Goal: Information Seeking & Learning: Learn about a topic

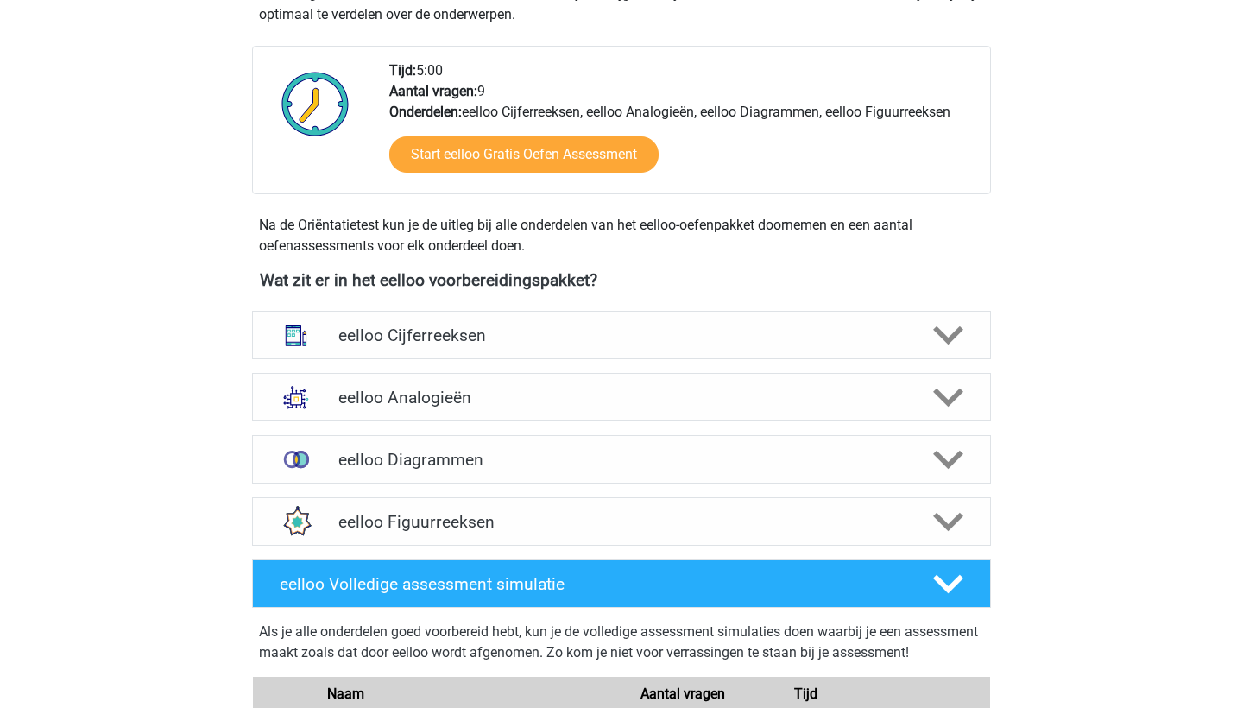
scroll to position [557, 0]
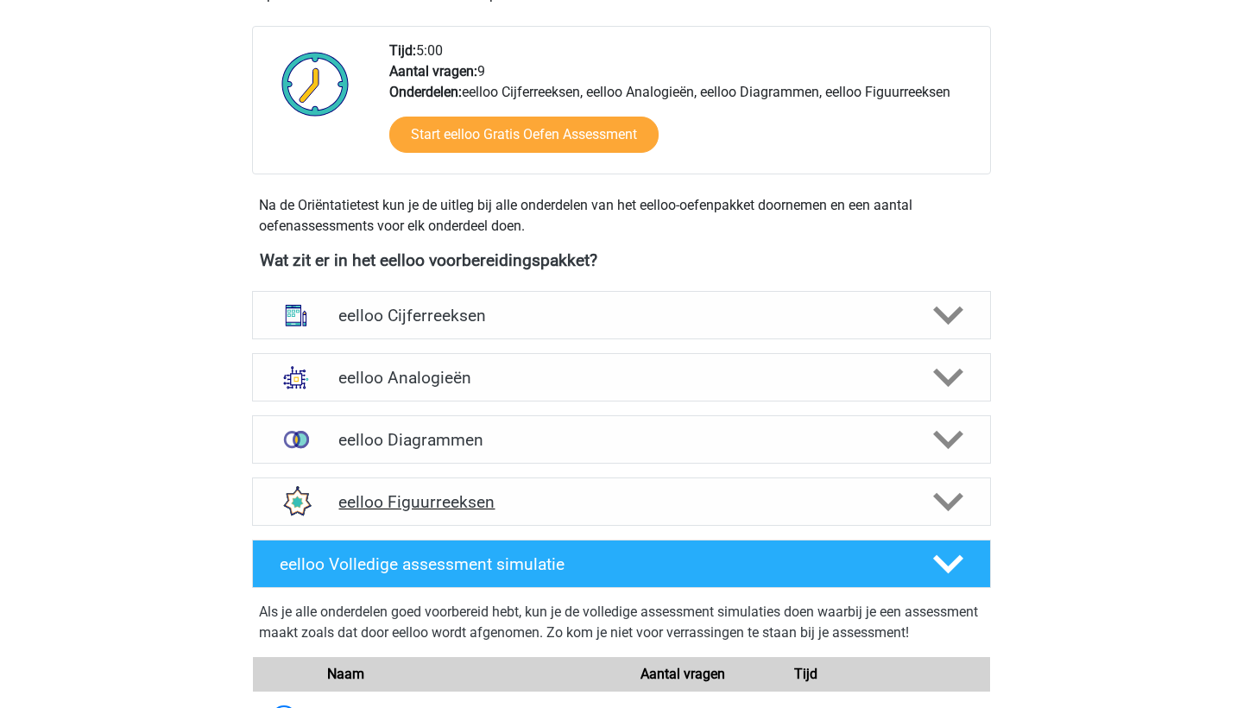
click at [792, 506] on h4 "eelloo Figuurreeksen" at bounding box center [620, 502] width 565 height 20
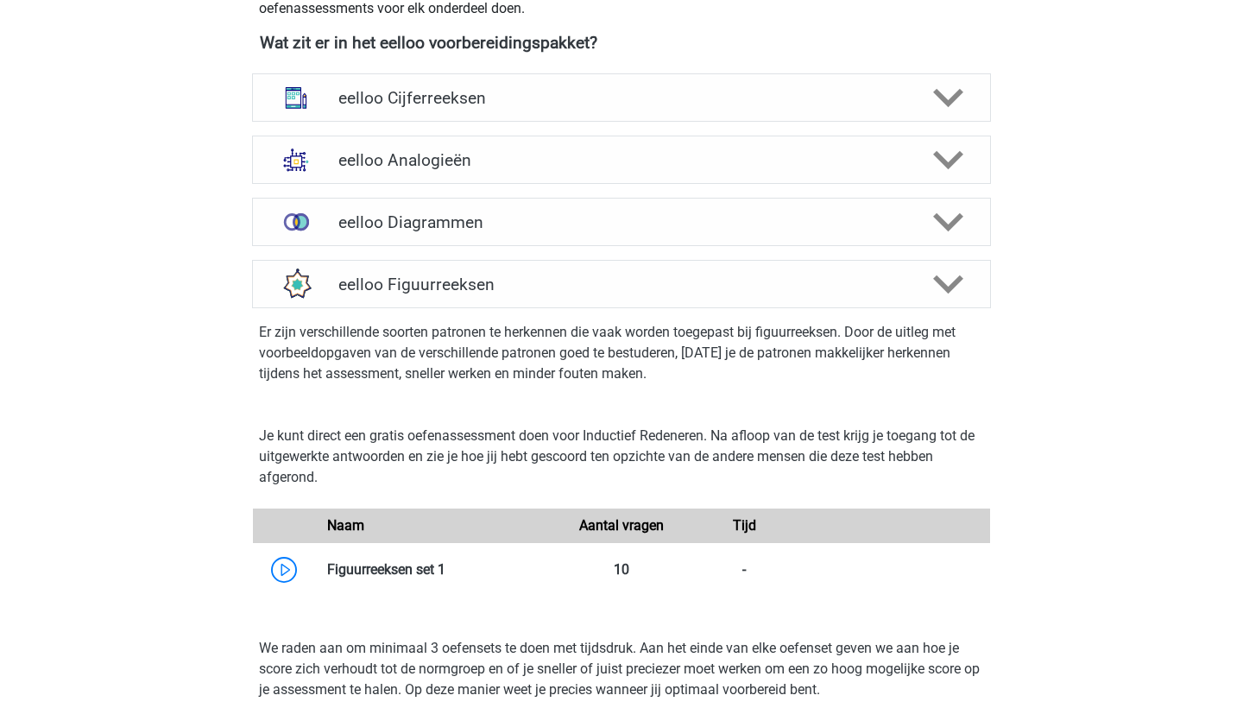
scroll to position [724, 0]
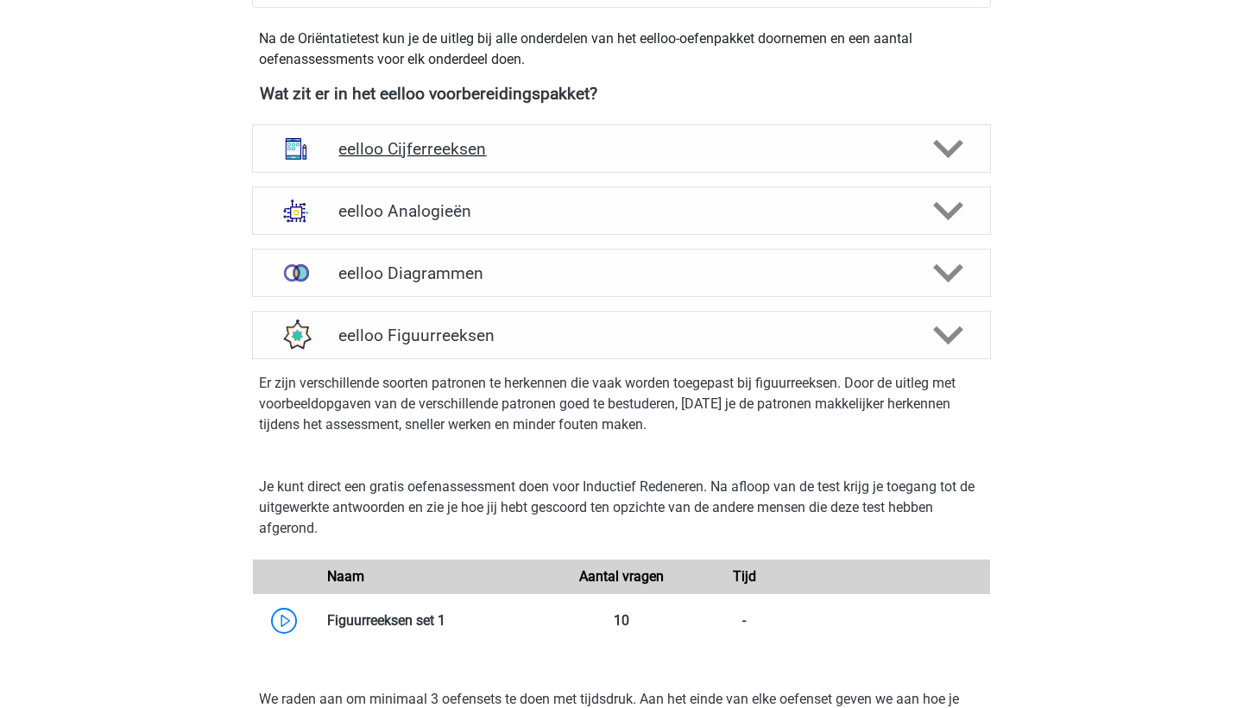
click at [557, 134] on div "eelloo Cijferreeksen" at bounding box center [621, 148] width 739 height 48
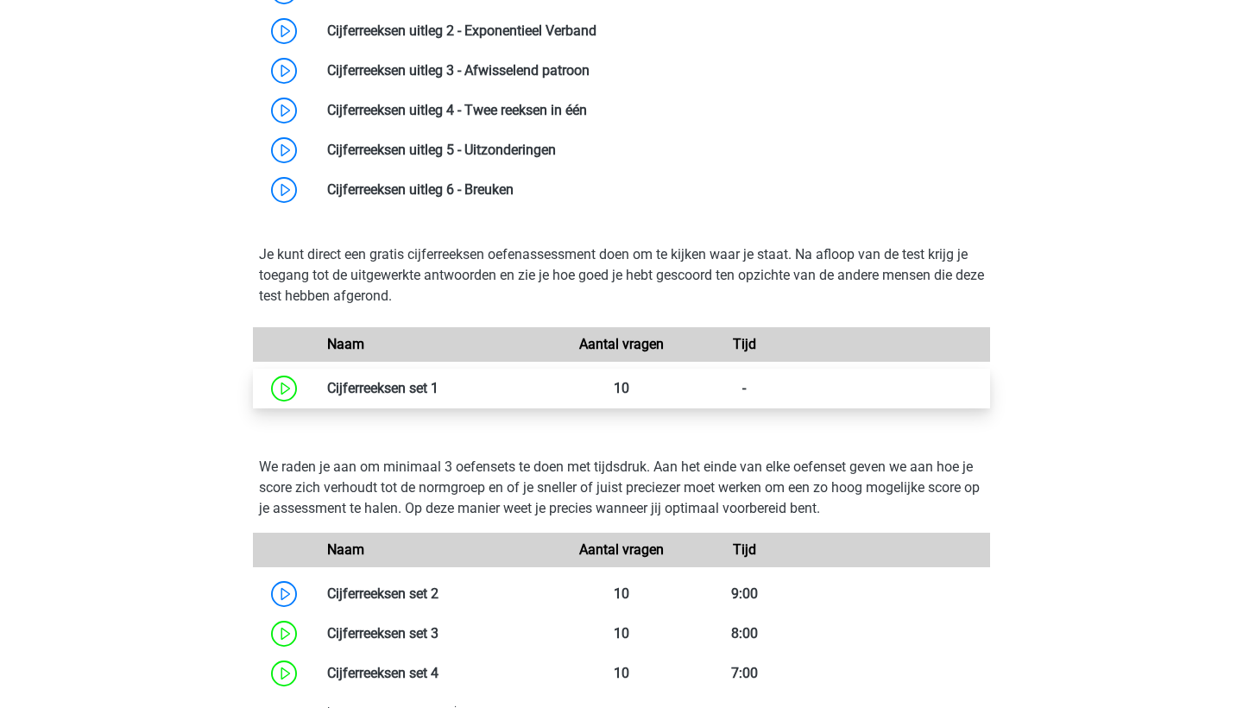
scroll to position [1048, 0]
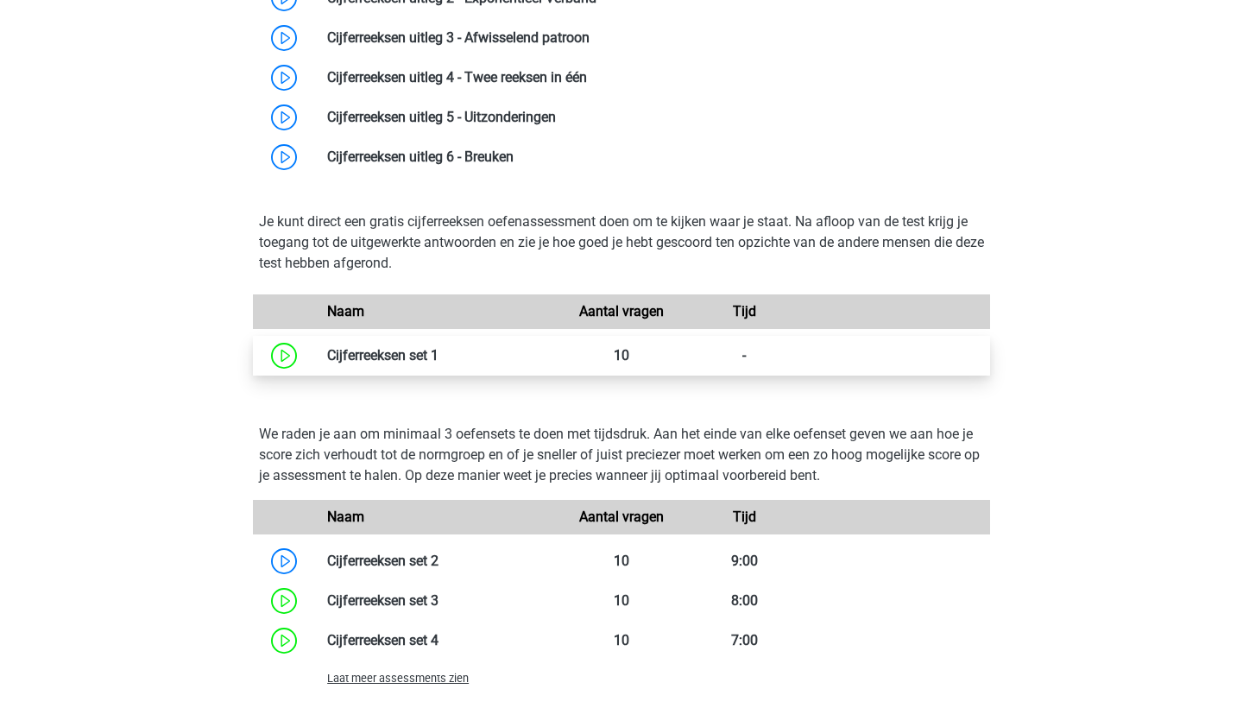
click at [438, 356] on link at bounding box center [438, 355] width 0 height 16
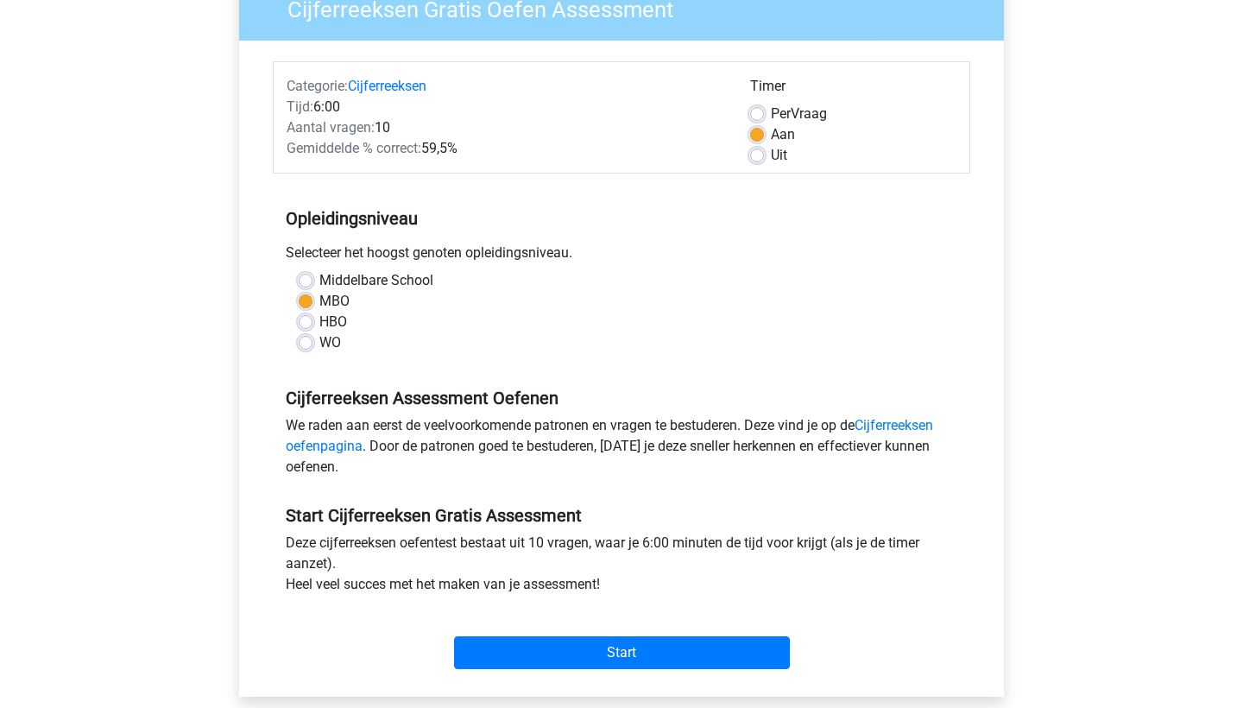
scroll to position [164, 0]
click at [568, 639] on input "Start" at bounding box center [622, 651] width 336 height 33
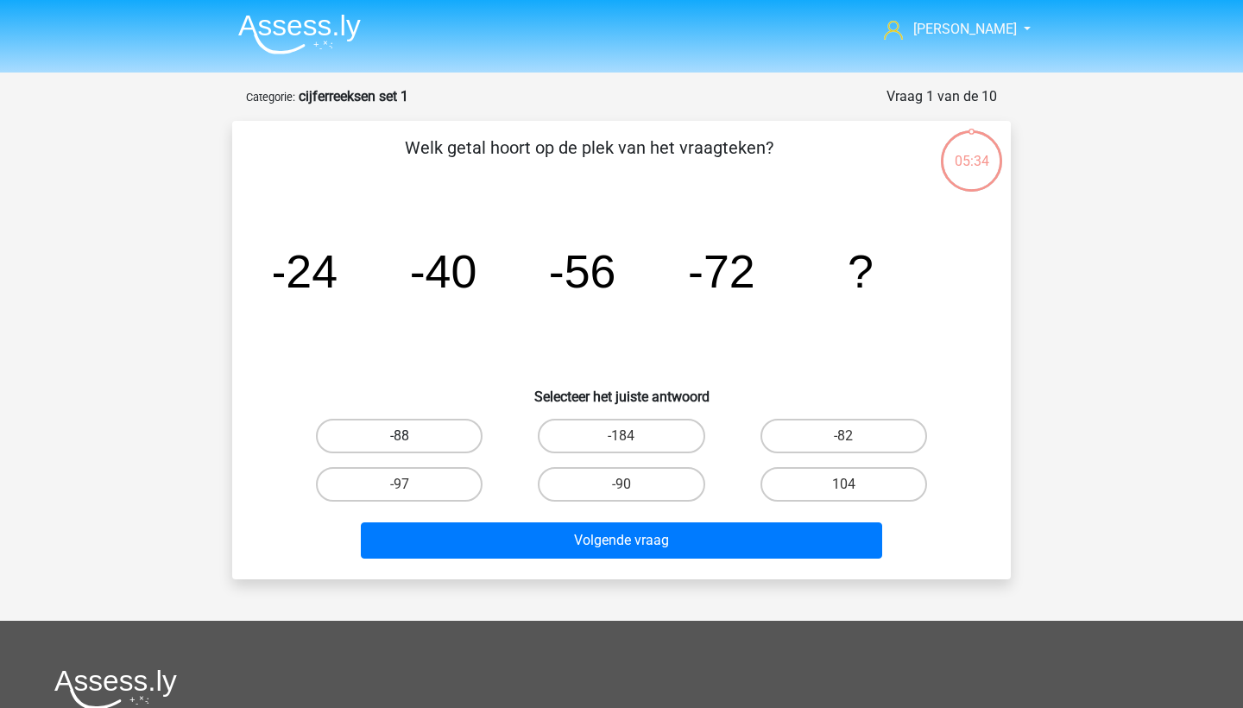
click at [422, 431] on label "-88" at bounding box center [399, 436] width 167 height 35
click at [411, 436] on input "-88" at bounding box center [405, 441] width 11 height 11
radio input "true"
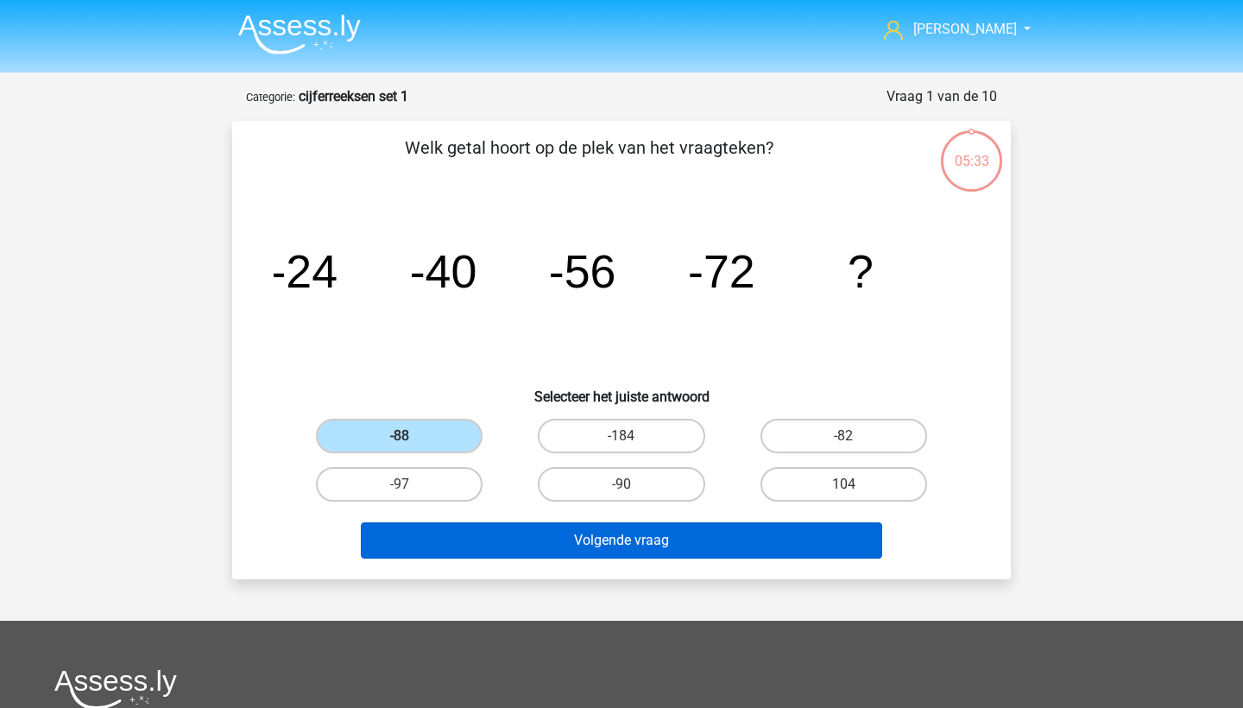
click at [552, 536] on button "Volgende vraag" at bounding box center [622, 540] width 522 height 36
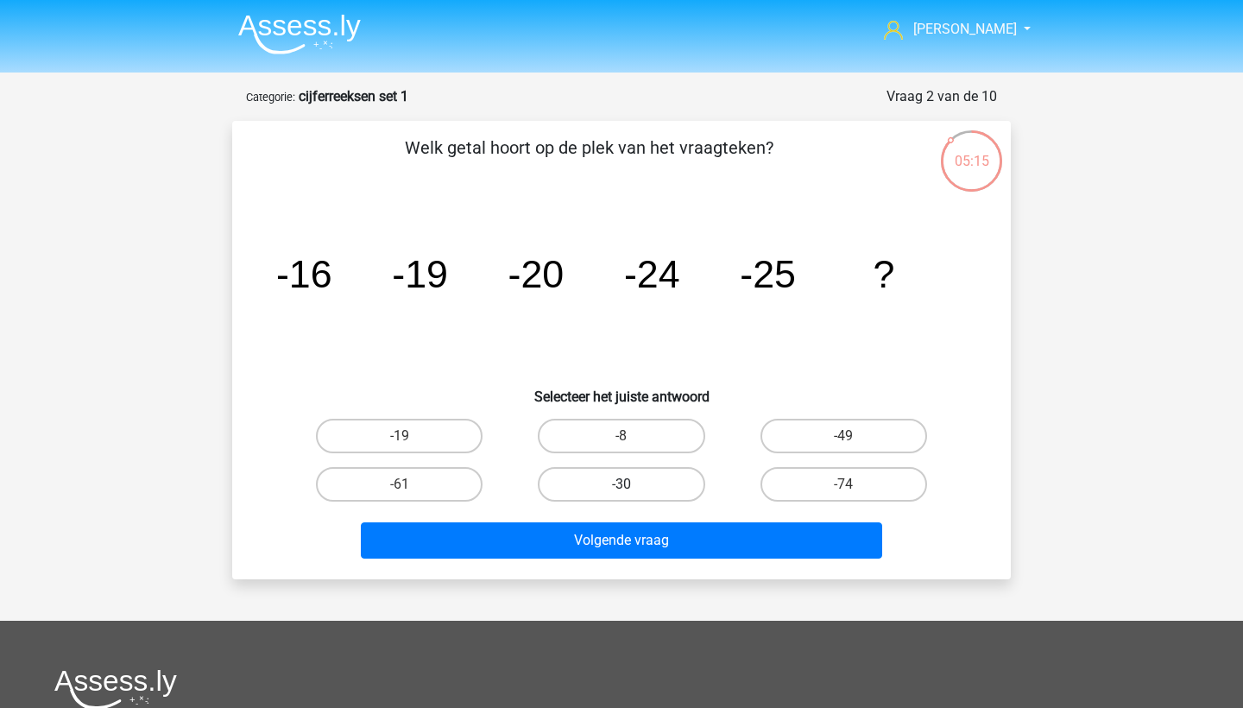
click at [635, 482] on label "-30" at bounding box center [621, 484] width 167 height 35
click at [633, 484] on input "-30" at bounding box center [626, 489] width 11 height 11
radio input "true"
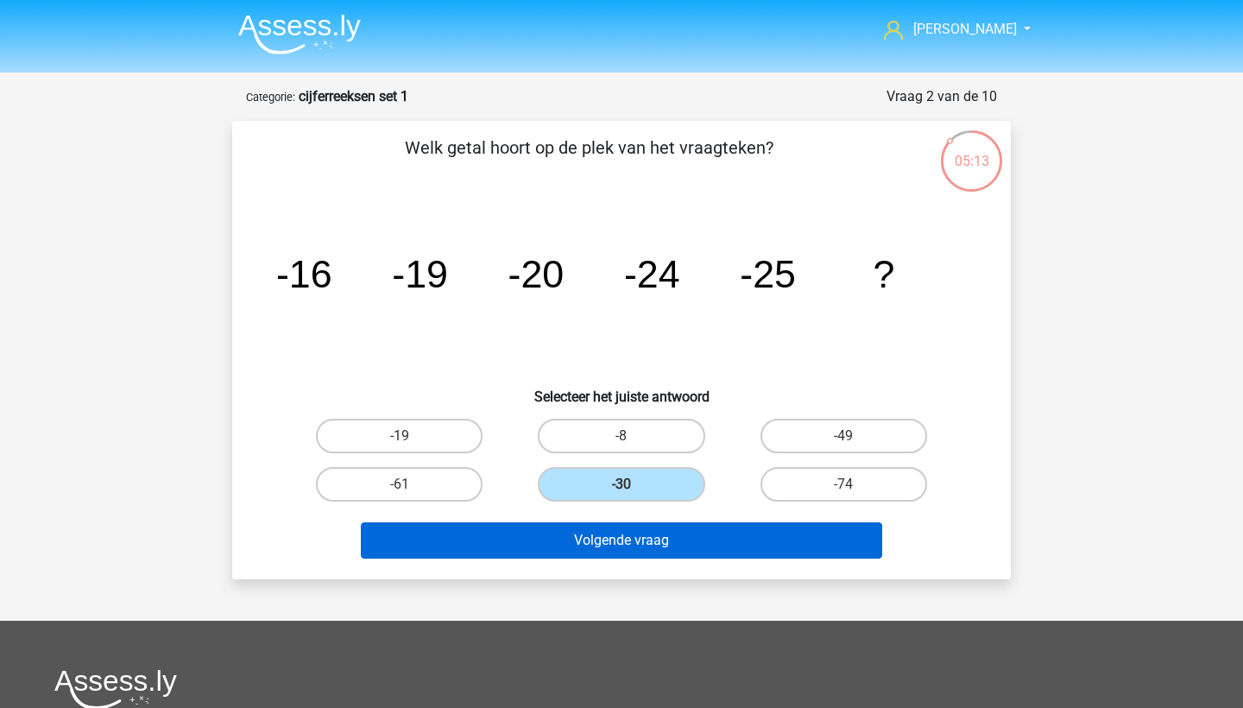
click at [649, 540] on button "Volgende vraag" at bounding box center [622, 540] width 522 height 36
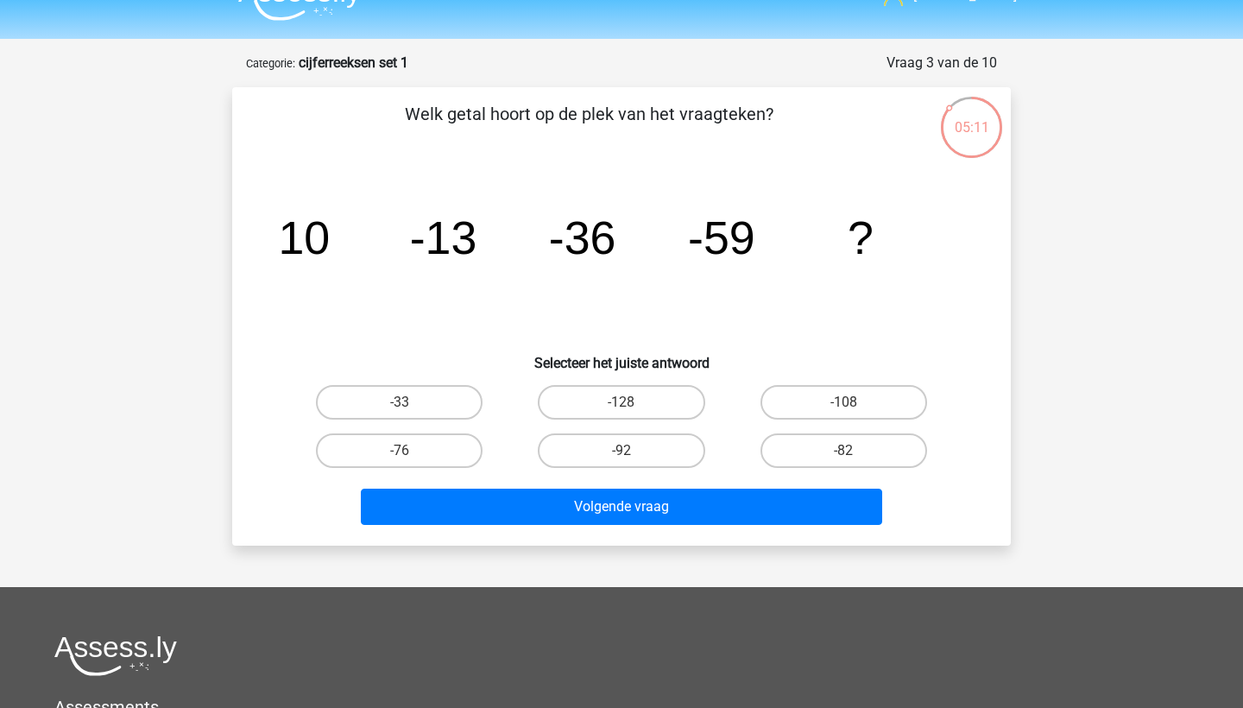
scroll to position [20, 0]
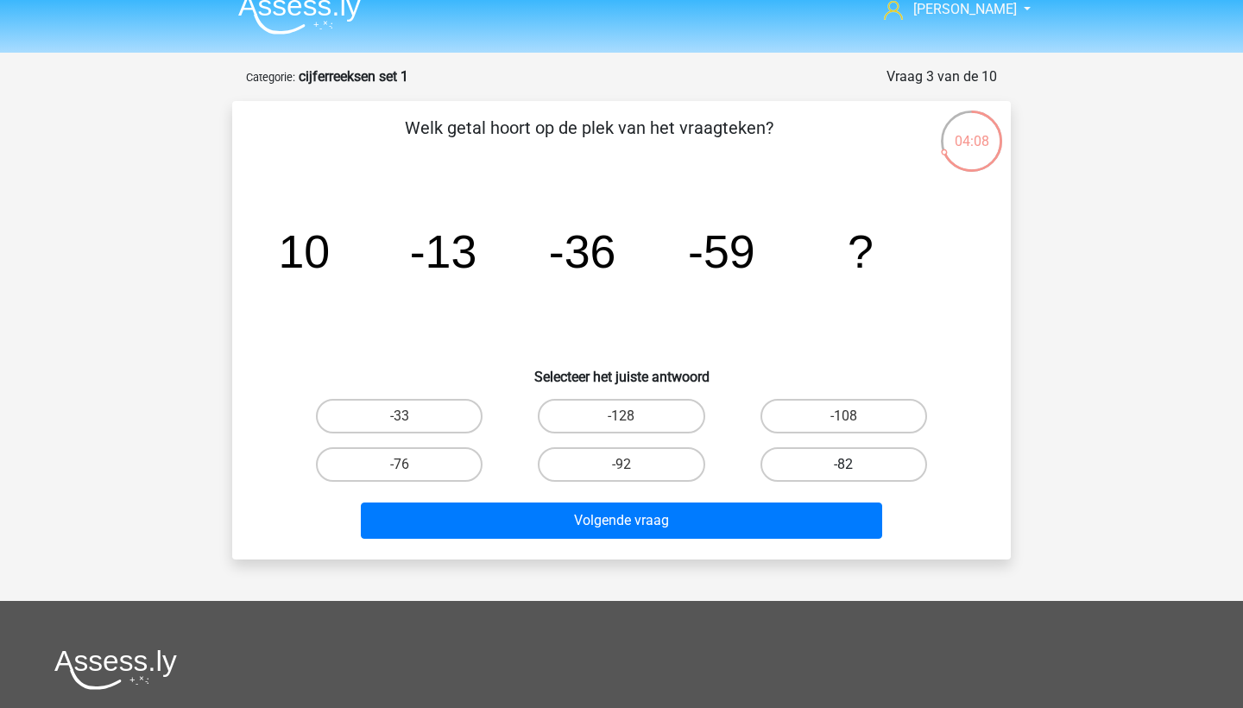
click at [822, 461] on label "-82" at bounding box center [843, 464] width 167 height 35
click at [843, 464] on input "-82" at bounding box center [848, 469] width 11 height 11
radio input "true"
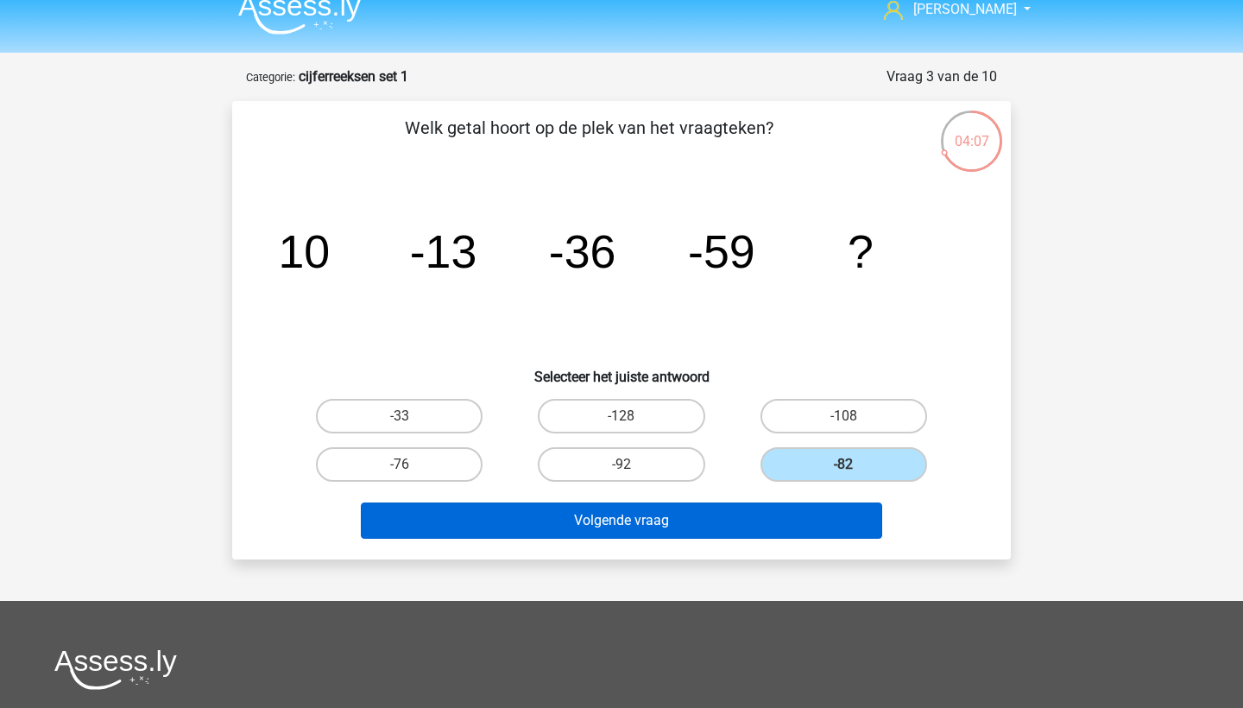
click at [789, 511] on button "Volgende vraag" at bounding box center [622, 520] width 522 height 36
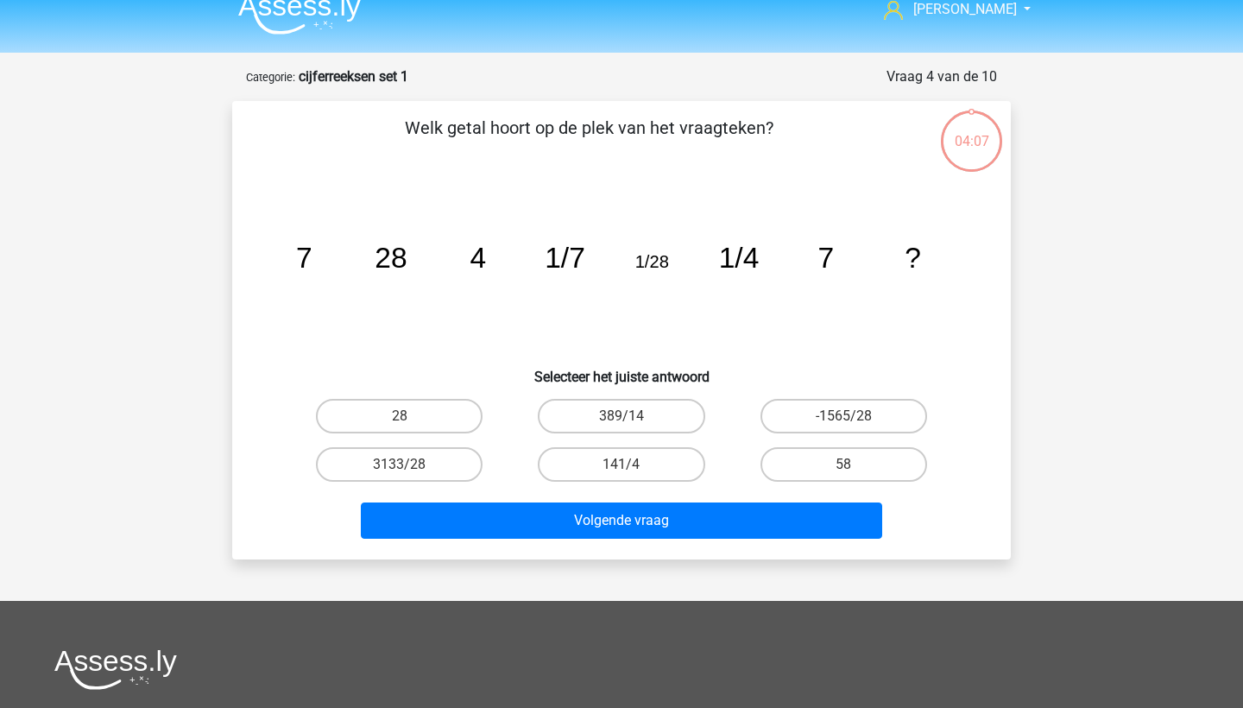
scroll to position [86, 0]
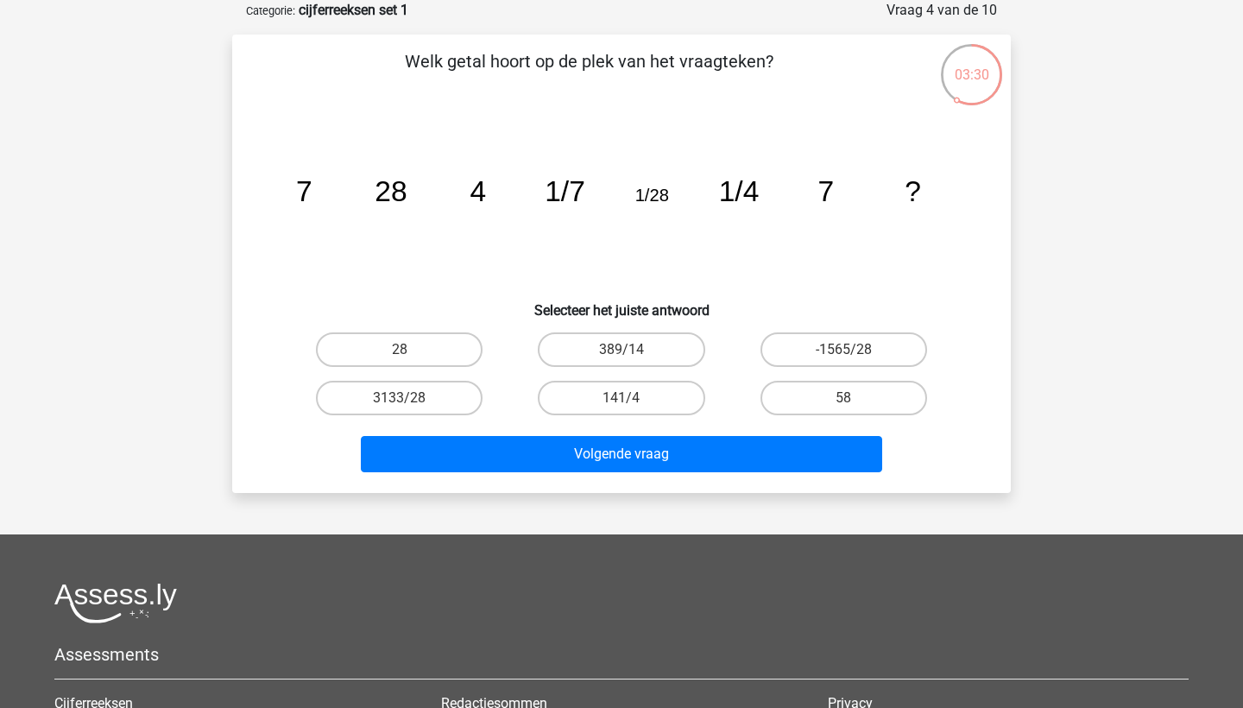
click at [411, 204] on icon "image/svg+xml 7 28 4 1/7 1/28 1/4 7 ?" at bounding box center [622, 201] width 696 height 174
click at [406, 346] on label "28" at bounding box center [399, 349] width 167 height 35
click at [406, 349] on input "28" at bounding box center [405, 354] width 11 height 11
radio input "true"
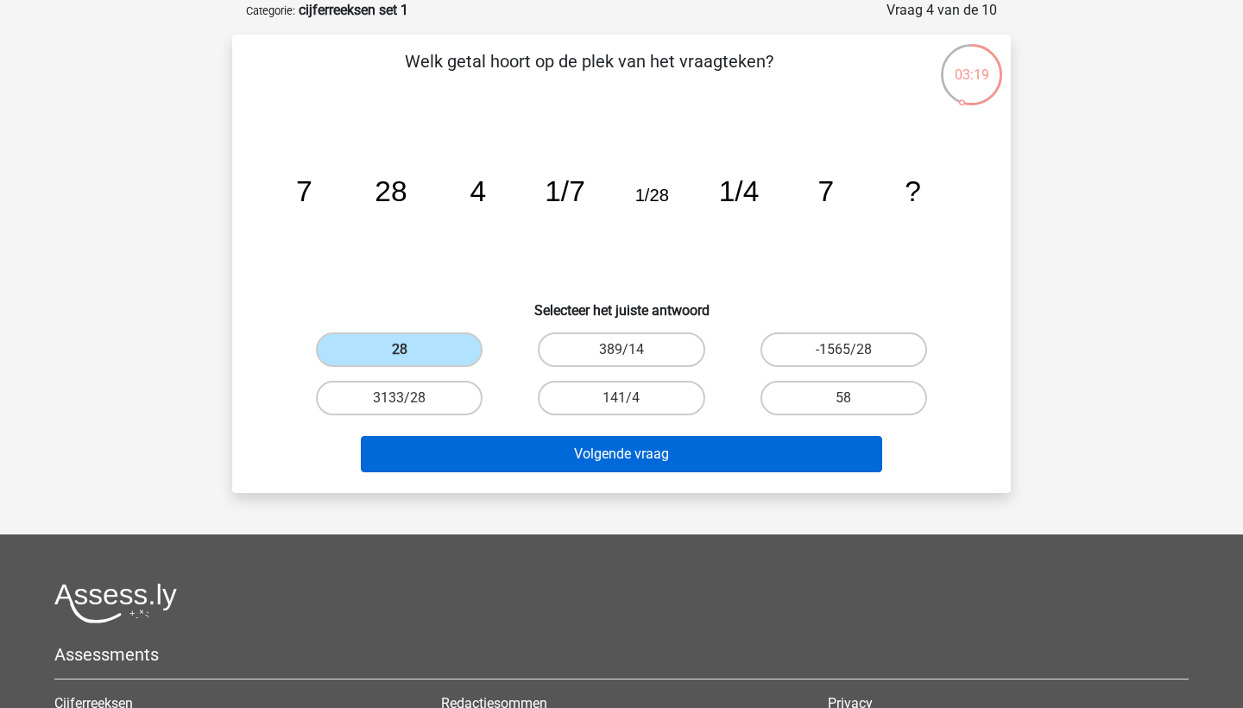
click at [601, 455] on button "Volgende vraag" at bounding box center [622, 454] width 522 height 36
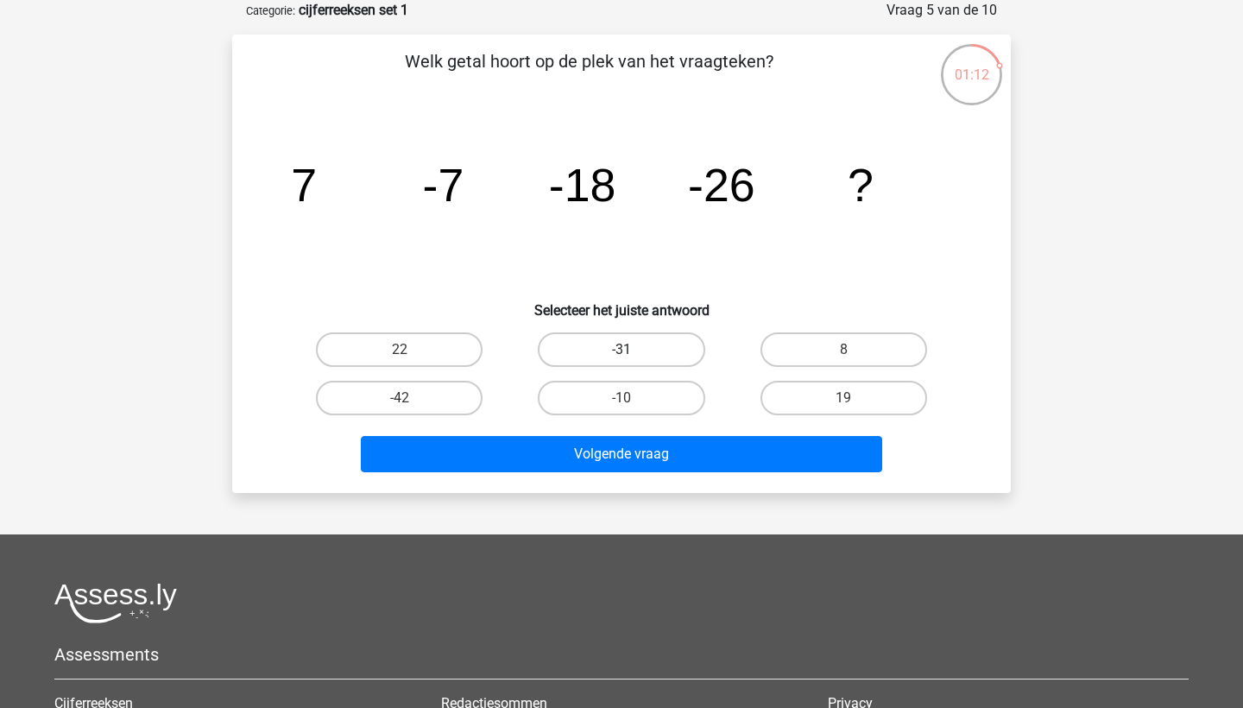
click at [600, 356] on label "-31" at bounding box center [621, 349] width 167 height 35
click at [621, 356] on input "-31" at bounding box center [626, 354] width 11 height 11
radio input "true"
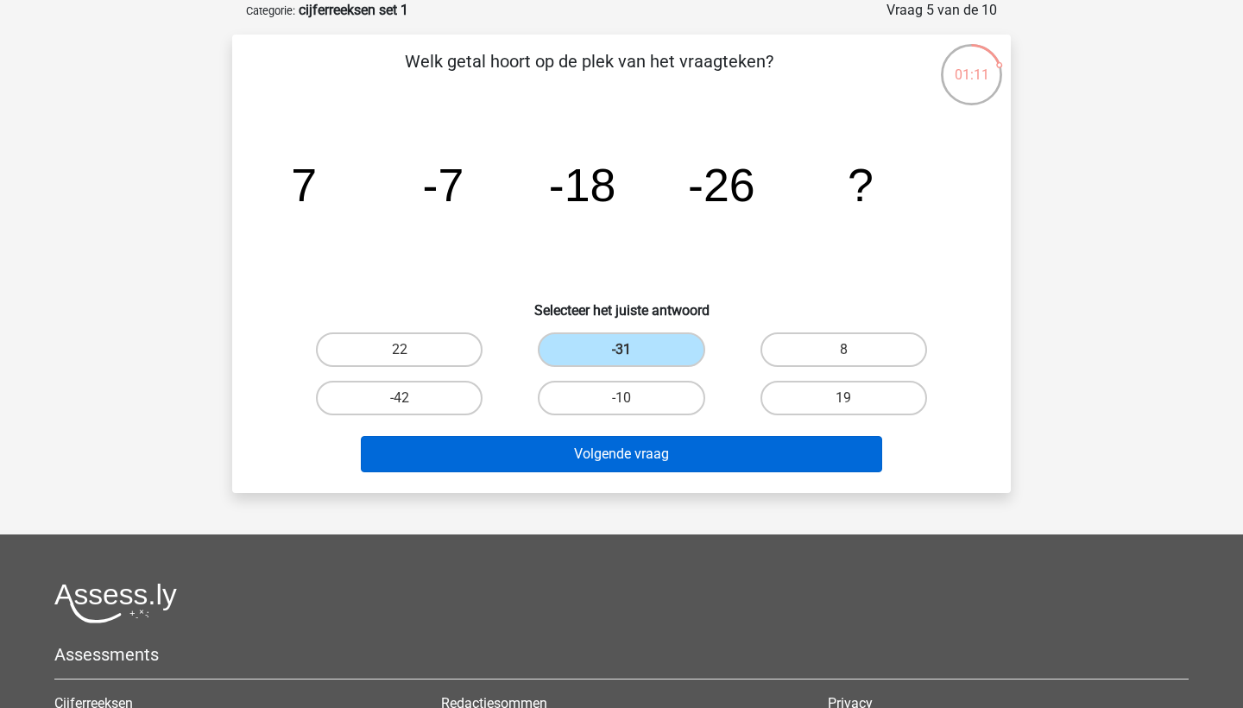
click at [633, 444] on button "Volgende vraag" at bounding box center [622, 454] width 522 height 36
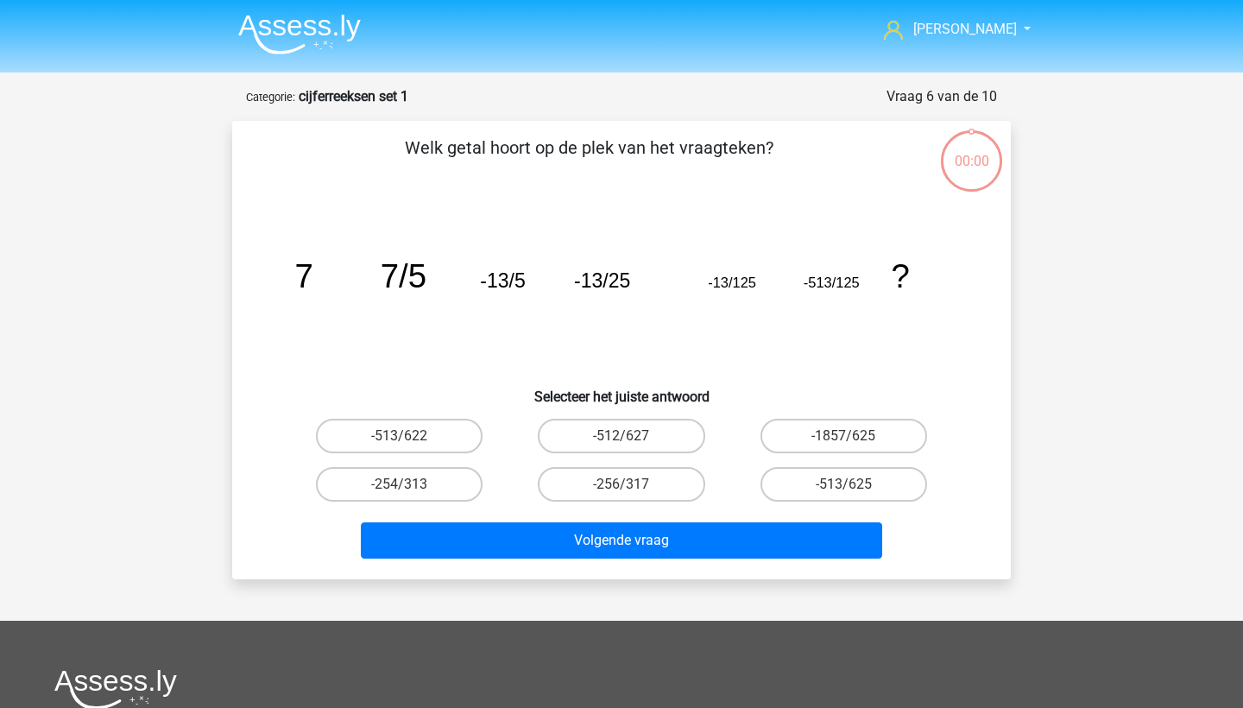
scroll to position [86, 0]
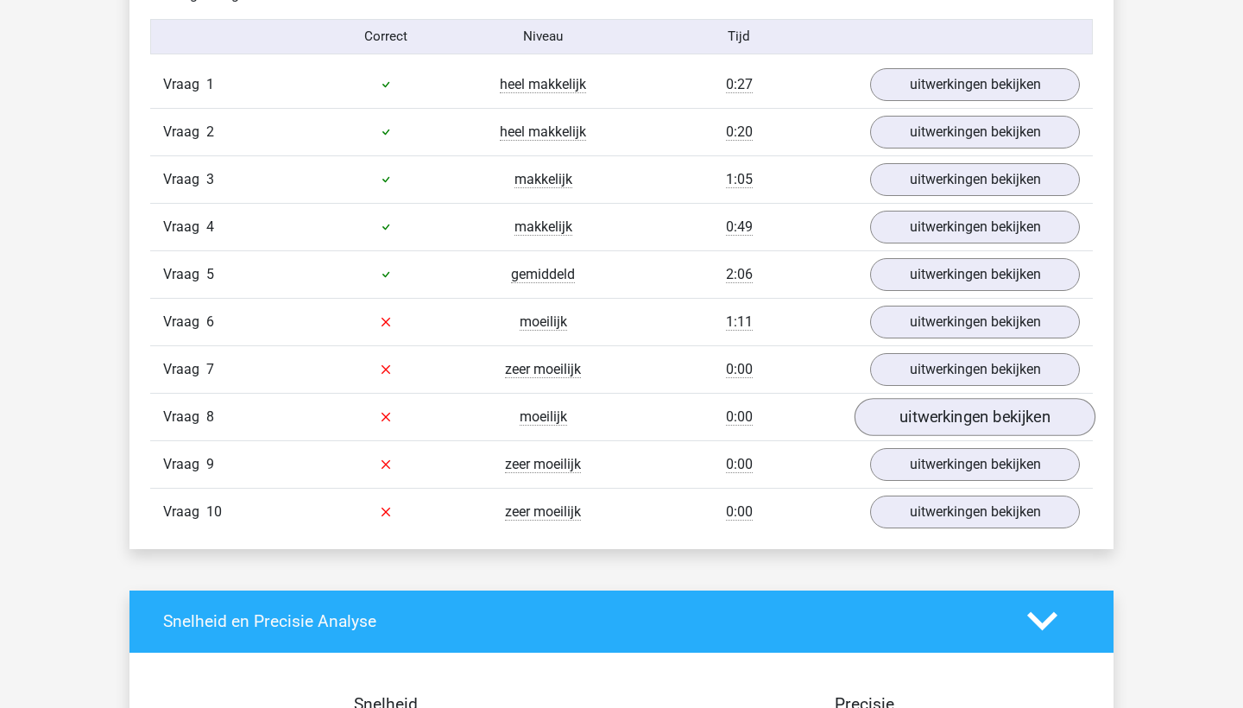
scroll to position [1137, 0]
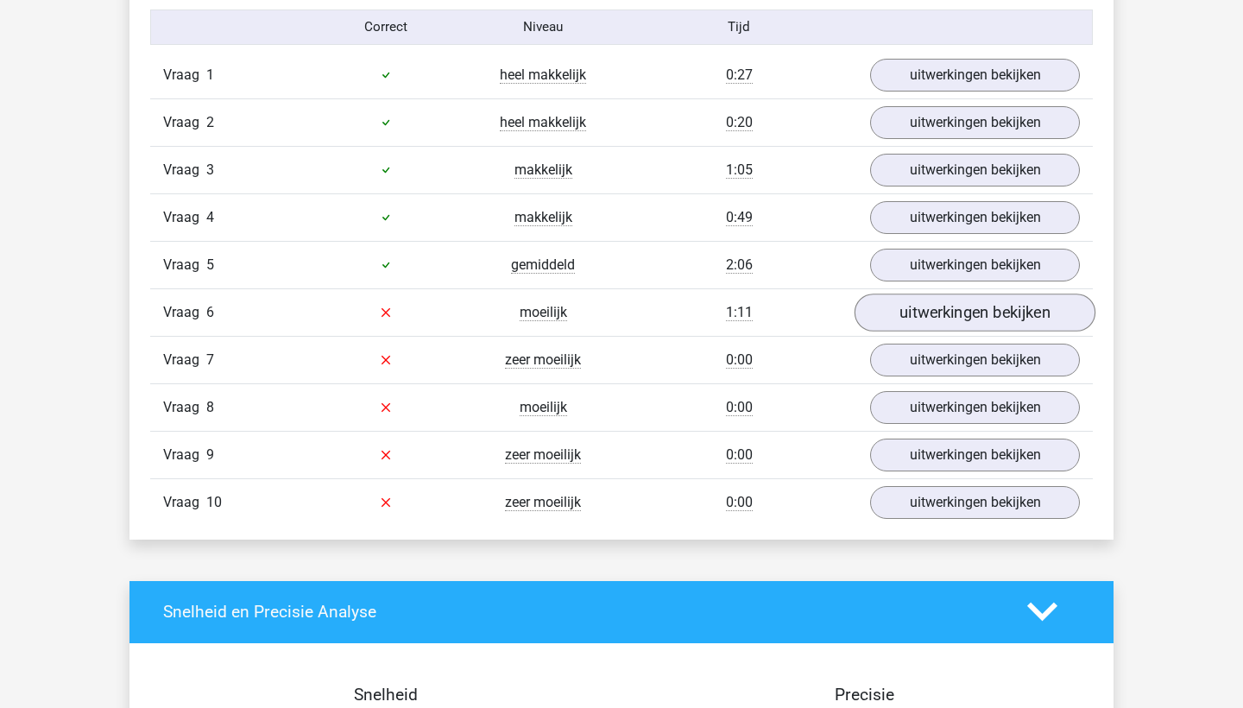
click at [935, 310] on link "uitwerkingen bekijken" at bounding box center [974, 312] width 241 height 38
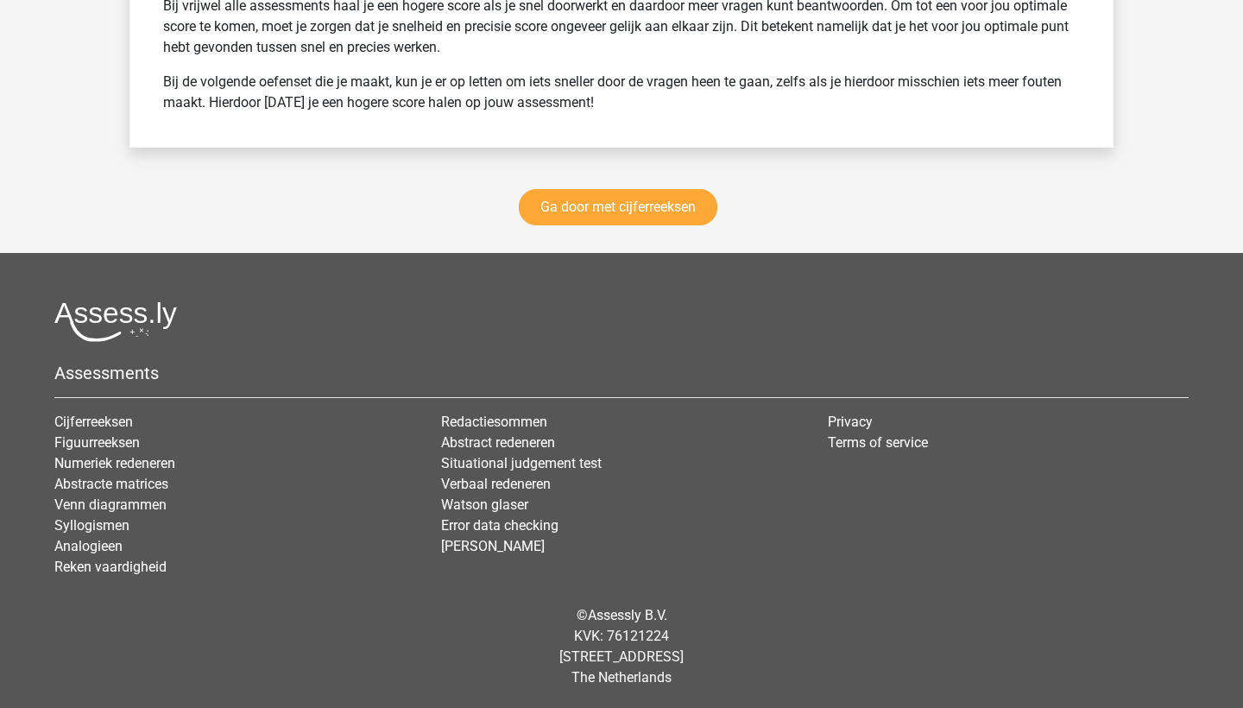
scroll to position [3238, 0]
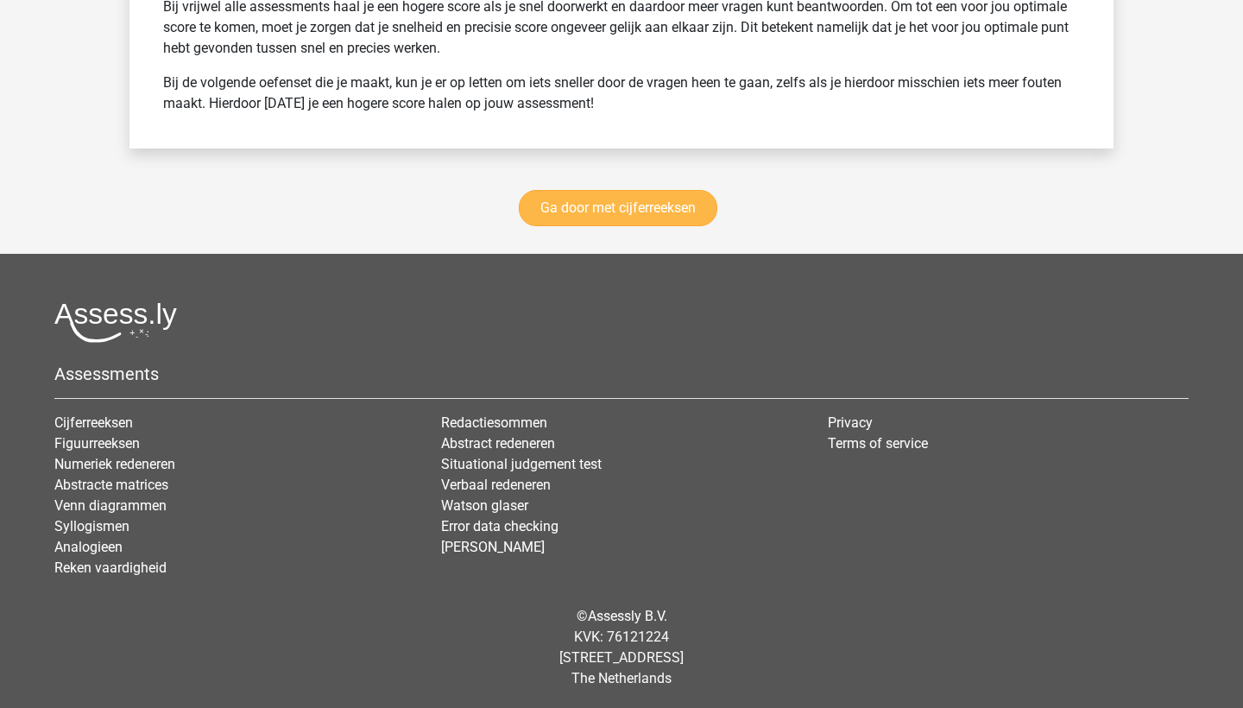
click at [628, 214] on link "Ga door met cijferreeksen" at bounding box center [618, 208] width 198 height 36
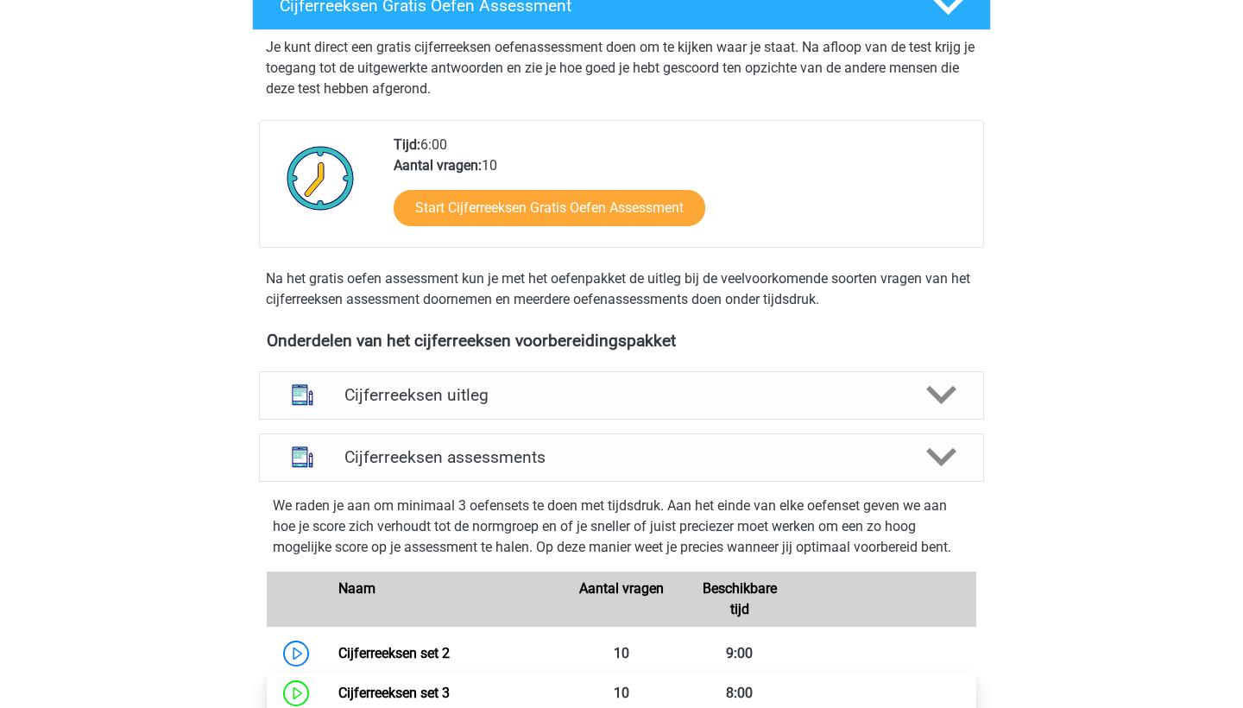
scroll to position [326, 0]
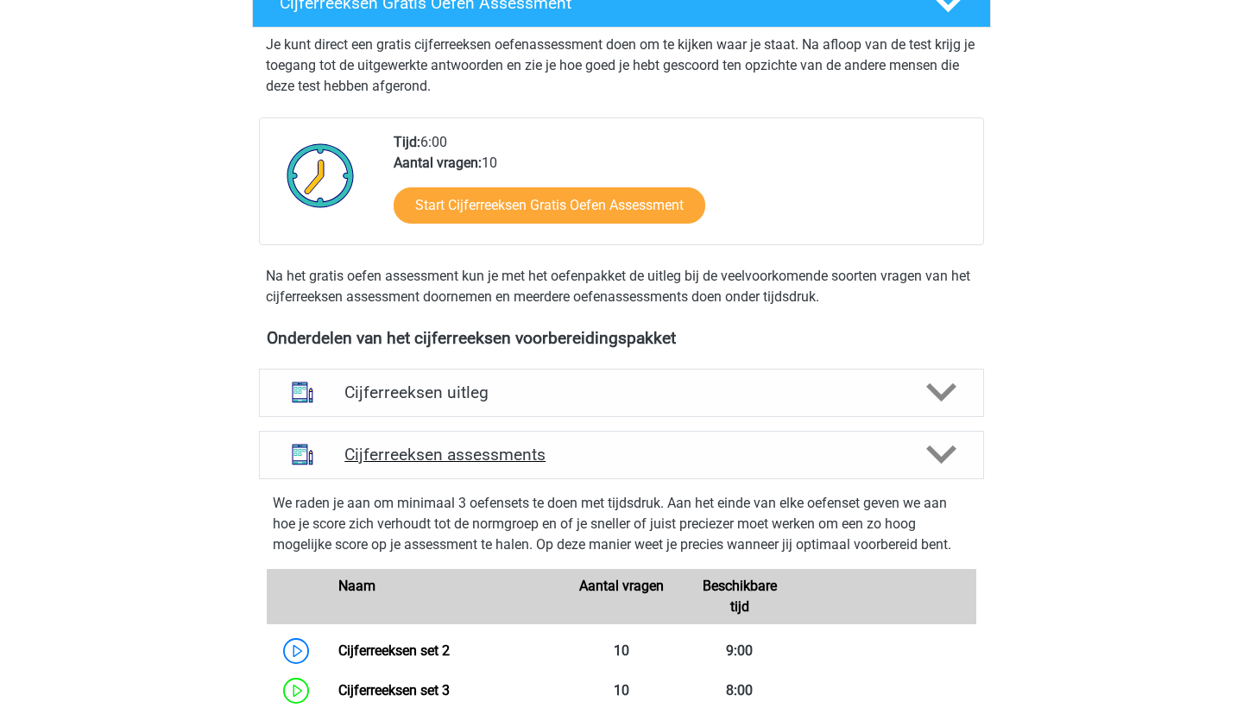
click at [937, 469] on icon at bounding box center [941, 454] width 30 height 30
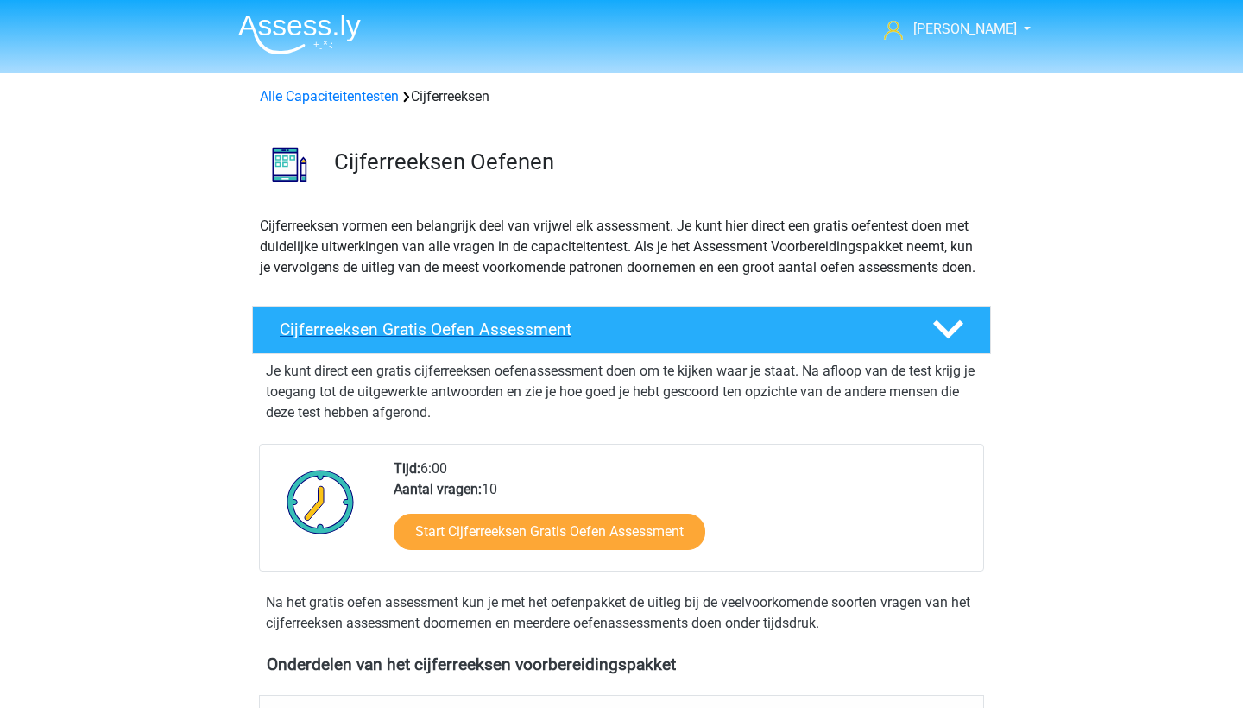
scroll to position [0, 0]
click at [268, 22] on img at bounding box center [299, 34] width 123 height 41
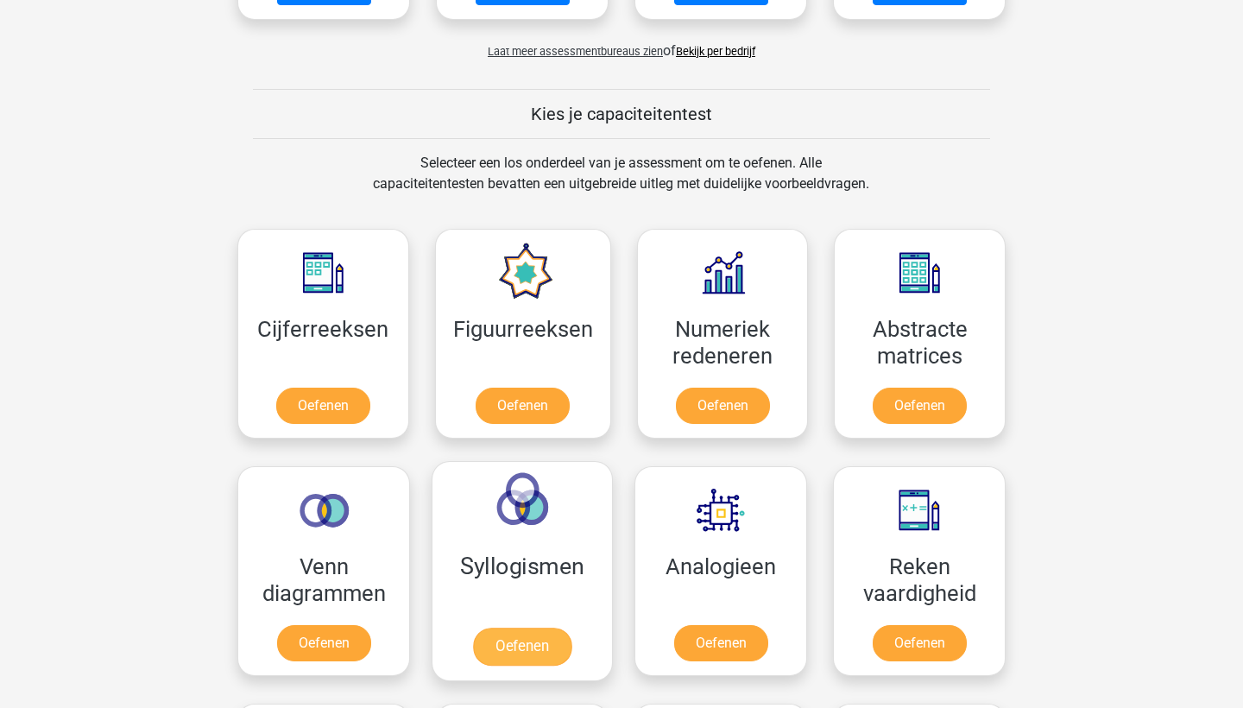
scroll to position [616, 0]
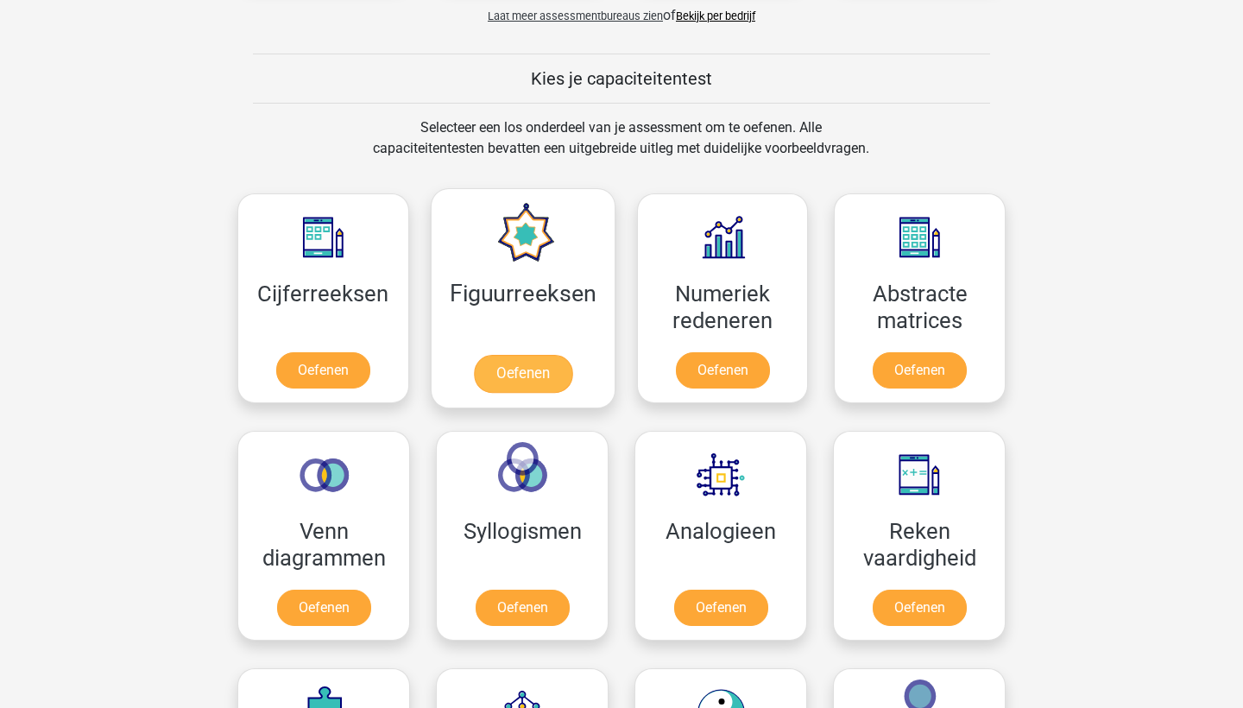
click at [509, 360] on link "Oefenen" at bounding box center [522, 374] width 98 height 38
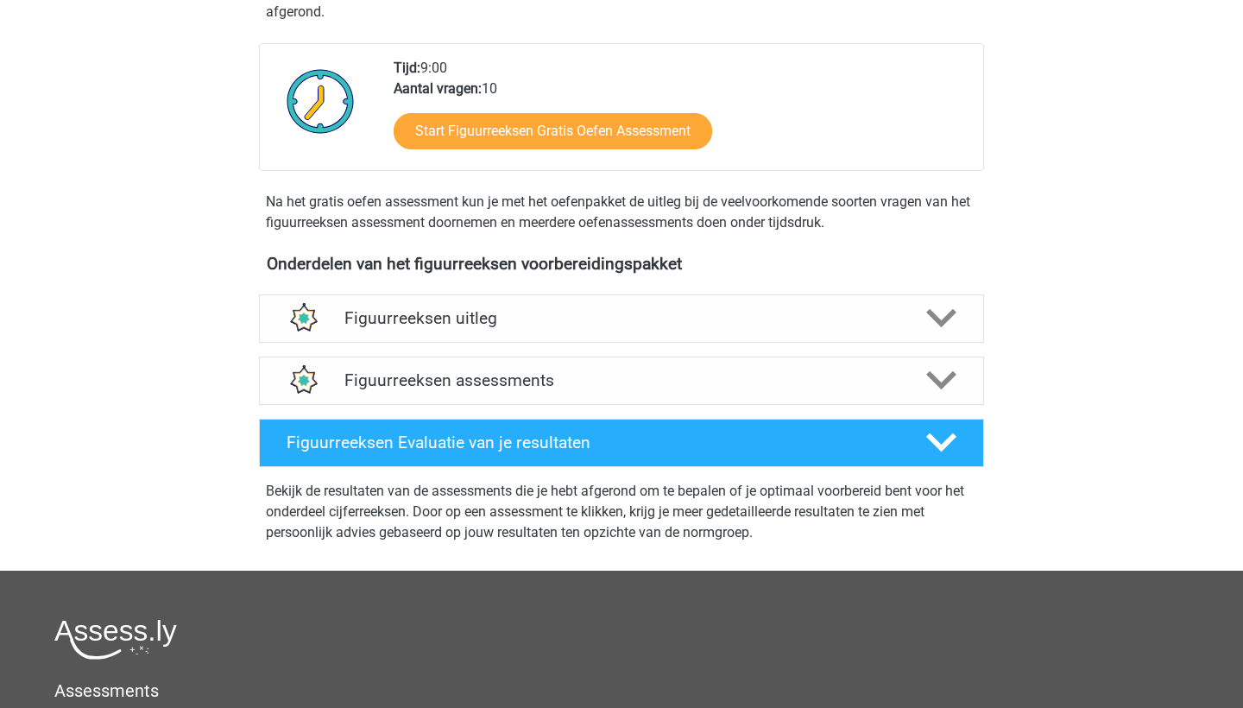
scroll to position [415, 0]
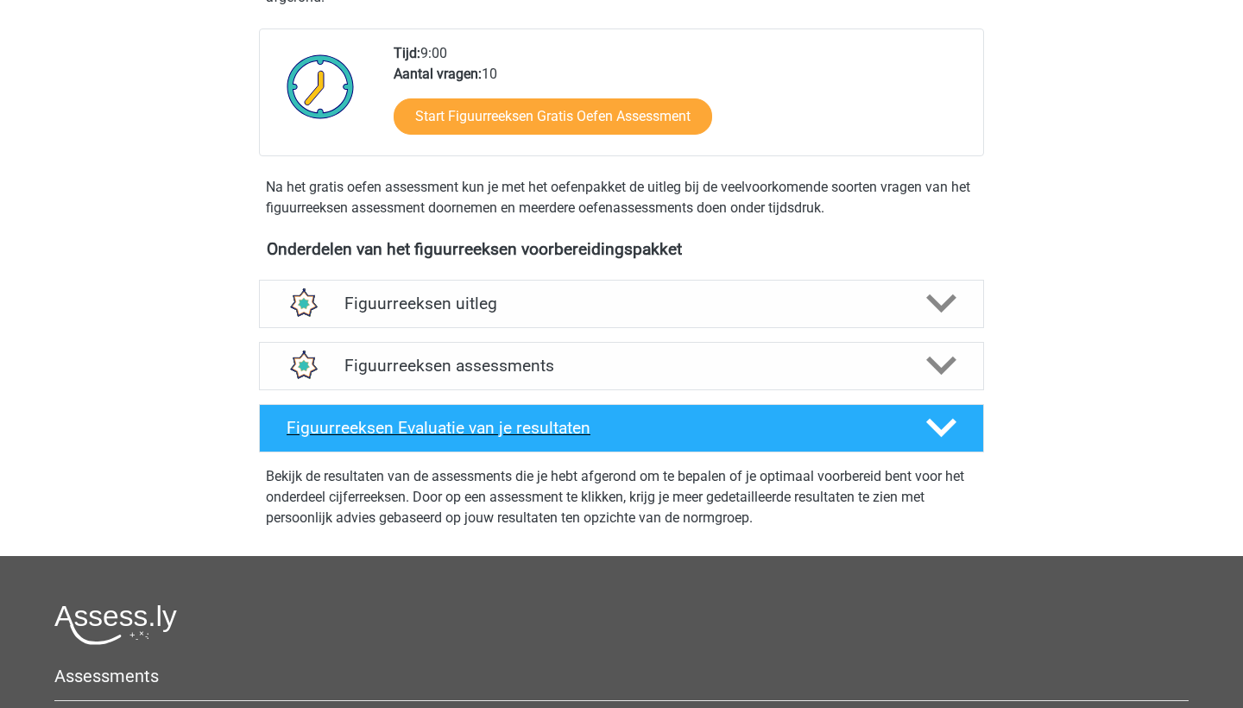
click at [936, 427] on polygon at bounding box center [941, 428] width 30 height 19
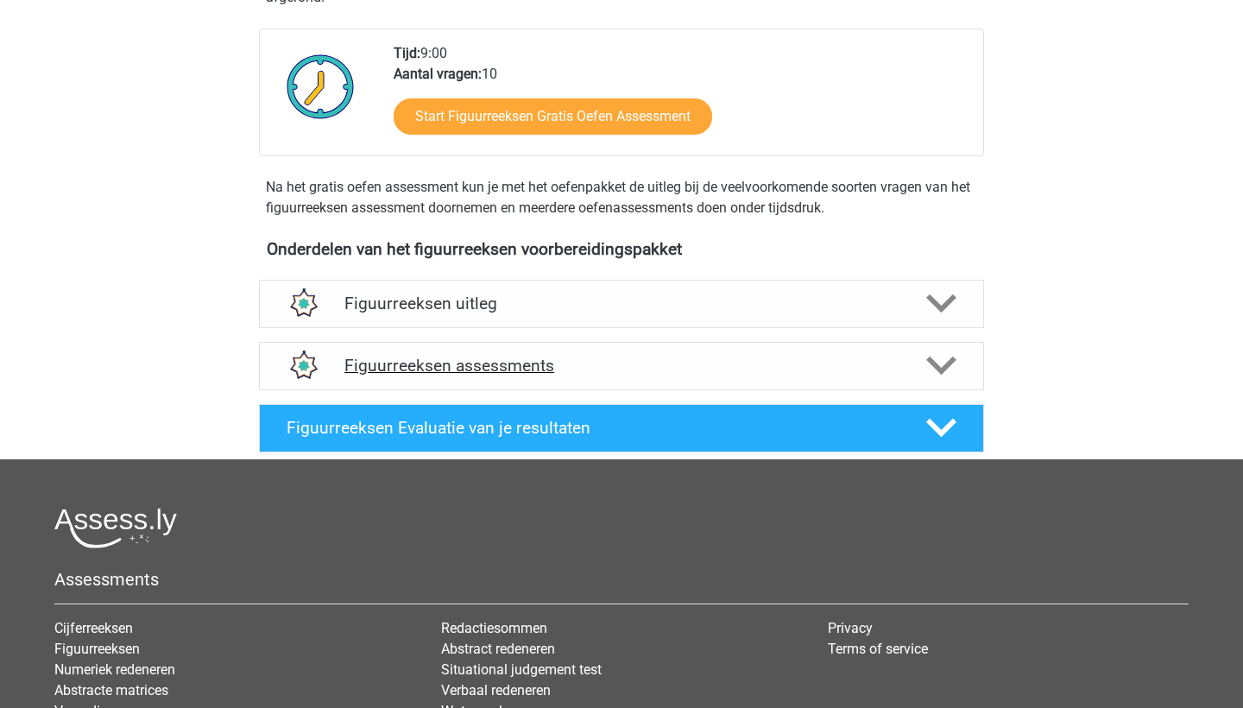
click at [943, 367] on polygon at bounding box center [941, 365] width 30 height 19
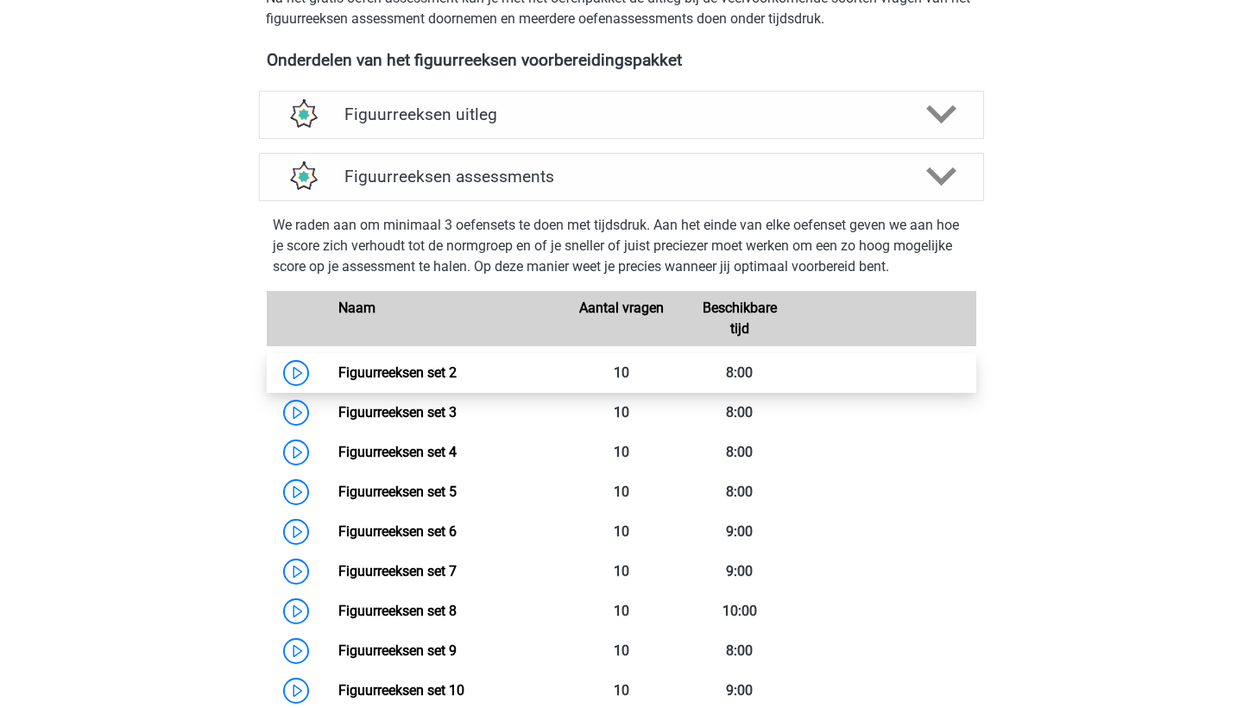
scroll to position [612, 0]
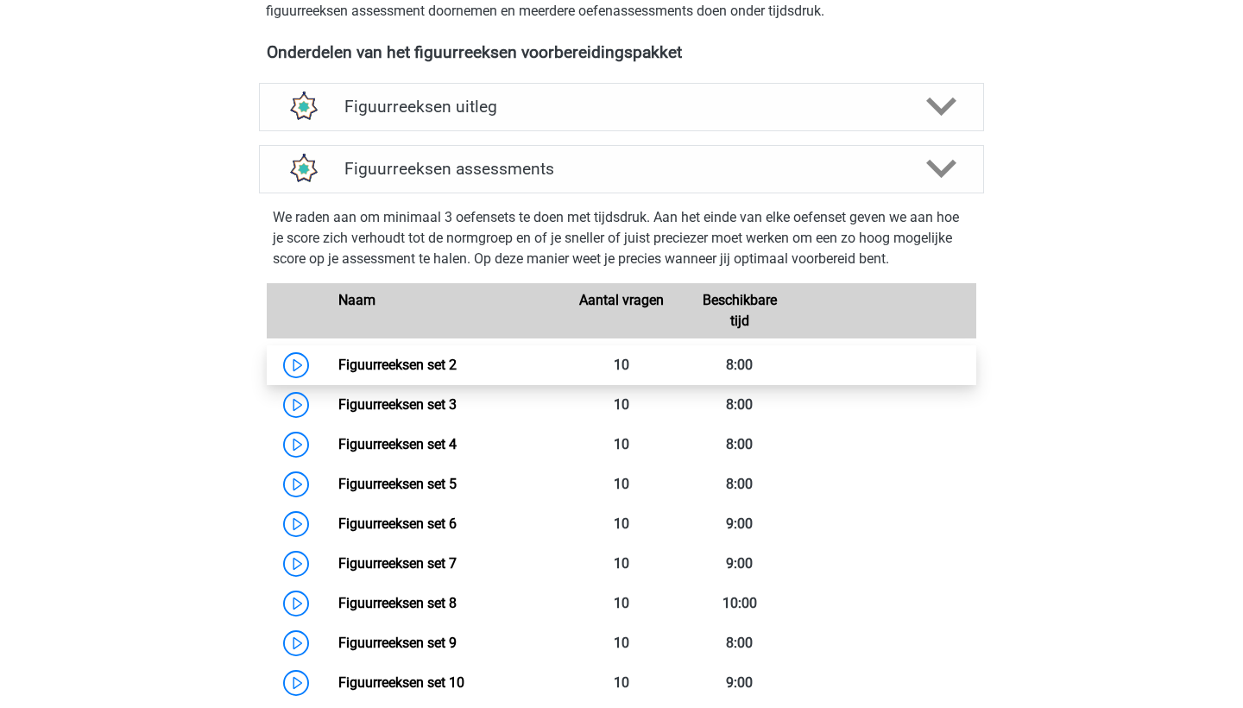
click at [446, 362] on link "Figuurreeksen set 2" at bounding box center [397, 364] width 118 height 16
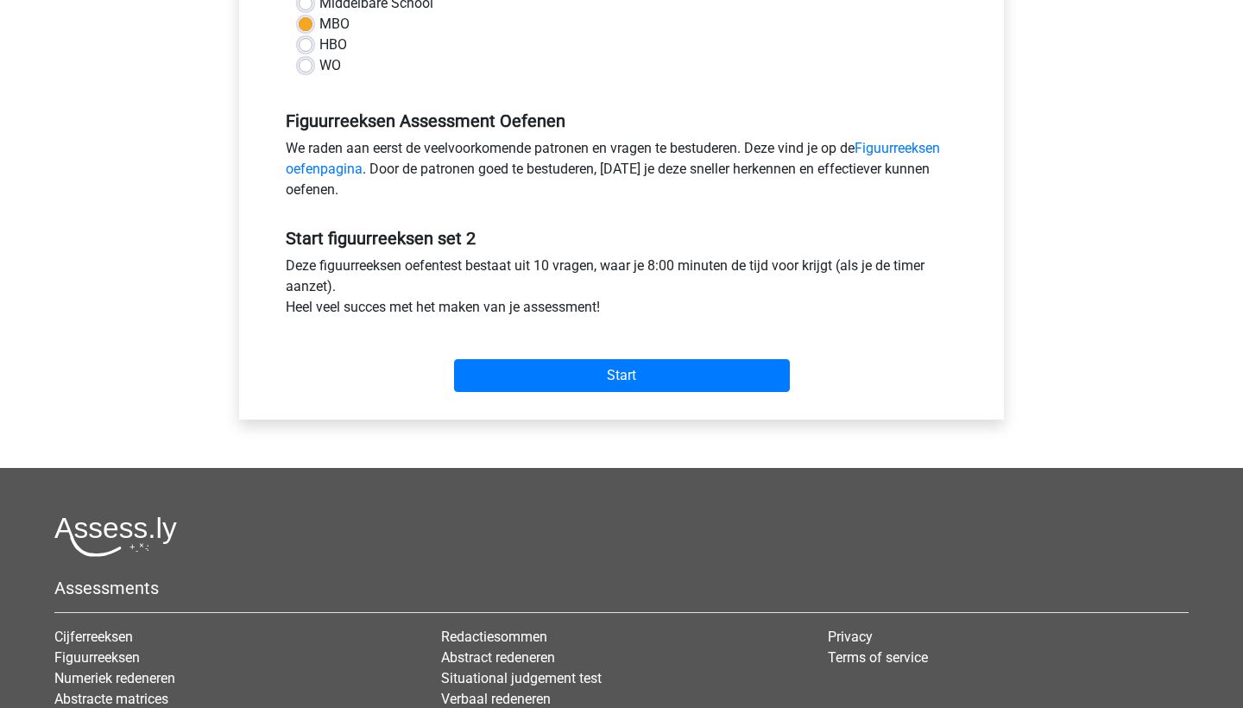
scroll to position [474, 0]
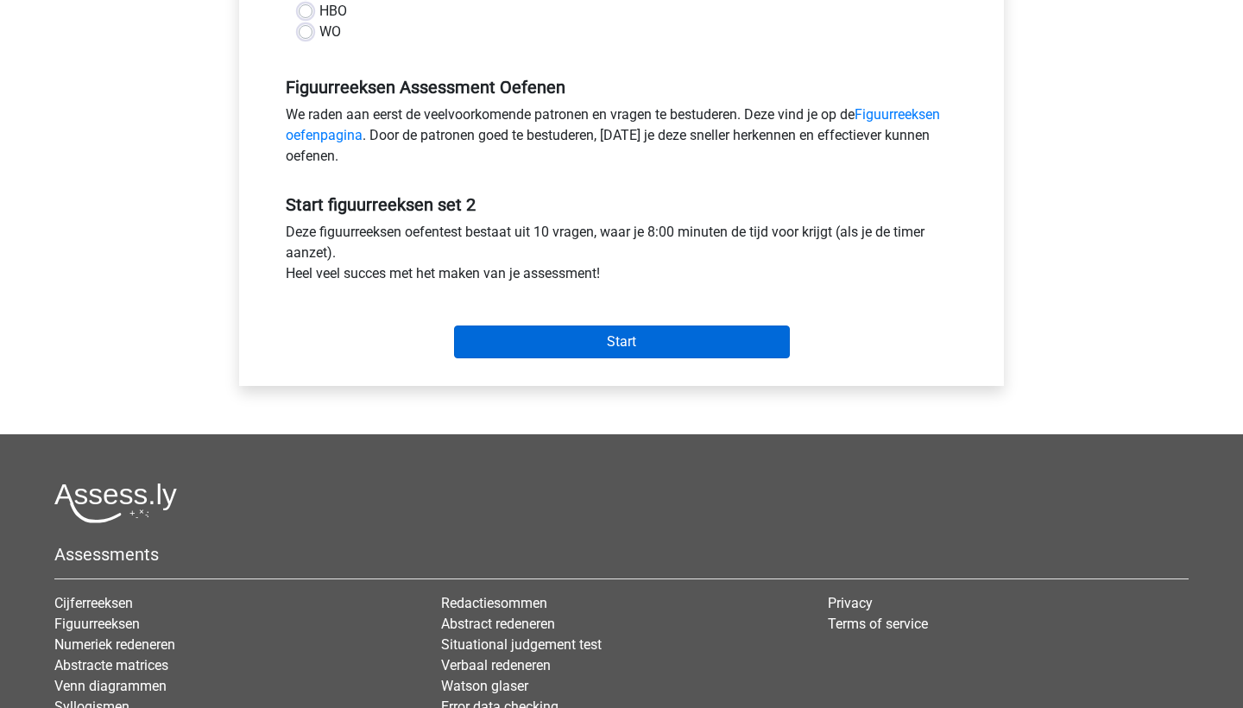
click at [638, 331] on input "Start" at bounding box center [622, 341] width 336 height 33
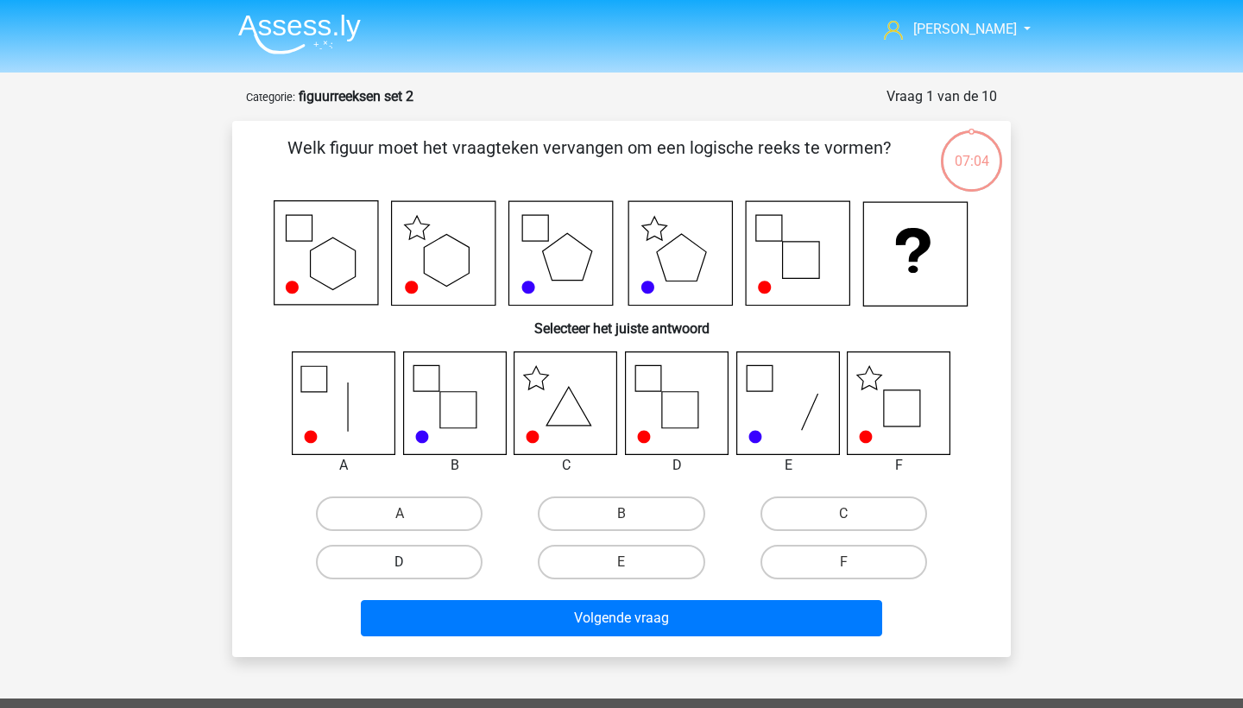
click at [466, 561] on label "D" at bounding box center [399, 562] width 167 height 35
click at [411, 562] on input "D" at bounding box center [405, 567] width 11 height 11
radio input "true"
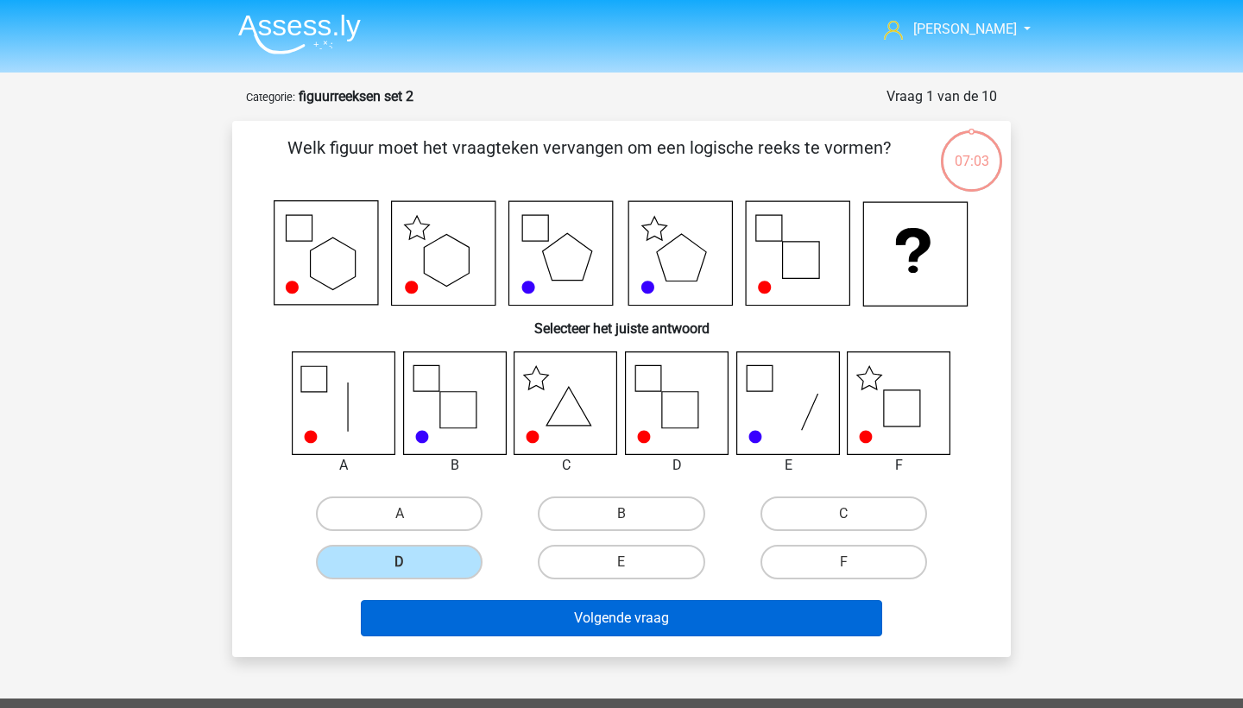
click at [572, 610] on button "Volgende vraag" at bounding box center [622, 618] width 522 height 36
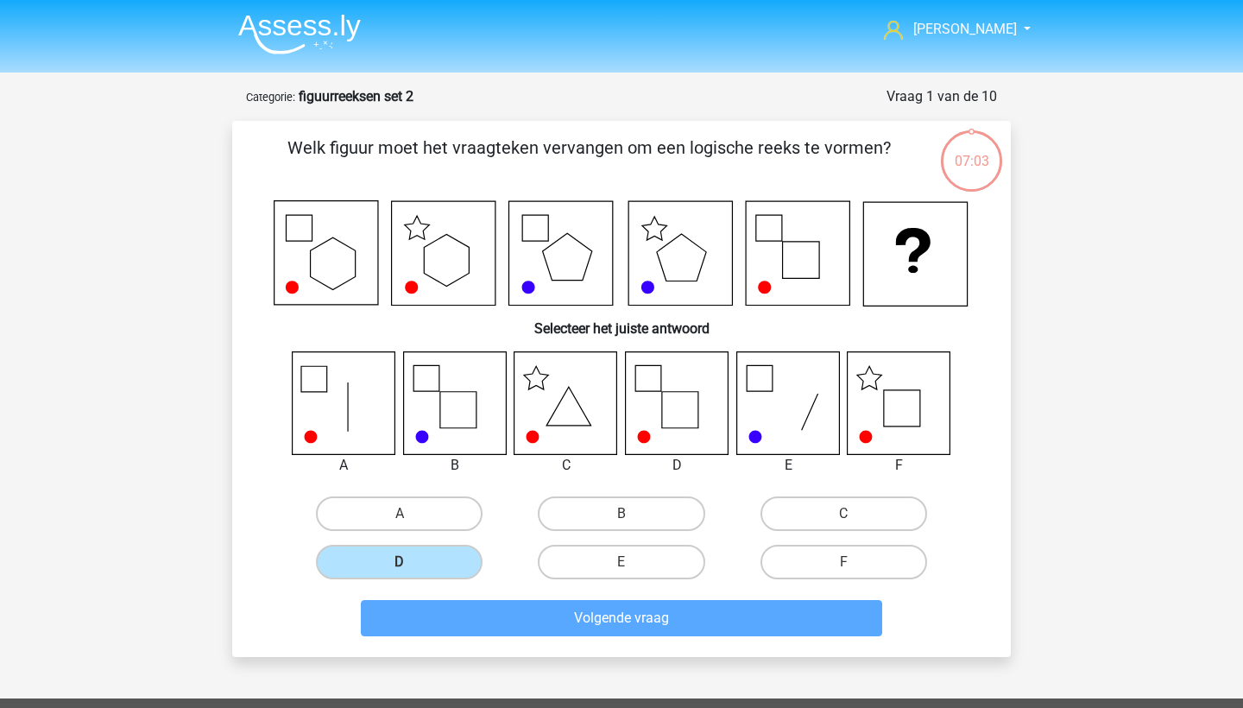
scroll to position [86, 0]
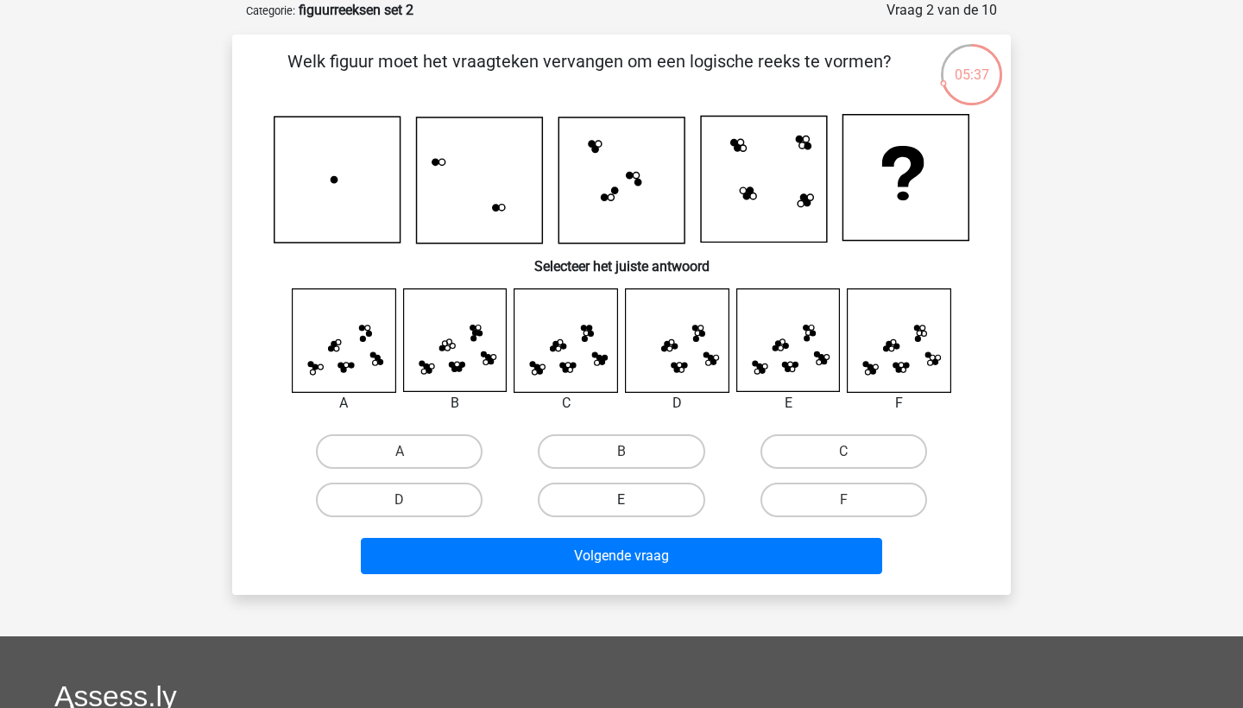
click at [634, 513] on label "E" at bounding box center [621, 499] width 167 height 35
click at [633, 511] on input "E" at bounding box center [626, 505] width 11 height 11
radio input "true"
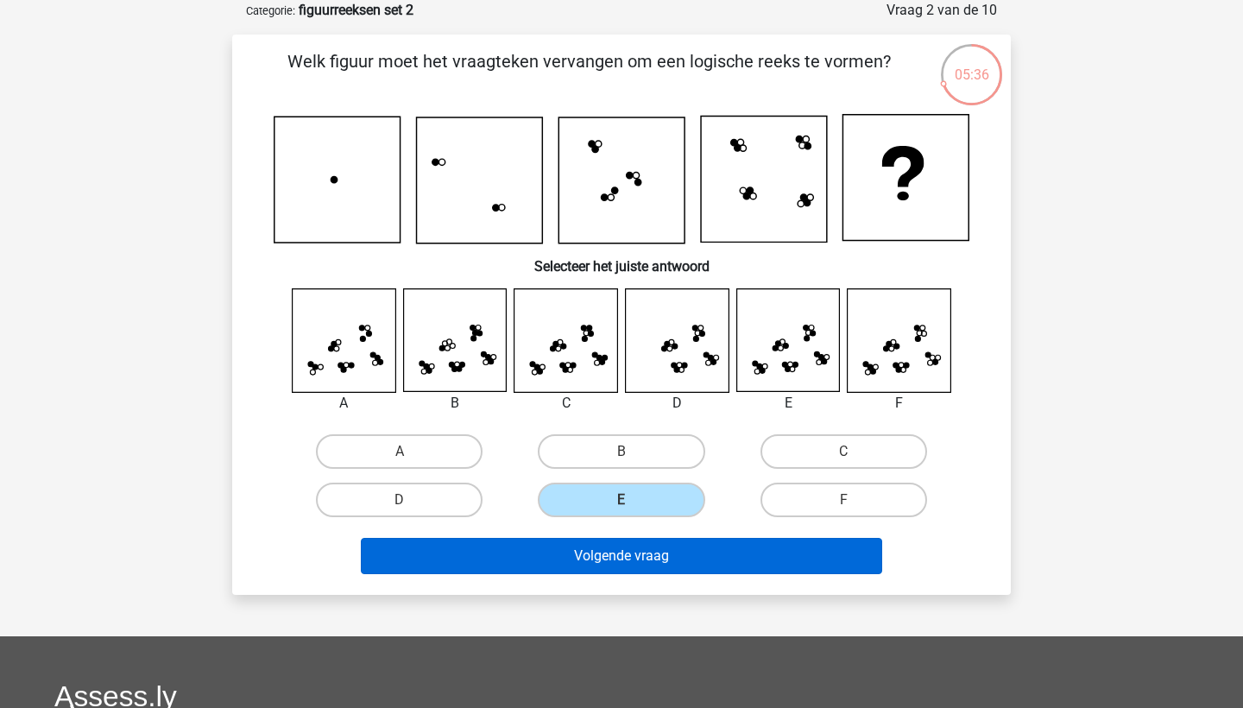
click at [647, 567] on button "Volgende vraag" at bounding box center [622, 556] width 522 height 36
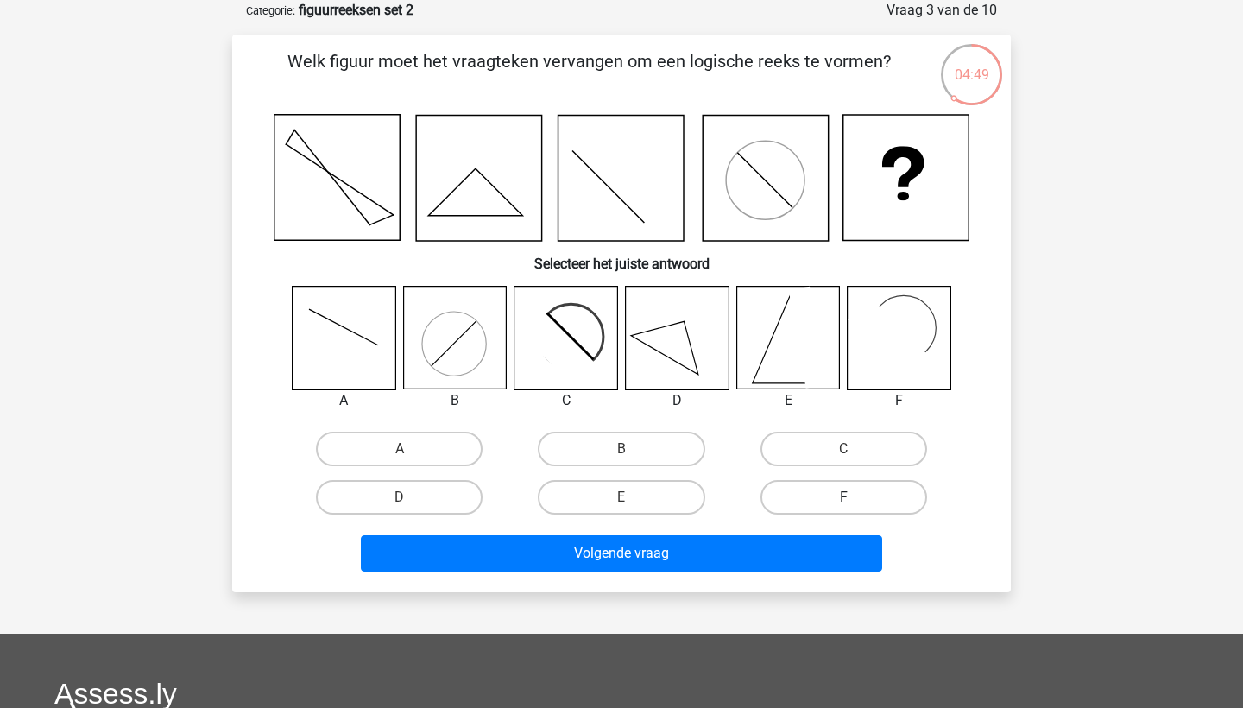
click at [820, 501] on label "F" at bounding box center [843, 497] width 167 height 35
click at [843, 501] on input "F" at bounding box center [848, 502] width 11 height 11
radio input "true"
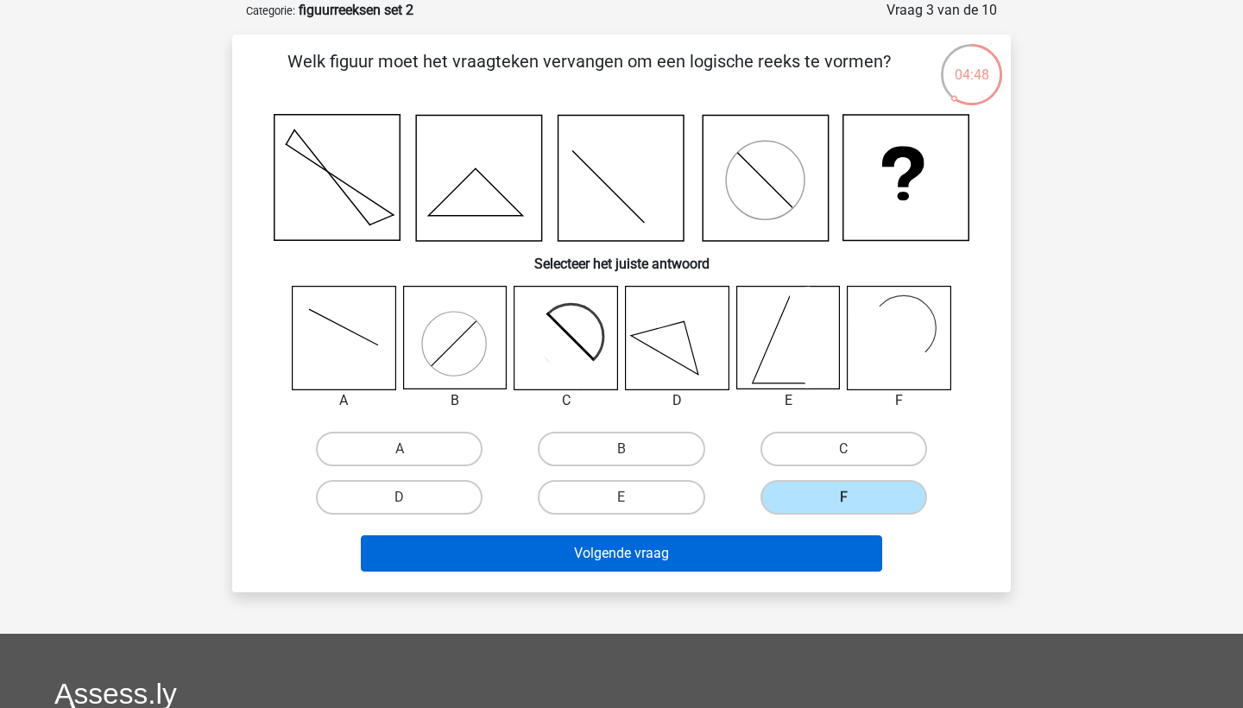
click at [759, 548] on button "Volgende vraag" at bounding box center [622, 553] width 522 height 36
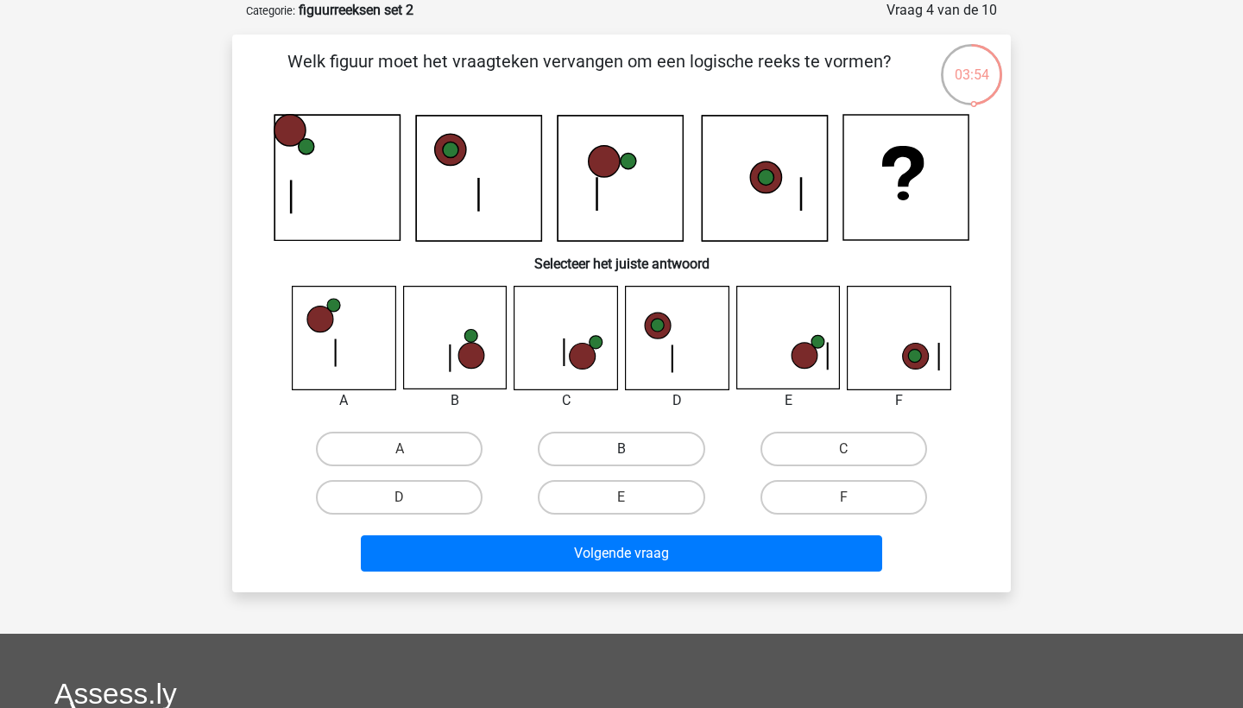
click at [640, 435] on label "B" at bounding box center [621, 448] width 167 height 35
click at [633, 449] on input "B" at bounding box center [626, 454] width 11 height 11
radio input "true"
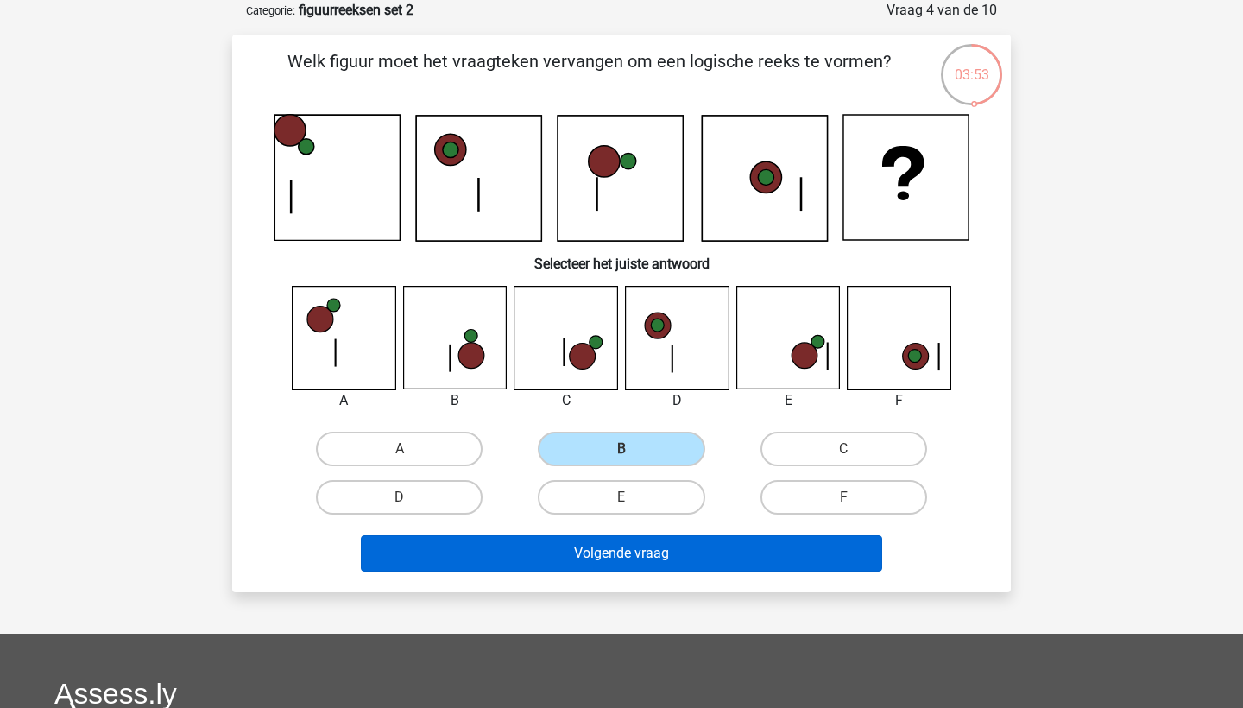
click at [620, 564] on button "Volgende vraag" at bounding box center [622, 553] width 522 height 36
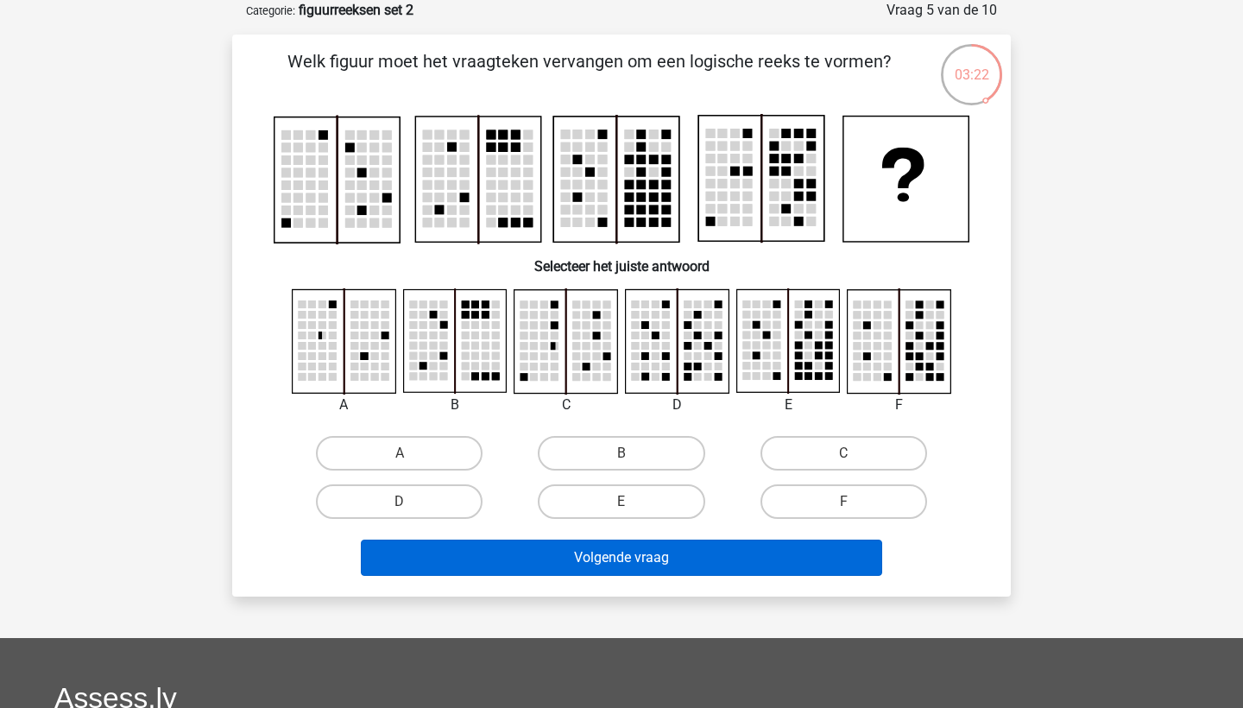
scroll to position [89, 0]
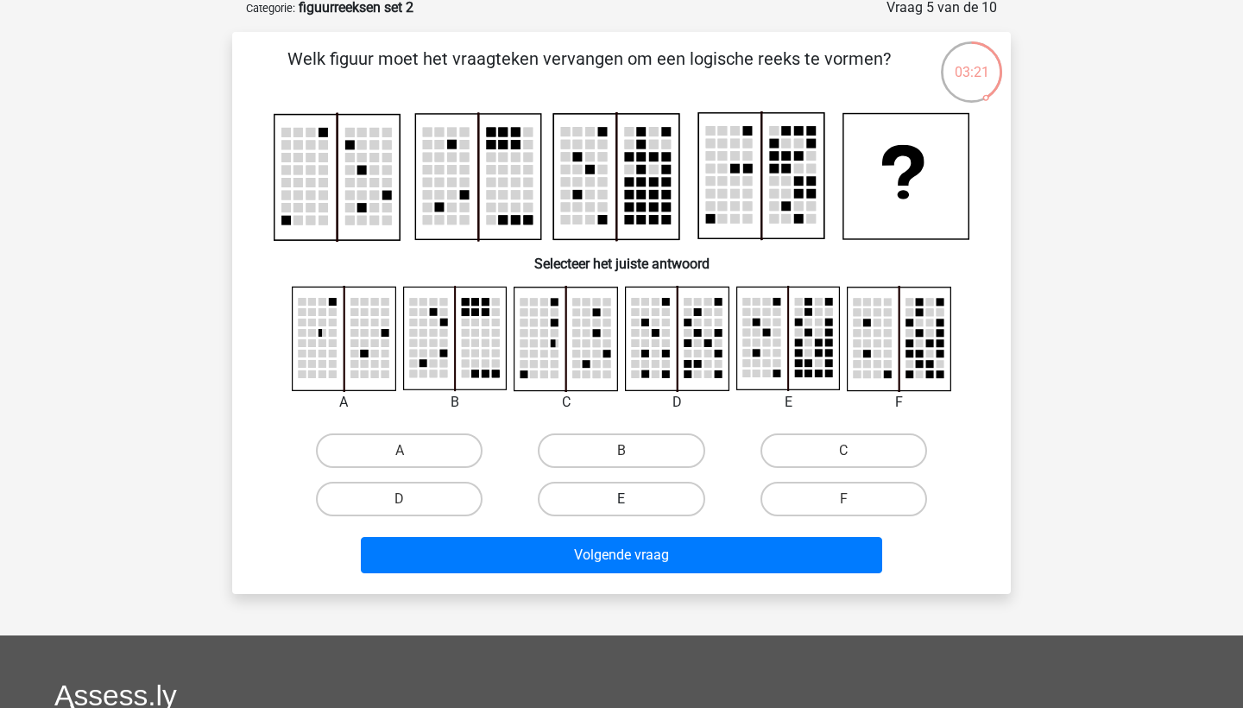
click at [644, 494] on label "E" at bounding box center [621, 499] width 167 height 35
click at [633, 499] on input "E" at bounding box center [626, 504] width 11 height 11
radio input "true"
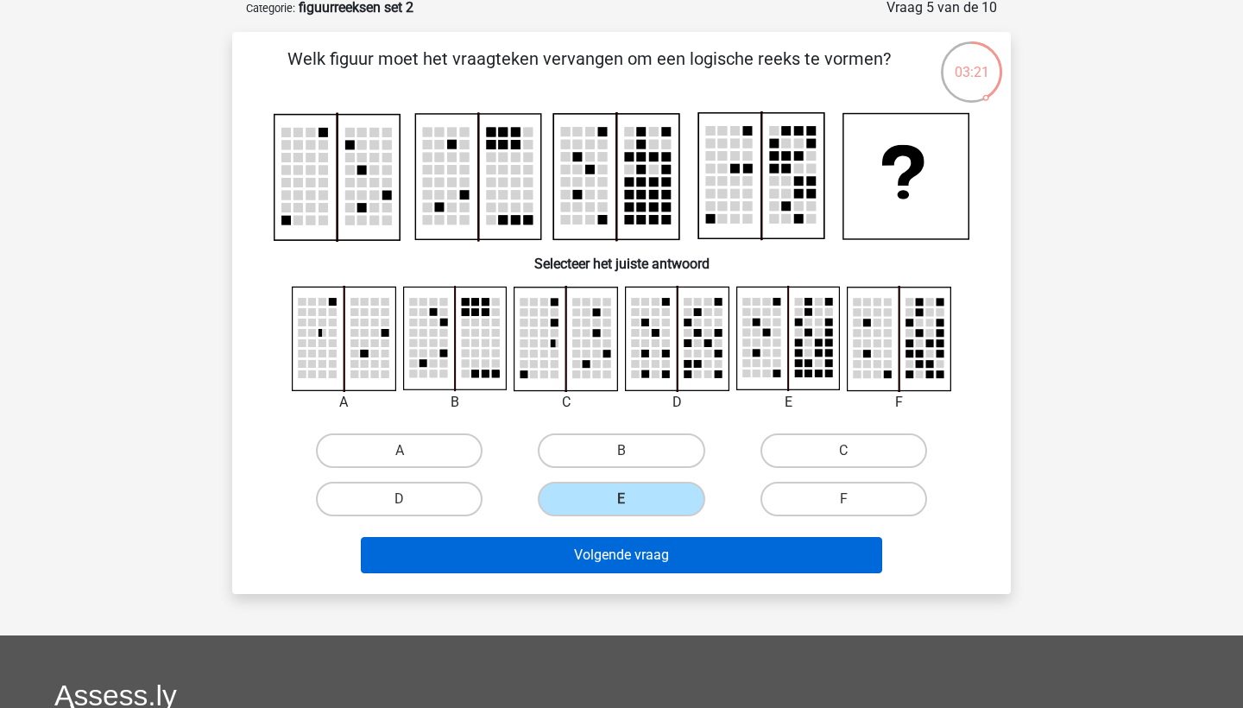
click at [646, 561] on button "Volgende vraag" at bounding box center [622, 555] width 522 height 36
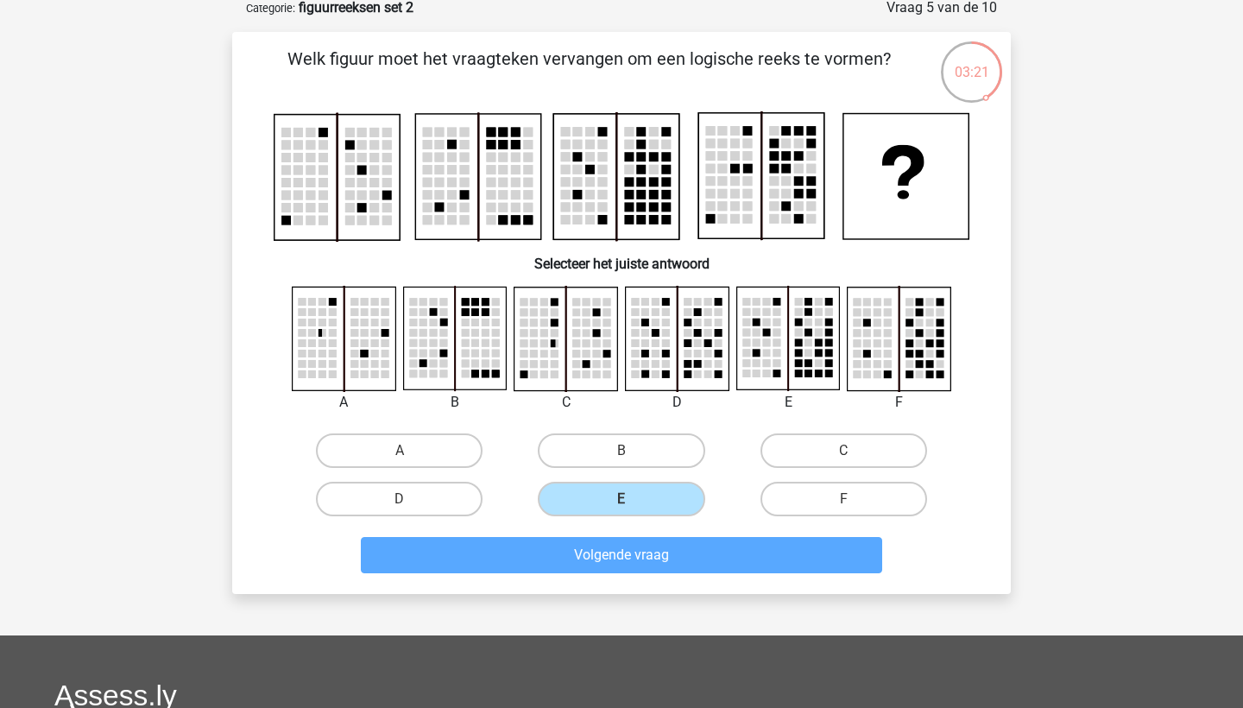
scroll to position [86, 0]
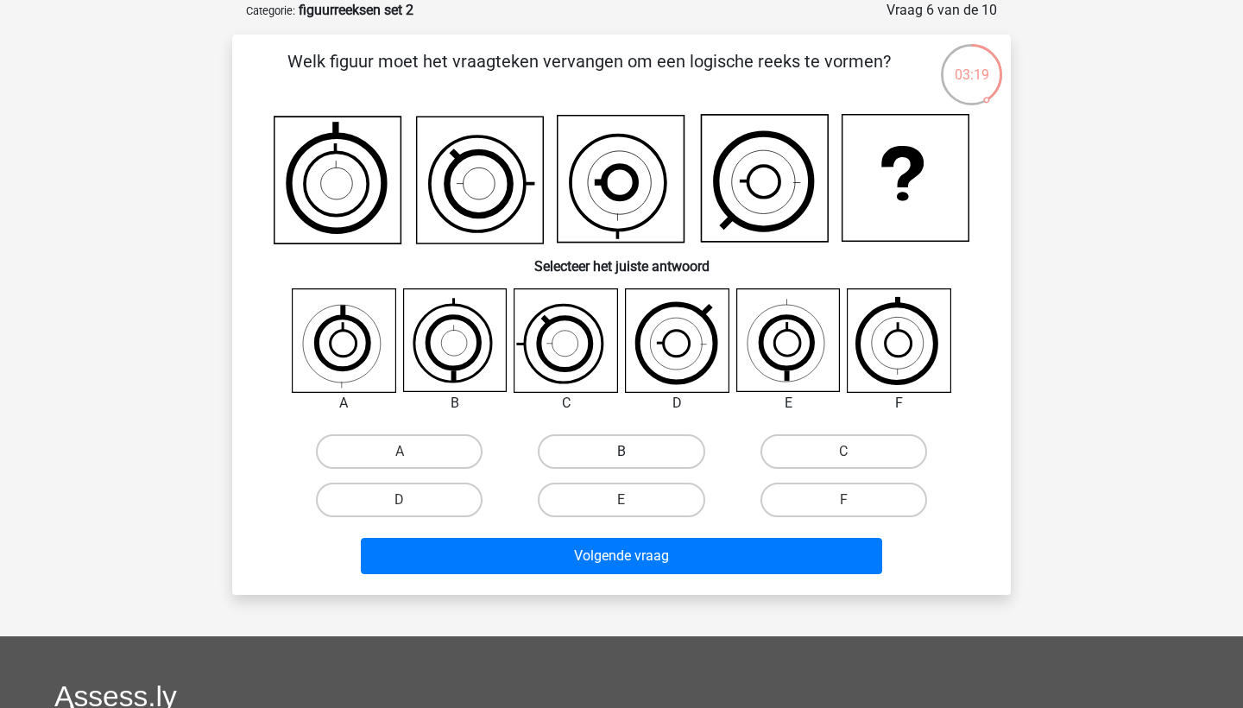
click at [638, 468] on label "B" at bounding box center [621, 451] width 167 height 35
click at [633, 463] on input "B" at bounding box center [626, 456] width 11 height 11
radio input "true"
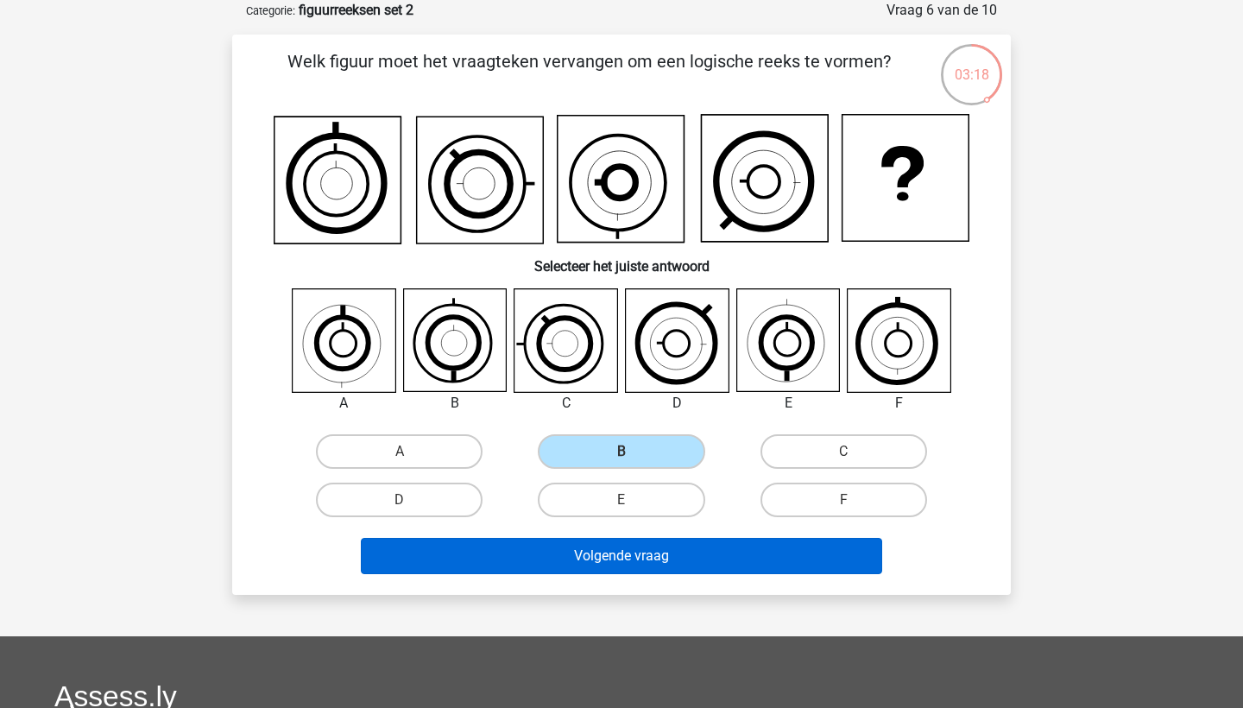
click at [652, 554] on button "Volgende vraag" at bounding box center [622, 556] width 522 height 36
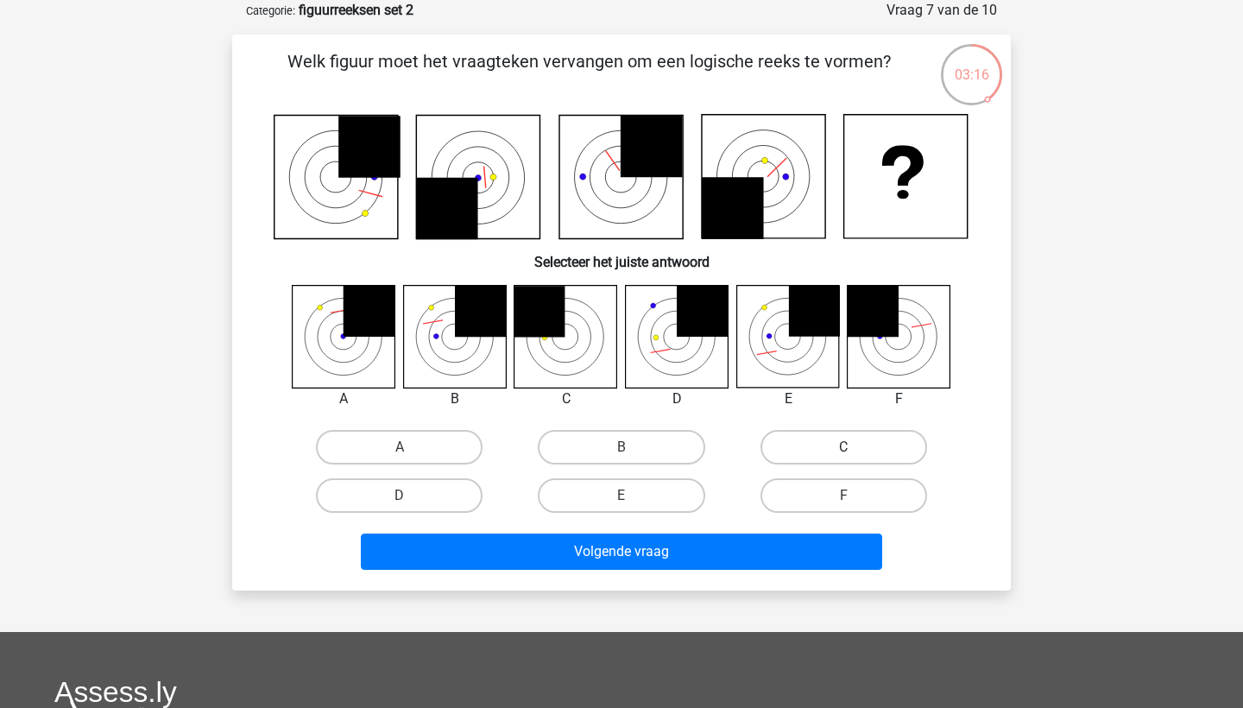
click at [778, 442] on label "C" at bounding box center [843, 447] width 167 height 35
click at [843, 447] on input "C" at bounding box center [848, 452] width 11 height 11
radio input "true"
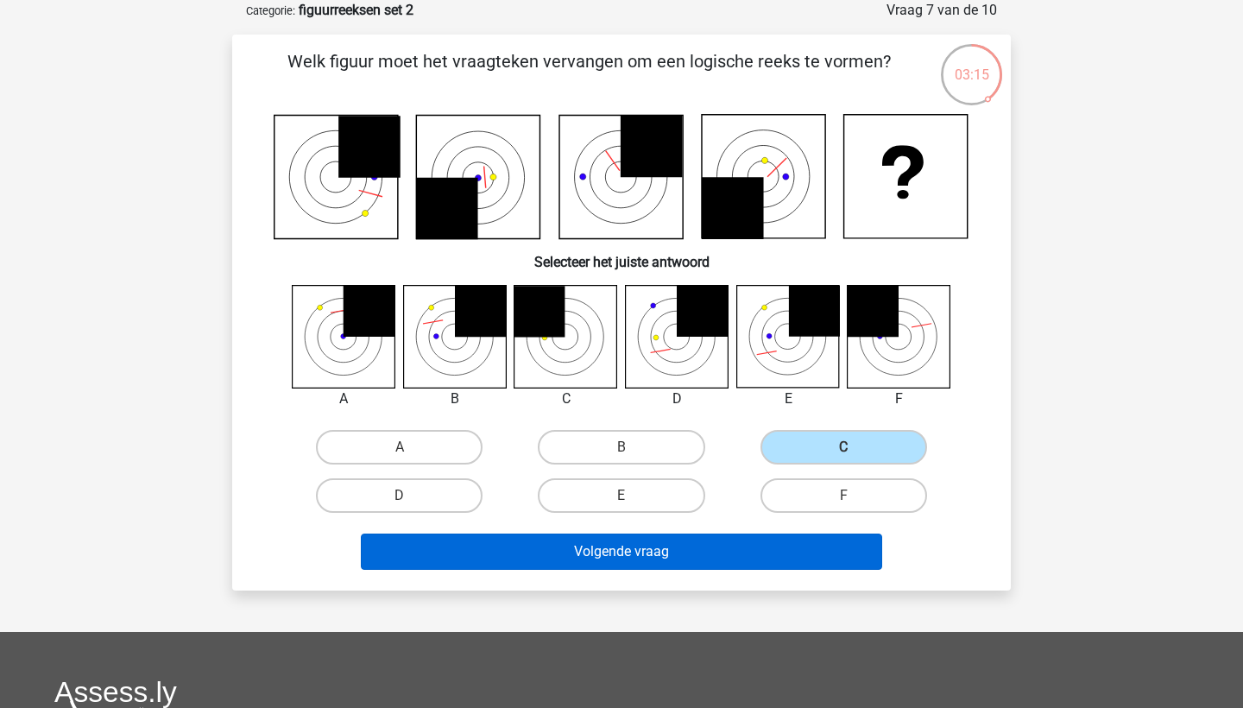
click at [674, 551] on button "Volgende vraag" at bounding box center [622, 551] width 522 height 36
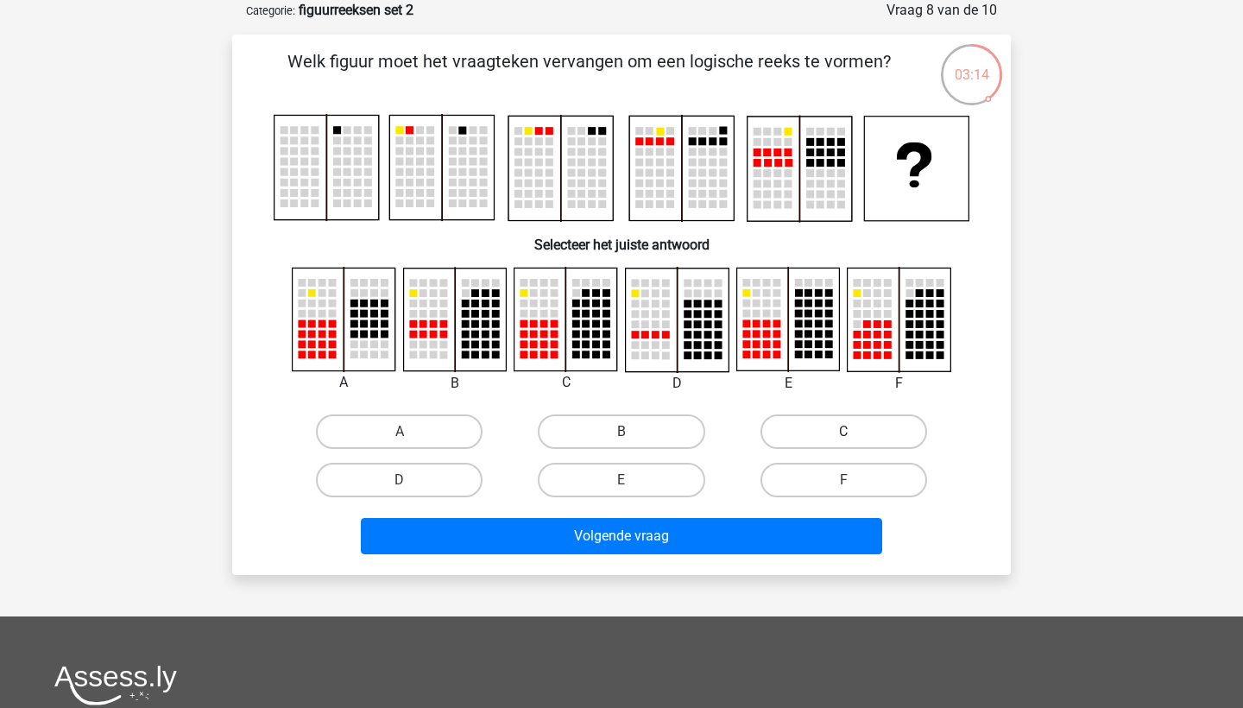
click at [803, 426] on label "C" at bounding box center [843, 431] width 167 height 35
click at [843, 431] on input "C" at bounding box center [848, 436] width 11 height 11
radio input "true"
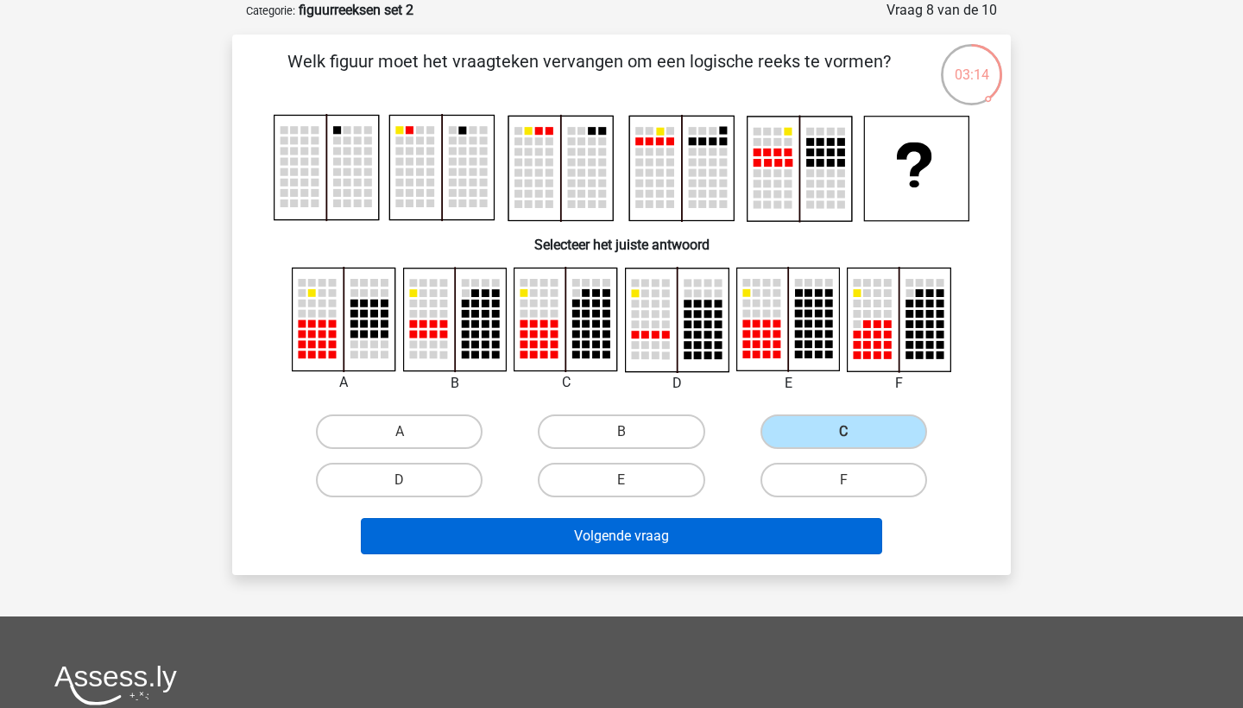
click at [729, 528] on button "Volgende vraag" at bounding box center [622, 536] width 522 height 36
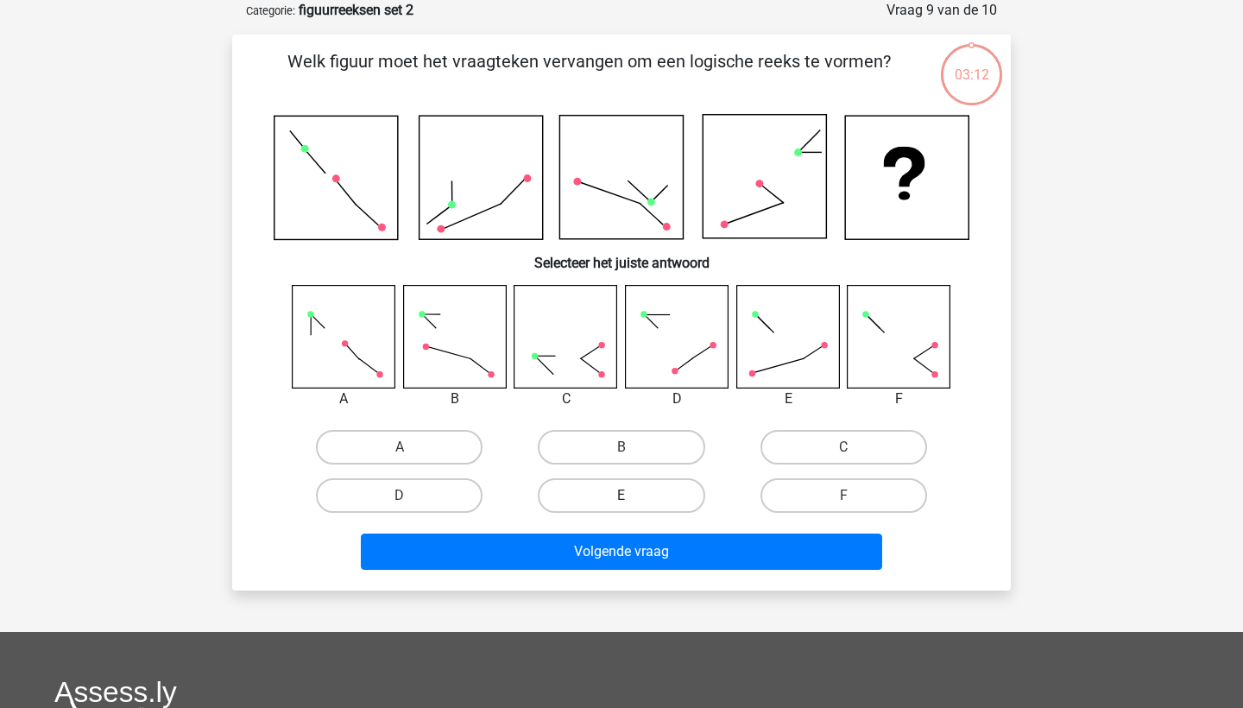
click at [649, 496] on label "E" at bounding box center [621, 495] width 167 height 35
click at [633, 496] on input "E" at bounding box center [626, 500] width 11 height 11
radio input "true"
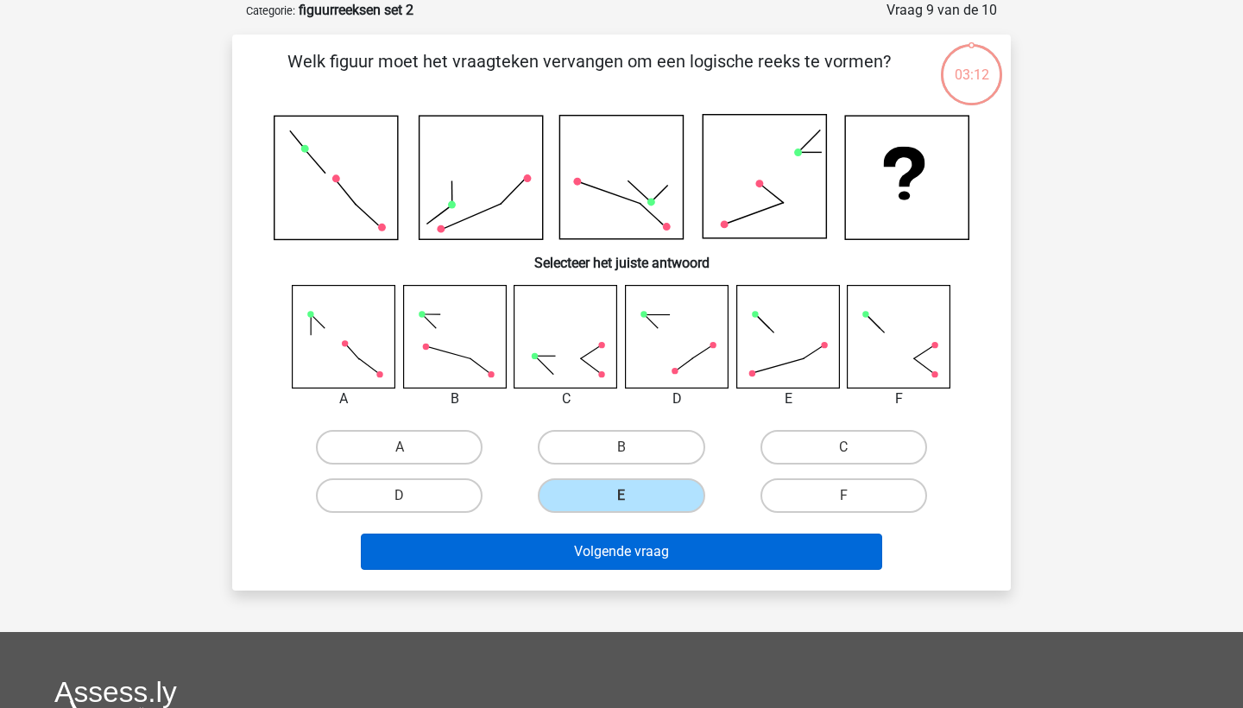
click at [647, 547] on button "Volgende vraag" at bounding box center [622, 551] width 522 height 36
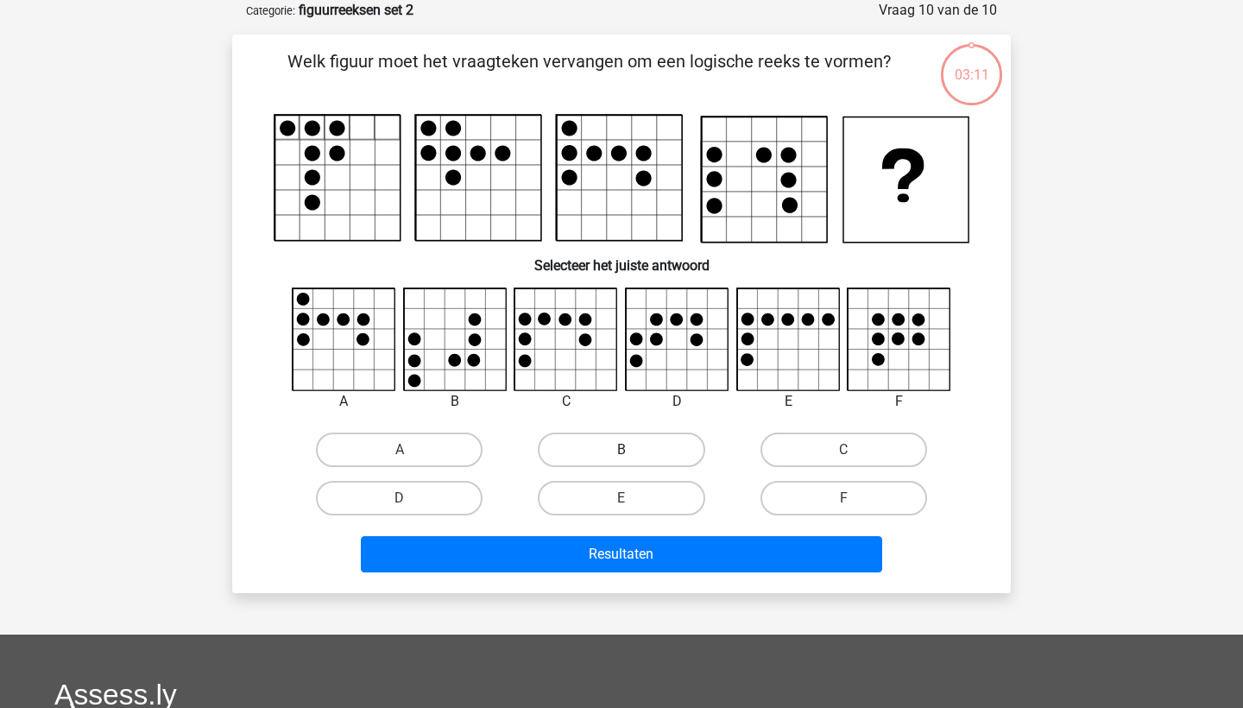
click at [678, 452] on label "B" at bounding box center [621, 449] width 167 height 35
click at [633, 452] on input "B" at bounding box center [626, 455] width 11 height 11
radio input "true"
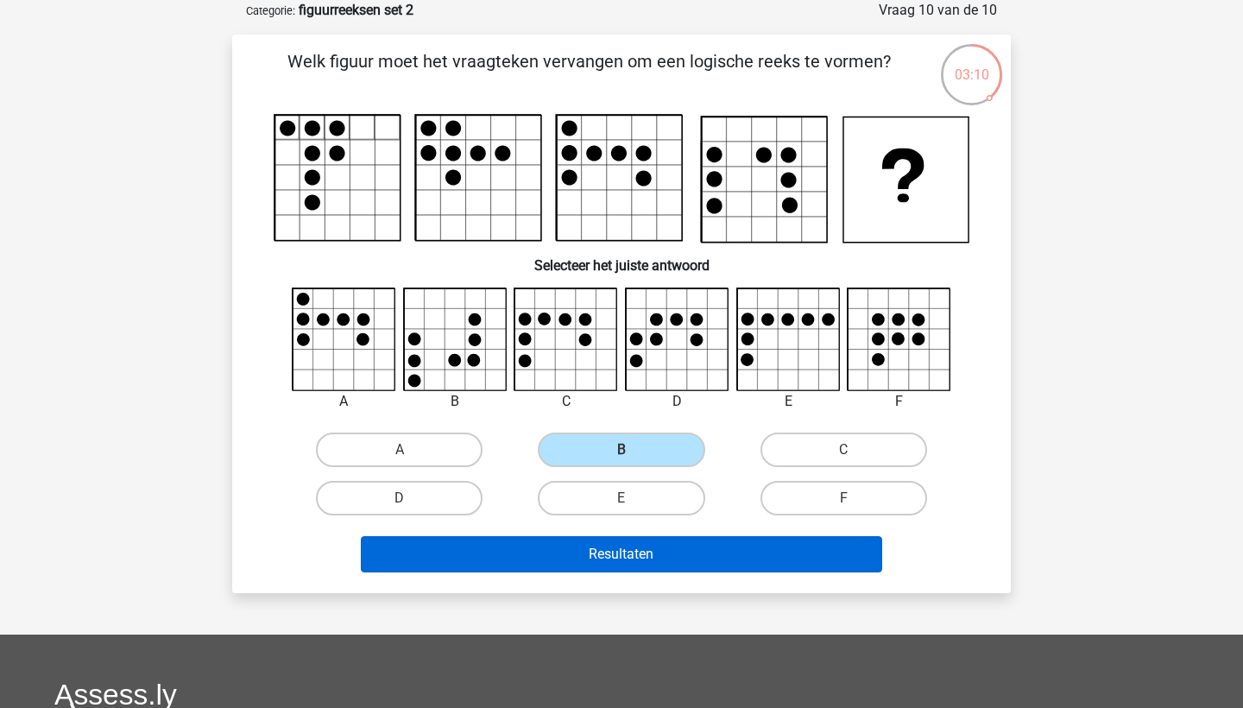
click at [672, 556] on button "Resultaten" at bounding box center [622, 554] width 522 height 36
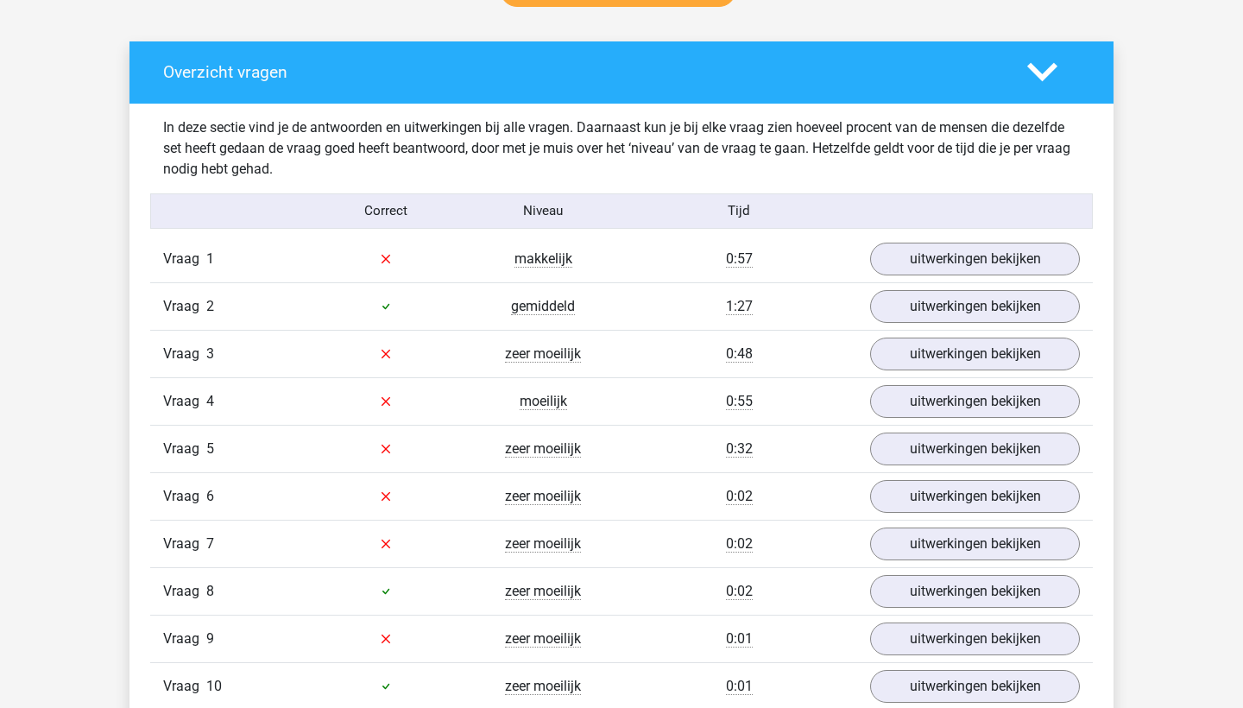
scroll to position [953, 0]
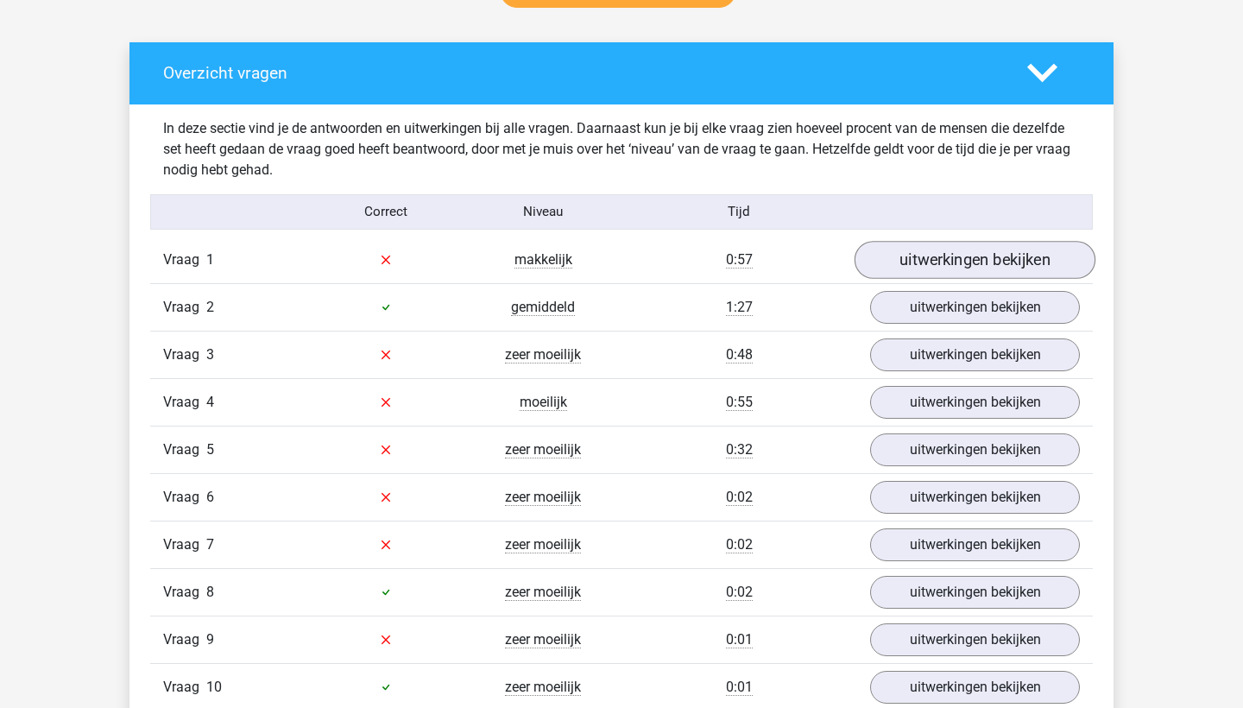
click at [954, 254] on link "uitwerkingen bekijken" at bounding box center [974, 260] width 241 height 38
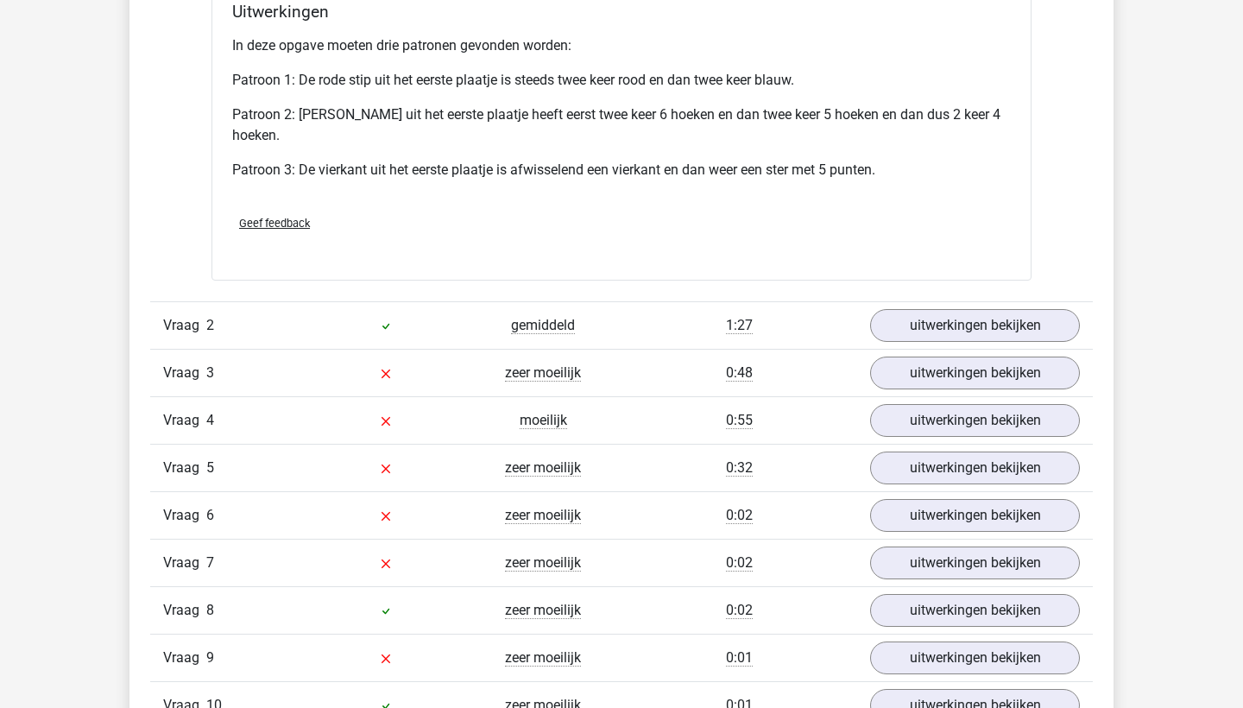
scroll to position [1998, 0]
click at [911, 363] on link "uitwerkingen bekijken" at bounding box center [974, 372] width 241 height 38
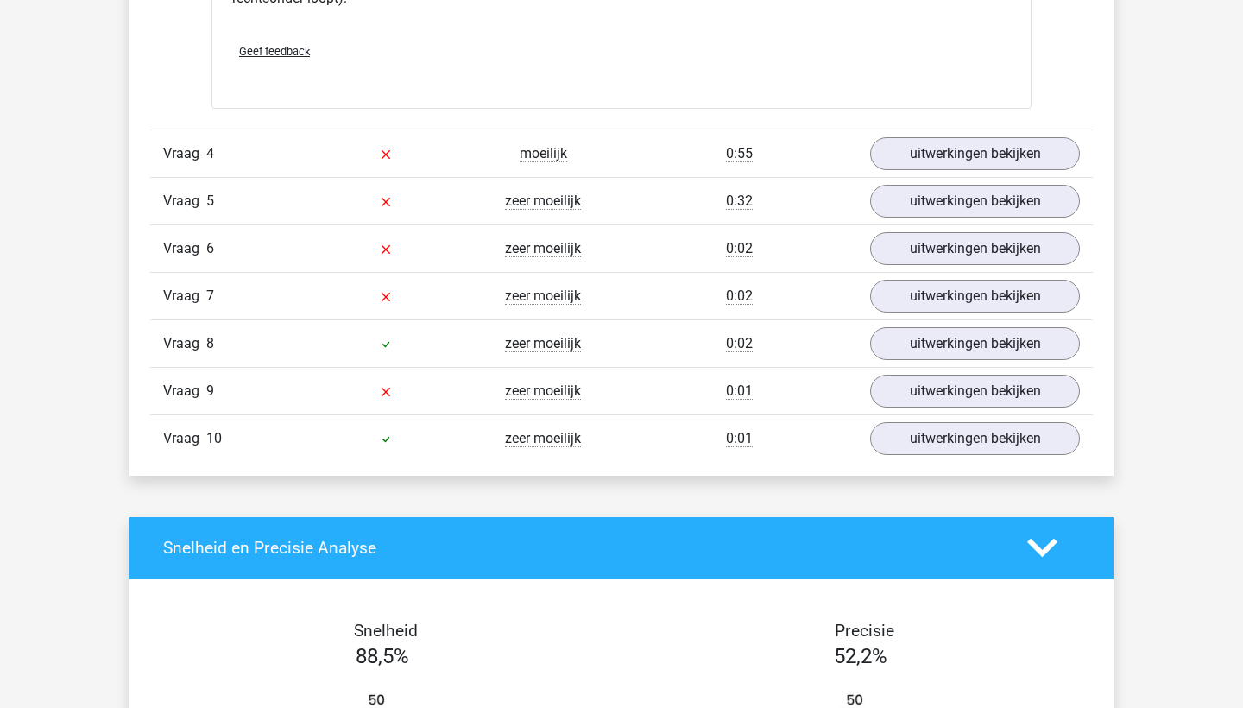
scroll to position [3305, 0]
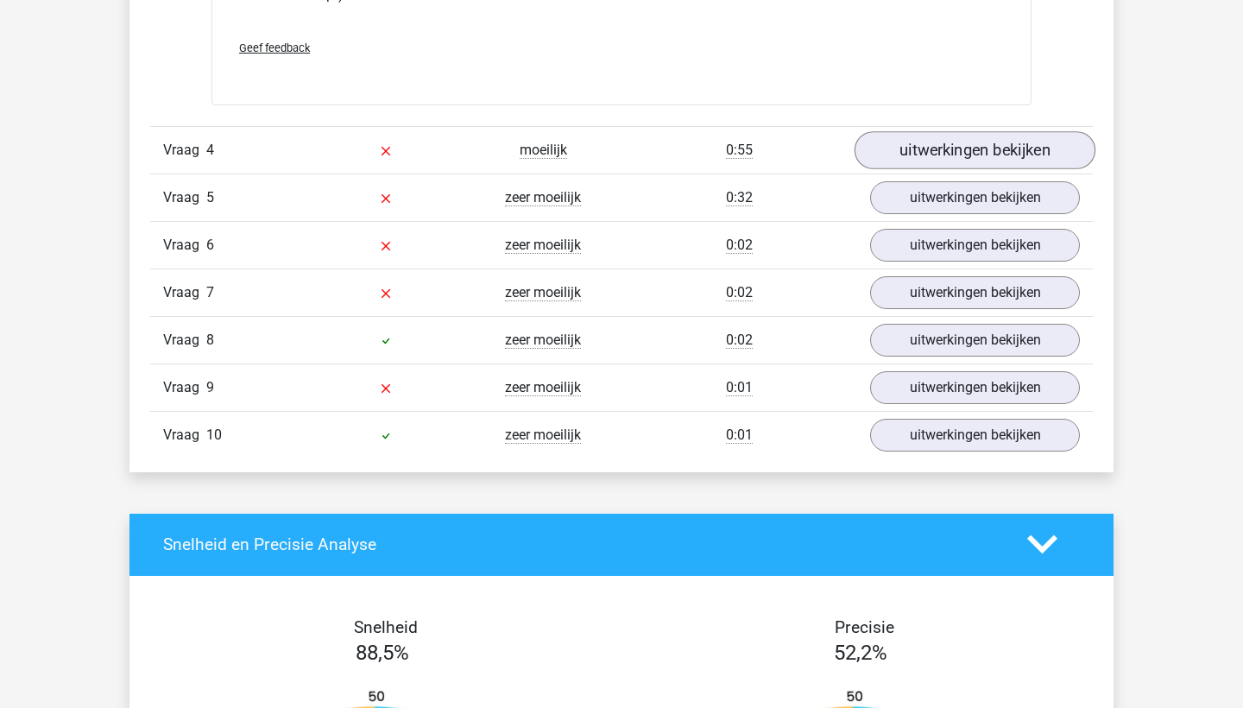
click at [966, 148] on link "uitwerkingen bekijken" at bounding box center [974, 150] width 241 height 38
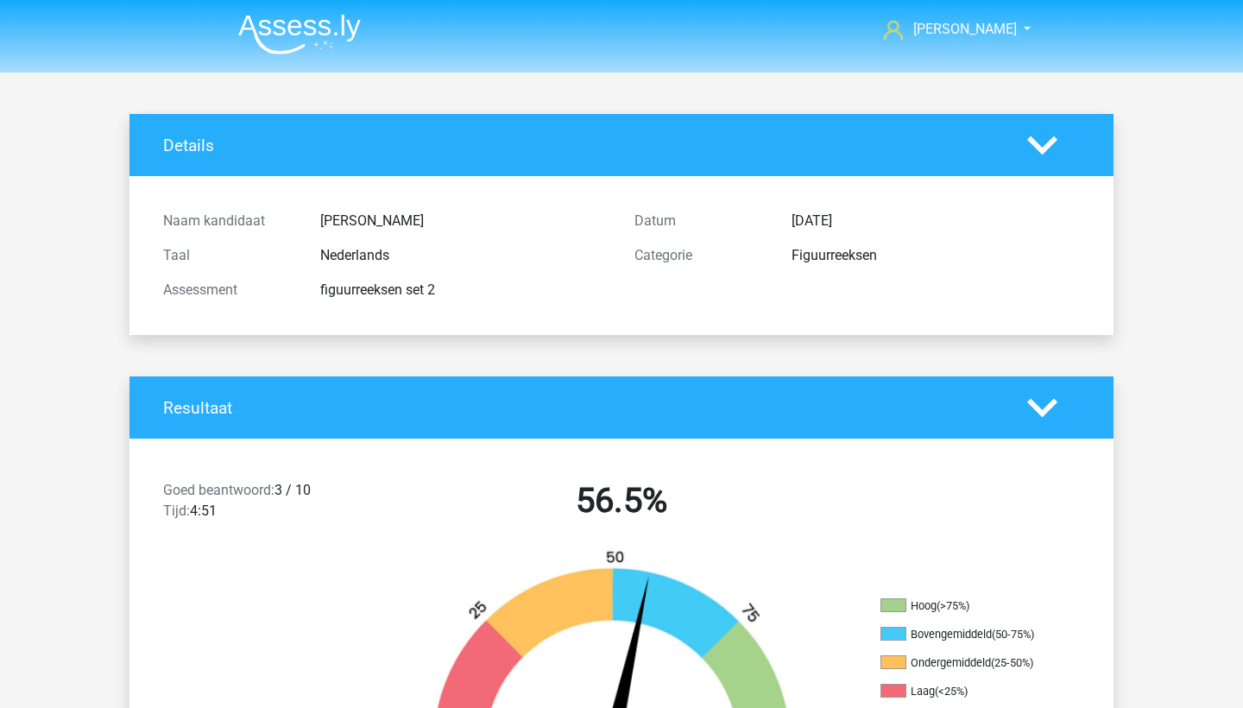
scroll to position [0, 0]
click at [317, 27] on img at bounding box center [299, 34] width 123 height 41
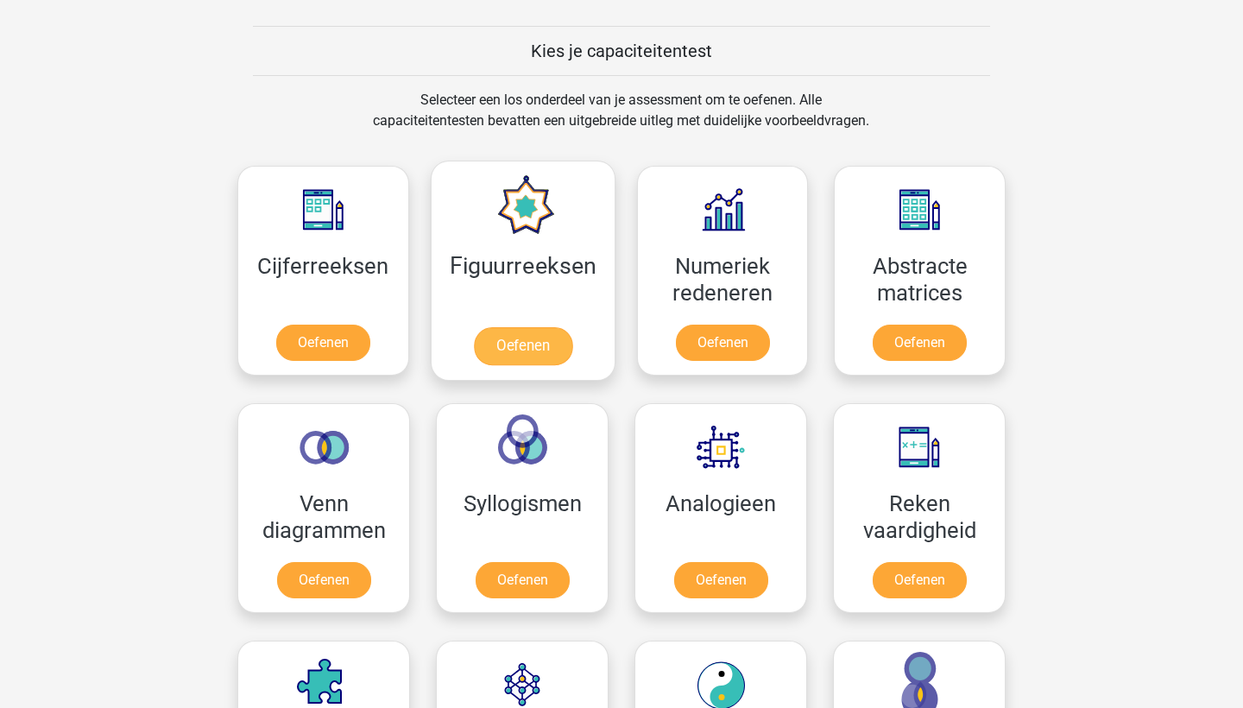
scroll to position [646, 0]
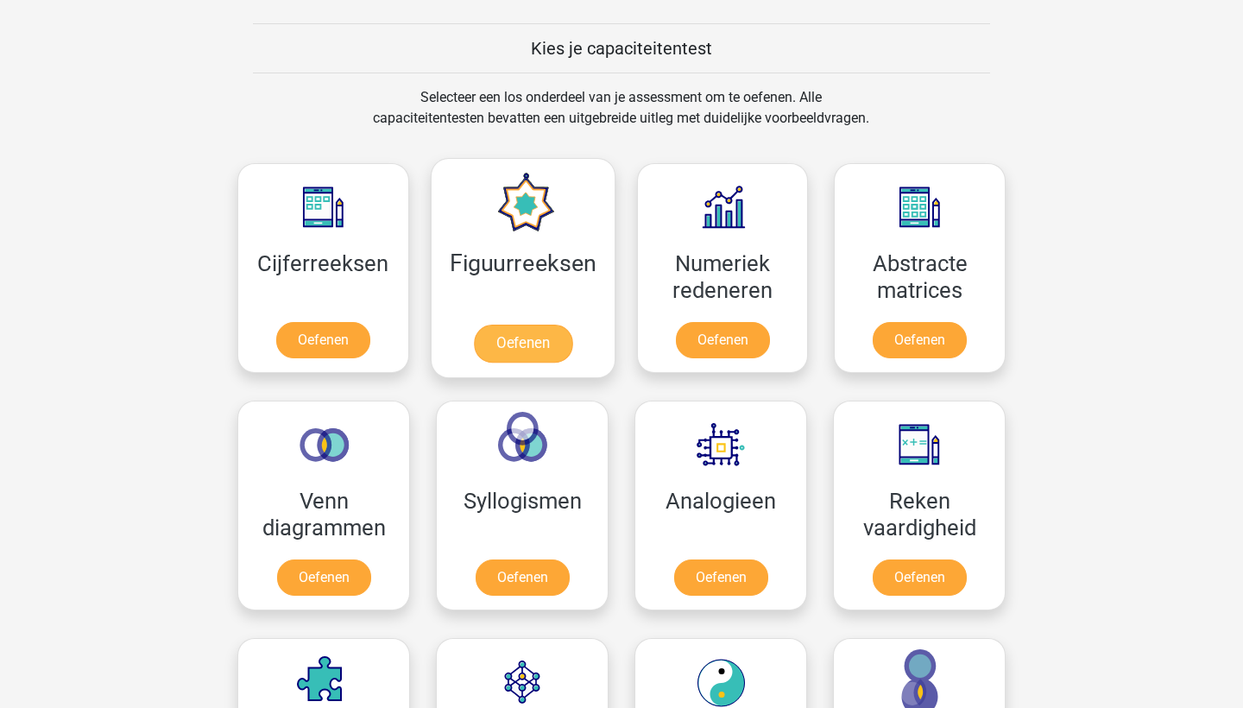
click at [541, 324] on link "Oefenen" at bounding box center [522, 343] width 98 height 38
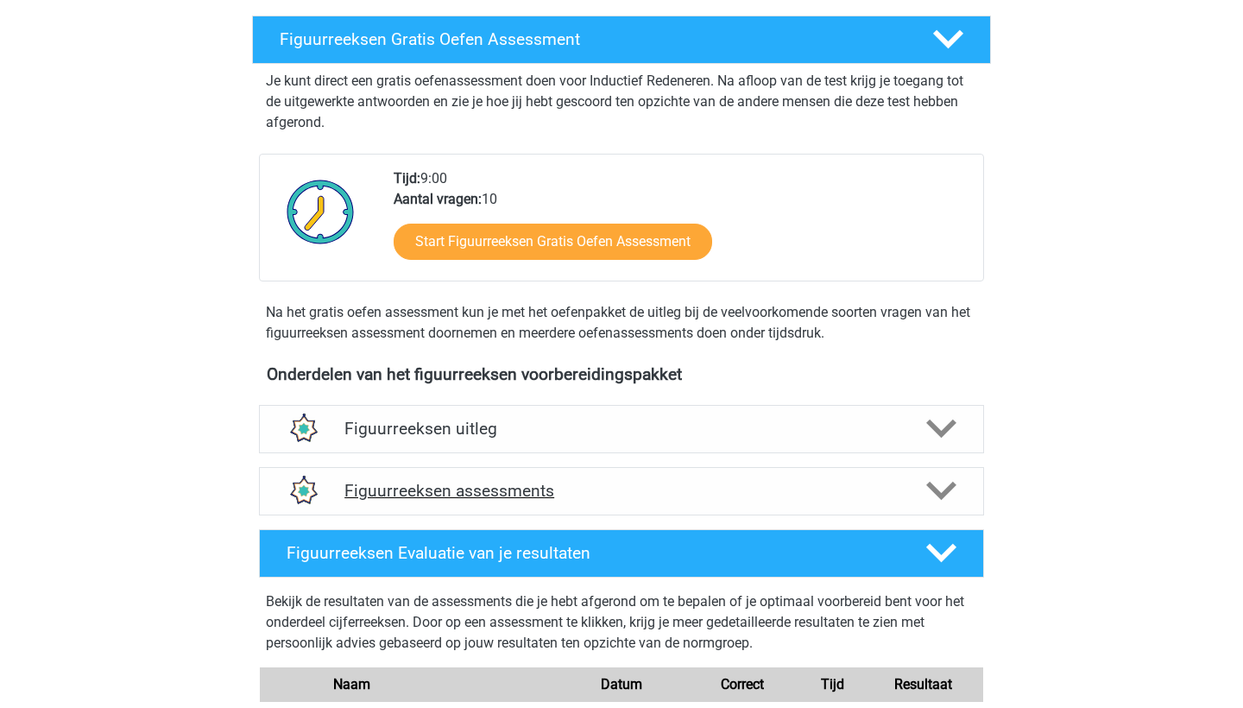
scroll to position [292, 0]
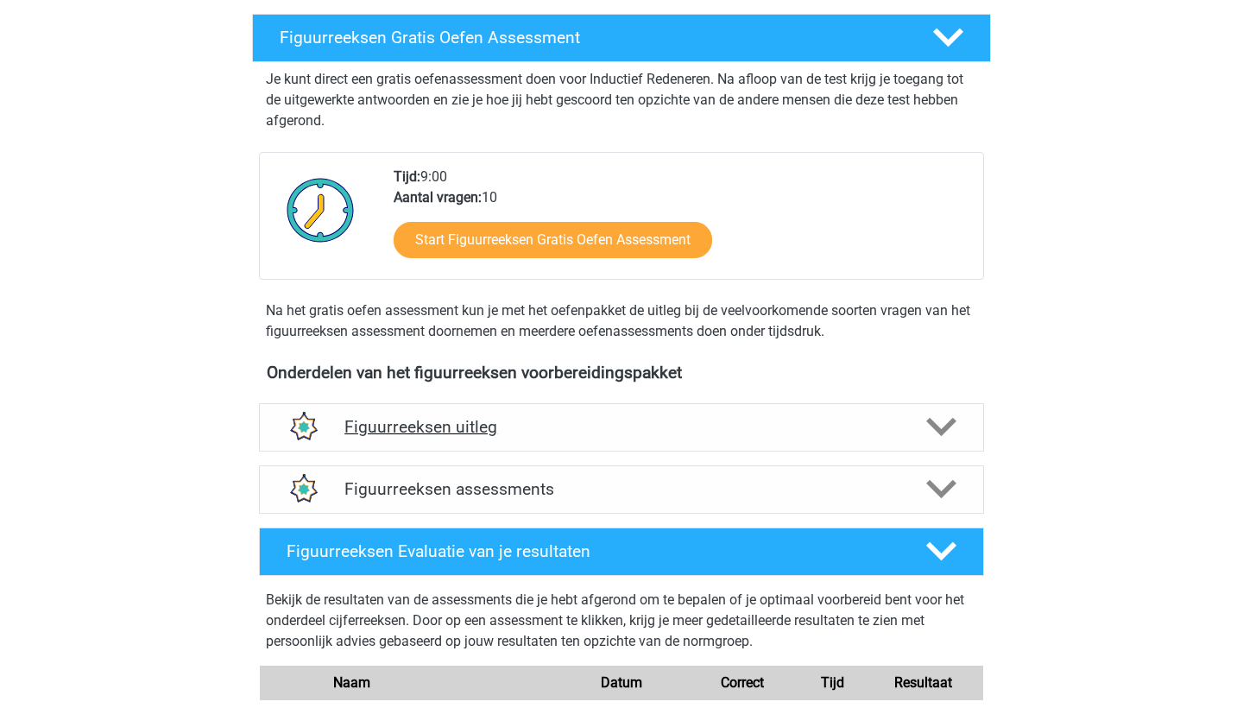
click at [524, 425] on h4 "Figuurreeksen uitleg" at bounding box center [621, 427] width 554 height 20
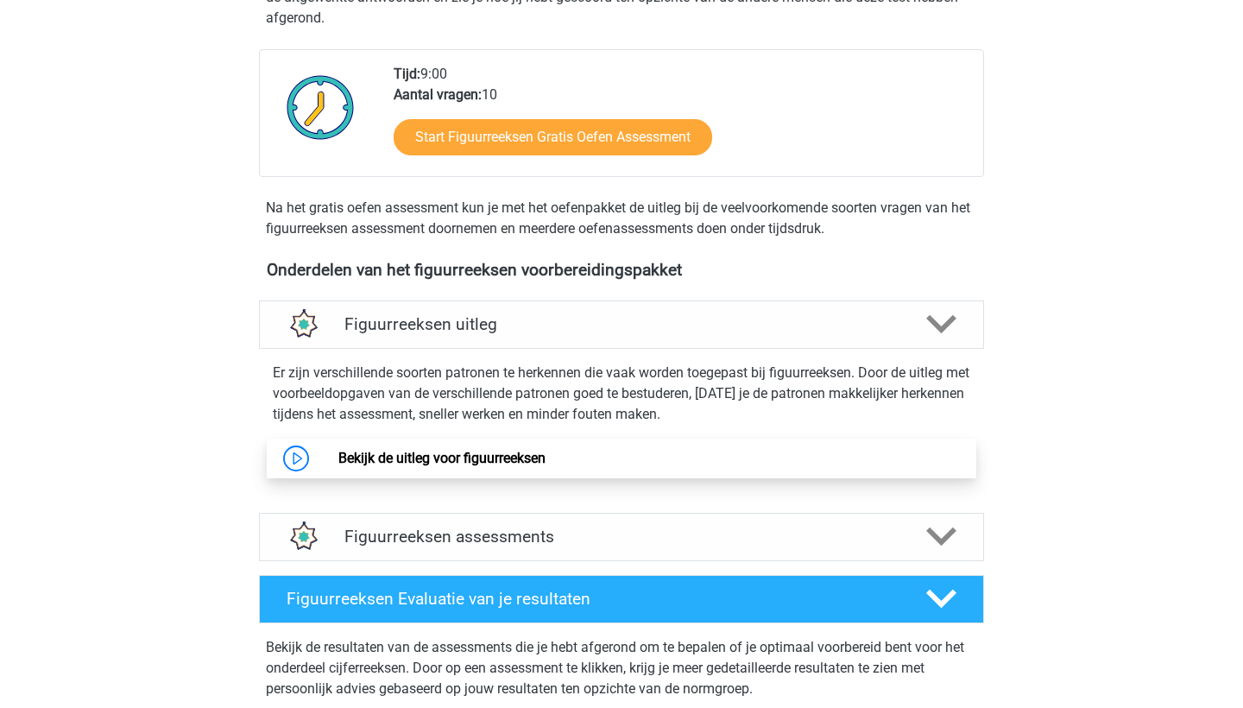
scroll to position [410, 0]
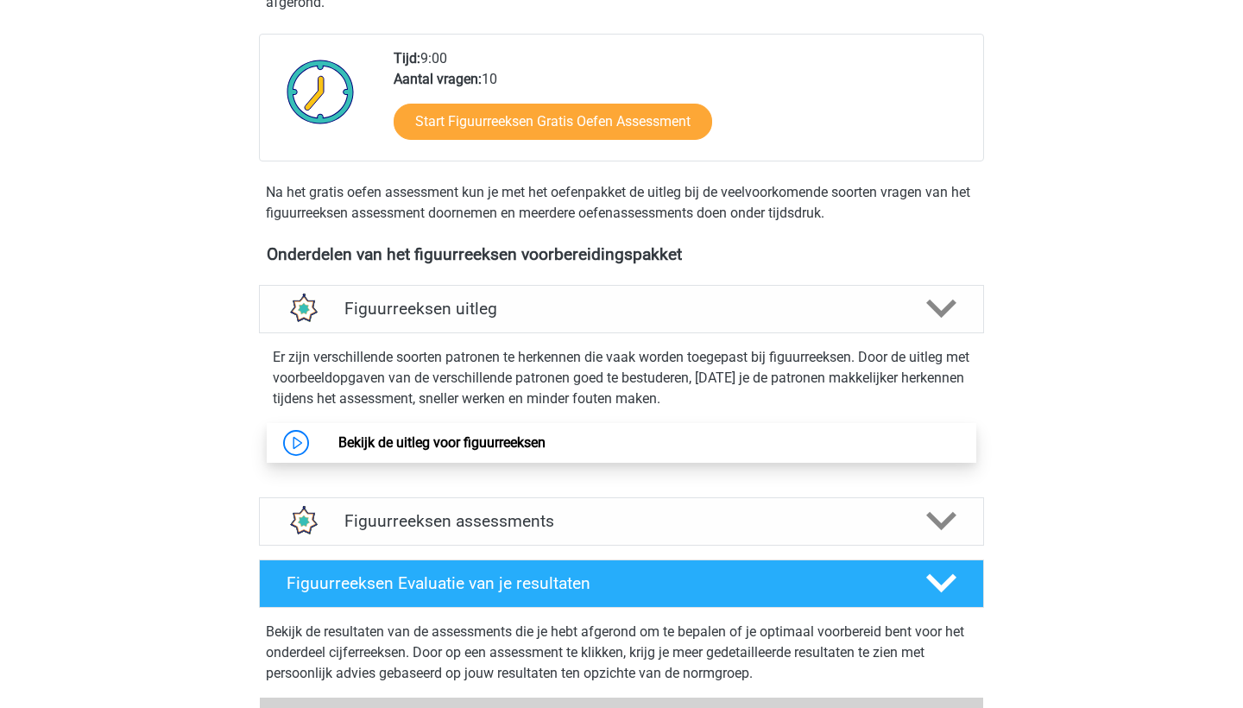
click at [460, 434] on link "Bekijk de uitleg voor figuurreeksen" at bounding box center [441, 442] width 207 height 16
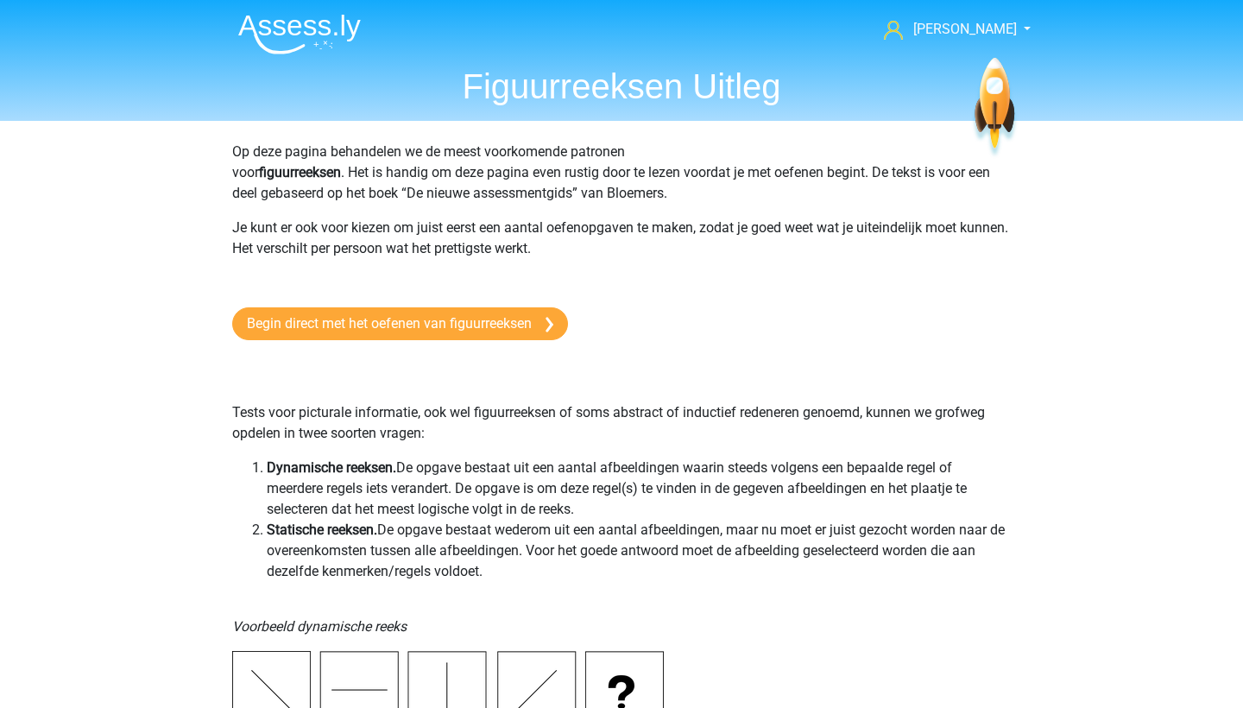
click at [318, 35] on img at bounding box center [299, 34] width 123 height 41
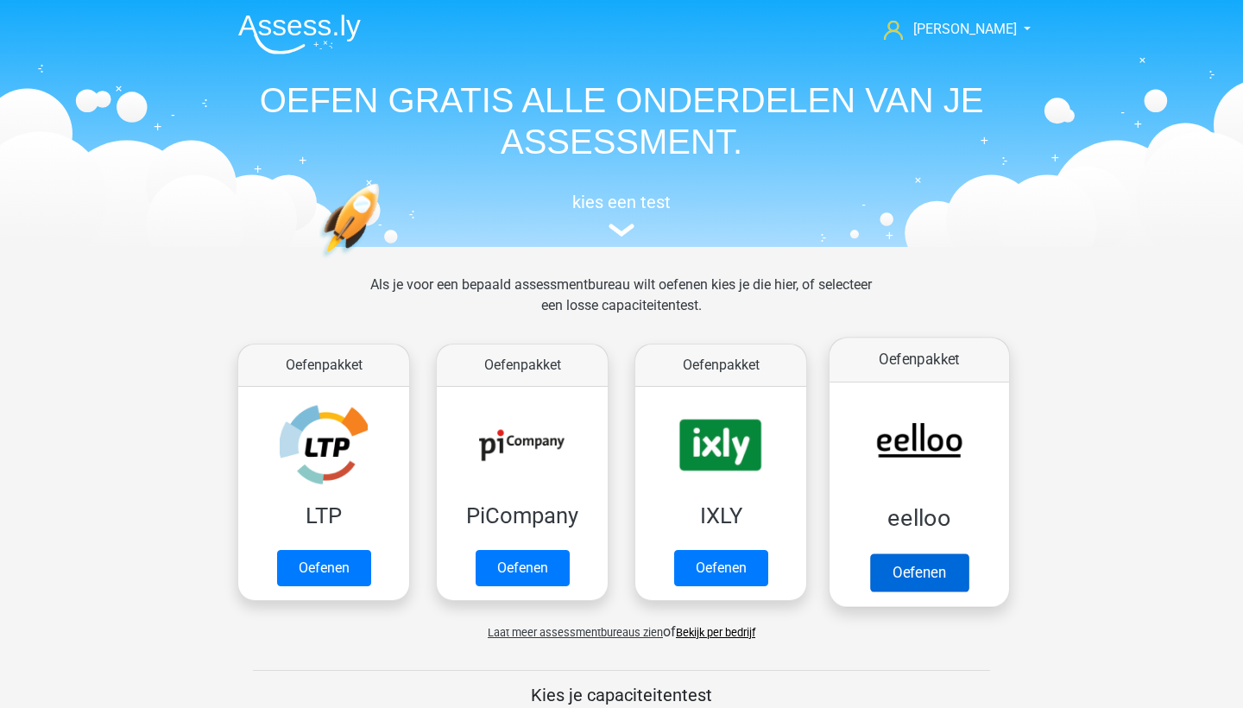
click at [901, 553] on link "Oefenen" at bounding box center [919, 572] width 98 height 38
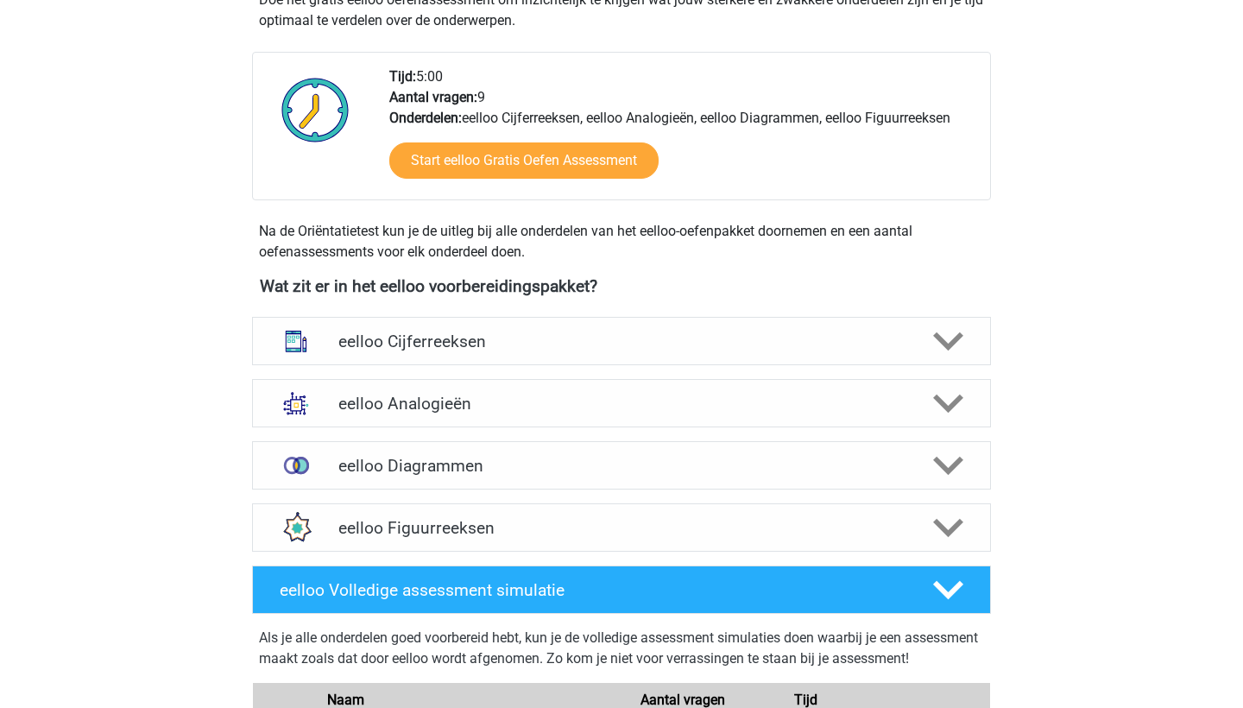
scroll to position [395, 0]
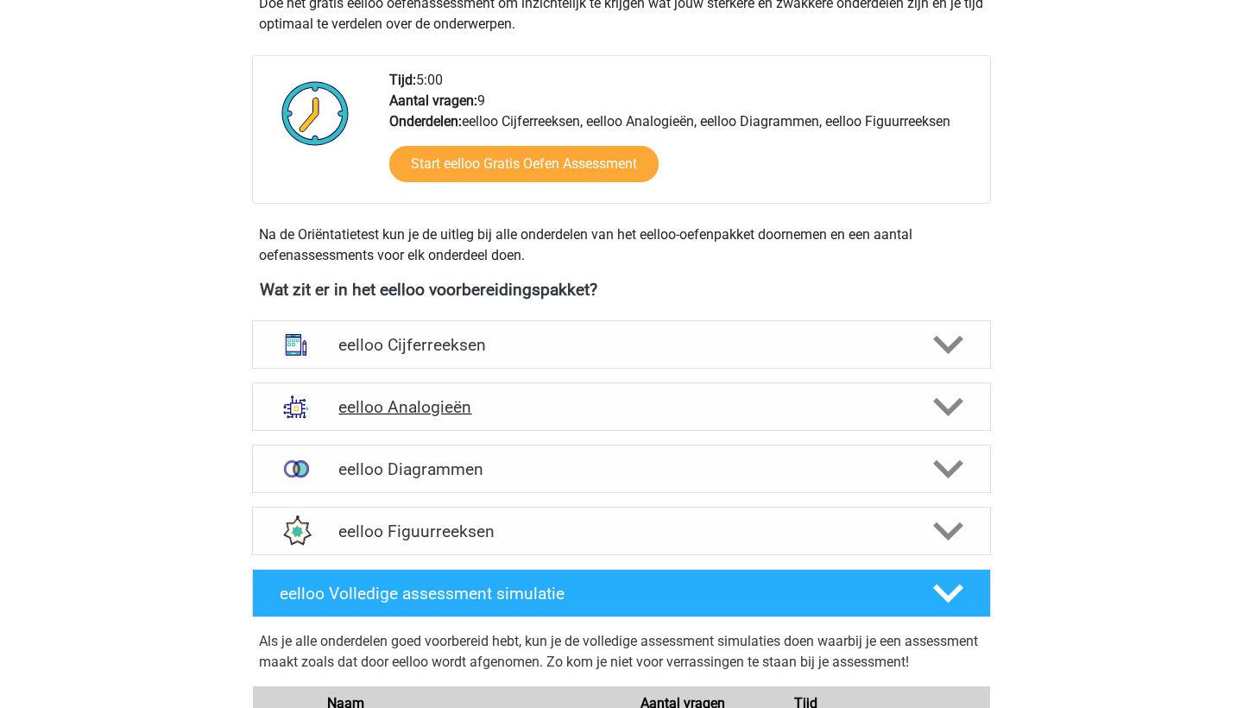
click at [837, 398] on h4 "eelloo Analogieën" at bounding box center [620, 407] width 565 height 20
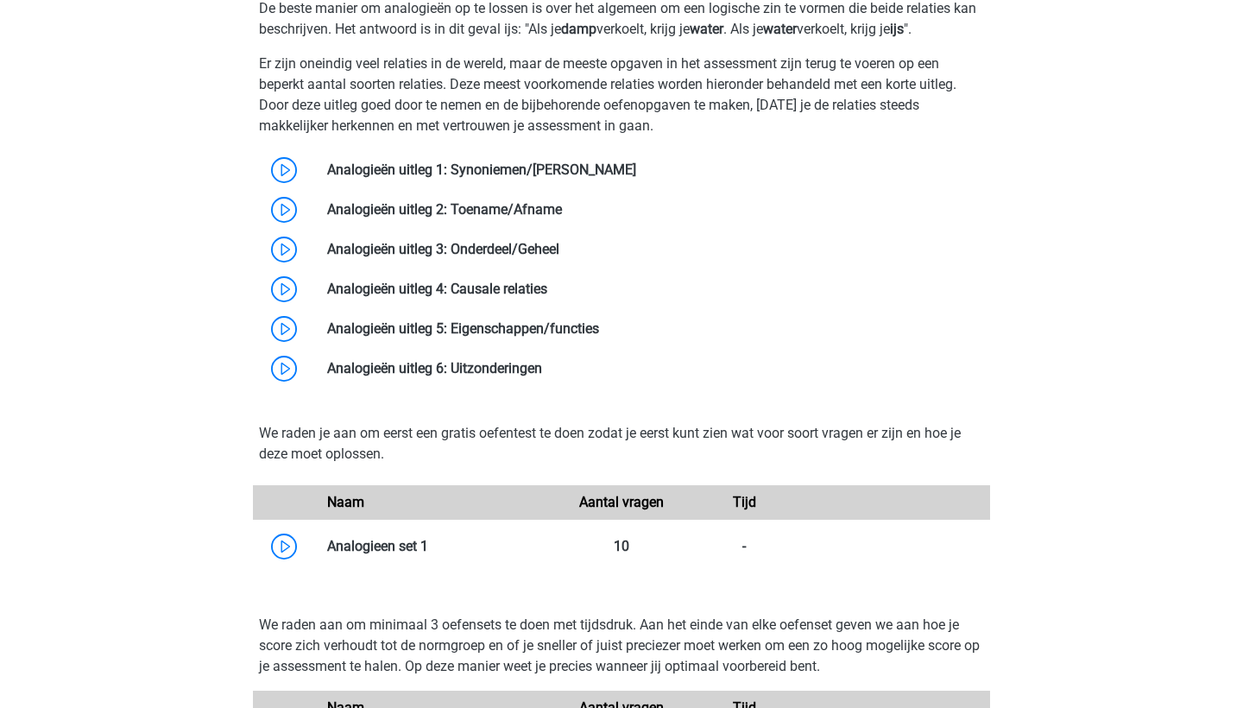
scroll to position [960, 0]
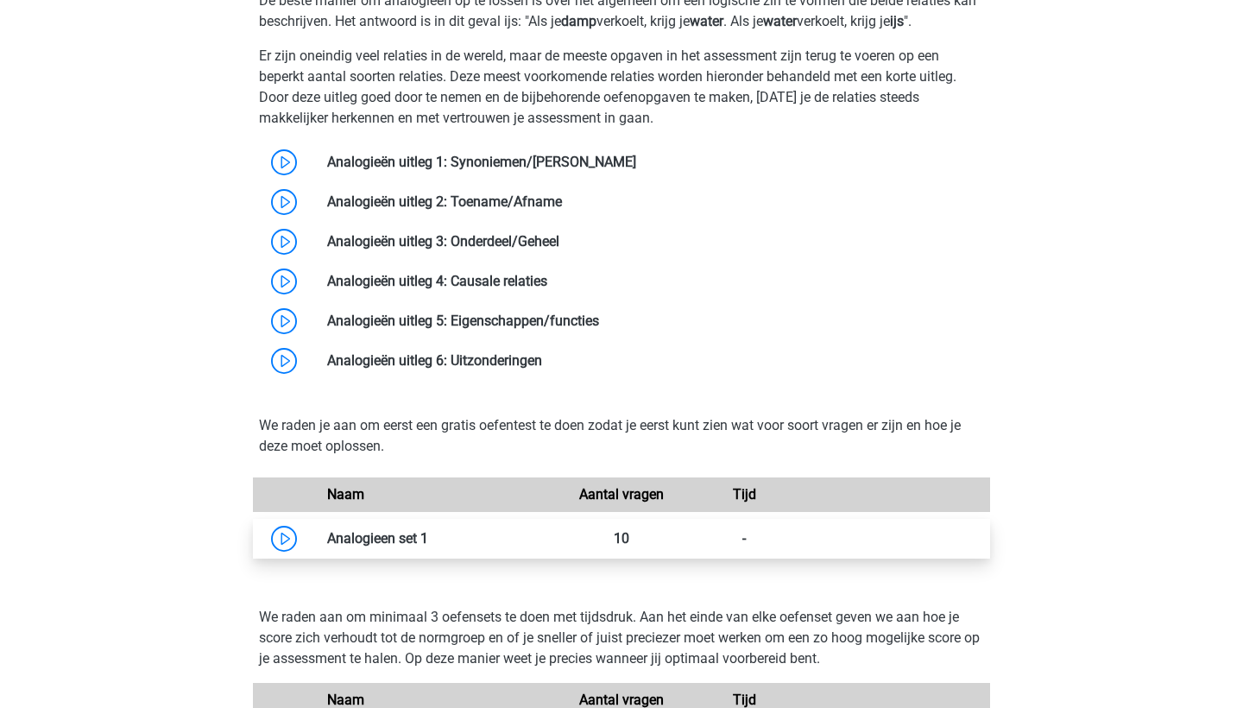
click at [428, 537] on link at bounding box center [428, 538] width 0 height 16
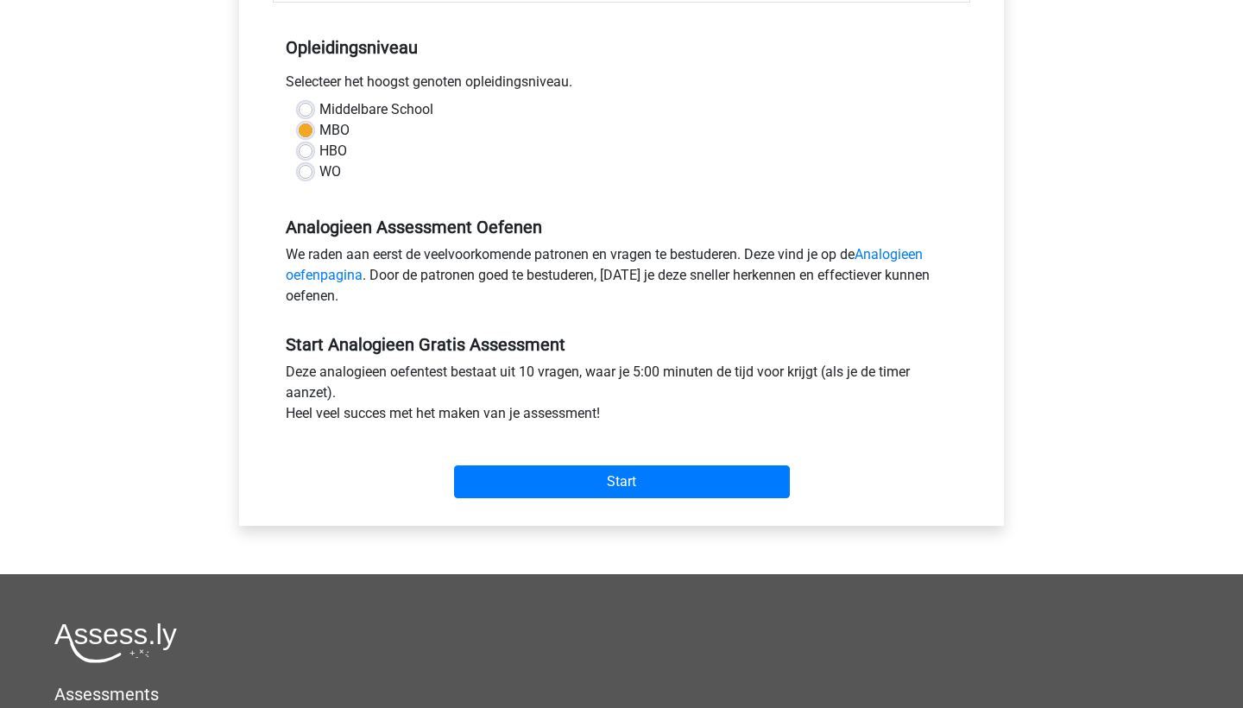
scroll to position [350, 0]
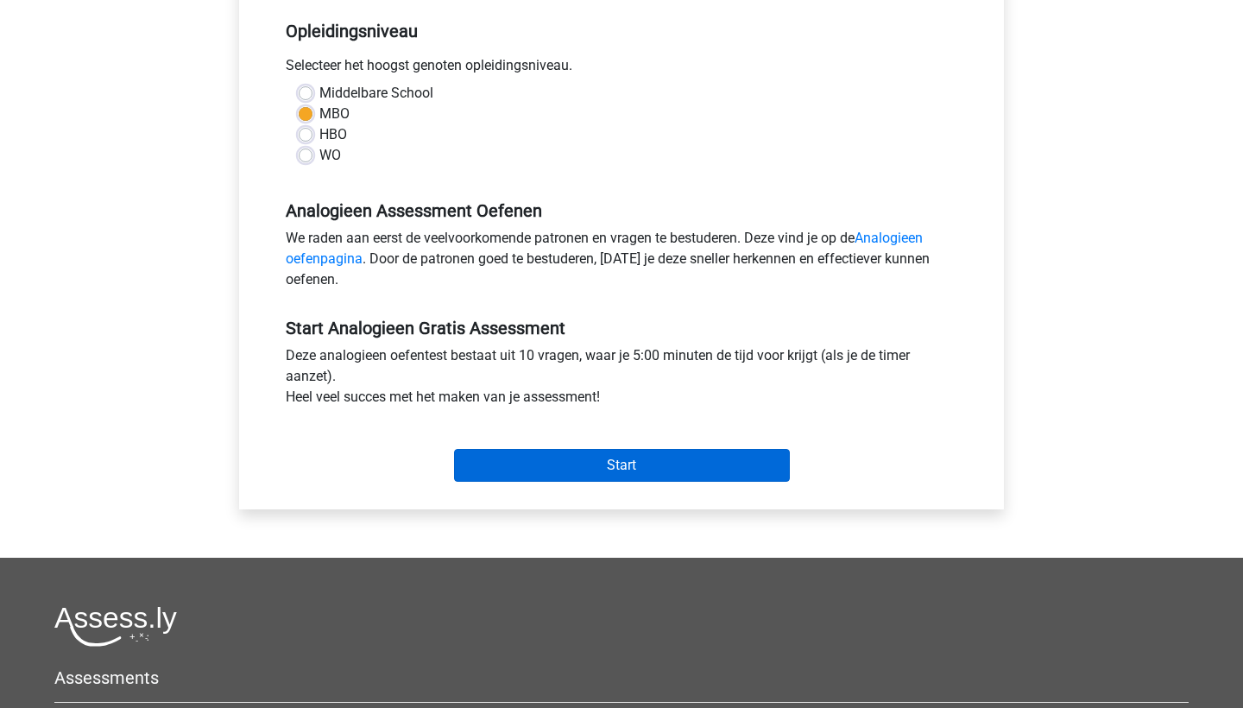
click at [563, 470] on input "Start" at bounding box center [622, 465] width 336 height 33
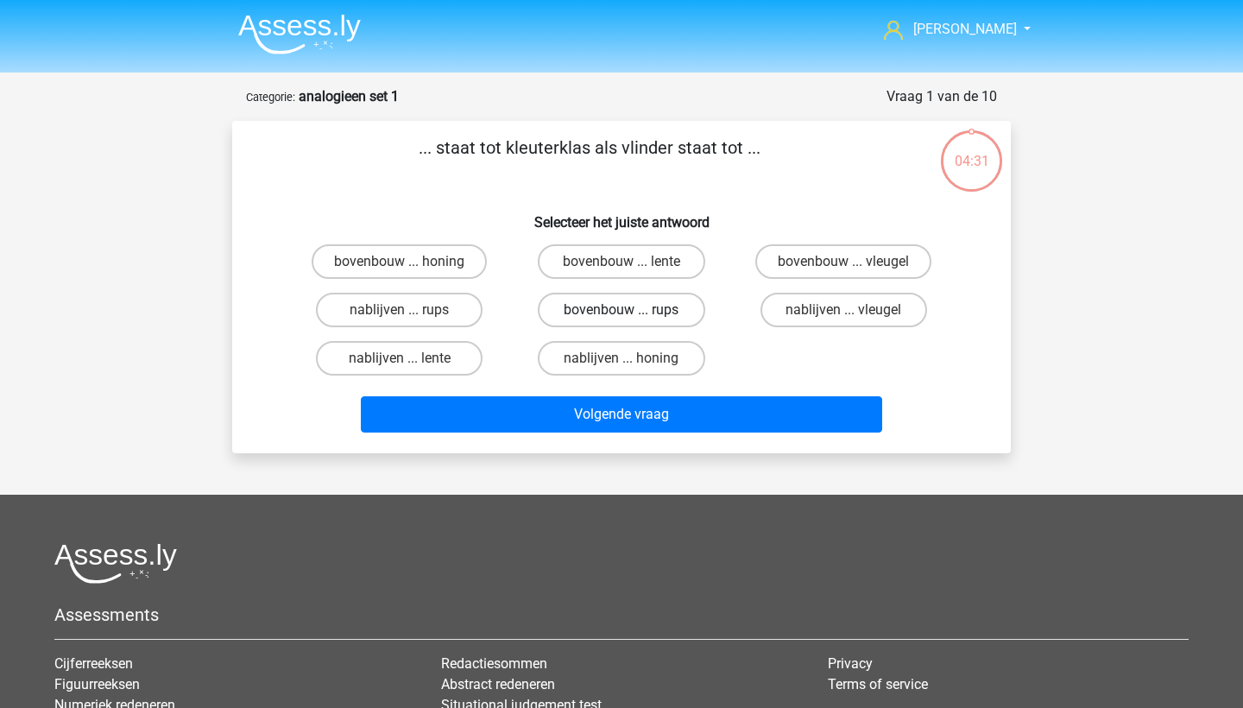
click at [600, 314] on label "bovenbouw ... rups" at bounding box center [621, 310] width 167 height 35
click at [621, 314] on input "bovenbouw ... rups" at bounding box center [626, 315] width 11 height 11
radio input "true"
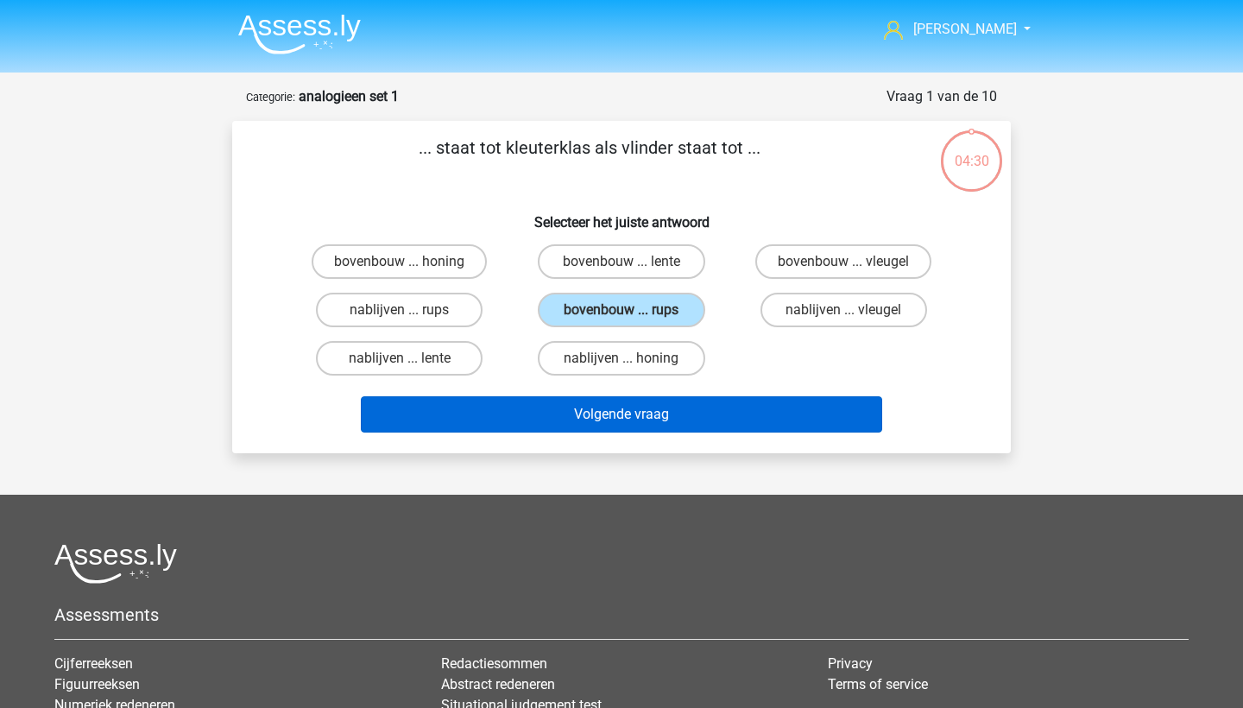
click at [565, 408] on button "Volgende vraag" at bounding box center [622, 414] width 522 height 36
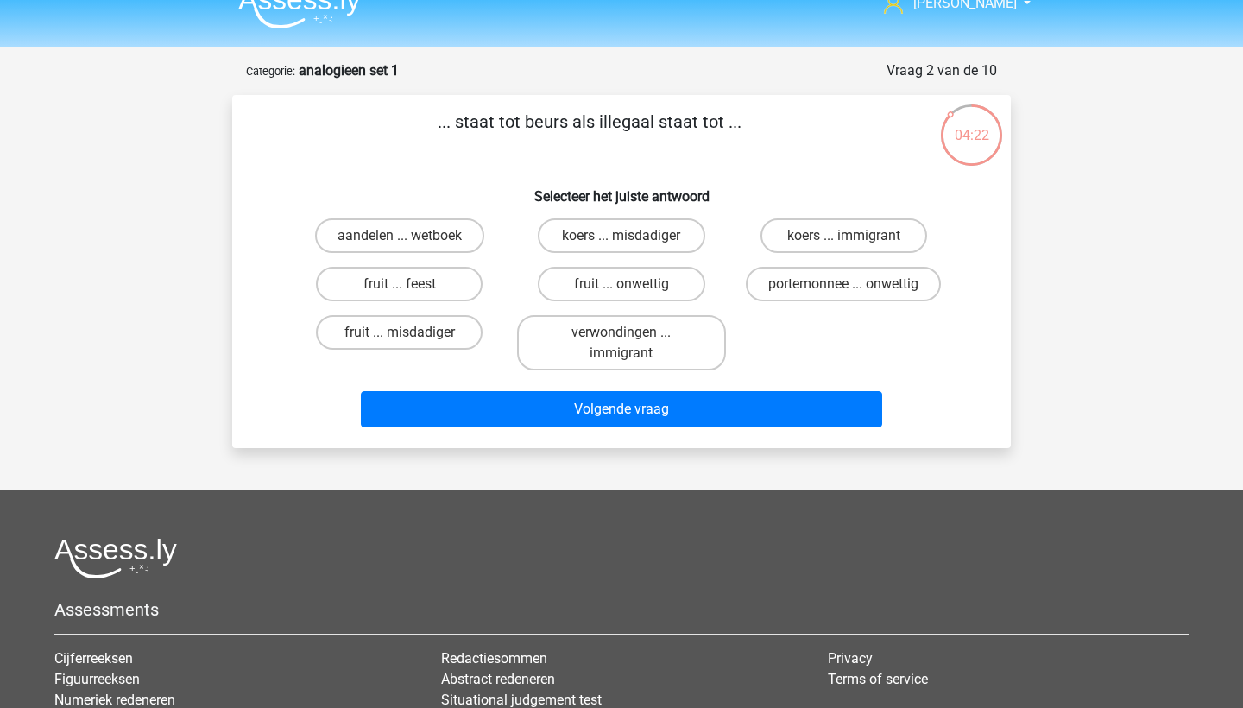
scroll to position [22, 0]
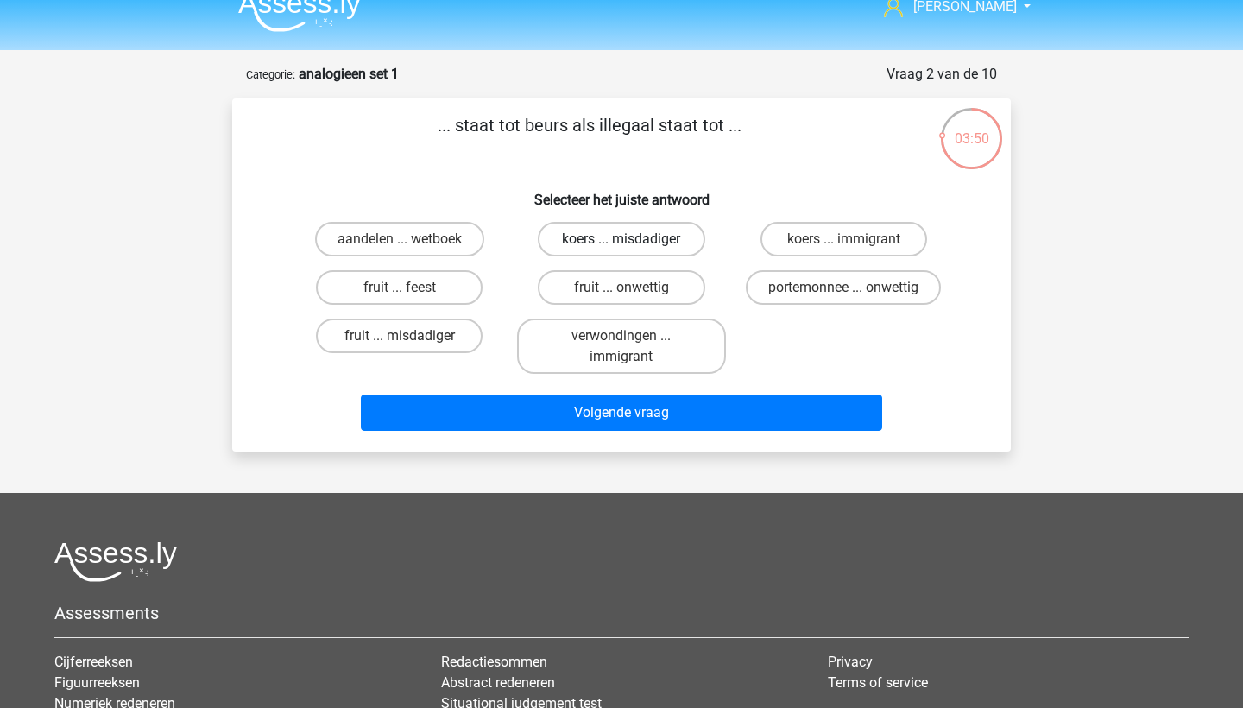
click at [656, 232] on label "koers ... misdadiger" at bounding box center [621, 239] width 167 height 35
click at [633, 239] on input "koers ... misdadiger" at bounding box center [626, 244] width 11 height 11
radio input "true"
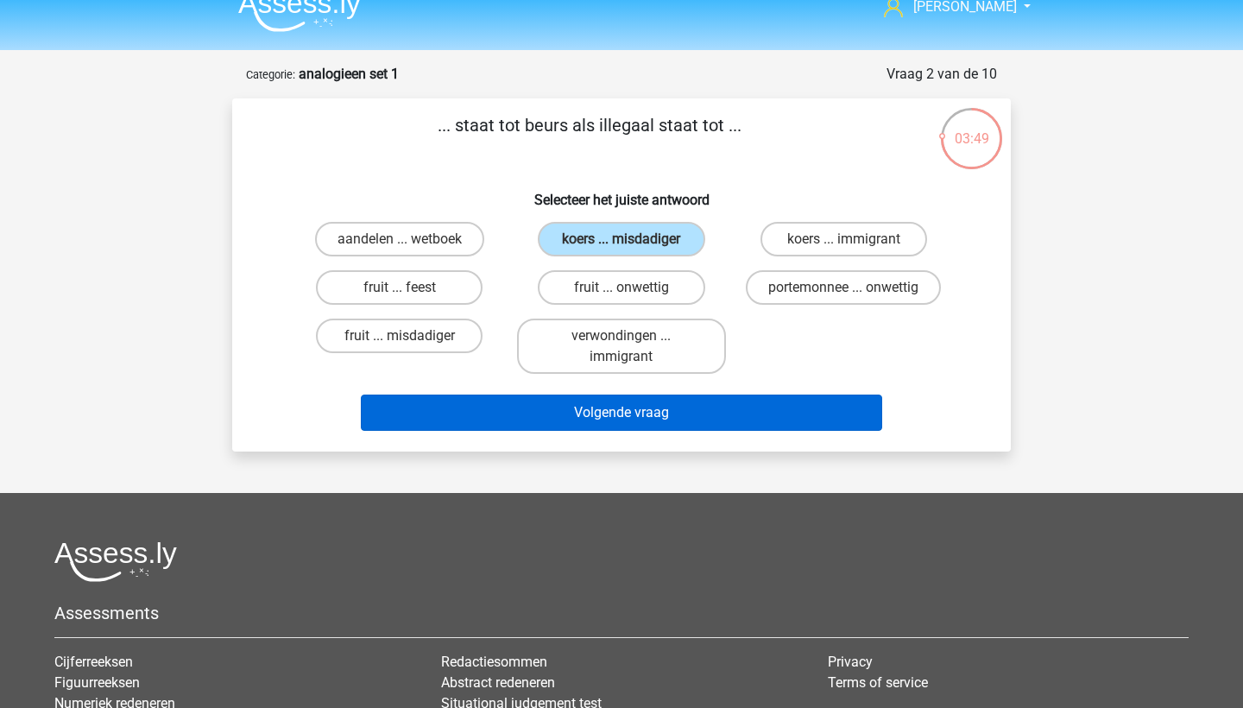
click at [658, 410] on button "Volgende vraag" at bounding box center [622, 412] width 522 height 36
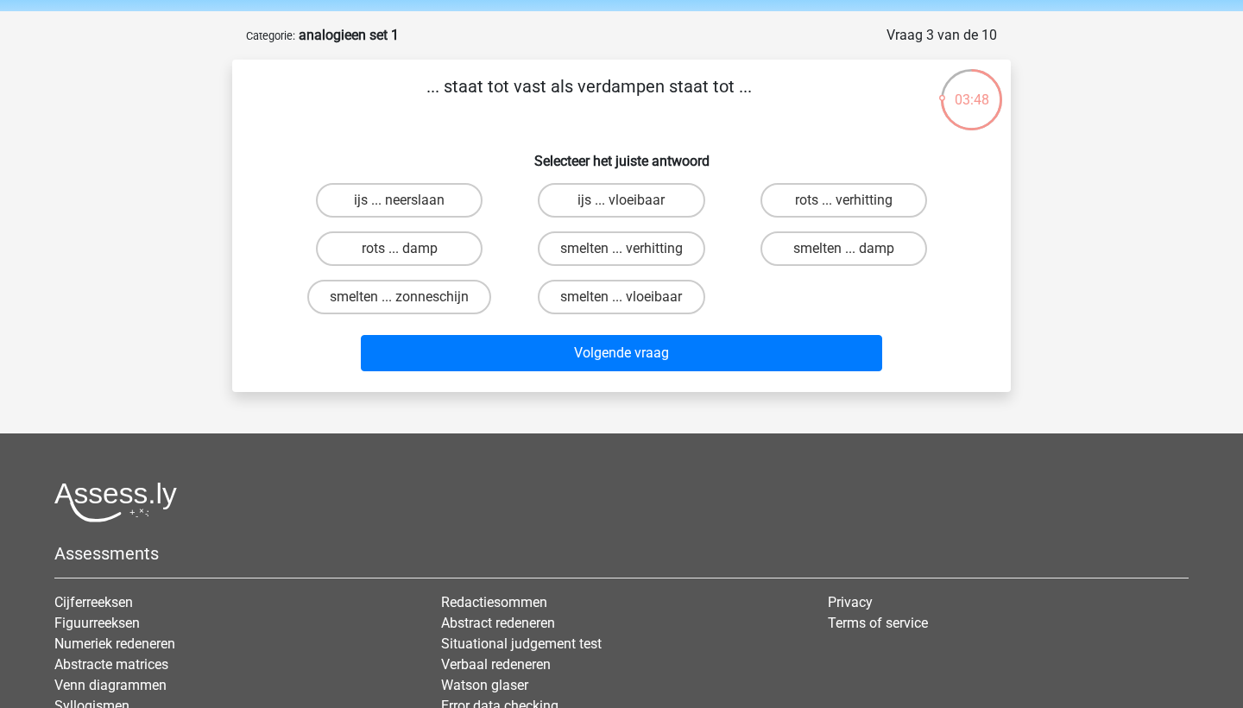
scroll to position [38, 0]
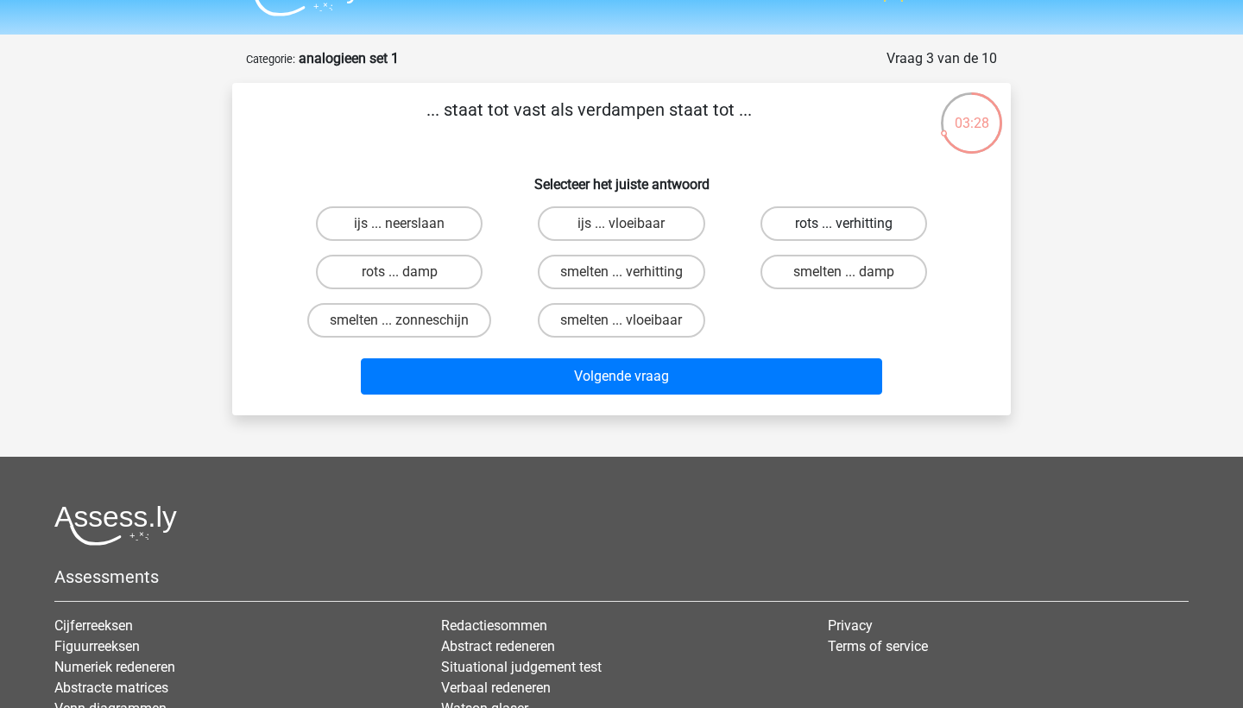
click at [807, 223] on label "rots ... verhitting" at bounding box center [843, 223] width 167 height 35
click at [843, 223] on input "rots ... verhitting" at bounding box center [848, 228] width 11 height 11
radio input "true"
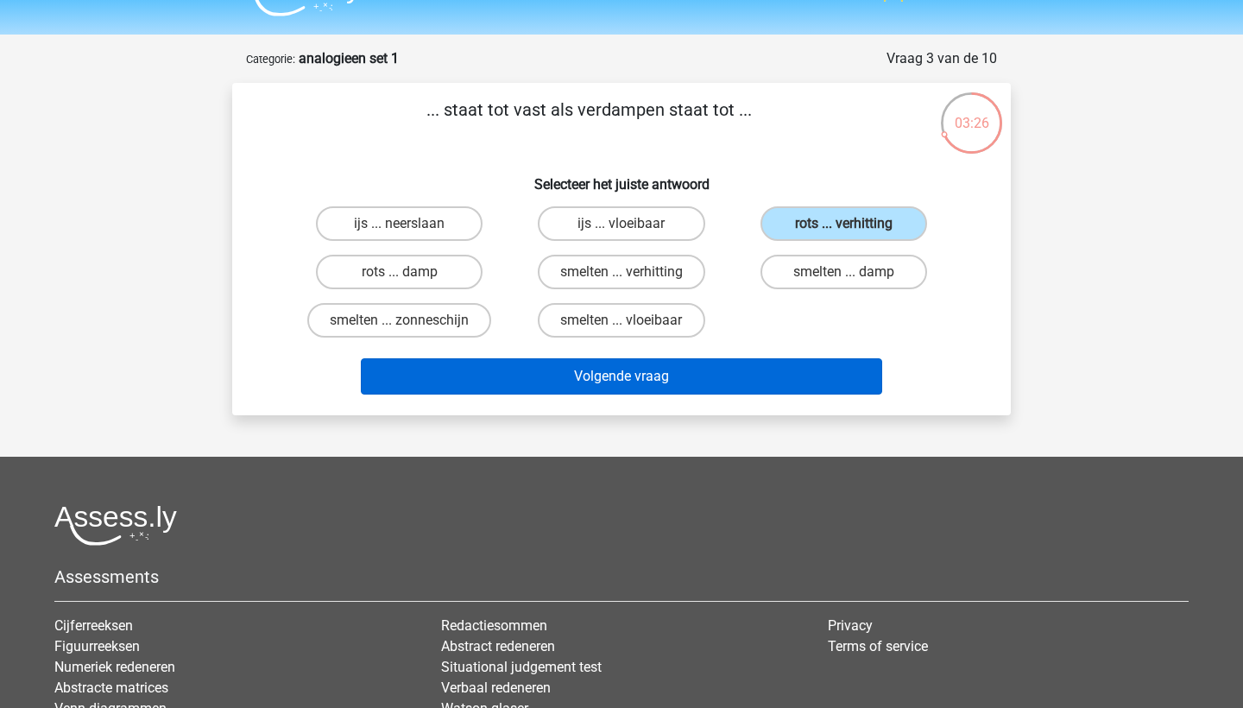
click at [770, 375] on button "Volgende vraag" at bounding box center [622, 376] width 522 height 36
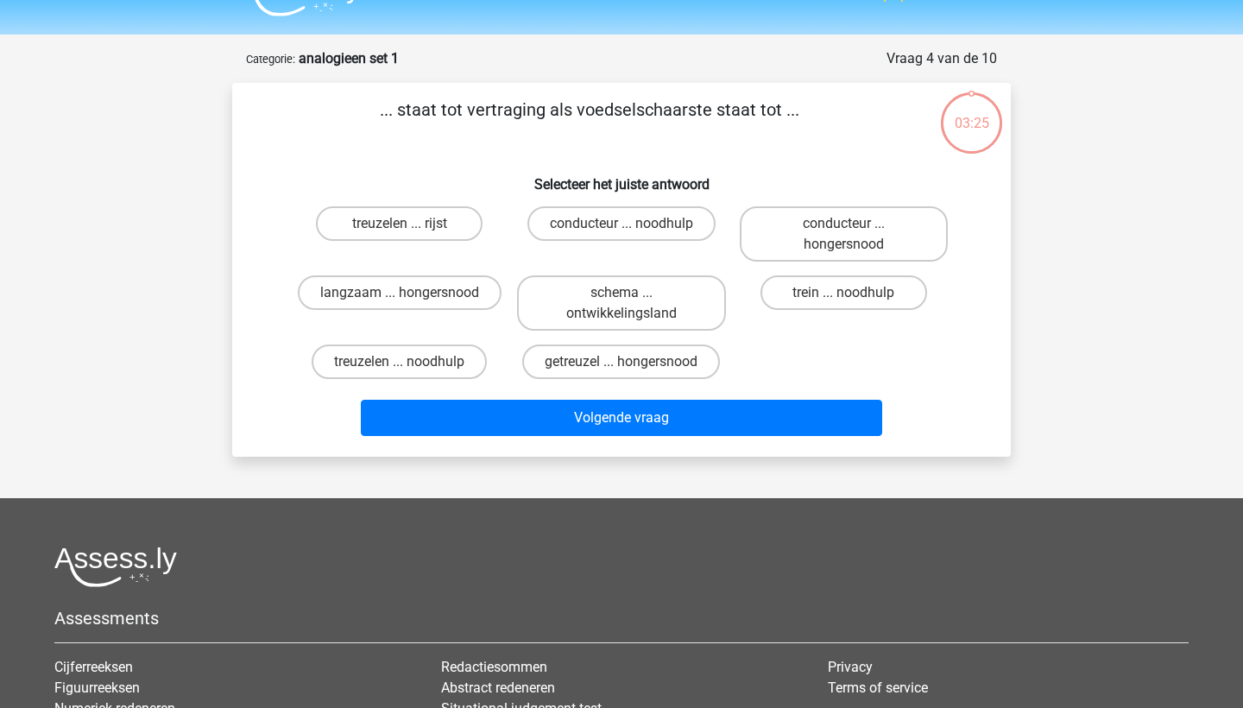
scroll to position [86, 0]
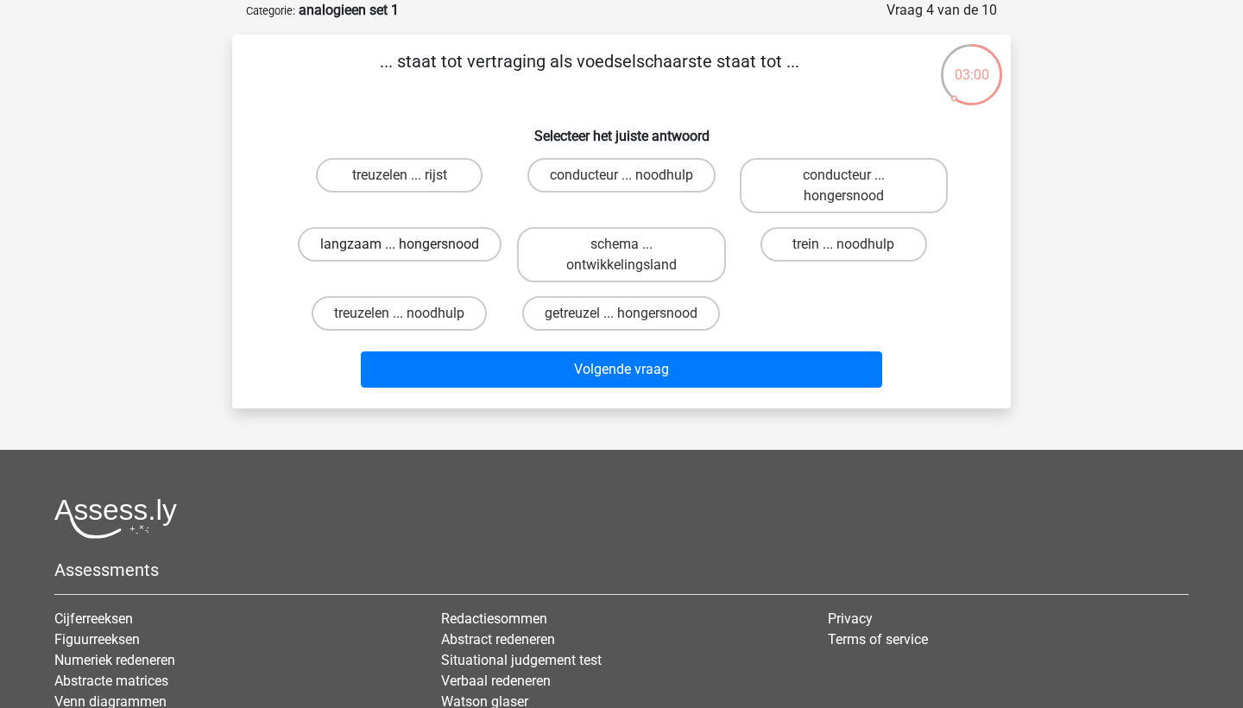
click at [434, 252] on label "langzaam ... hongersnood" at bounding box center [400, 244] width 204 height 35
click at [411, 252] on input "langzaam ... hongersnood" at bounding box center [405, 249] width 11 height 11
radio input "true"
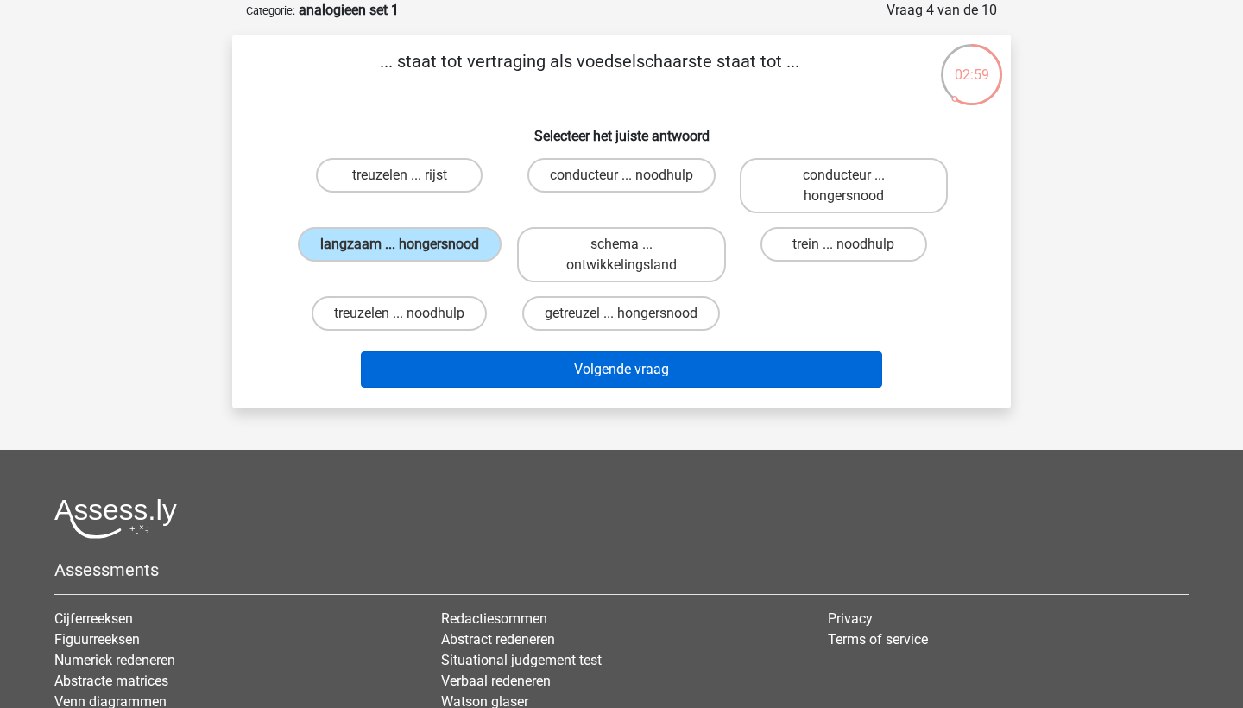
click at [543, 360] on button "Volgende vraag" at bounding box center [622, 369] width 522 height 36
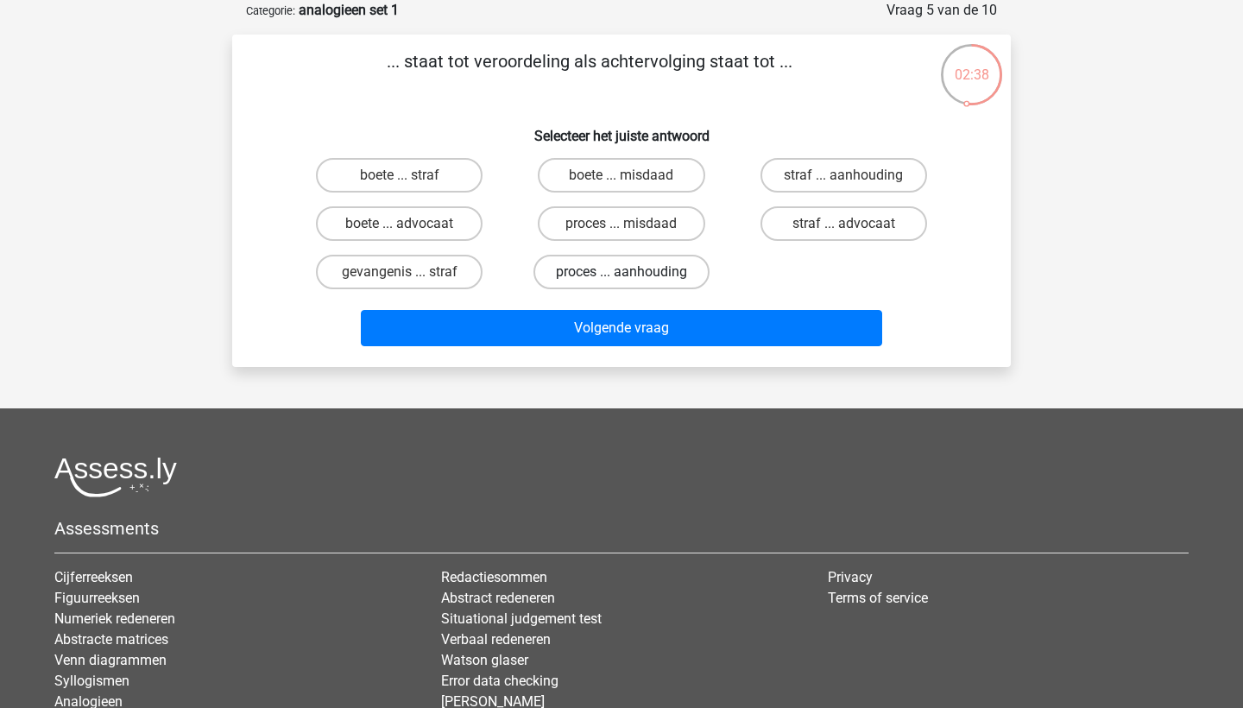
click at [686, 274] on label "proces ... aanhouding" at bounding box center [621, 272] width 176 height 35
click at [633, 274] on input "proces ... aanhouding" at bounding box center [626, 277] width 11 height 11
radio input "true"
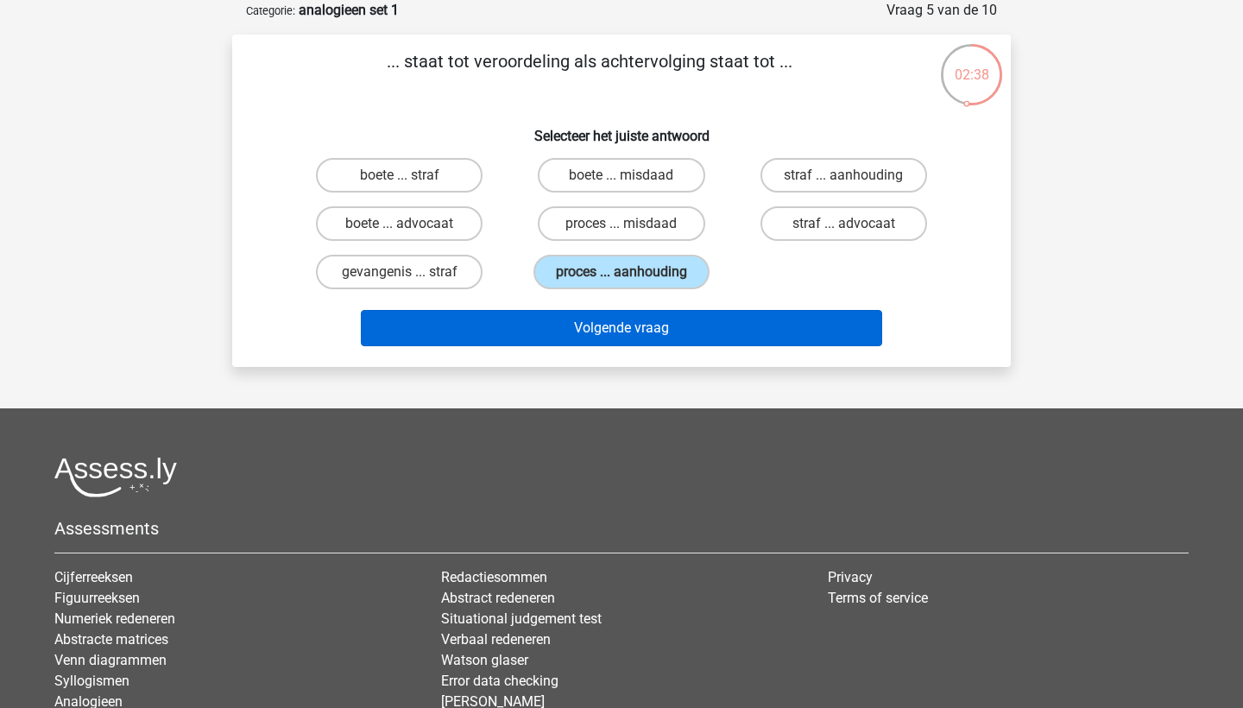
click at [740, 316] on button "Volgende vraag" at bounding box center [622, 328] width 522 height 36
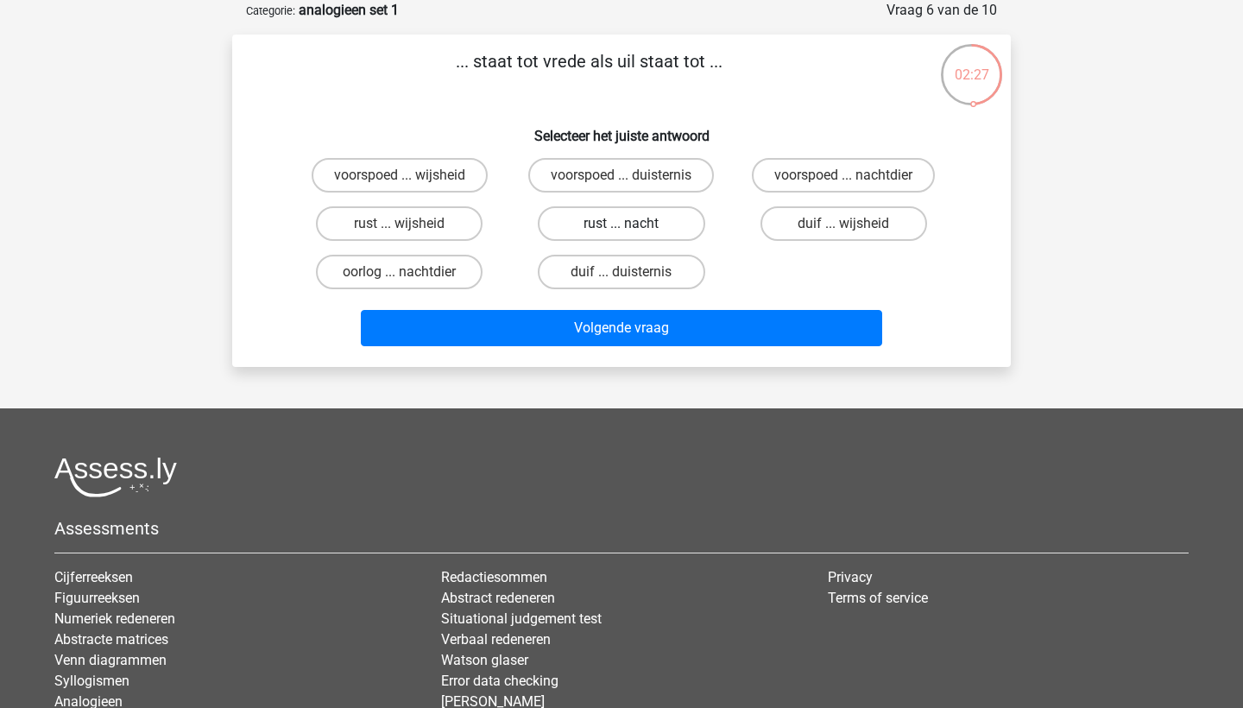
click at [633, 229] on label "rust ... nacht" at bounding box center [621, 223] width 167 height 35
click at [633, 229] on input "rust ... nacht" at bounding box center [626, 228] width 11 height 11
radio input "true"
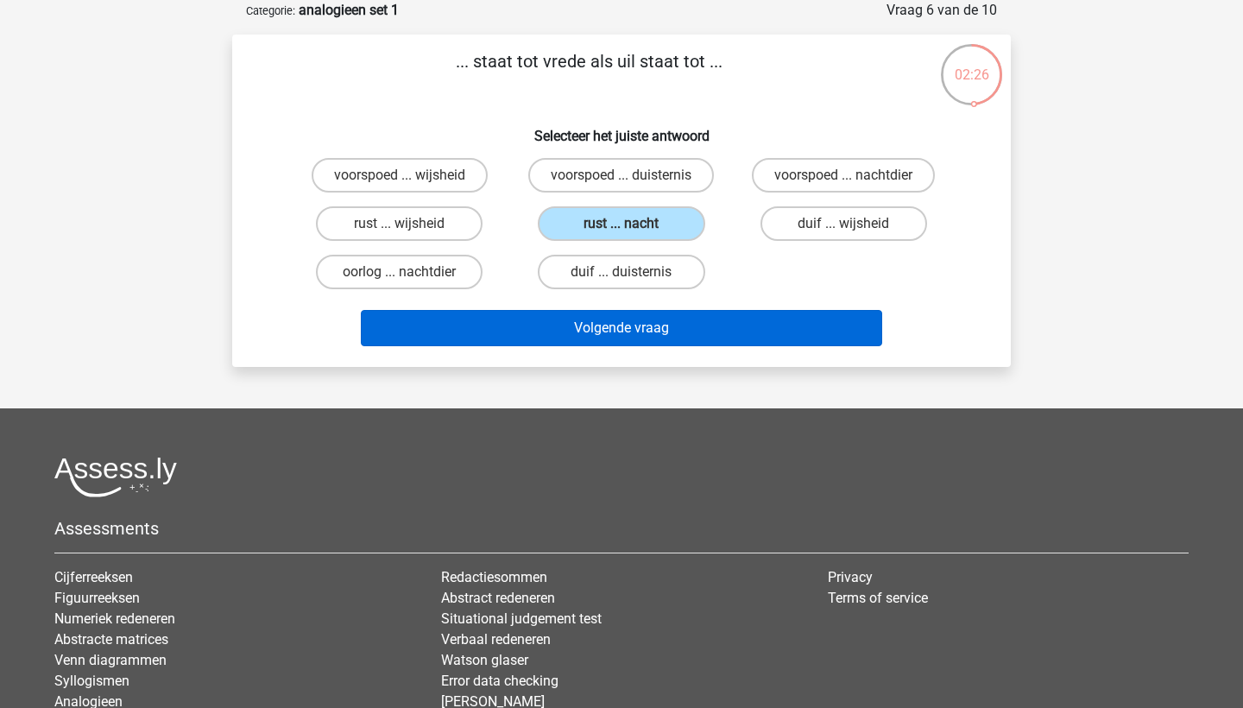
click at [695, 318] on button "Volgende vraag" at bounding box center [622, 328] width 522 height 36
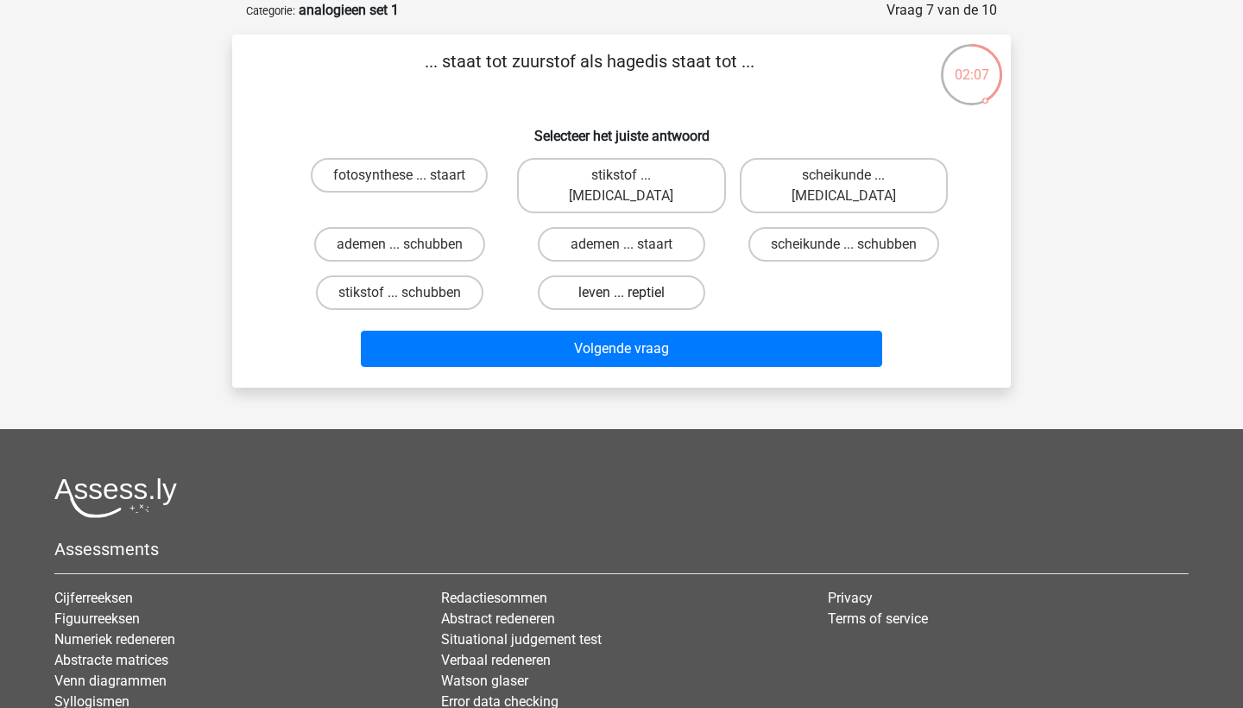
click at [632, 277] on label "leven ... reptiel" at bounding box center [621, 292] width 167 height 35
click at [632, 293] on input "leven ... reptiel" at bounding box center [626, 298] width 11 height 11
radio input "true"
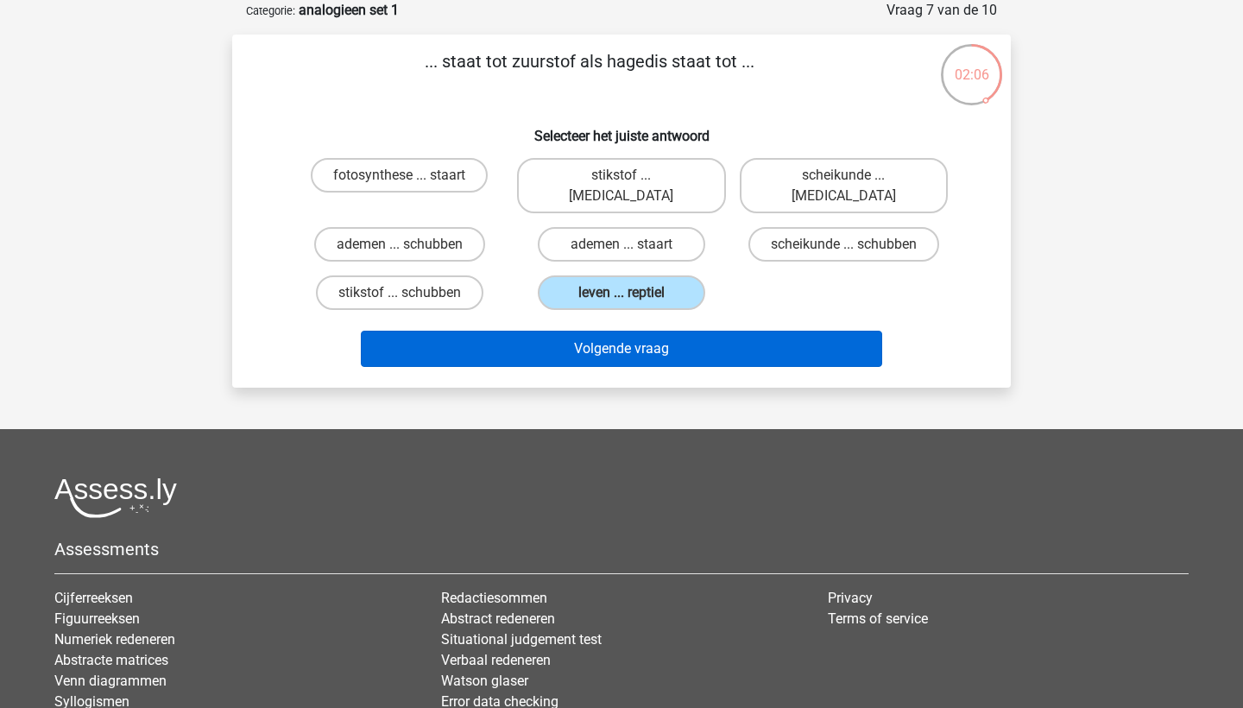
click at [670, 330] on button "Volgende vraag" at bounding box center [622, 348] width 522 height 36
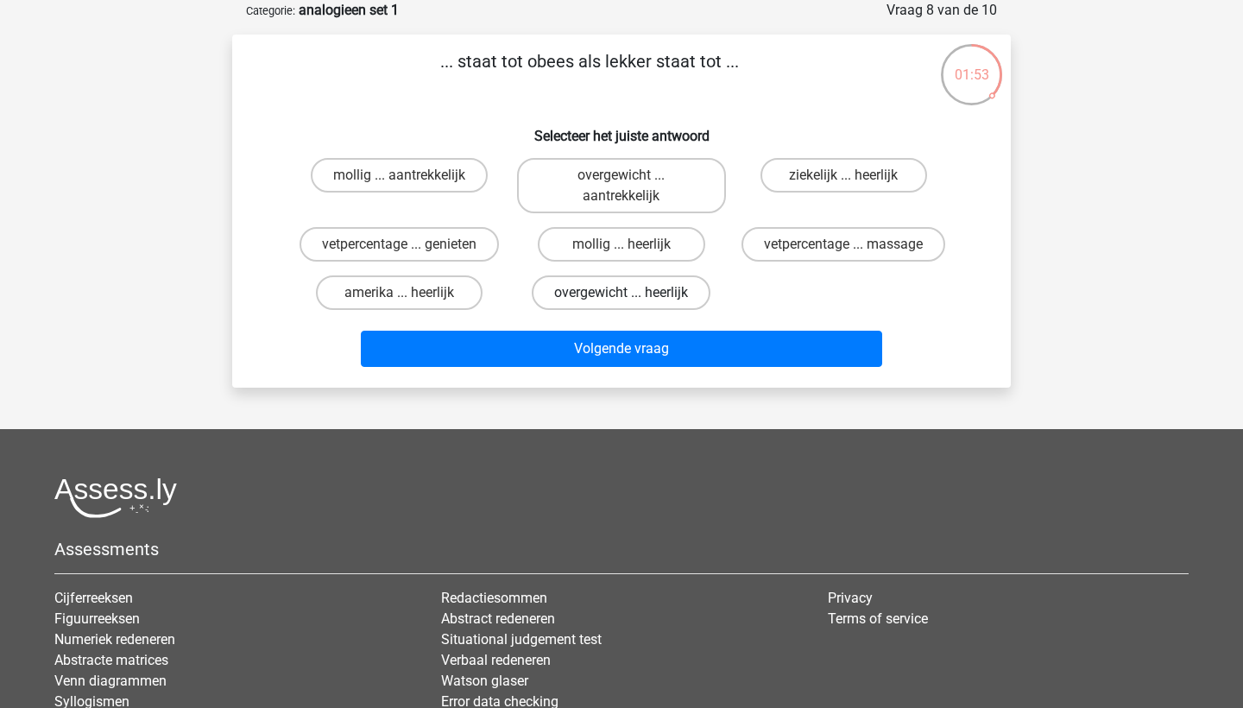
click at [675, 294] on label "overgewicht ... heerlijk" at bounding box center [621, 292] width 179 height 35
click at [633, 294] on input "overgewicht ... heerlijk" at bounding box center [626, 298] width 11 height 11
radio input "true"
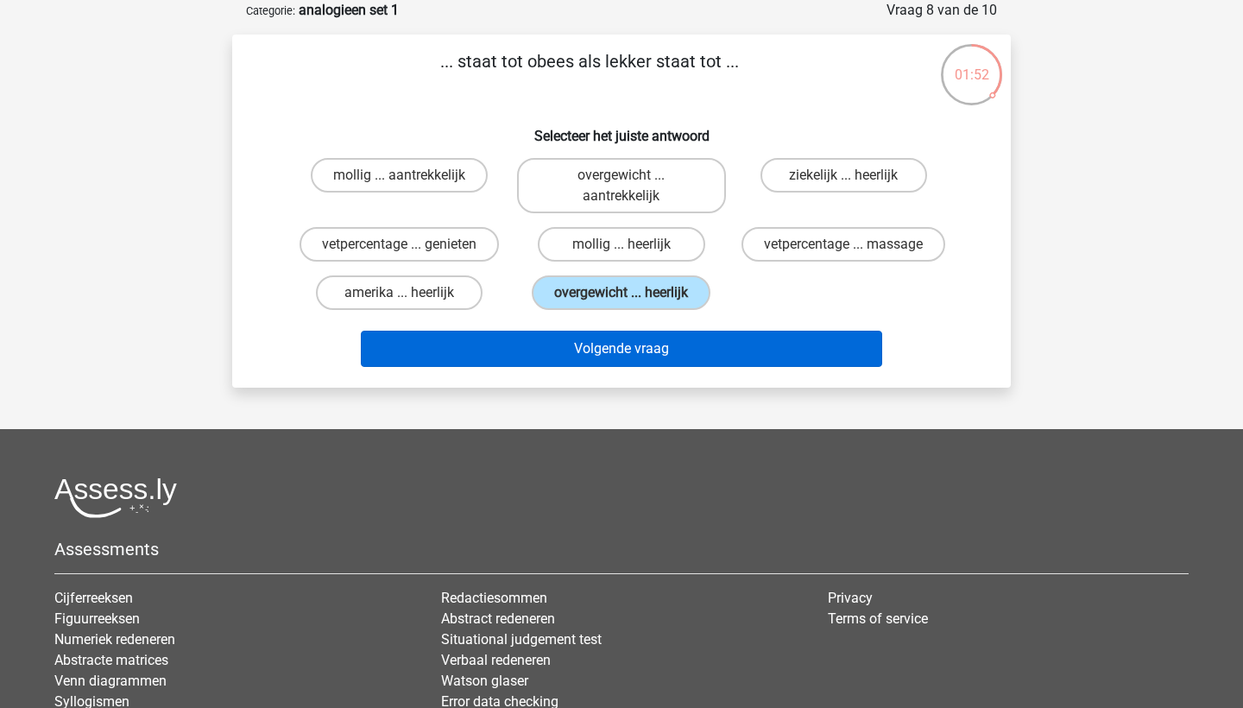
click at [691, 338] on button "Volgende vraag" at bounding box center [622, 348] width 522 height 36
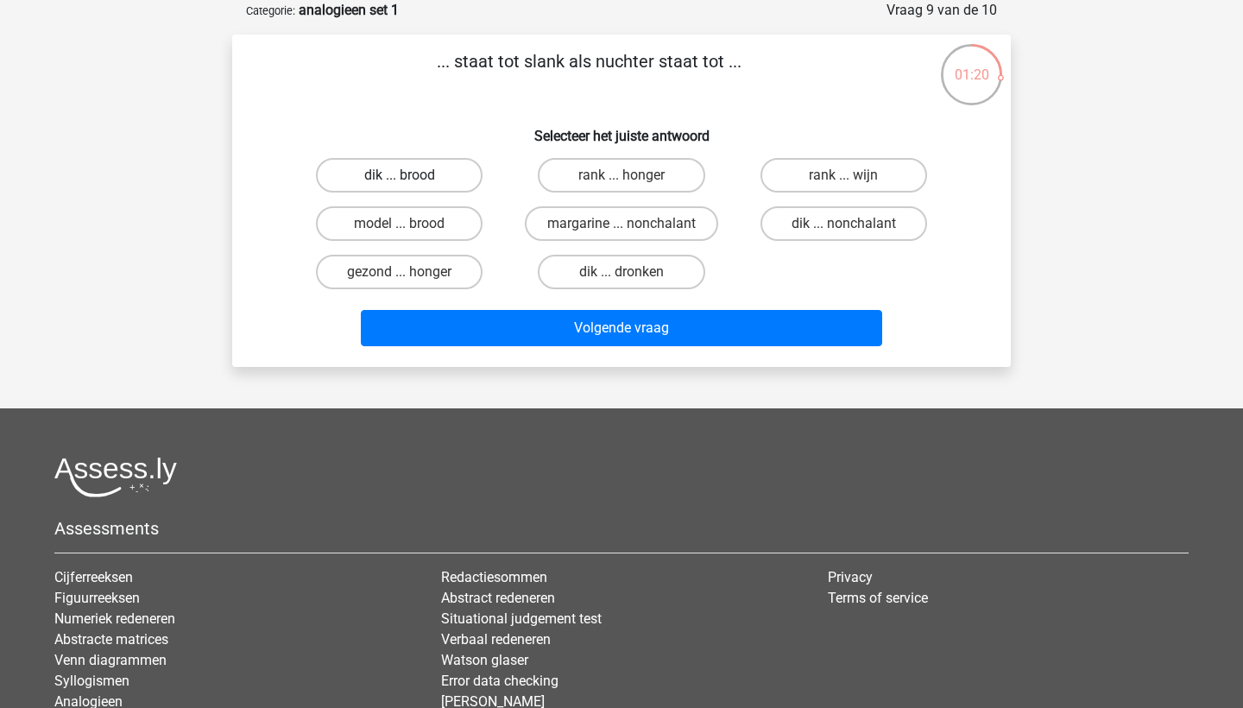
click at [439, 186] on label "dik ... brood" at bounding box center [399, 175] width 167 height 35
click at [411, 186] on input "dik ... brood" at bounding box center [405, 180] width 11 height 11
radio input "true"
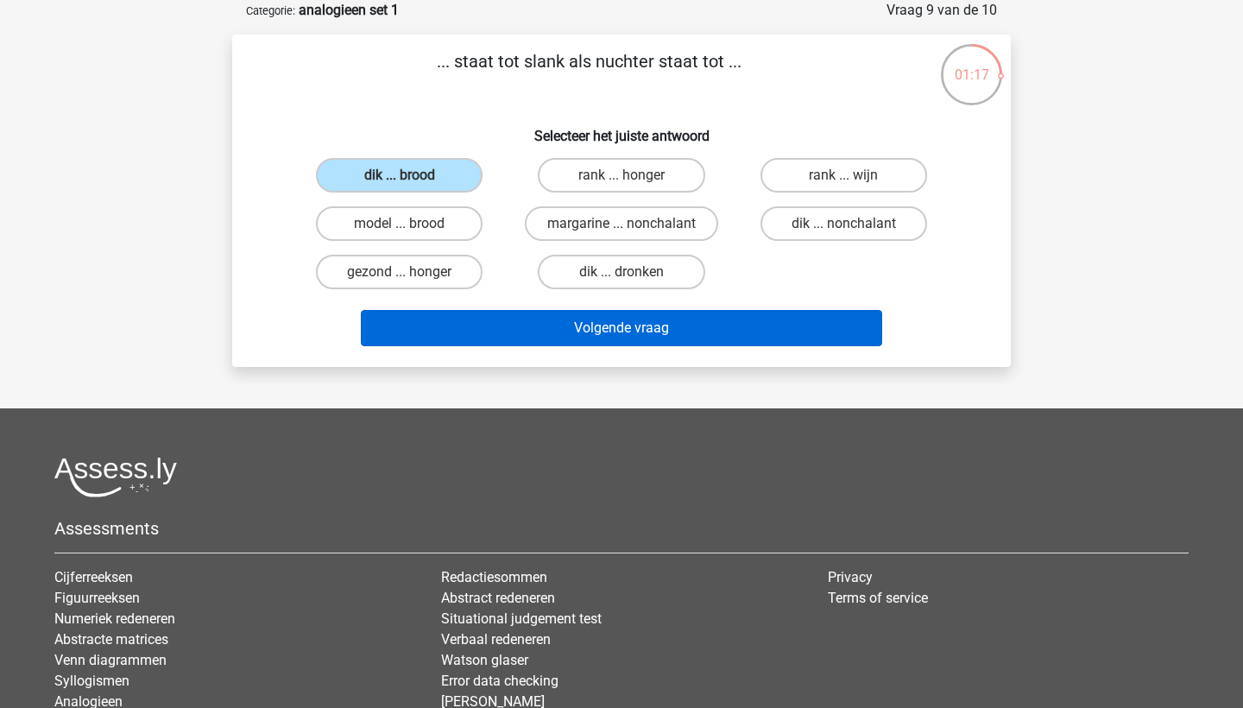
click at [633, 325] on button "Volgende vraag" at bounding box center [622, 328] width 522 height 36
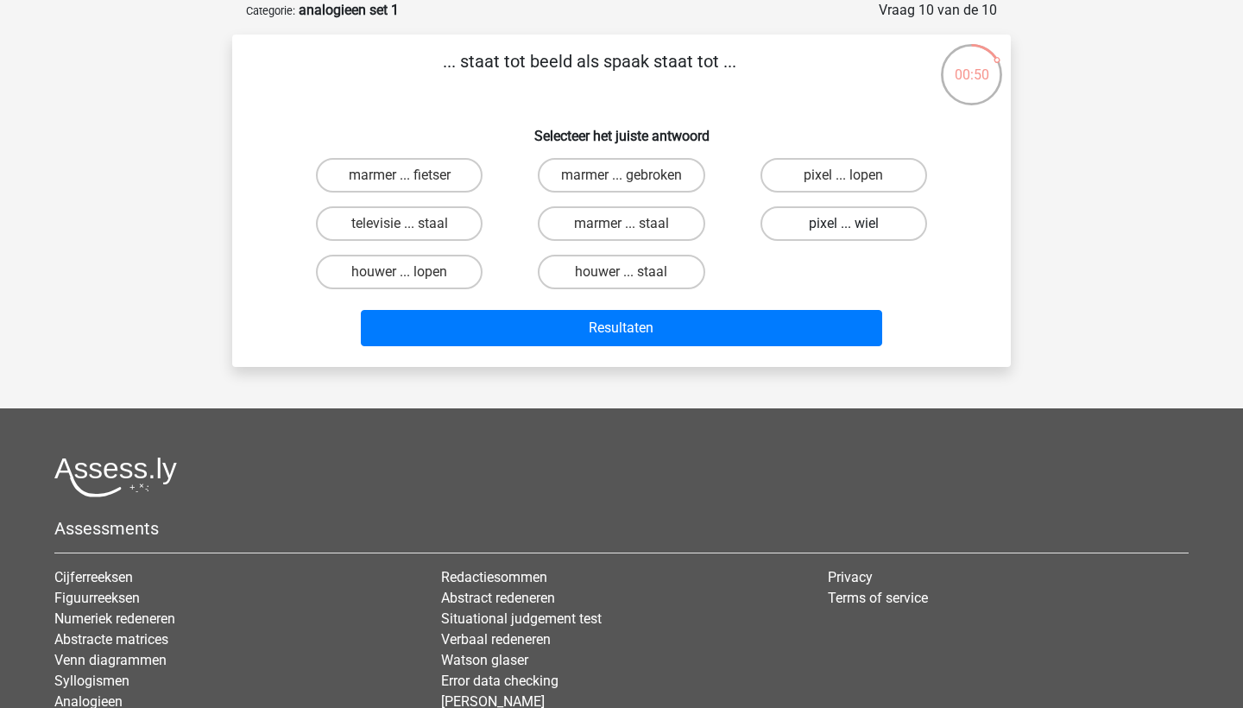
click at [901, 223] on label "pixel ... wiel" at bounding box center [843, 223] width 167 height 35
click at [854, 223] on input "pixel ... wiel" at bounding box center [848, 228] width 11 height 11
radio input "true"
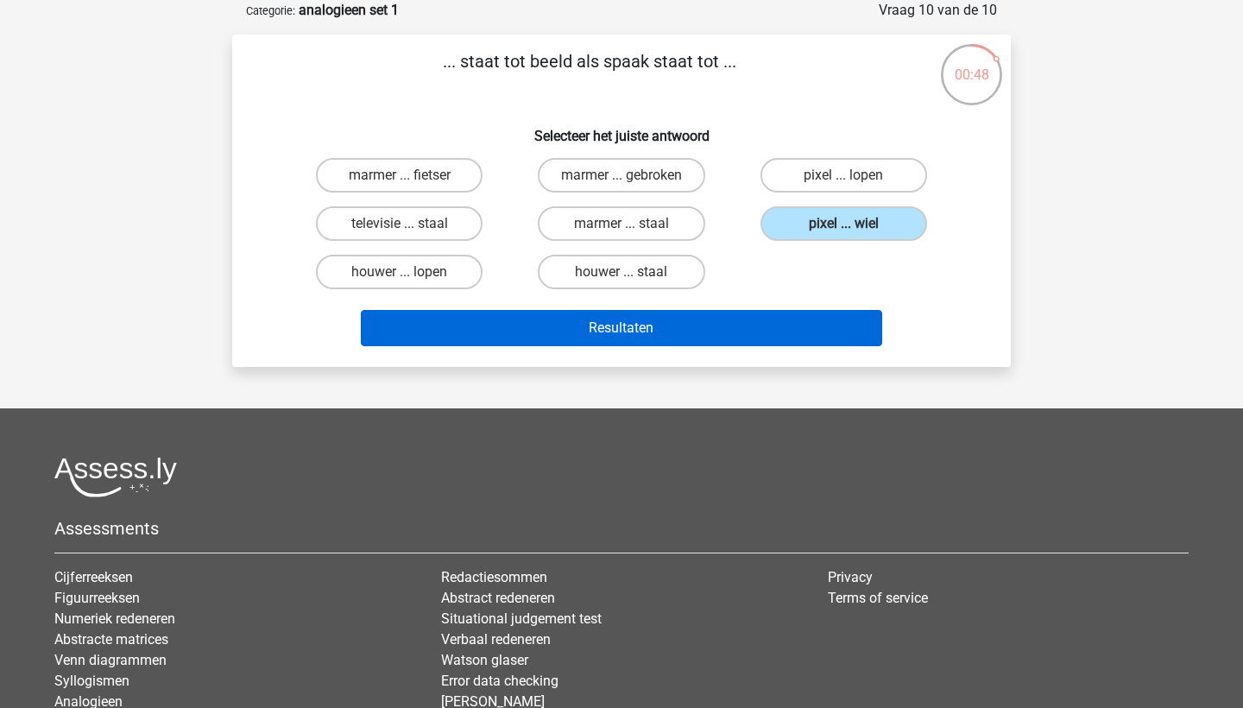
click at [759, 330] on button "Resultaten" at bounding box center [622, 328] width 522 height 36
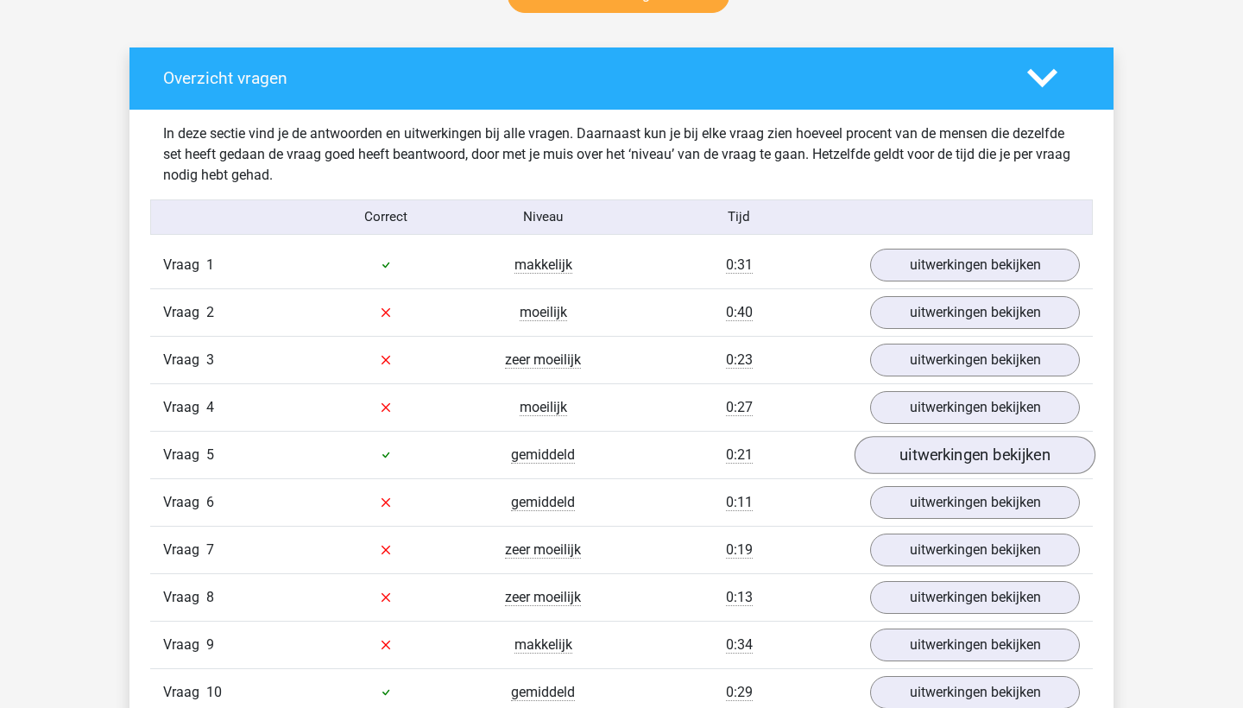
scroll to position [953, 0]
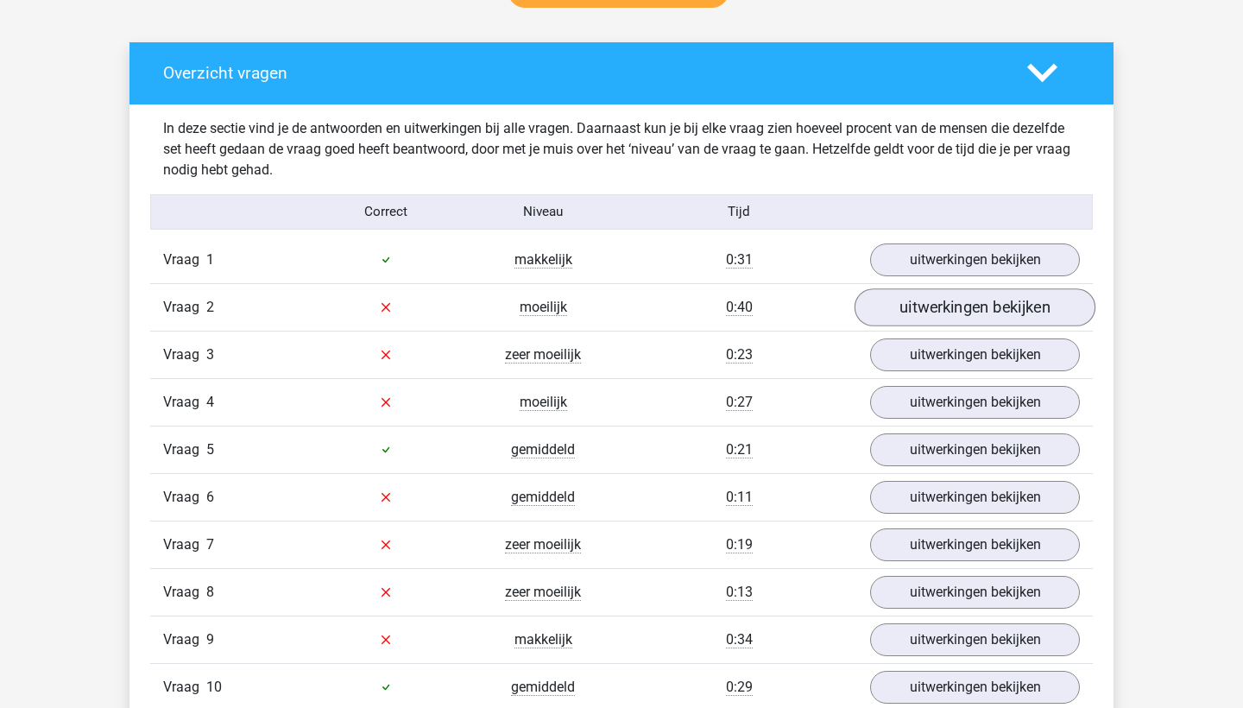
click at [962, 310] on link "uitwerkingen bekijken" at bounding box center [974, 307] width 241 height 38
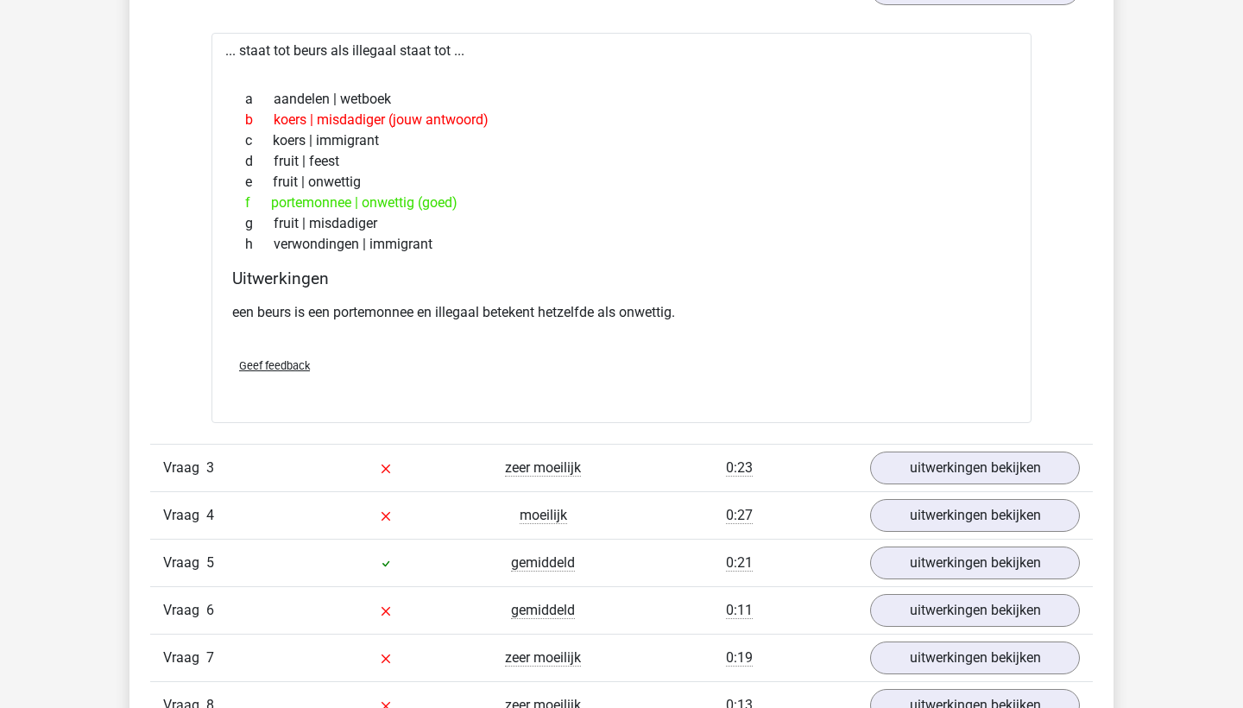
scroll to position [1277, 0]
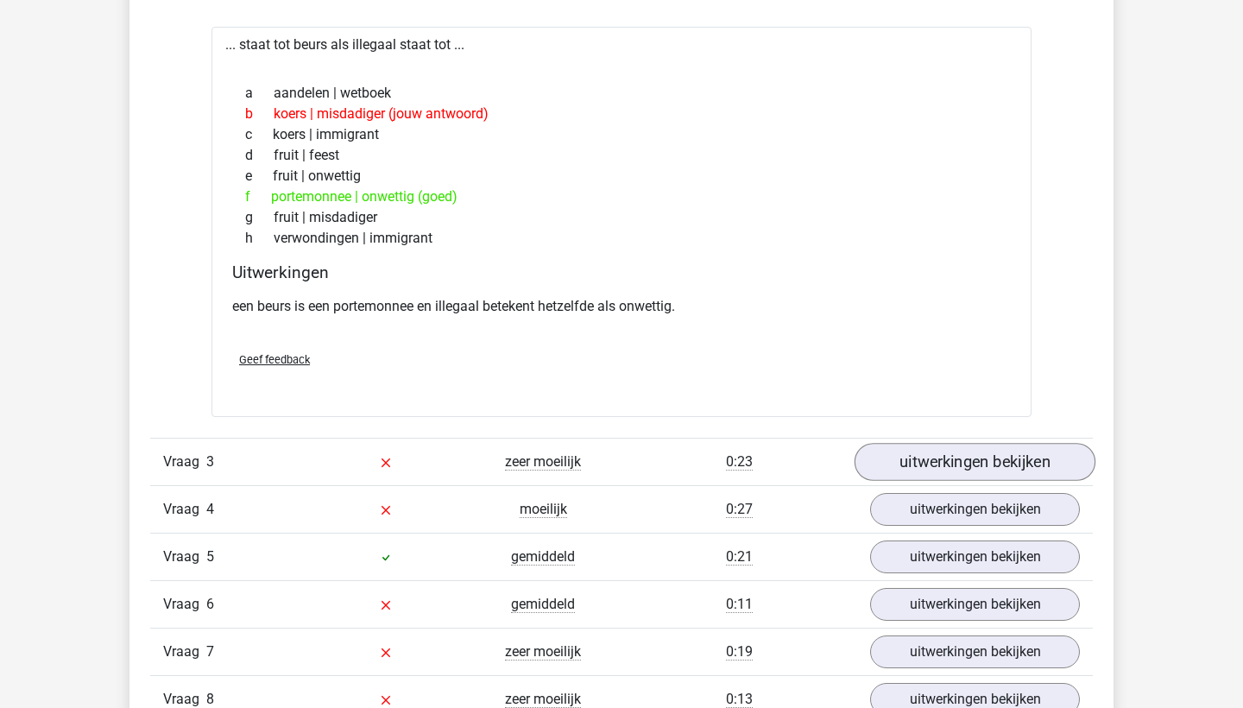
click at [959, 458] on link "uitwerkingen bekijken" at bounding box center [974, 462] width 241 height 38
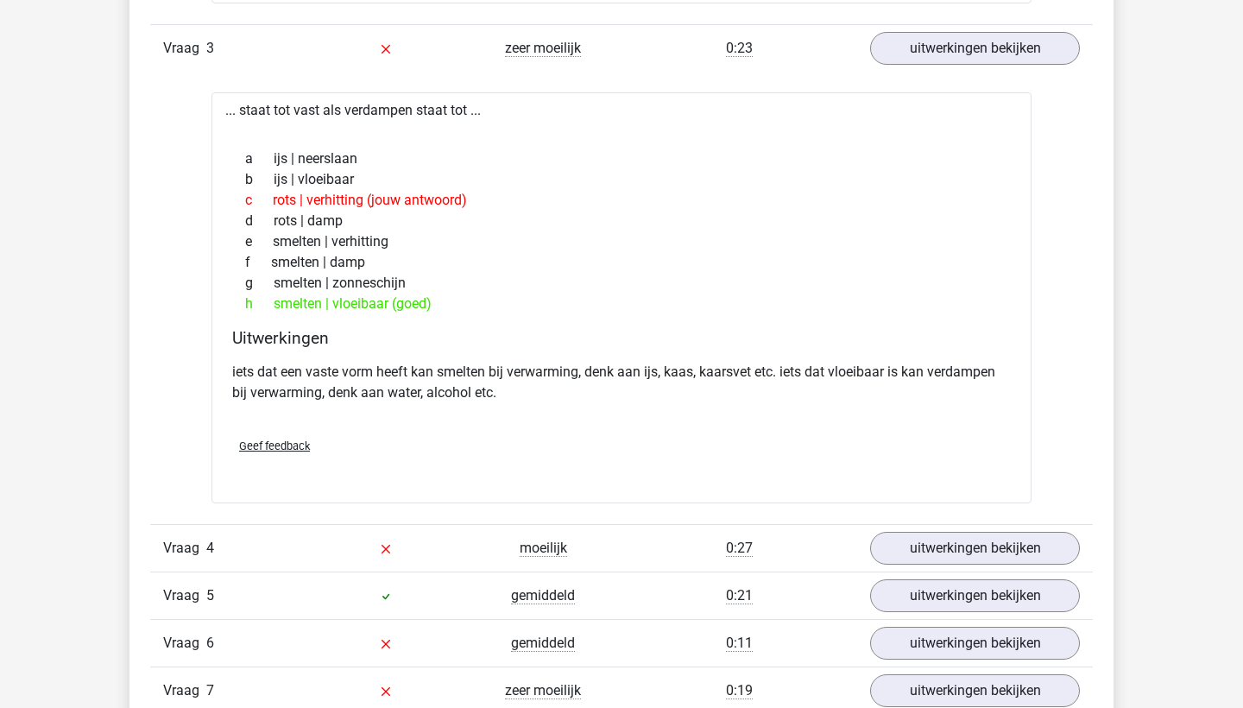
scroll to position [1719, 0]
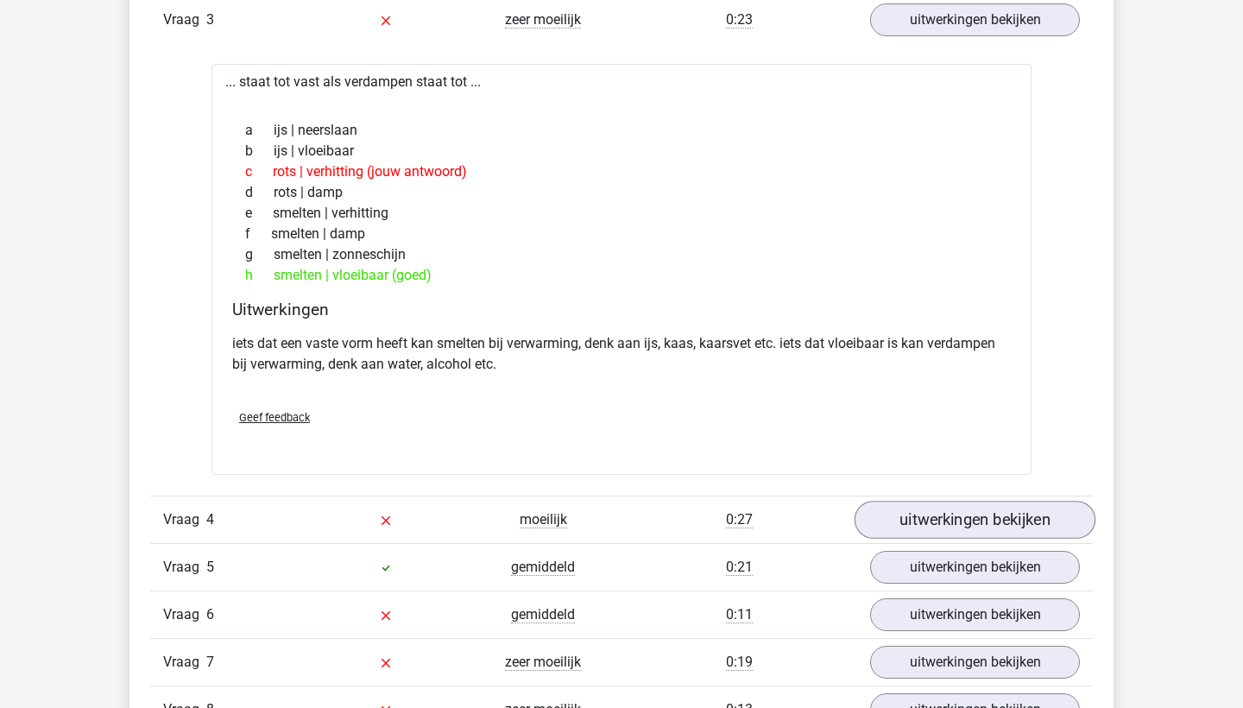
click at [924, 526] on link "uitwerkingen bekijken" at bounding box center [974, 519] width 241 height 38
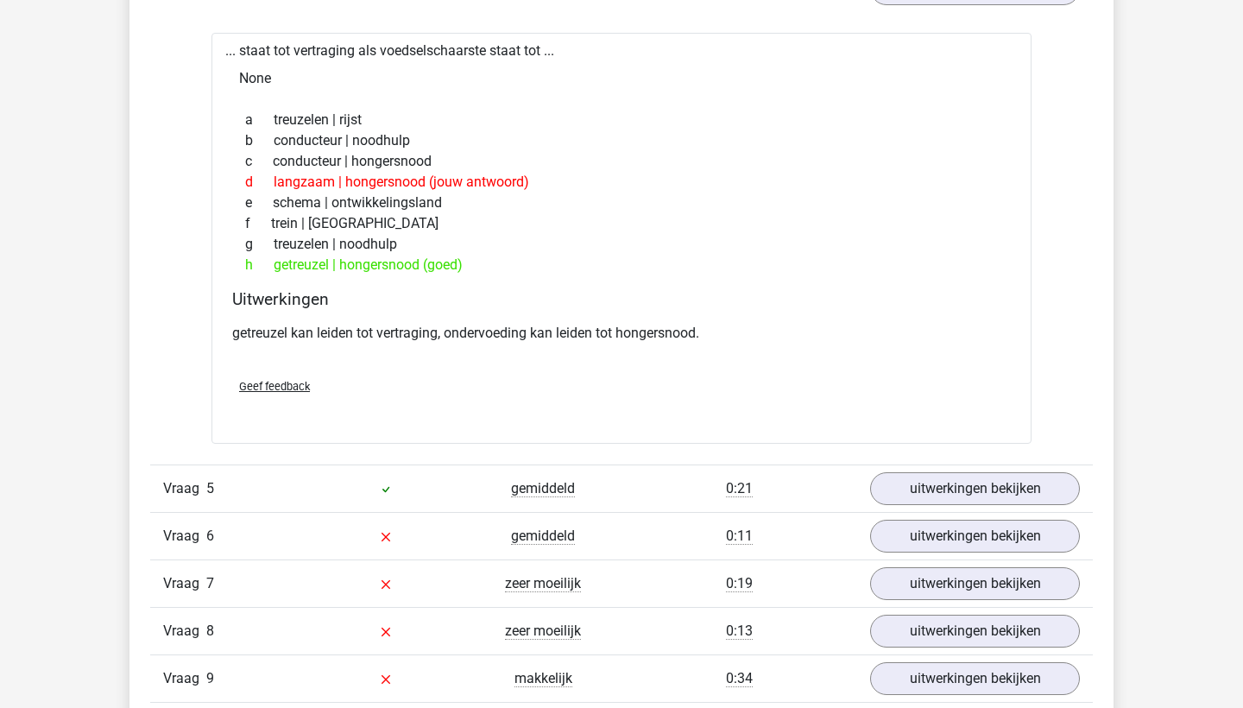
scroll to position [2260, 0]
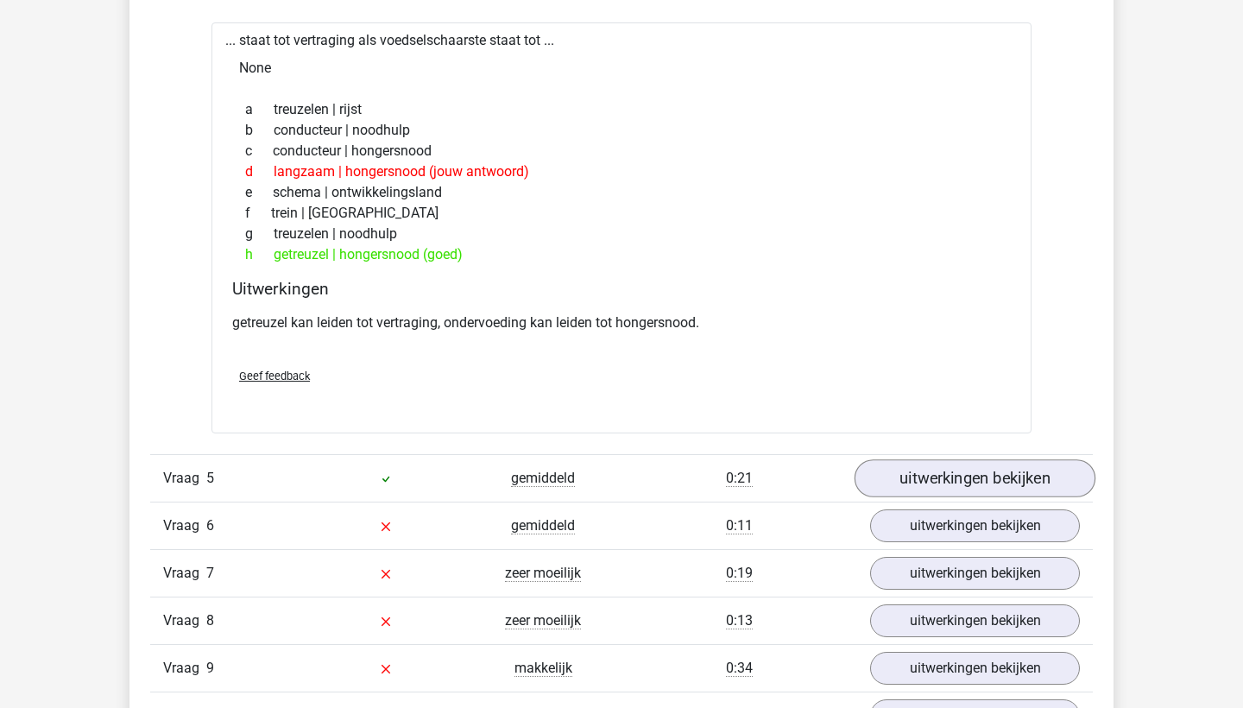
click at [927, 474] on link "uitwerkingen bekijken" at bounding box center [974, 478] width 241 height 38
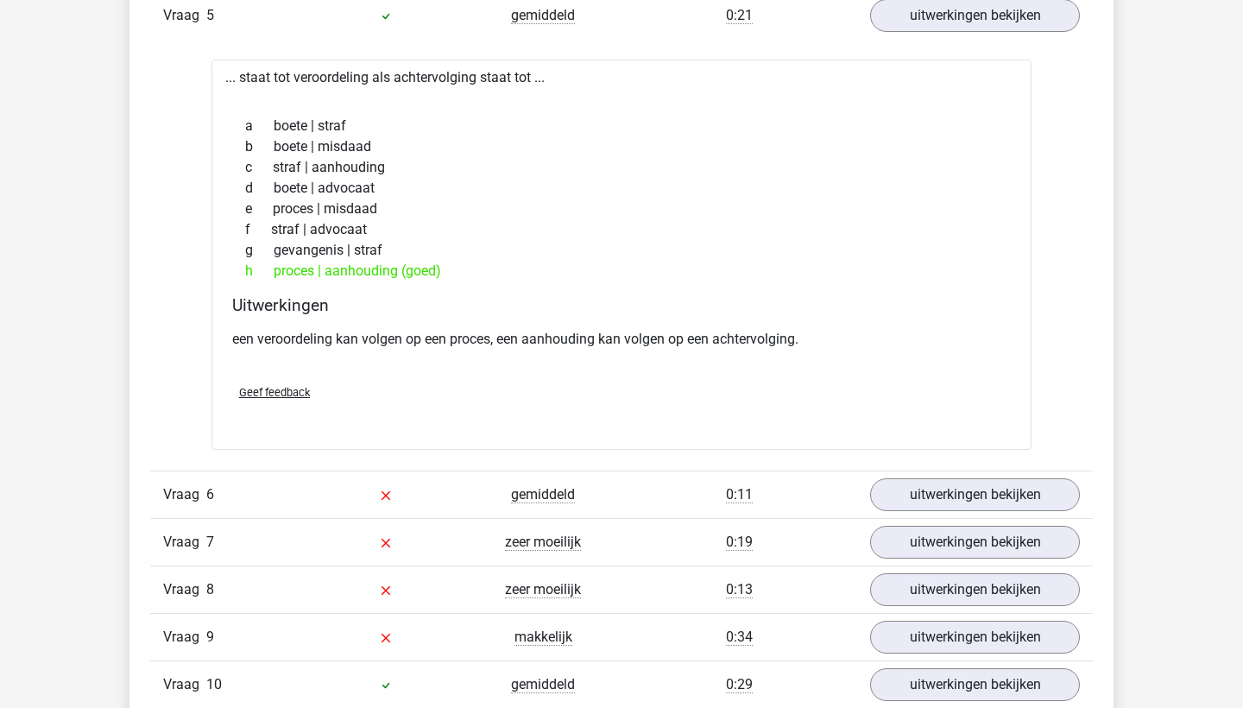
scroll to position [2723, 0]
click at [899, 494] on link "uitwerkingen bekijken" at bounding box center [974, 494] width 241 height 38
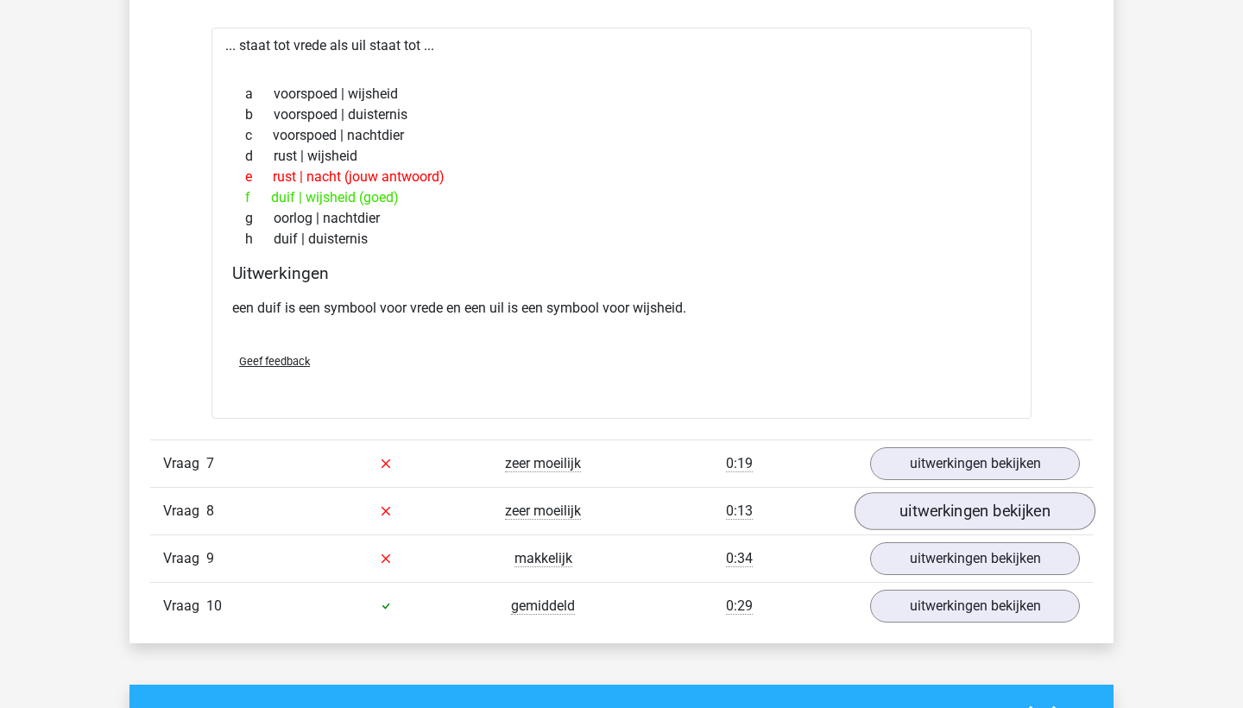
scroll to position [3234, 0]
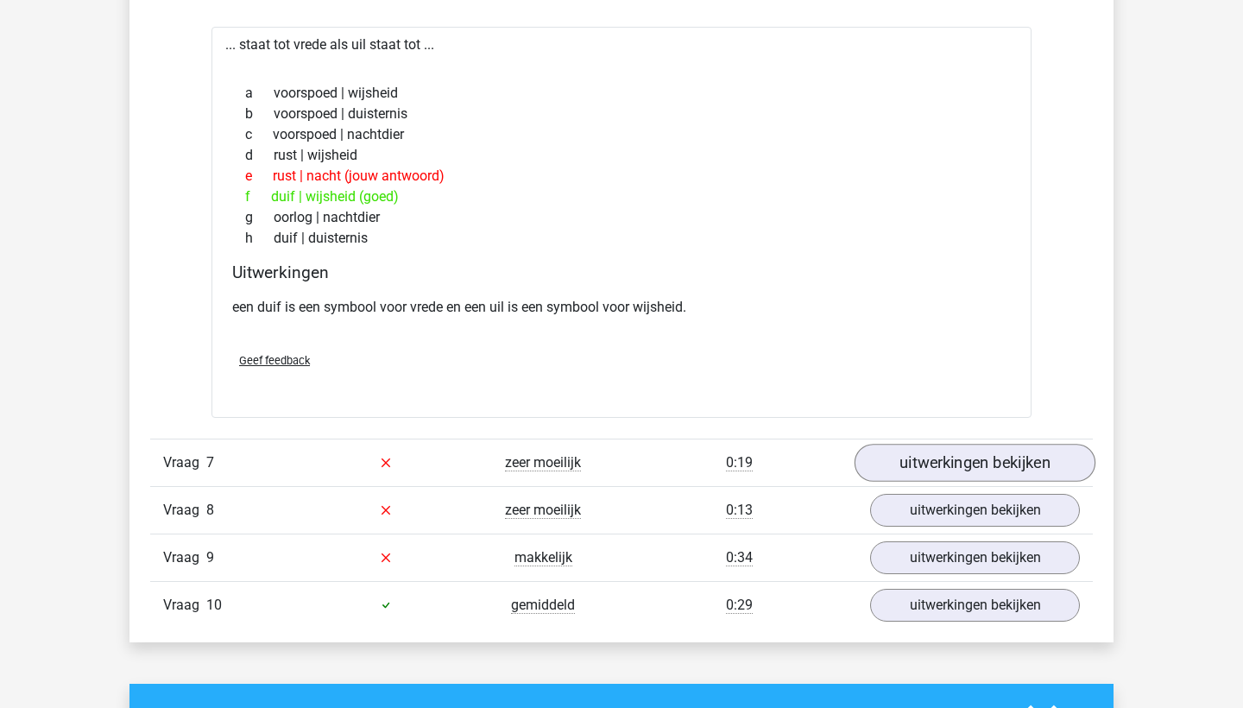
click at [959, 470] on link "uitwerkingen bekijken" at bounding box center [974, 463] width 241 height 38
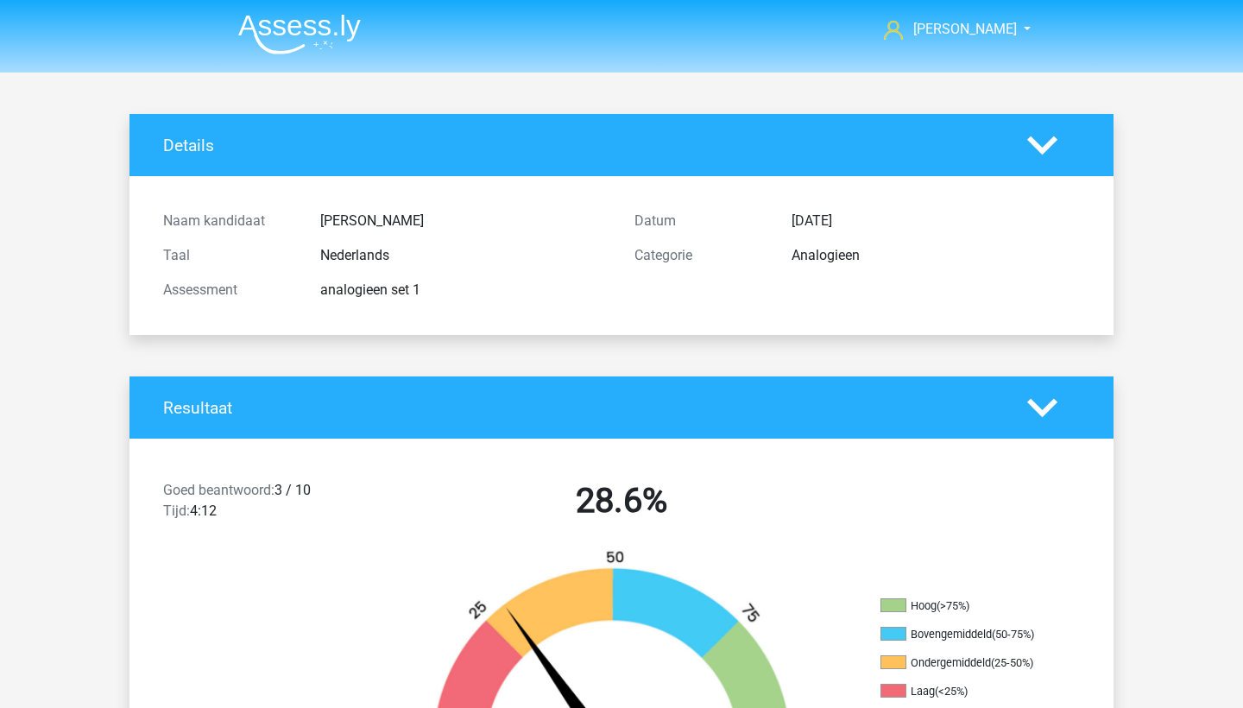
scroll to position [0, 0]
click at [277, 35] on img at bounding box center [299, 34] width 123 height 41
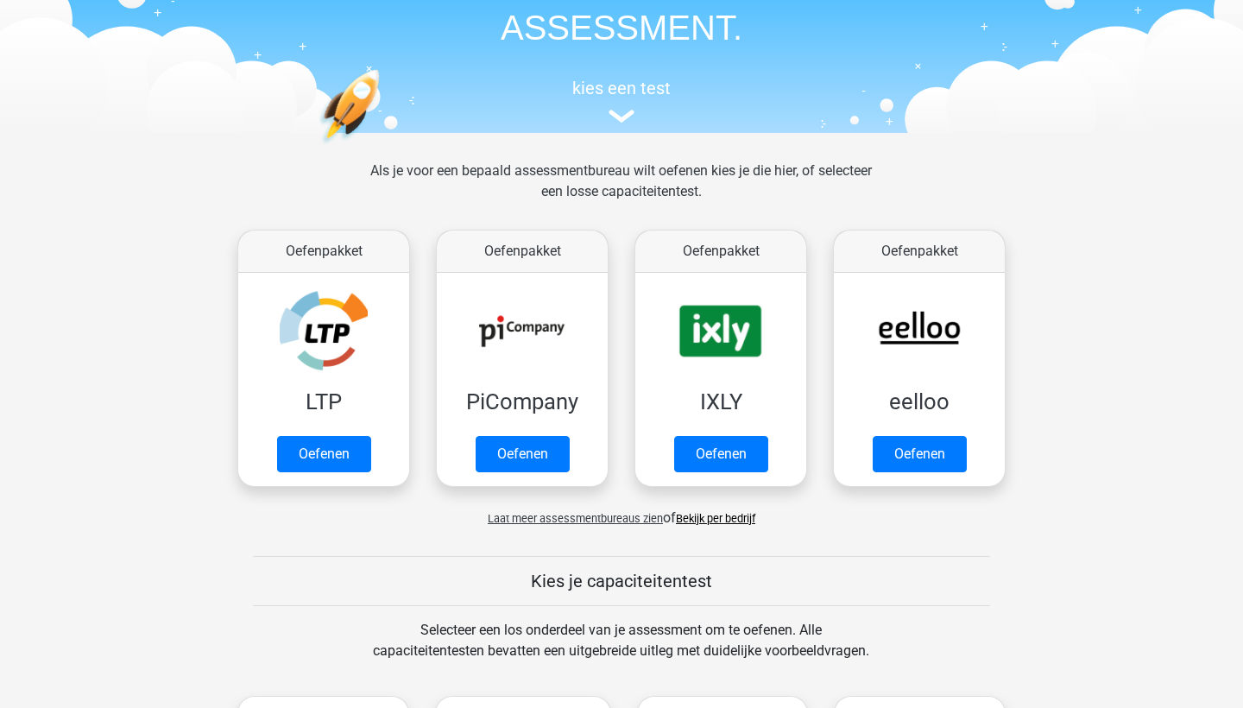
scroll to position [110, 0]
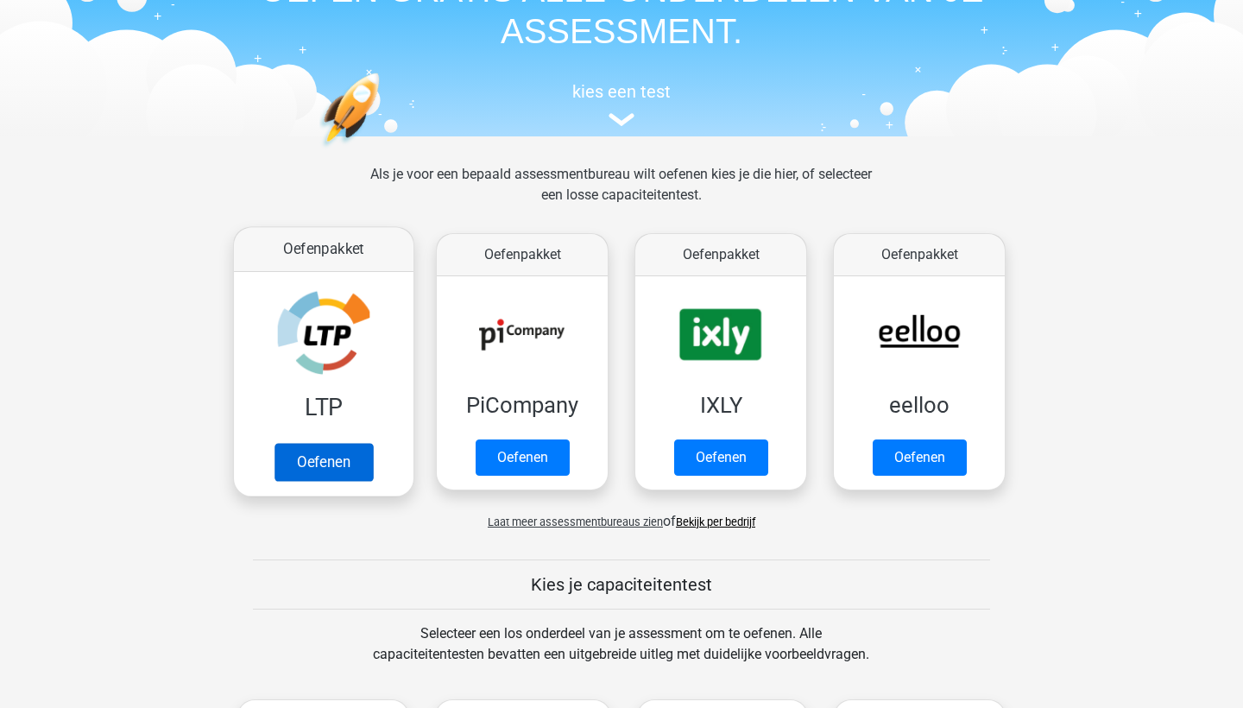
click at [334, 443] on link "Oefenen" at bounding box center [323, 462] width 98 height 38
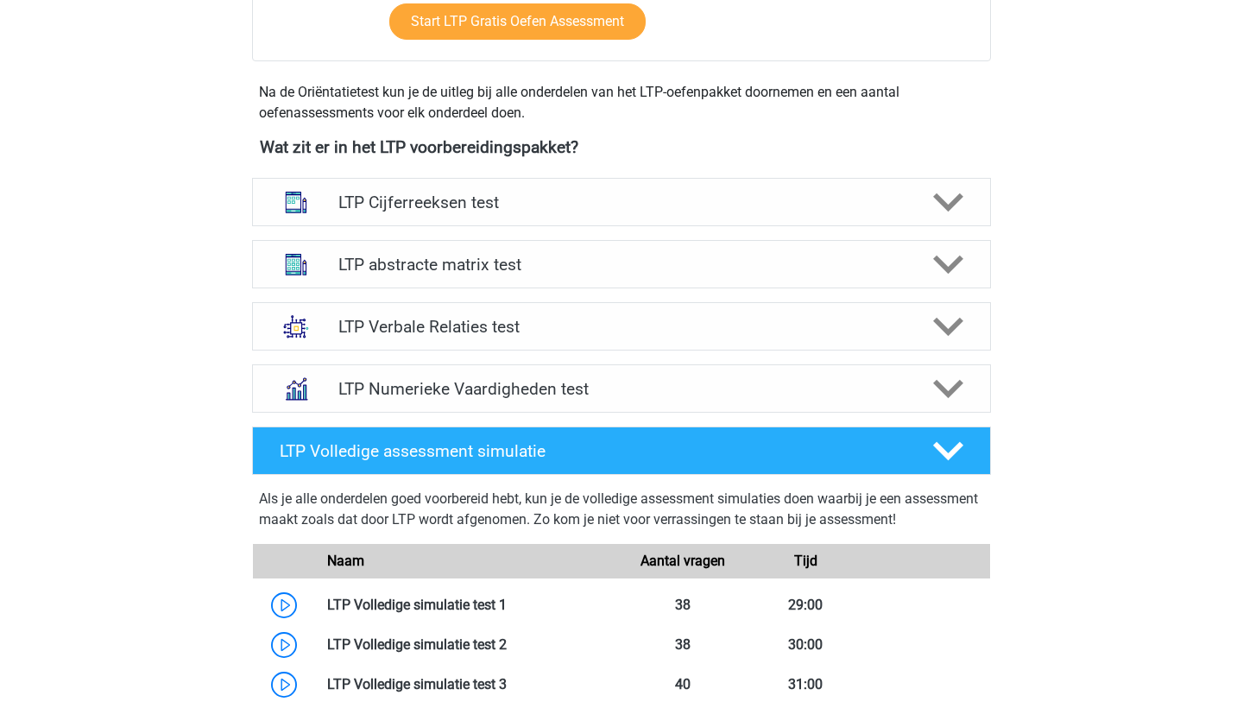
scroll to position [561, 0]
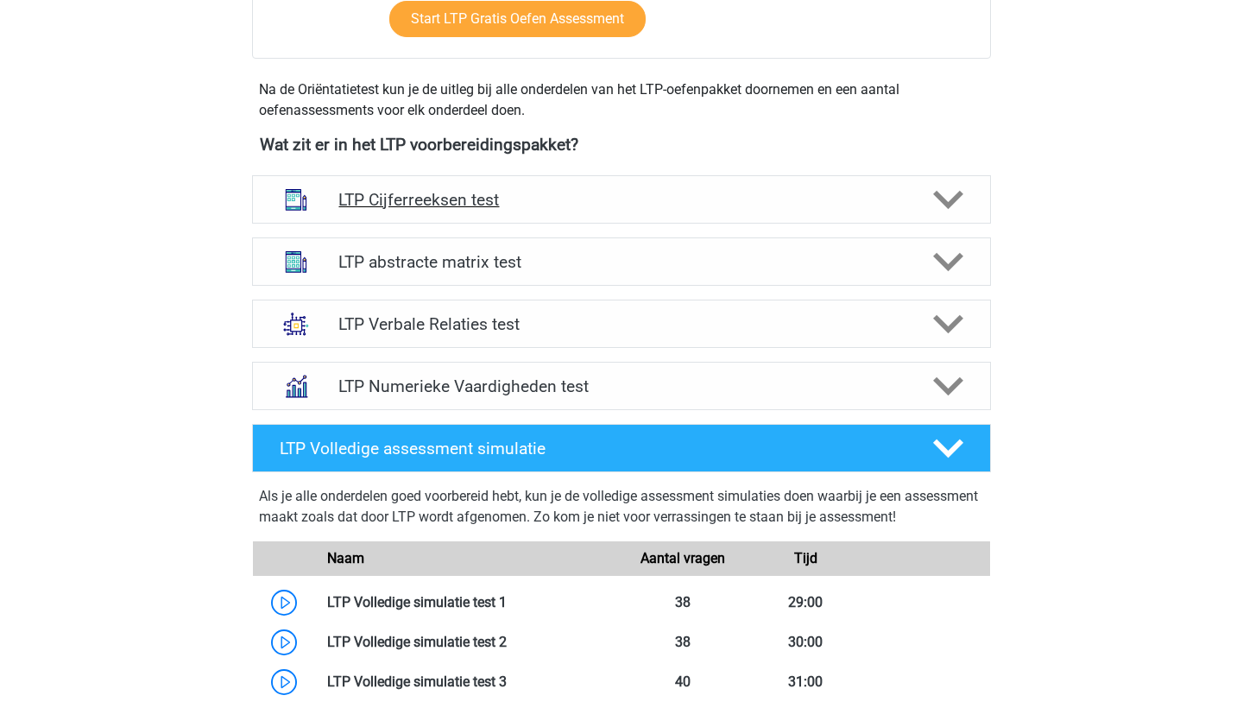
click at [430, 208] on h4 "LTP Cijferreeksen test" at bounding box center [620, 200] width 565 height 20
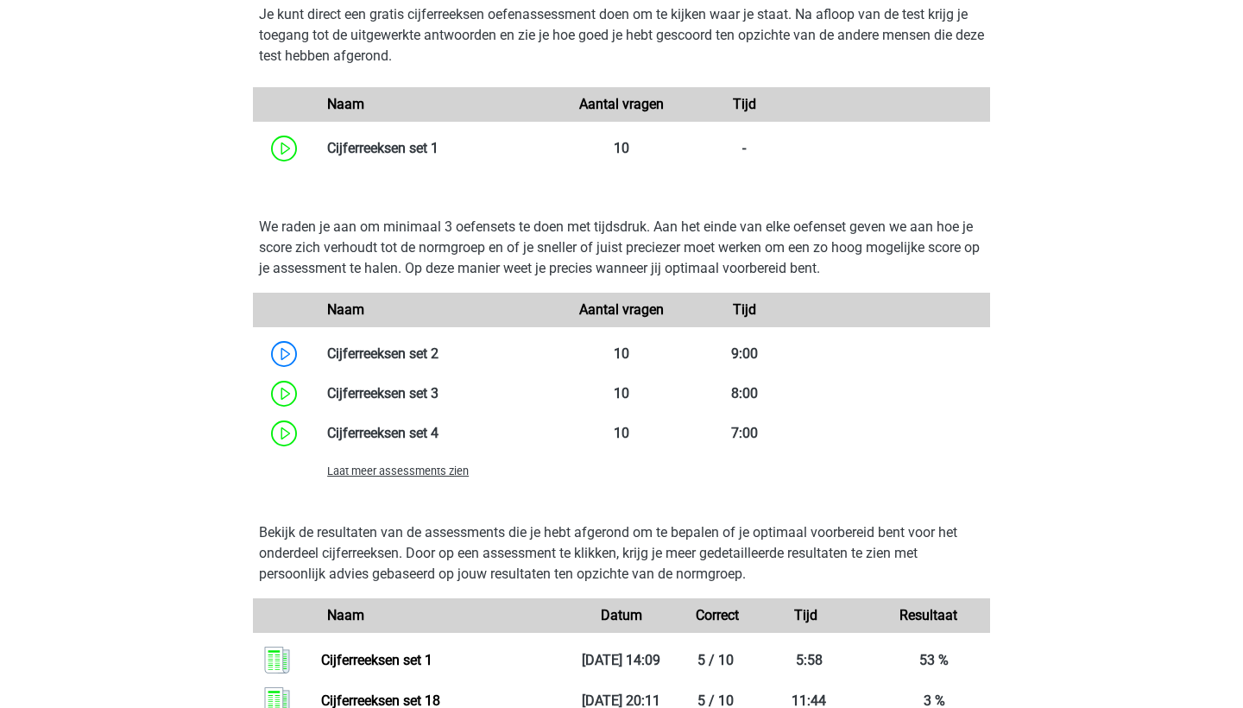
scroll to position [1170, 0]
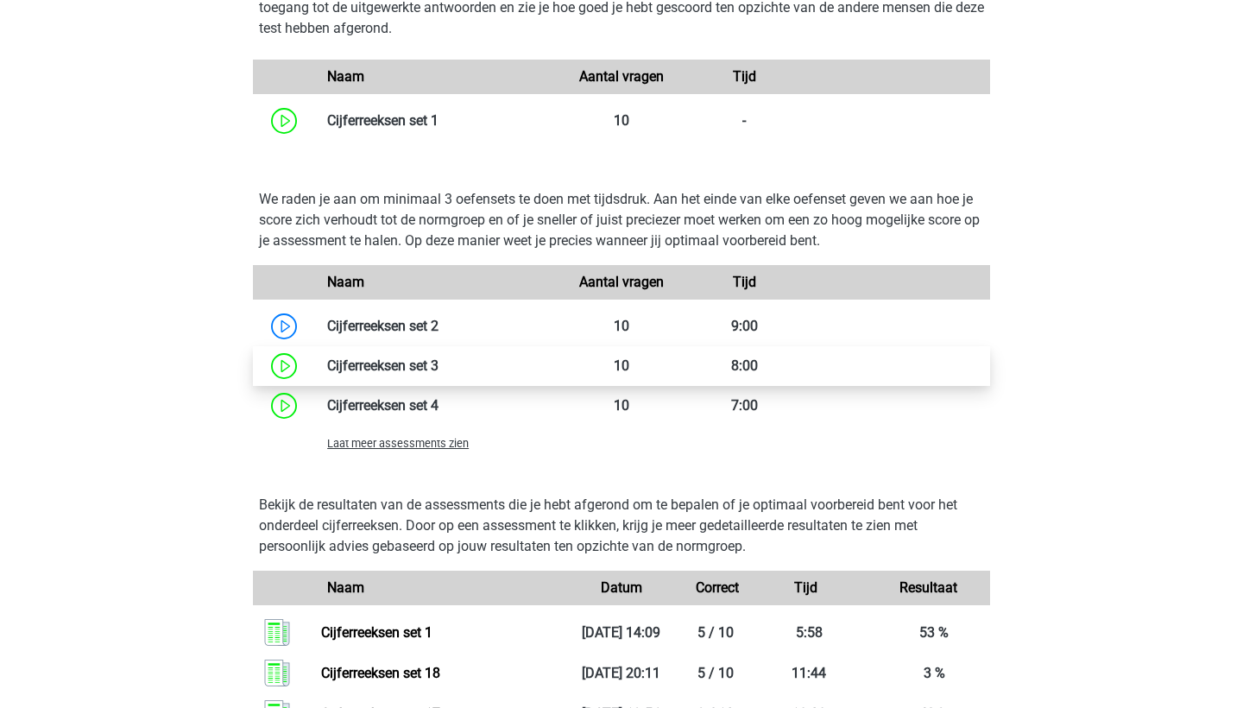
click at [438, 368] on link at bounding box center [438, 365] width 0 height 16
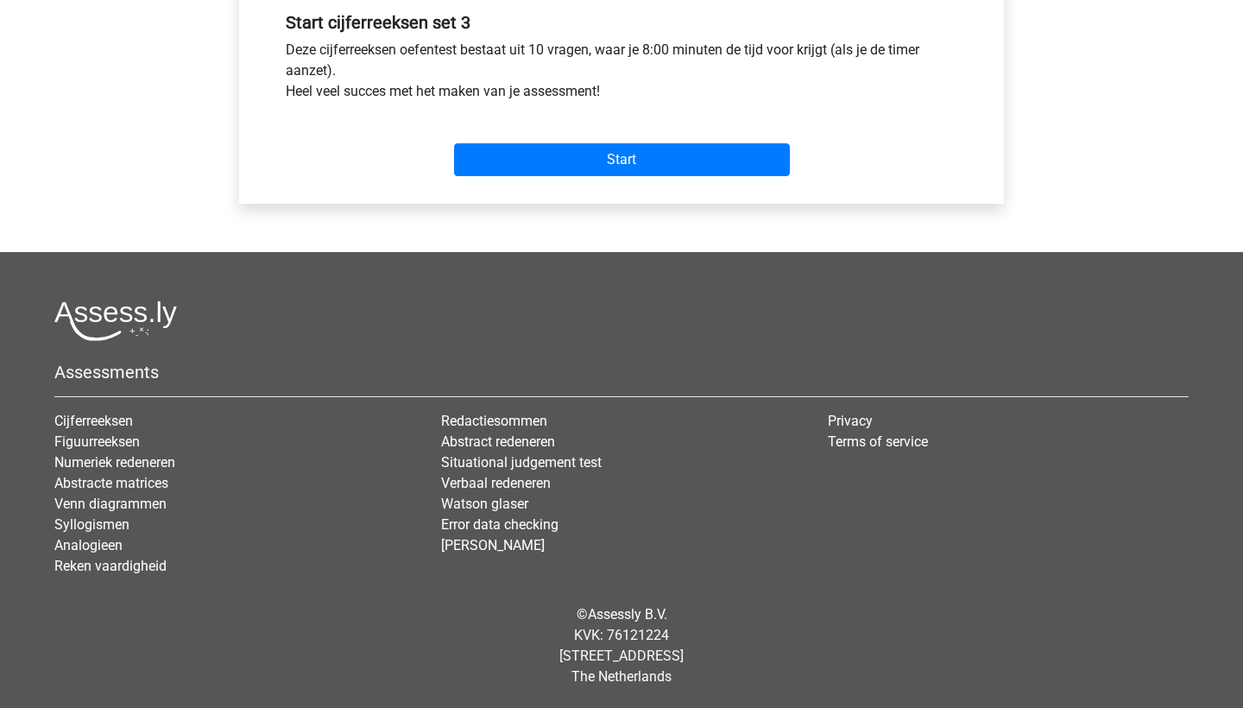
scroll to position [656, 0]
click at [640, 156] on input "Start" at bounding box center [622, 159] width 336 height 33
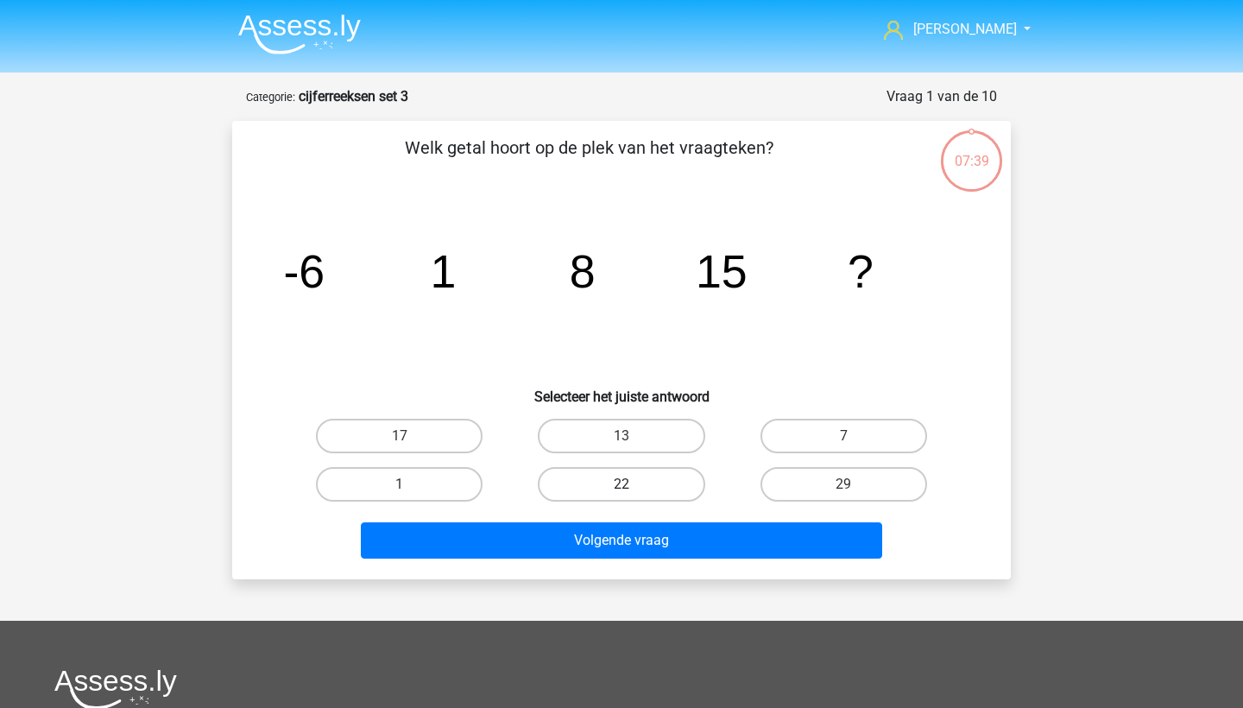
click at [600, 482] on label "22" at bounding box center [621, 484] width 167 height 35
click at [621, 484] on input "22" at bounding box center [626, 489] width 11 height 11
radio input "true"
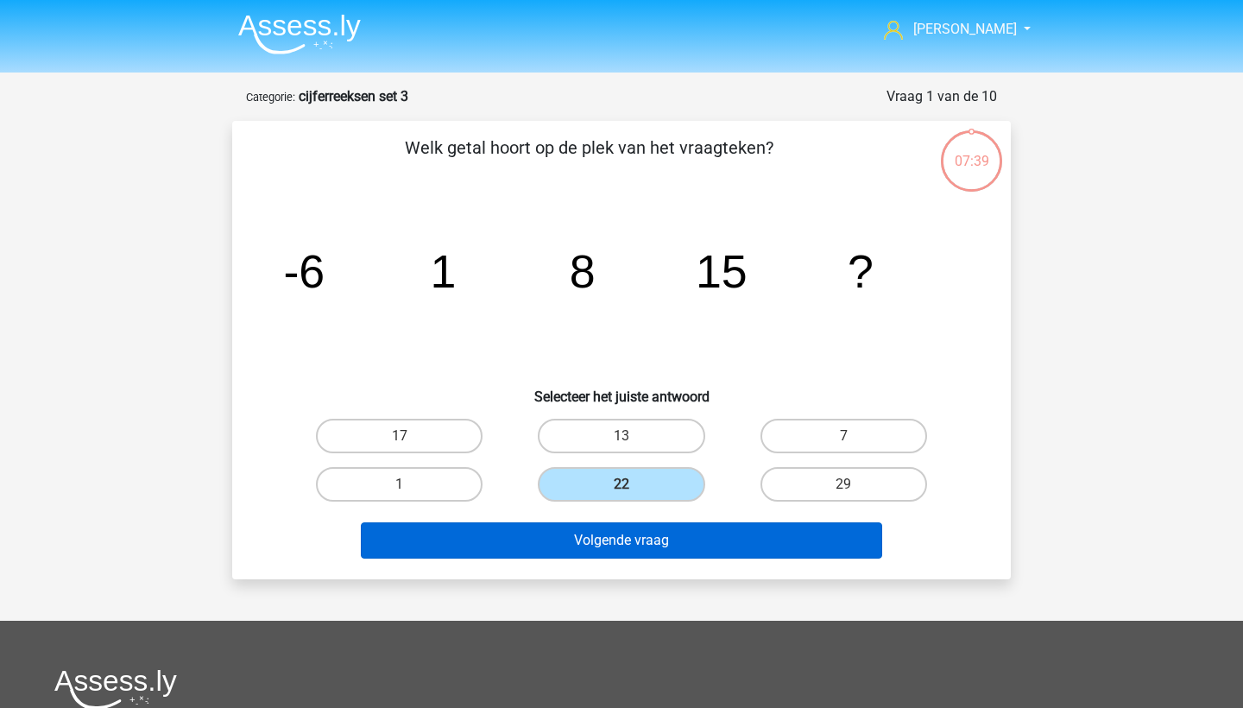
click at [591, 538] on button "Volgende vraag" at bounding box center [622, 540] width 522 height 36
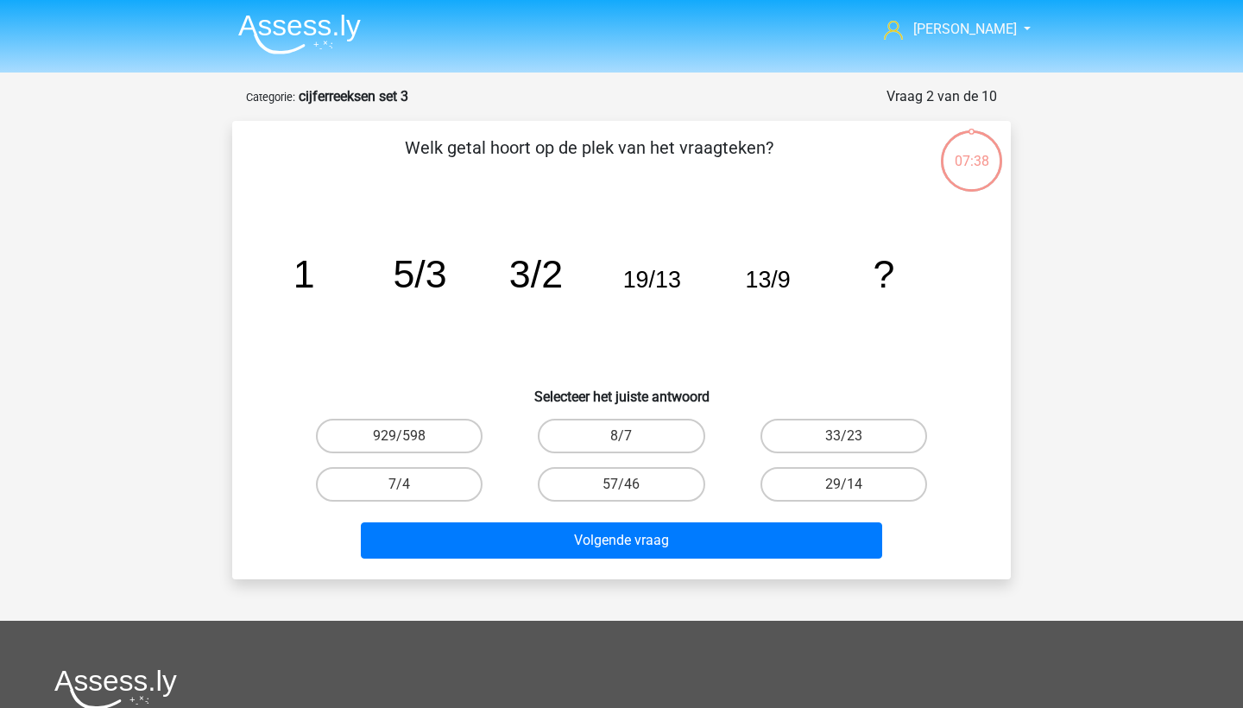
scroll to position [86, 0]
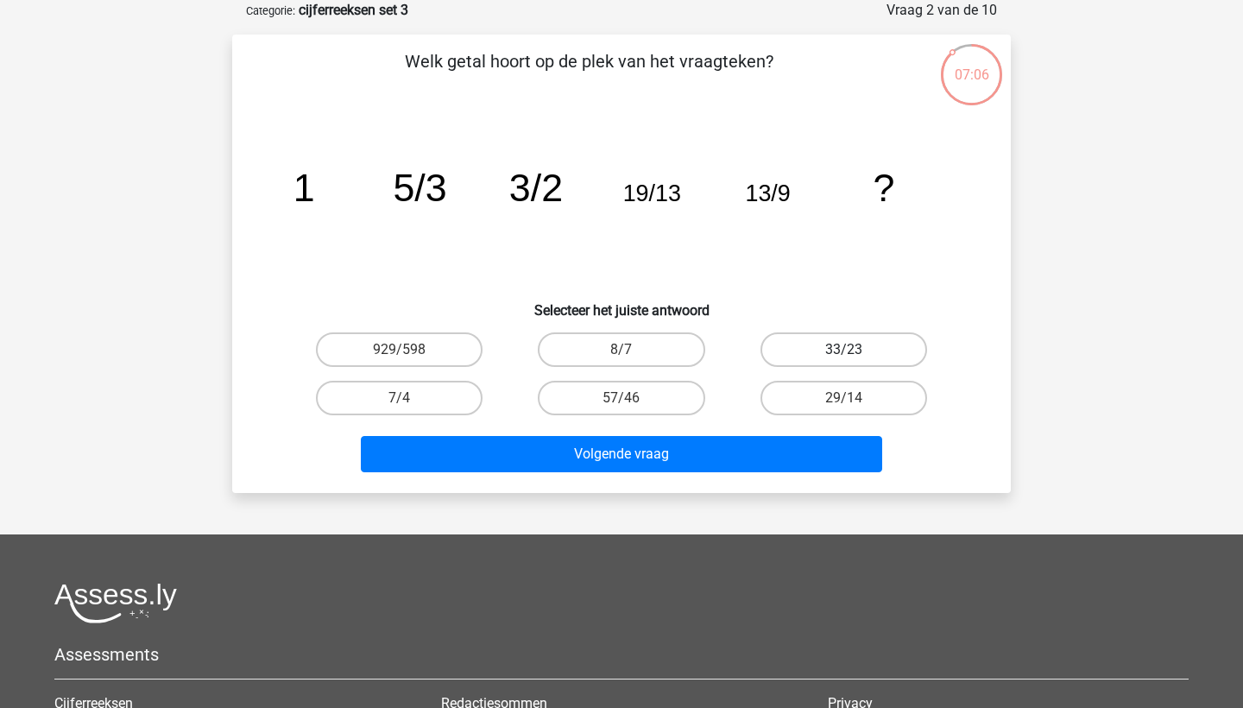
click at [836, 349] on label "33/23" at bounding box center [843, 349] width 167 height 35
click at [843, 349] on input "33/23" at bounding box center [848, 354] width 11 height 11
radio input "true"
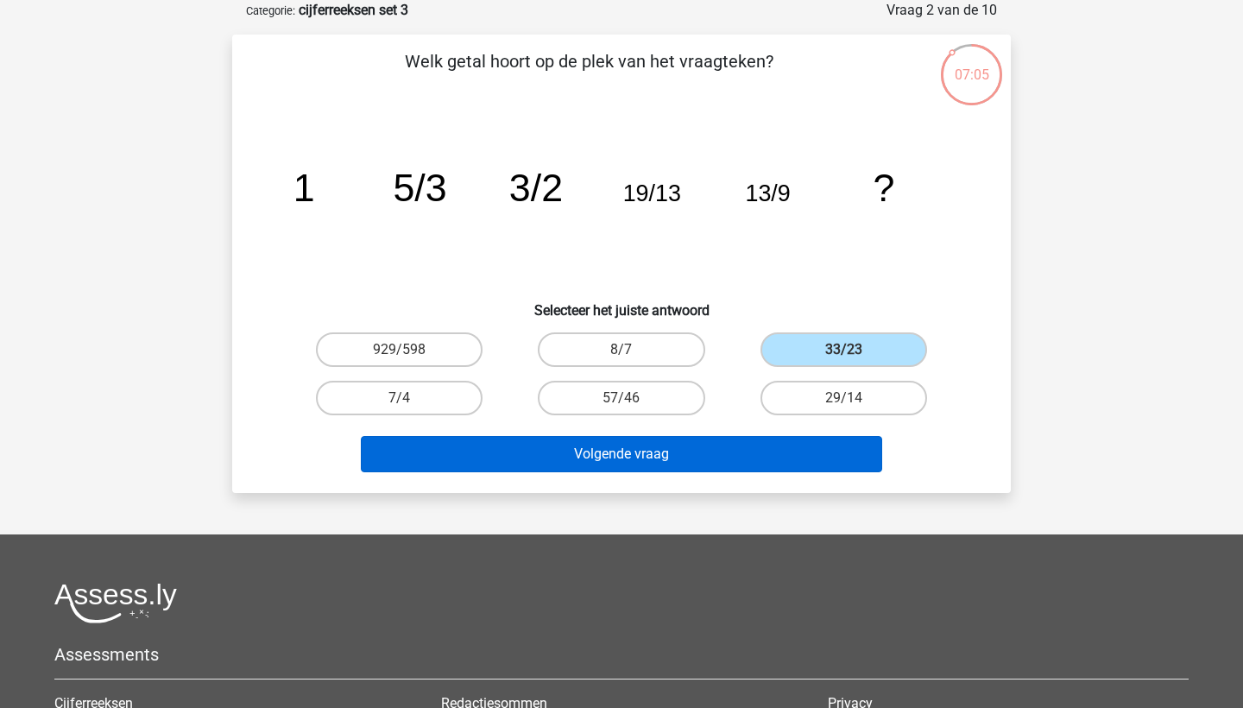
click at [751, 452] on button "Volgende vraag" at bounding box center [622, 454] width 522 height 36
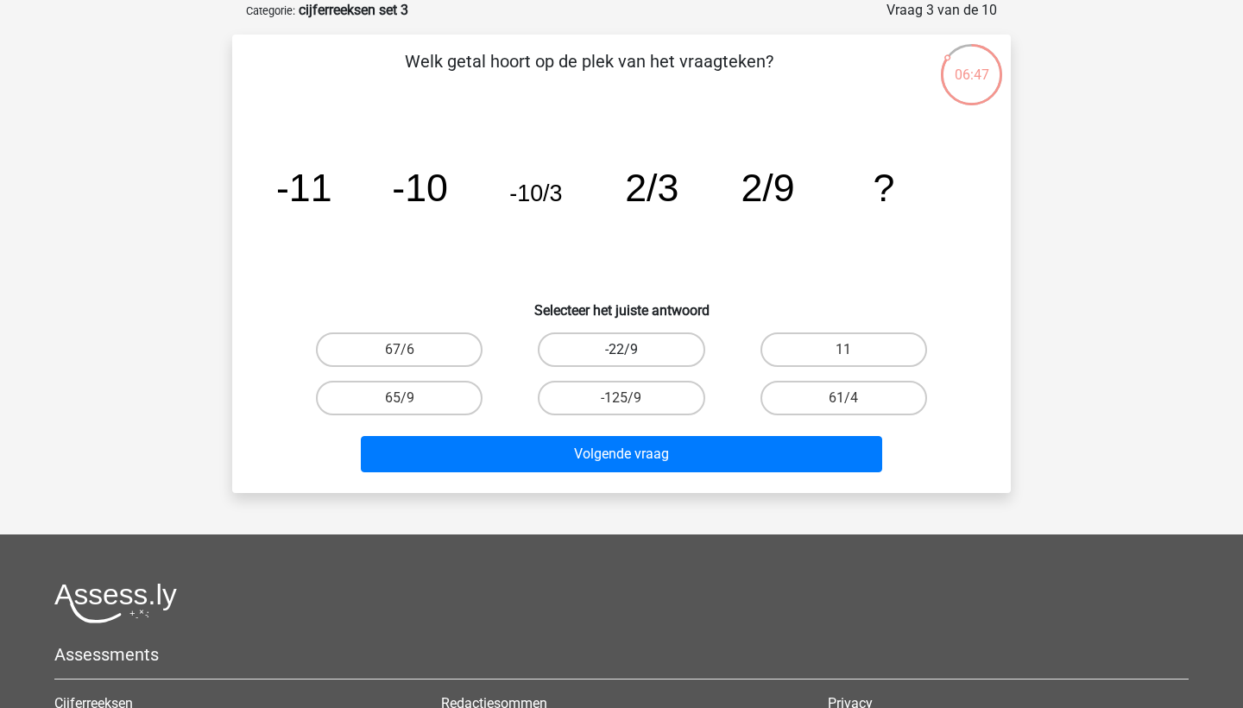
click at [686, 351] on label "-22/9" at bounding box center [621, 349] width 167 height 35
click at [633, 351] on input "-22/9" at bounding box center [626, 354] width 11 height 11
radio input "true"
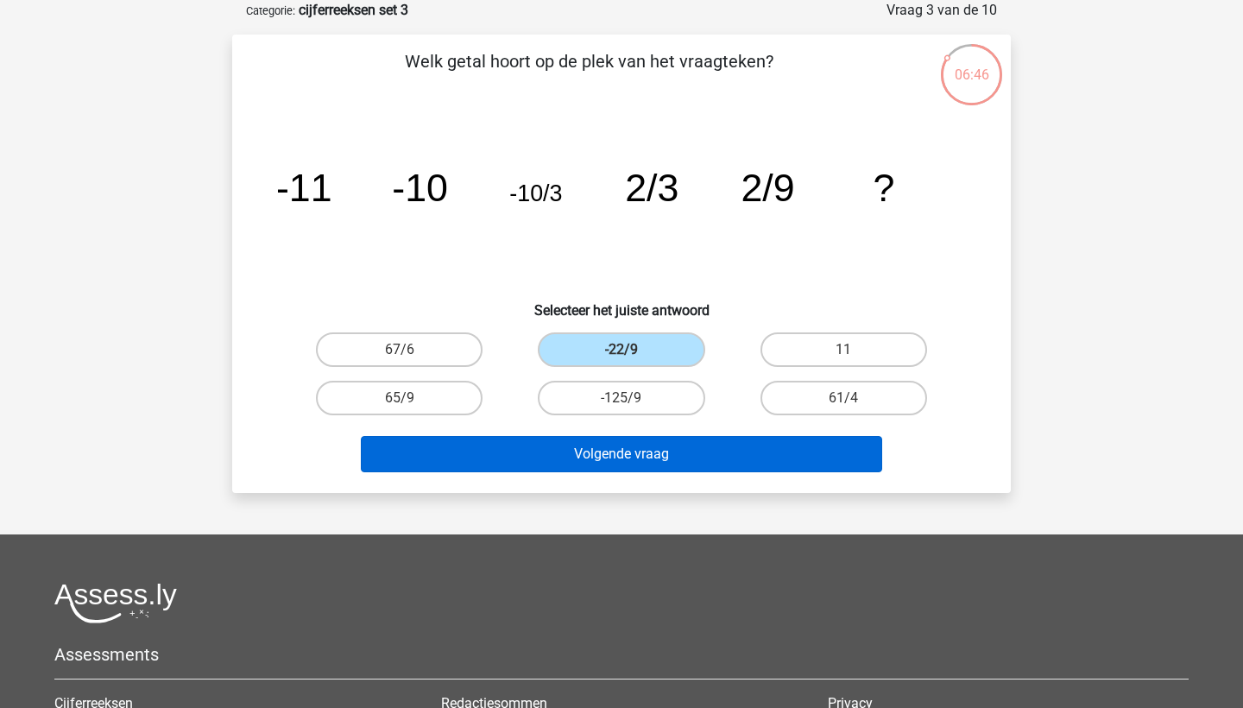
click at [664, 441] on button "Volgende vraag" at bounding box center [622, 454] width 522 height 36
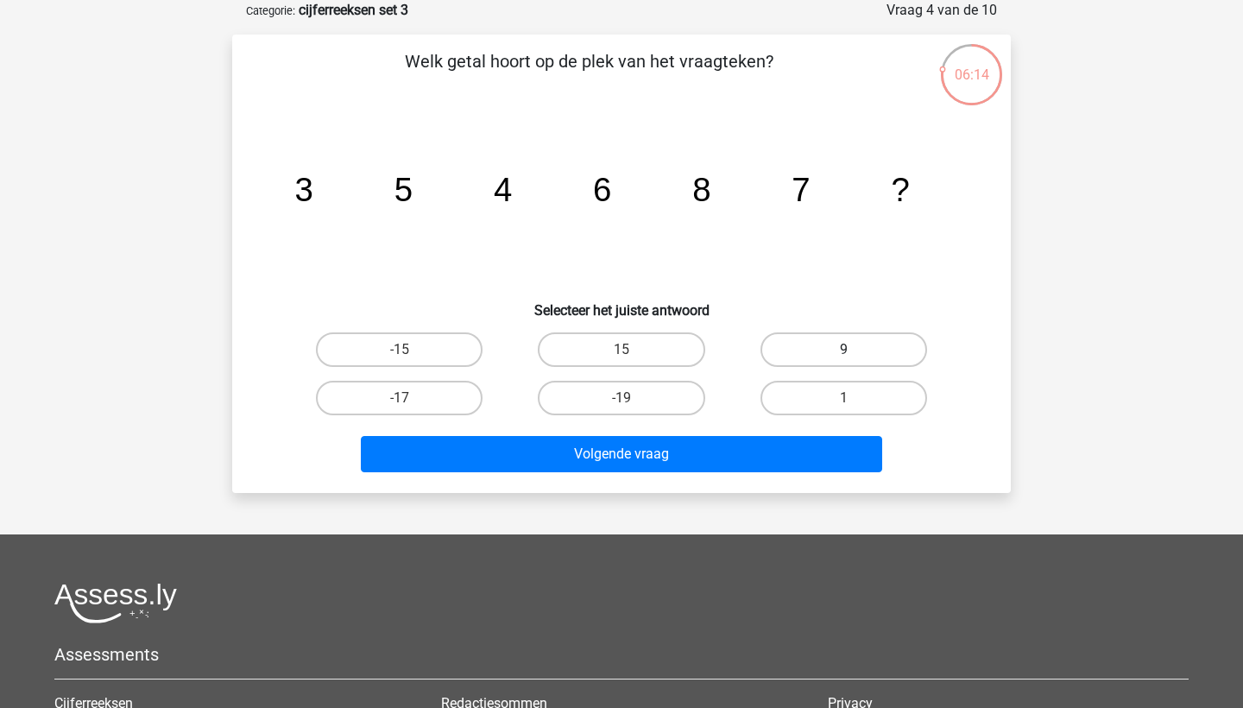
click at [815, 343] on label "9" at bounding box center [843, 349] width 167 height 35
click at [843, 349] on input "9" at bounding box center [848, 354] width 11 height 11
radio input "true"
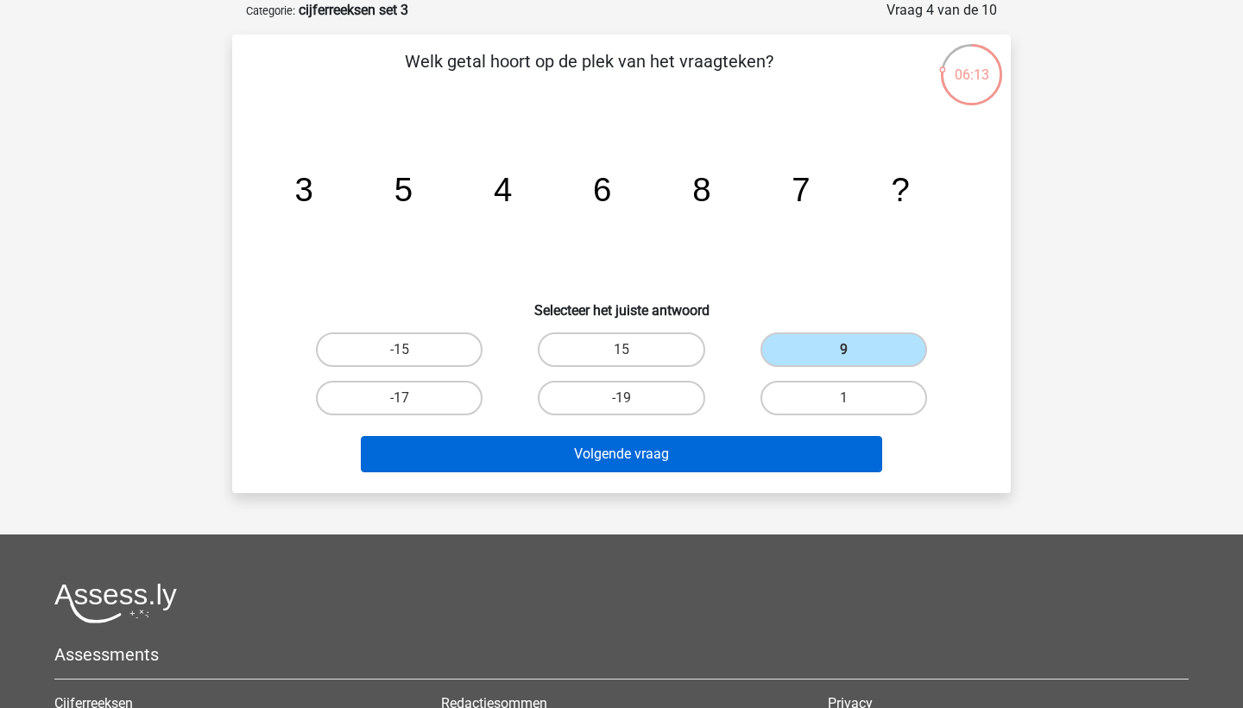
click at [747, 456] on button "Volgende vraag" at bounding box center [622, 454] width 522 height 36
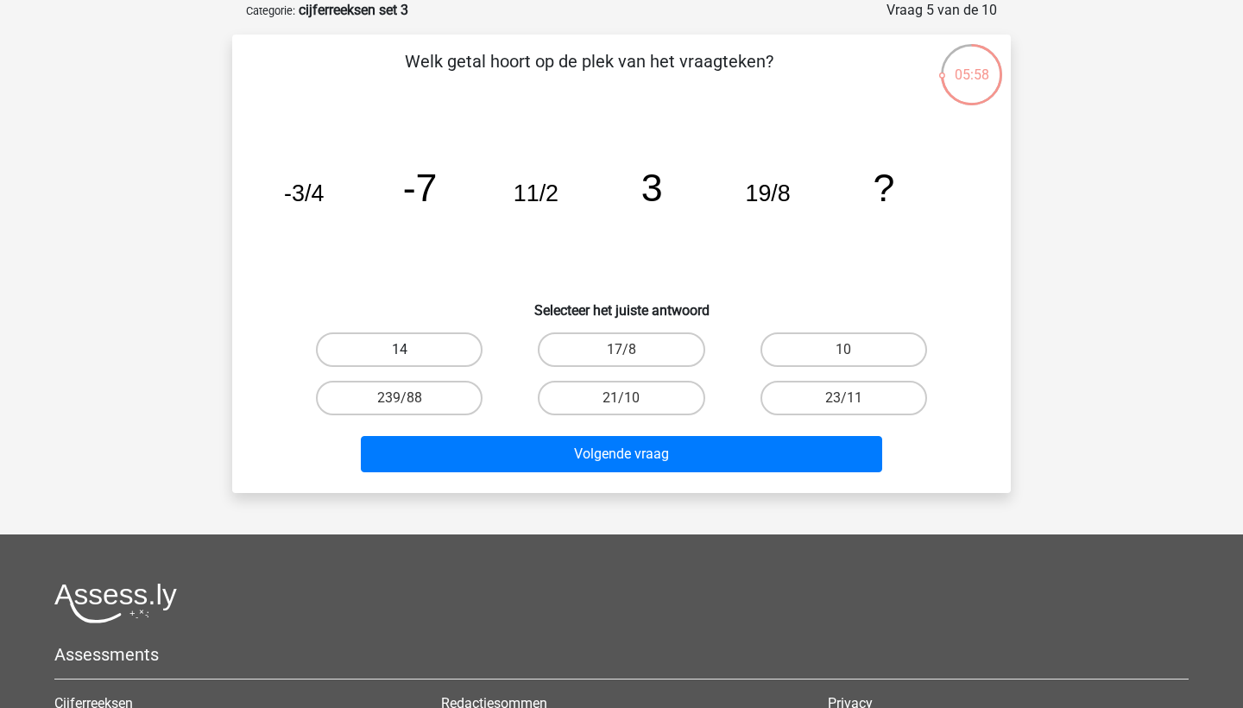
click at [425, 356] on label "14" at bounding box center [399, 349] width 167 height 35
click at [411, 356] on input "14" at bounding box center [405, 354] width 11 height 11
radio input "true"
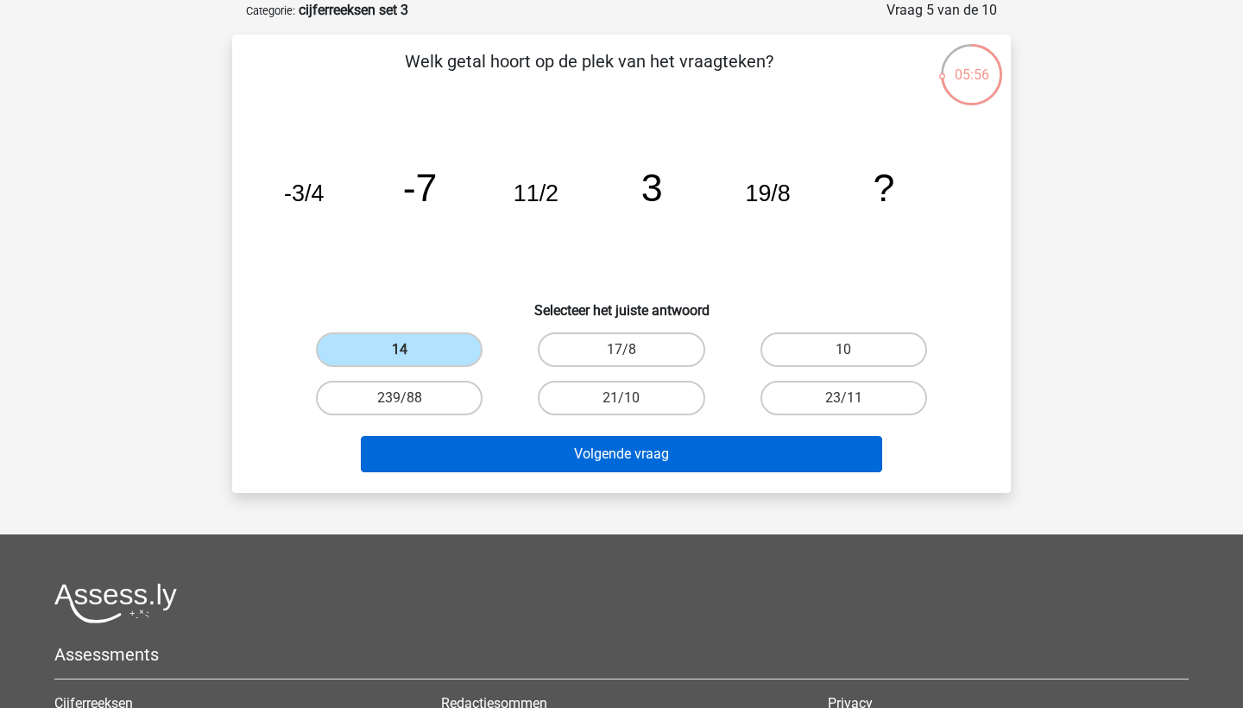
click at [496, 458] on button "Volgende vraag" at bounding box center [622, 454] width 522 height 36
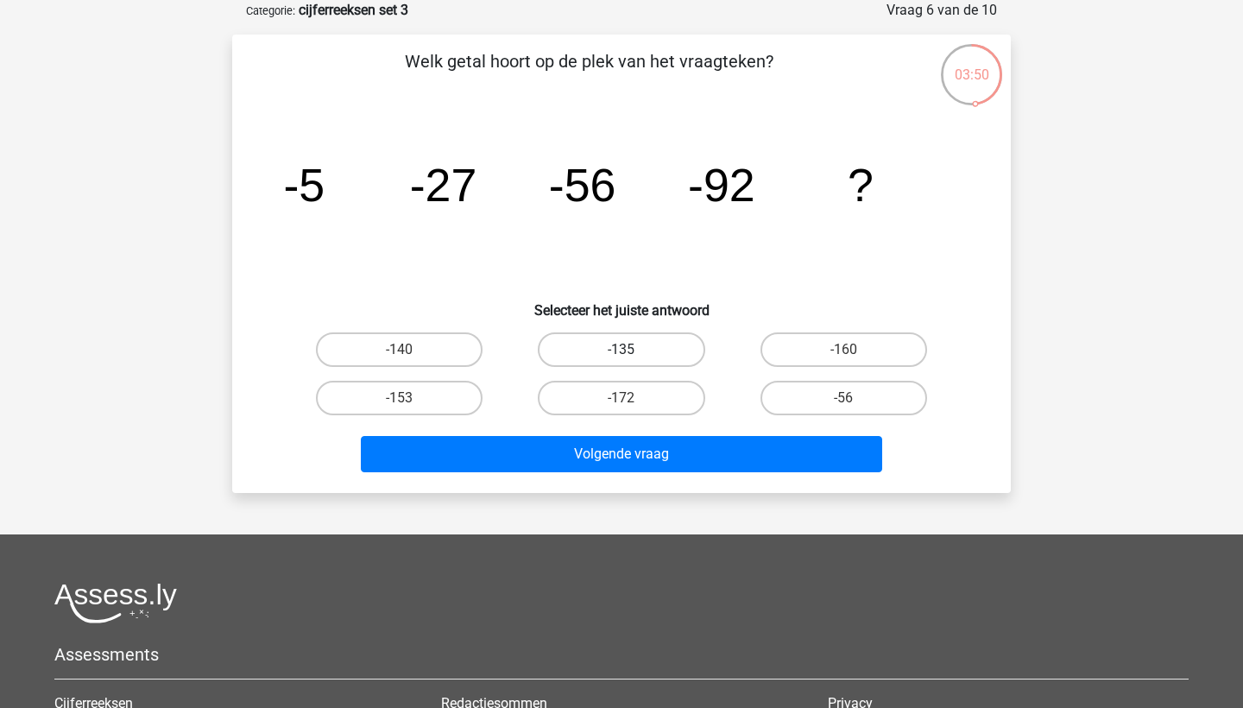
click at [609, 344] on label "-135" at bounding box center [621, 349] width 167 height 35
click at [621, 349] on input "-135" at bounding box center [626, 354] width 11 height 11
radio input "true"
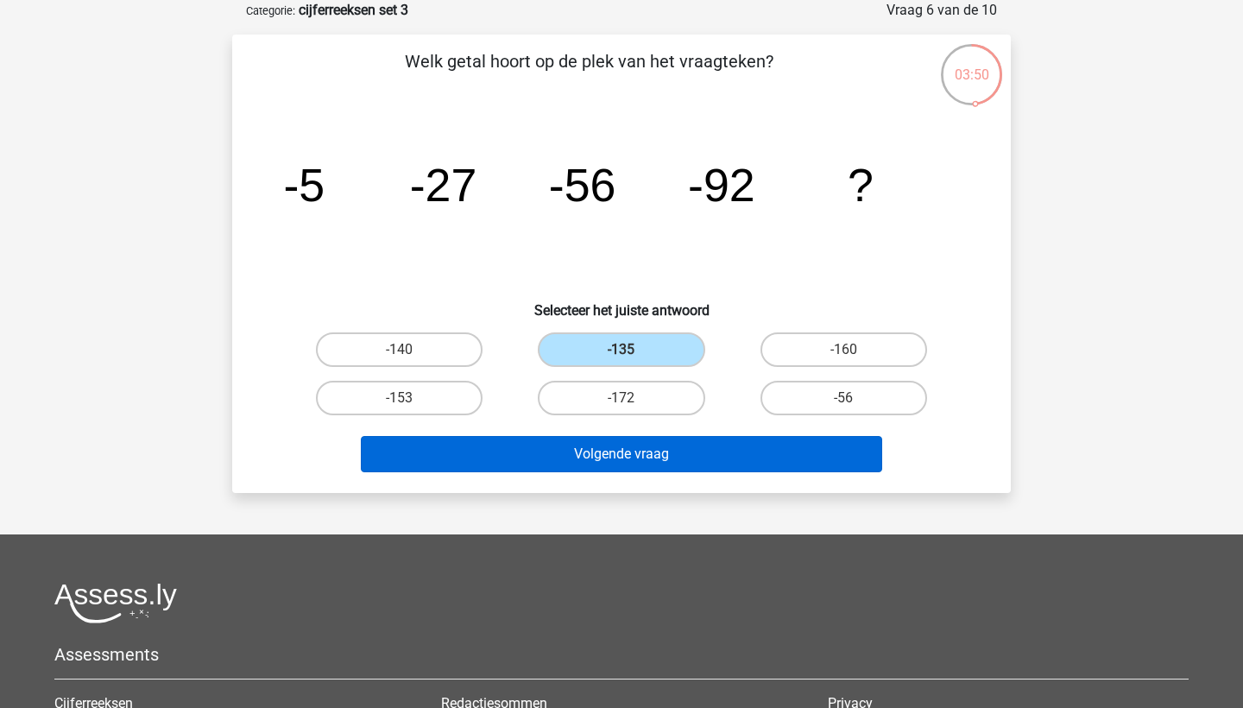
click at [611, 446] on button "Volgende vraag" at bounding box center [622, 454] width 522 height 36
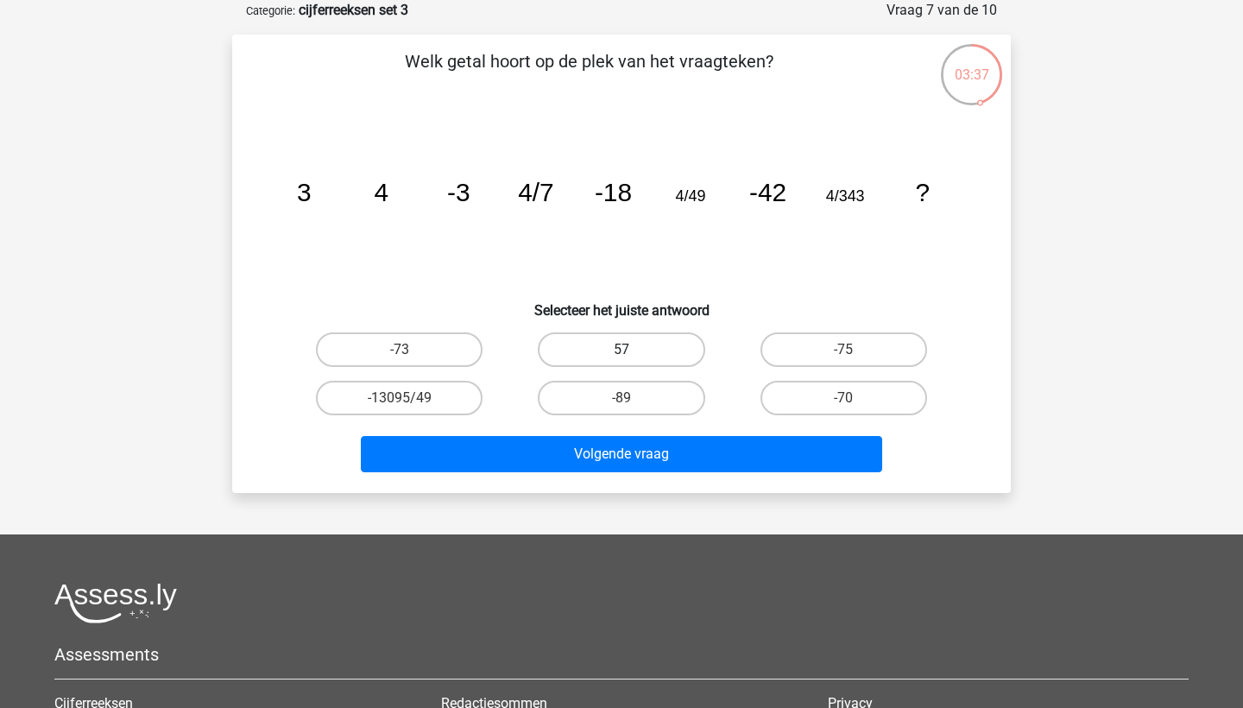
click at [618, 343] on label "57" at bounding box center [621, 349] width 167 height 35
click at [621, 349] on input "57" at bounding box center [626, 354] width 11 height 11
radio input "true"
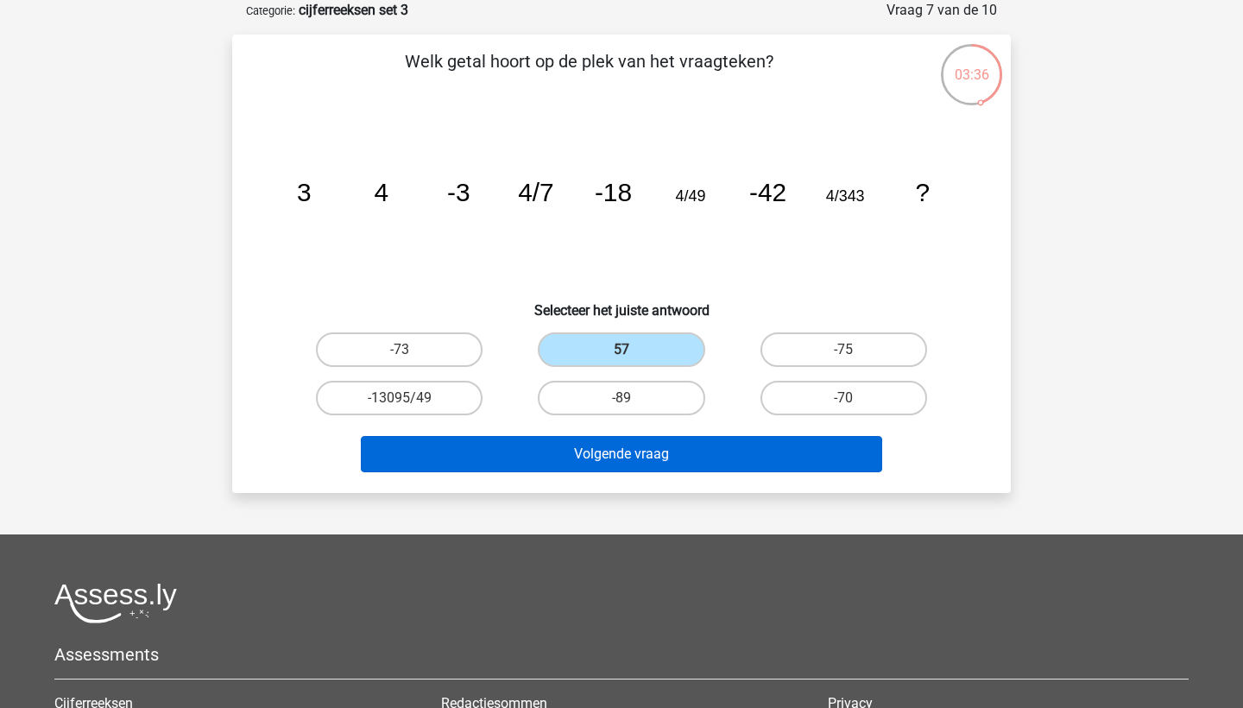
click at [586, 452] on button "Volgende vraag" at bounding box center [622, 454] width 522 height 36
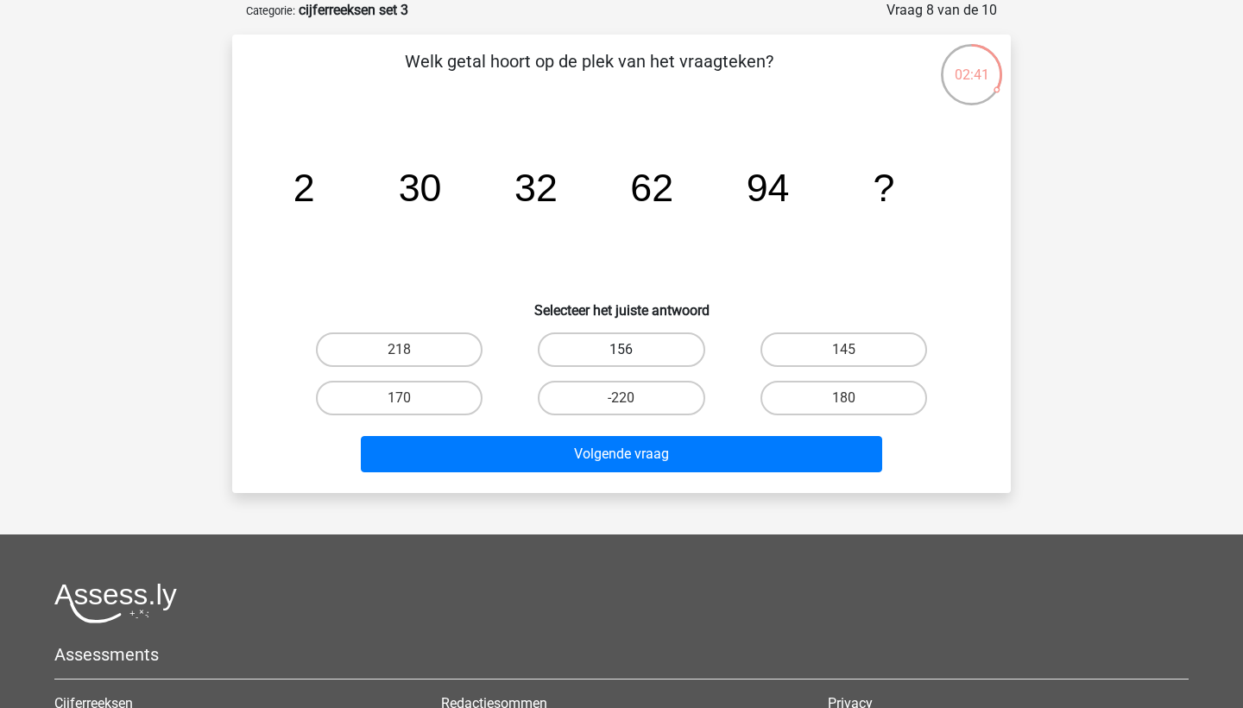
click at [662, 348] on label "156" at bounding box center [621, 349] width 167 height 35
click at [633, 349] on input "156" at bounding box center [626, 354] width 11 height 11
radio input "true"
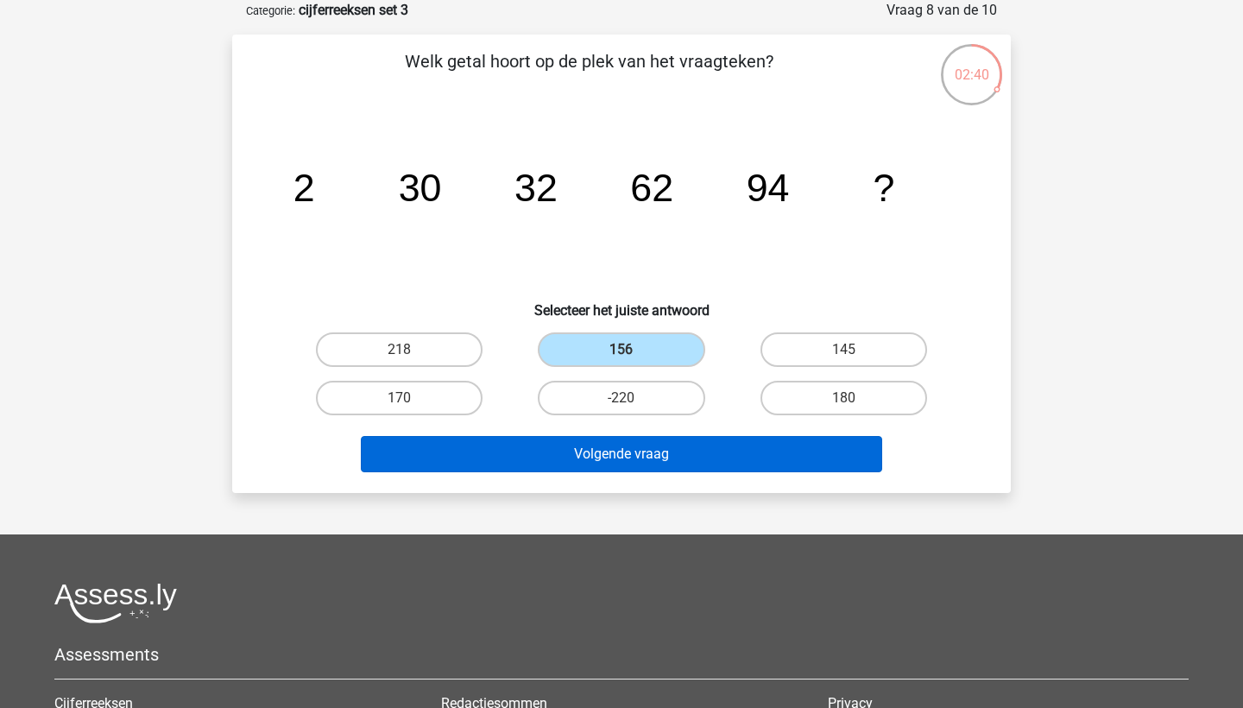
click at [689, 445] on button "Volgende vraag" at bounding box center [622, 454] width 522 height 36
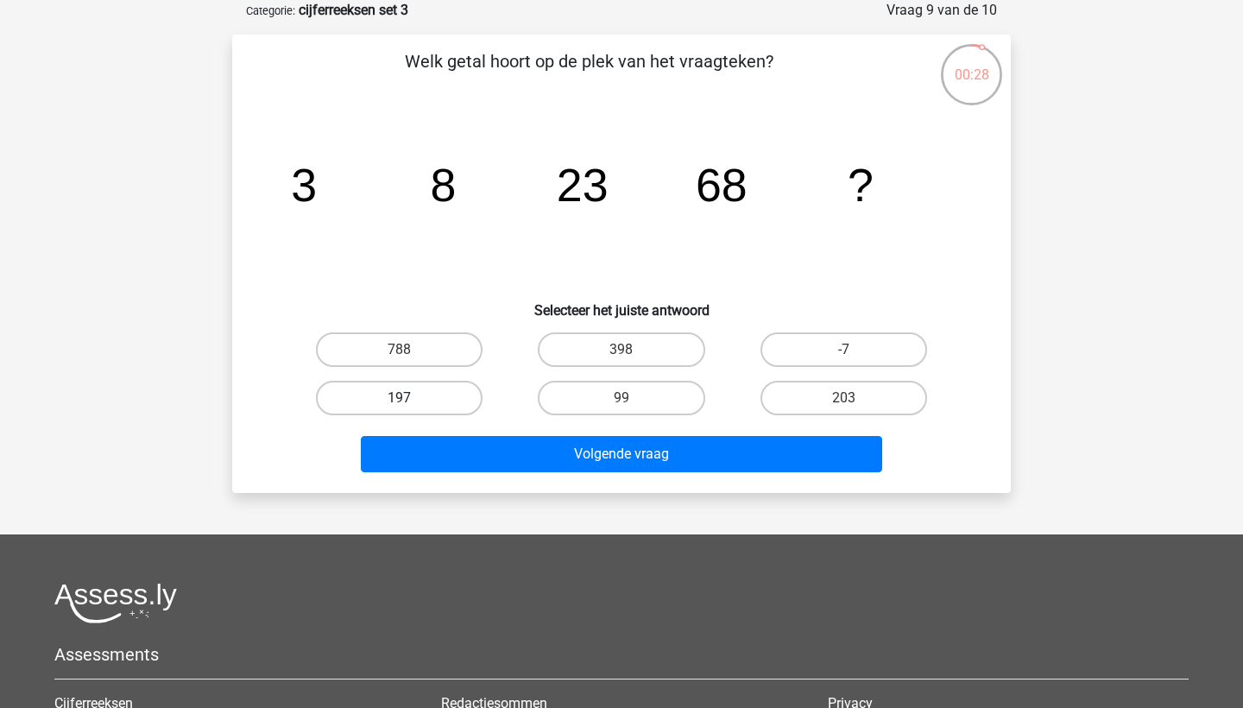
click at [430, 387] on label "197" at bounding box center [399, 398] width 167 height 35
click at [411, 398] on input "197" at bounding box center [405, 403] width 11 height 11
radio input "true"
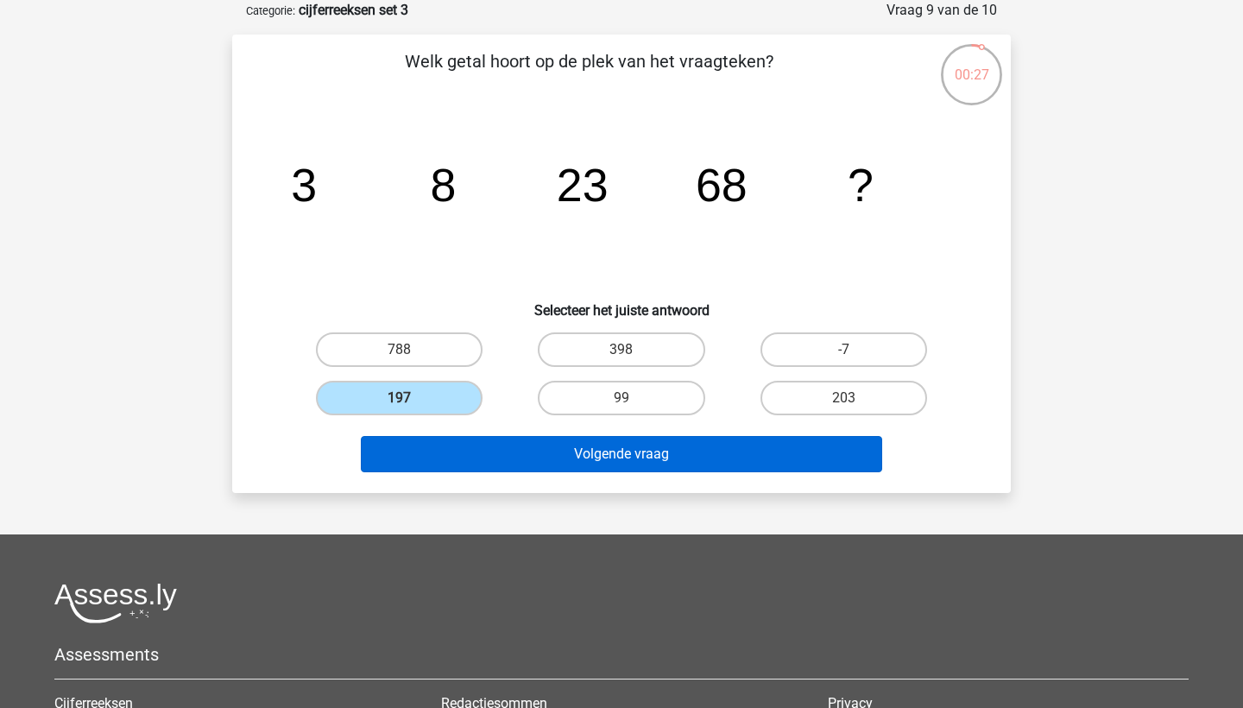
click at [472, 450] on button "Volgende vraag" at bounding box center [622, 454] width 522 height 36
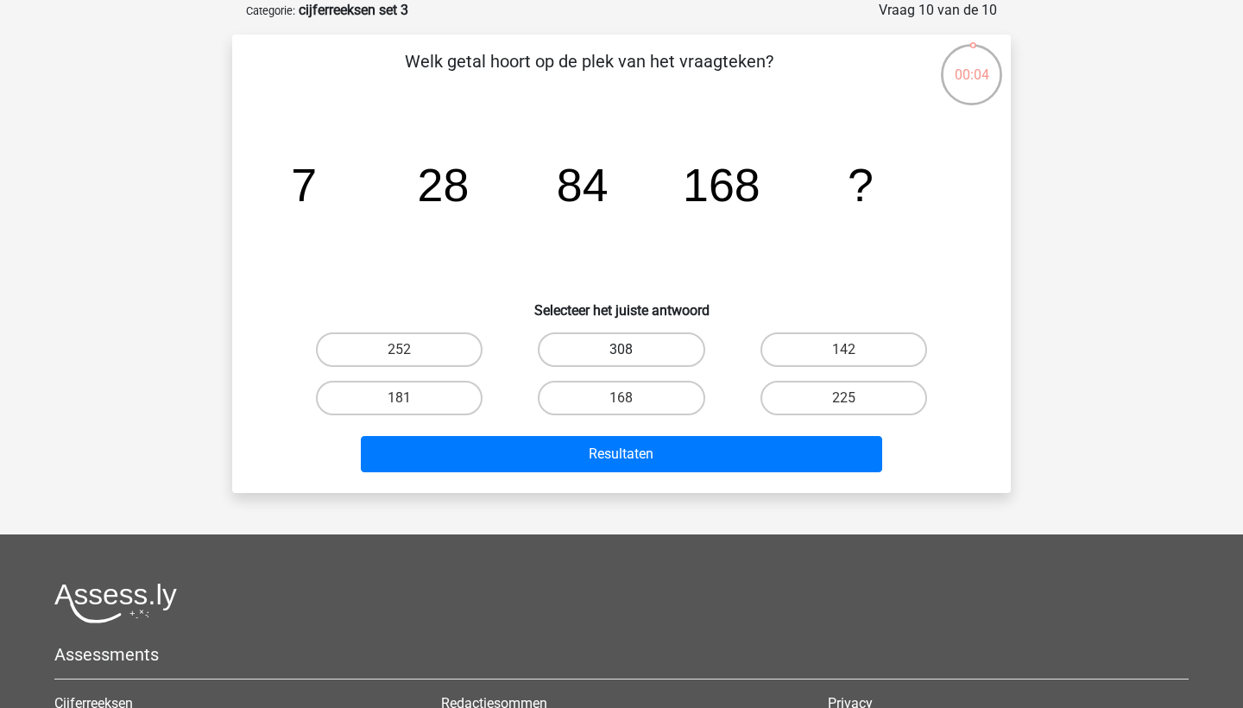
click at [660, 343] on label "308" at bounding box center [621, 349] width 167 height 35
click at [633, 349] on input "308" at bounding box center [626, 354] width 11 height 11
radio input "true"
click at [626, 475] on div "Resultaten" at bounding box center [621, 457] width 666 height 43
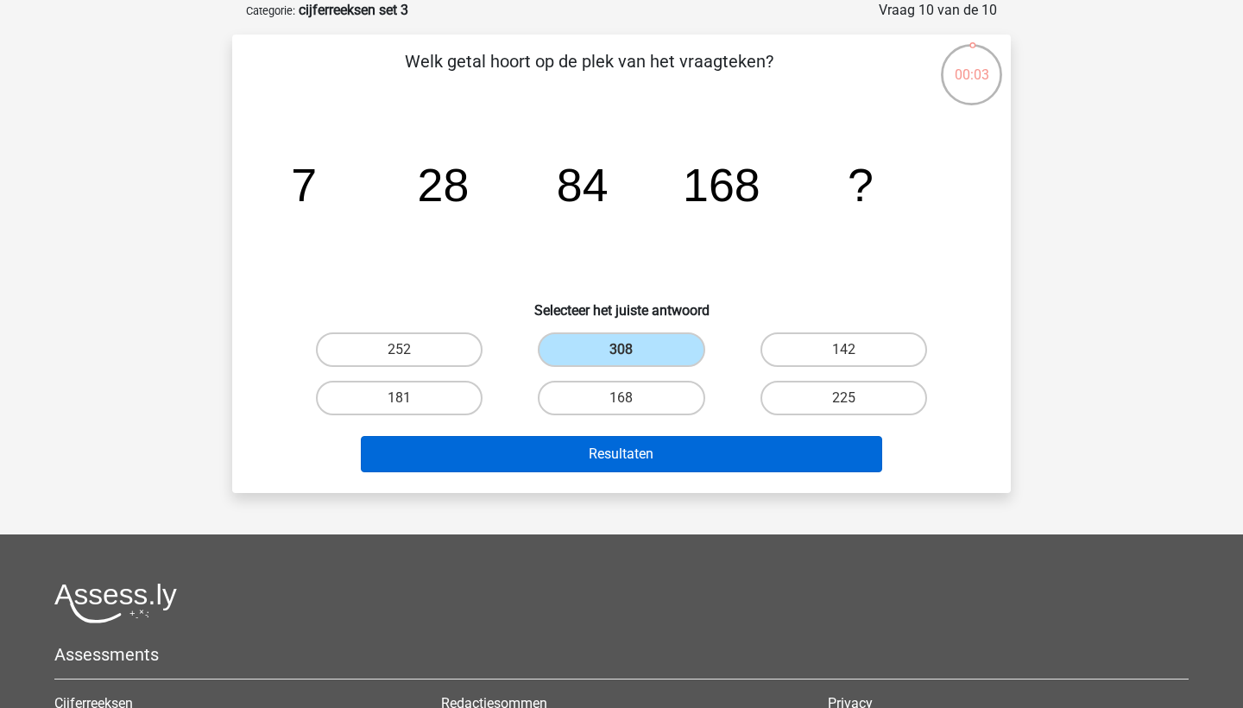
click at [625, 463] on button "Resultaten" at bounding box center [622, 454] width 522 height 36
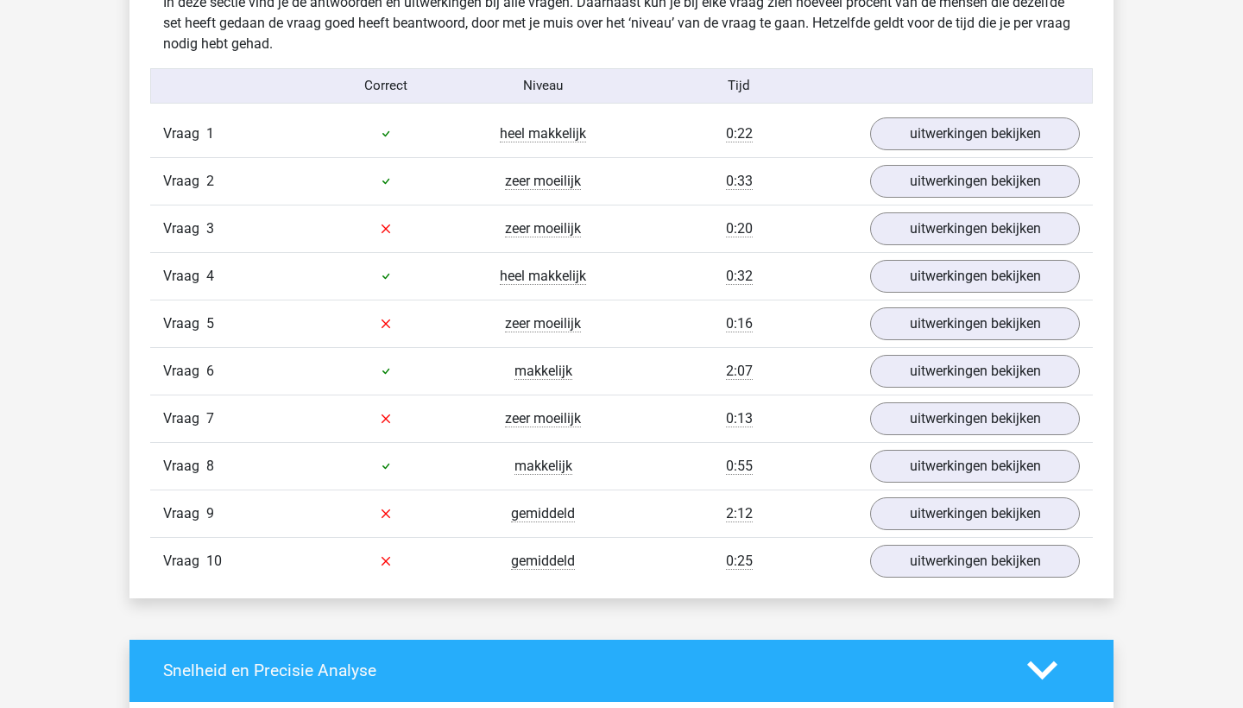
scroll to position [1000, 0]
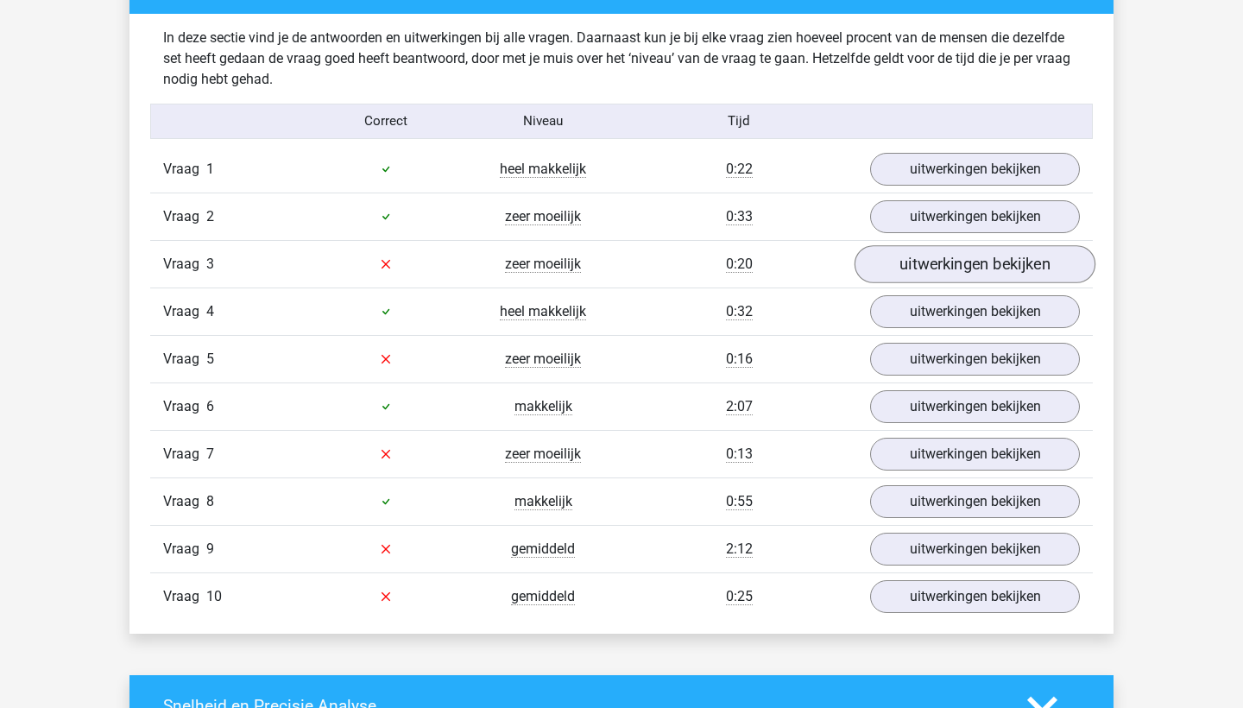
click at [942, 261] on link "uitwerkingen bekijken" at bounding box center [974, 264] width 241 height 38
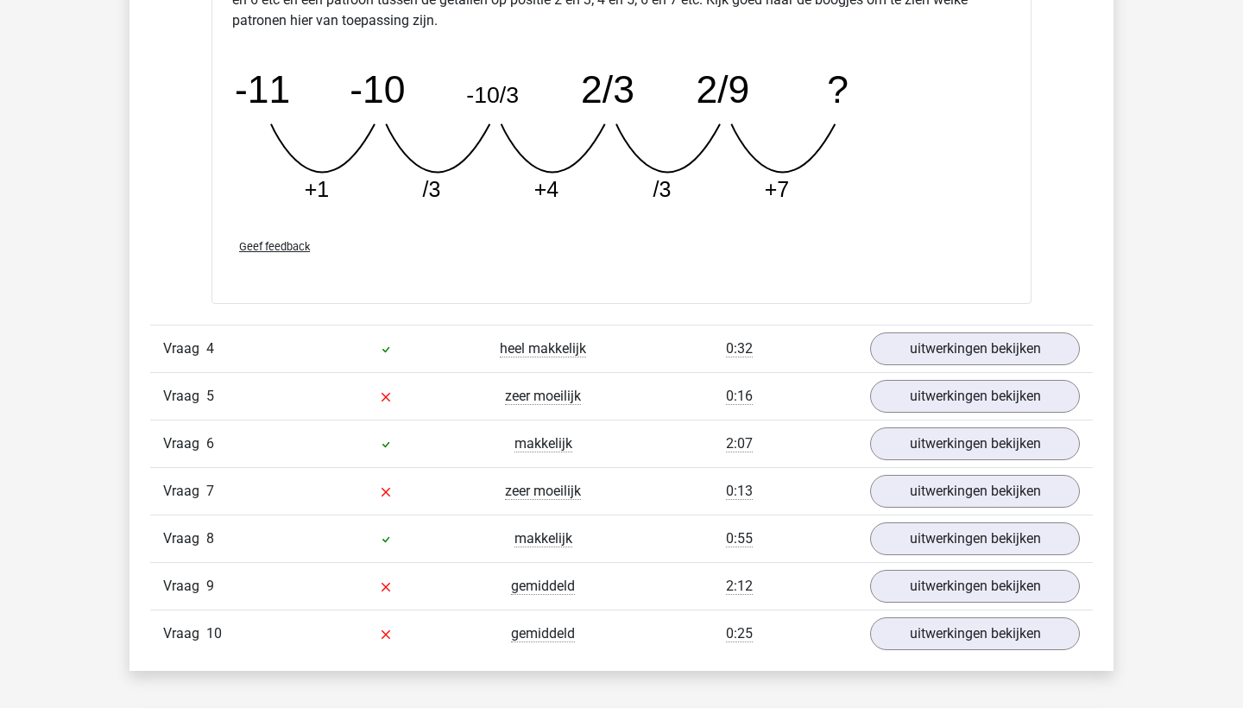
scroll to position [1959, 0]
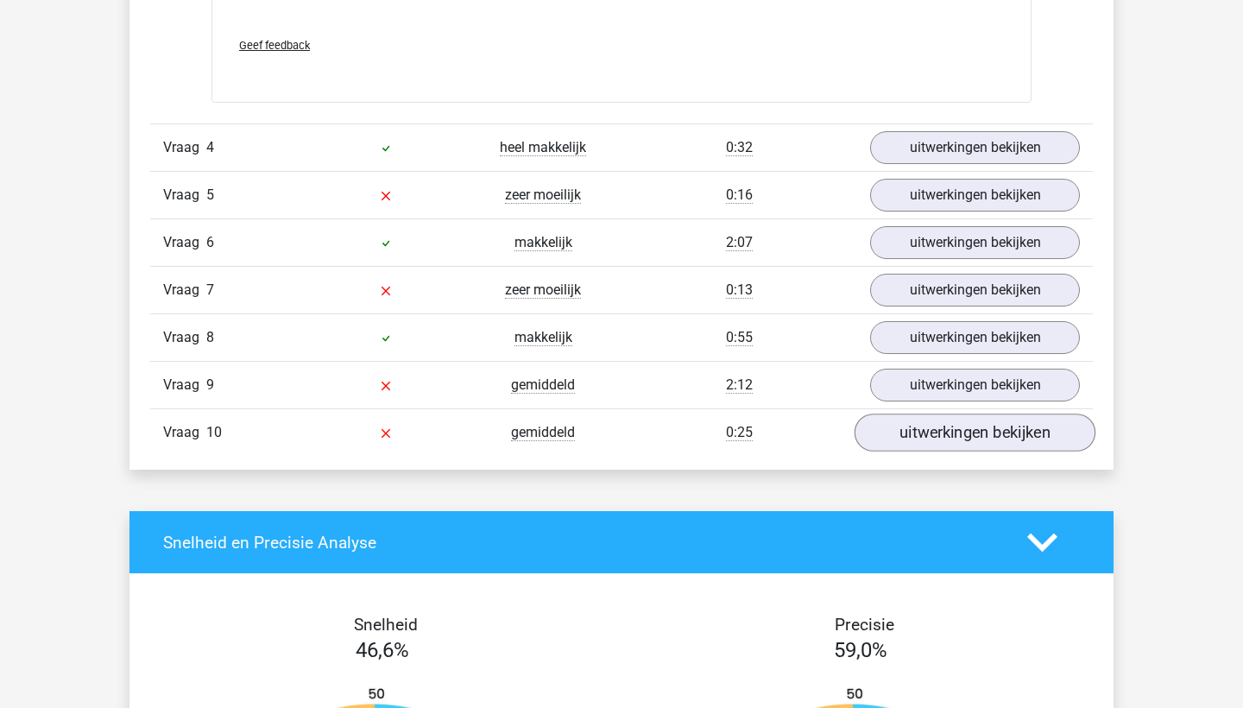
click at [979, 430] on link "uitwerkingen bekijken" at bounding box center [974, 432] width 241 height 38
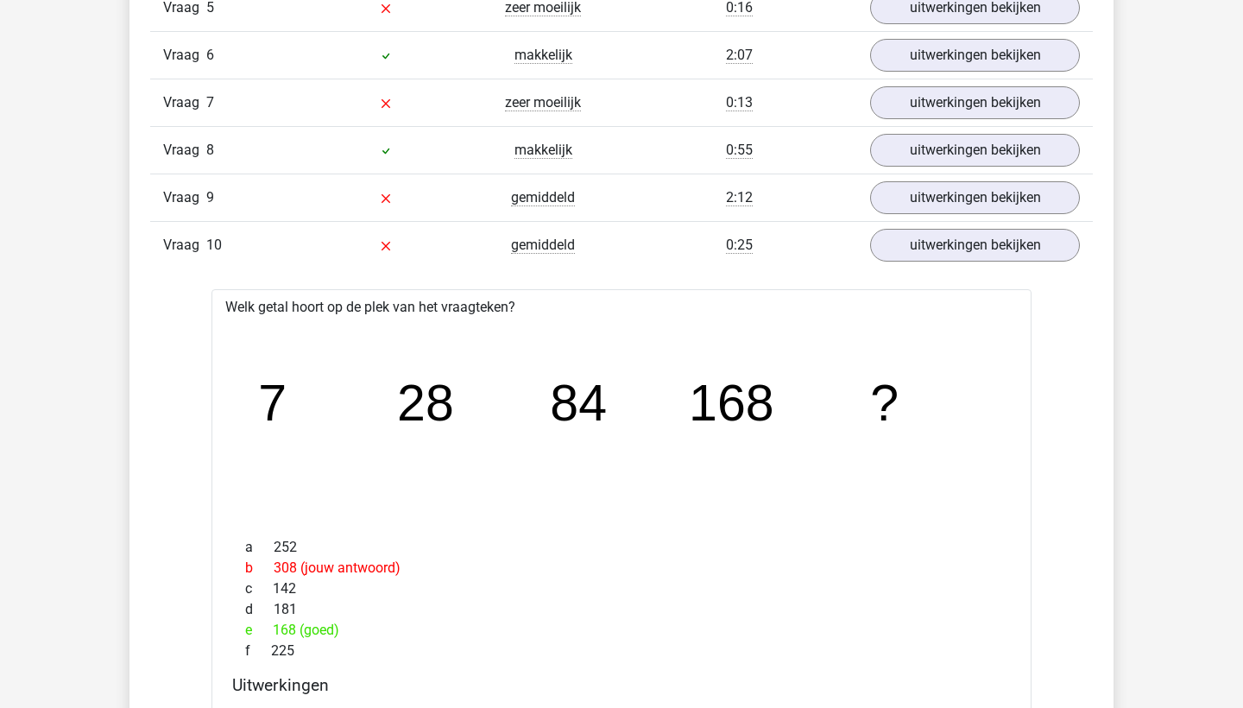
scroll to position [2143, 0]
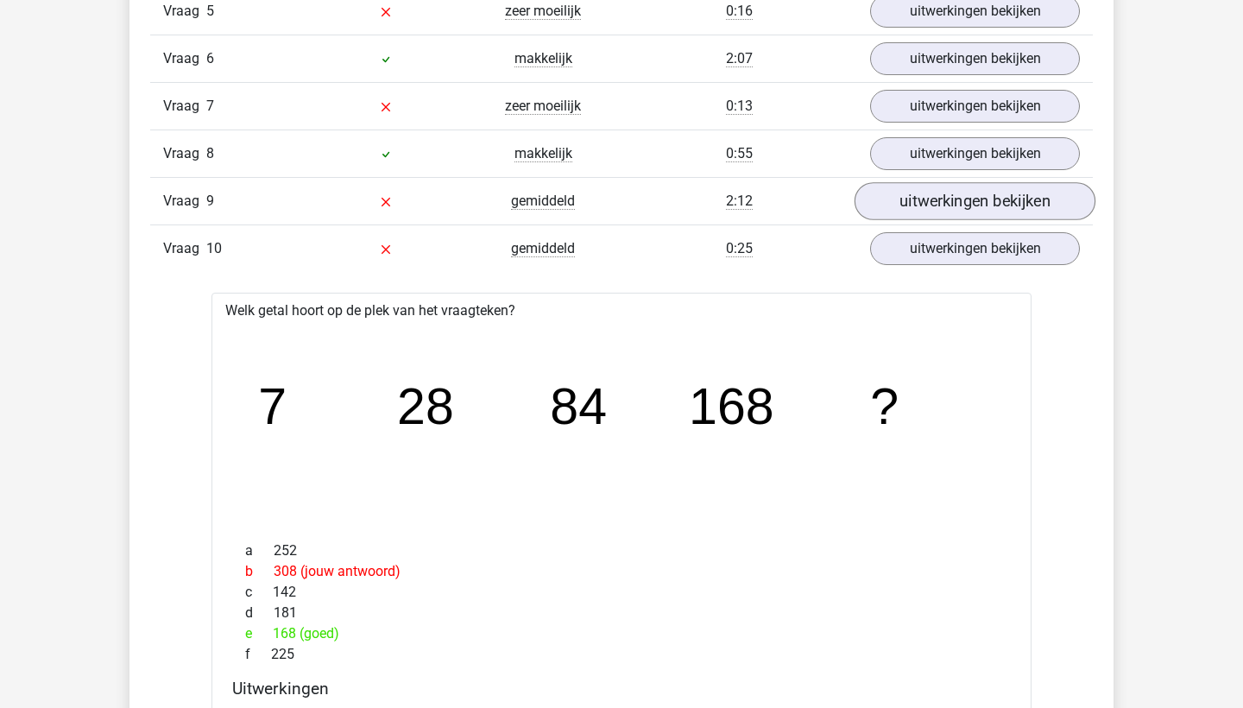
click at [899, 206] on link "uitwerkingen bekijken" at bounding box center [974, 201] width 241 height 38
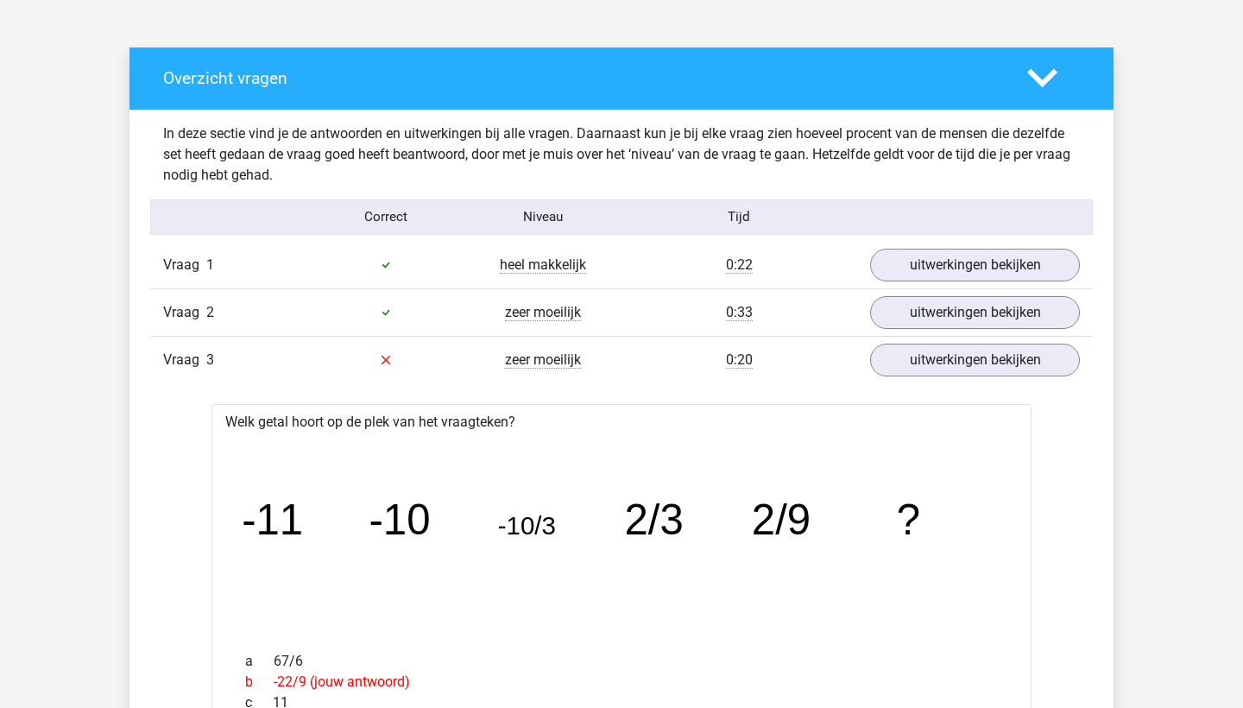
scroll to position [903, 0]
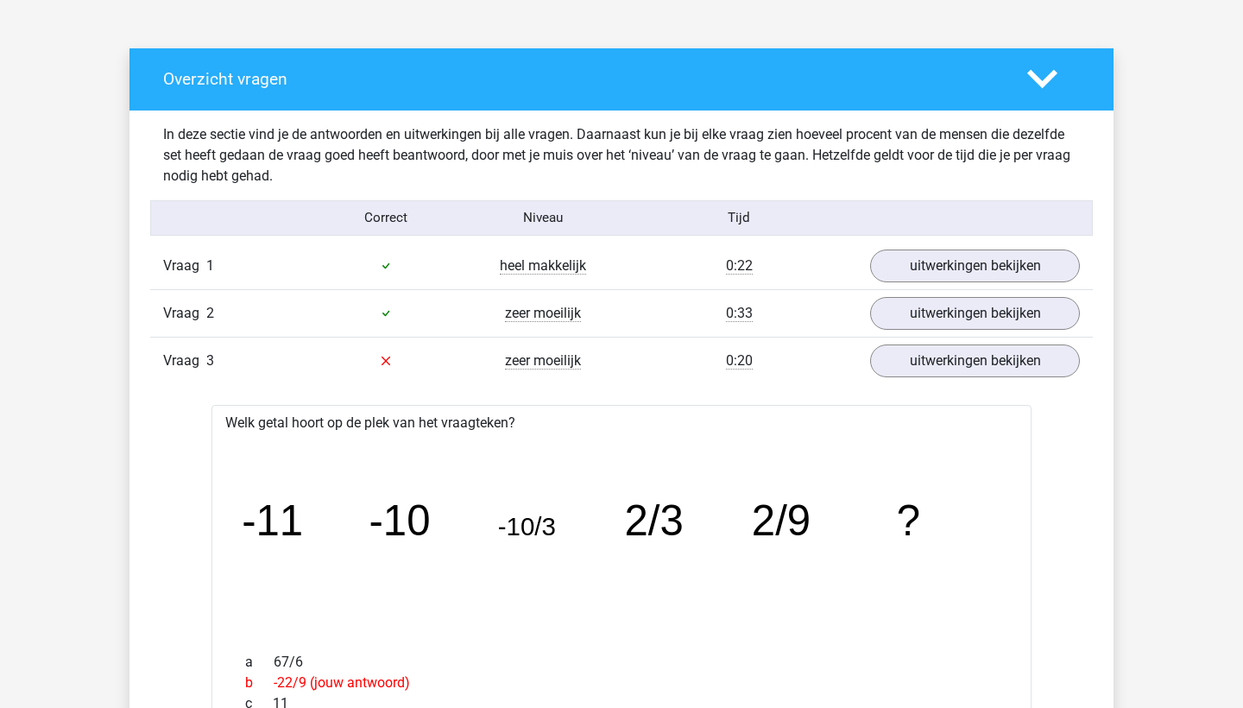
click at [1024, 74] on div at bounding box center [1053, 79] width 79 height 30
click at [1061, 66] on div at bounding box center [1053, 79] width 79 height 30
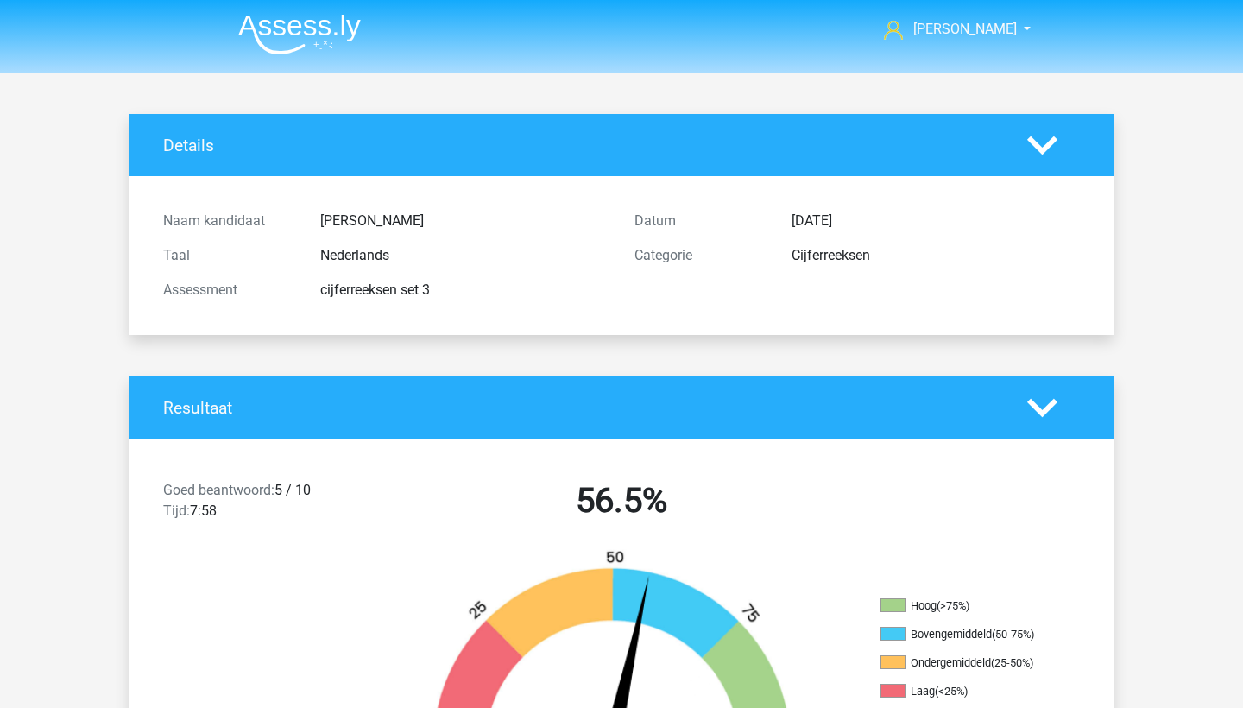
scroll to position [0, 0]
click at [268, 39] on img at bounding box center [299, 34] width 123 height 41
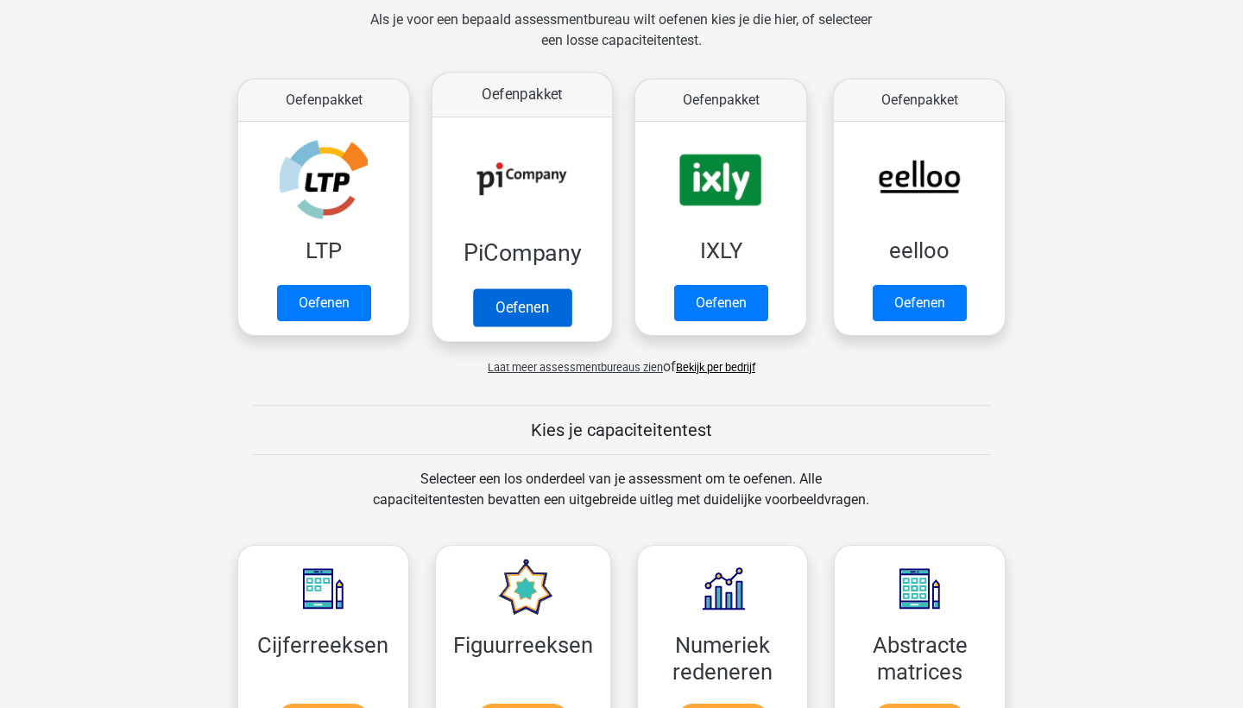
scroll to position [273, 0]
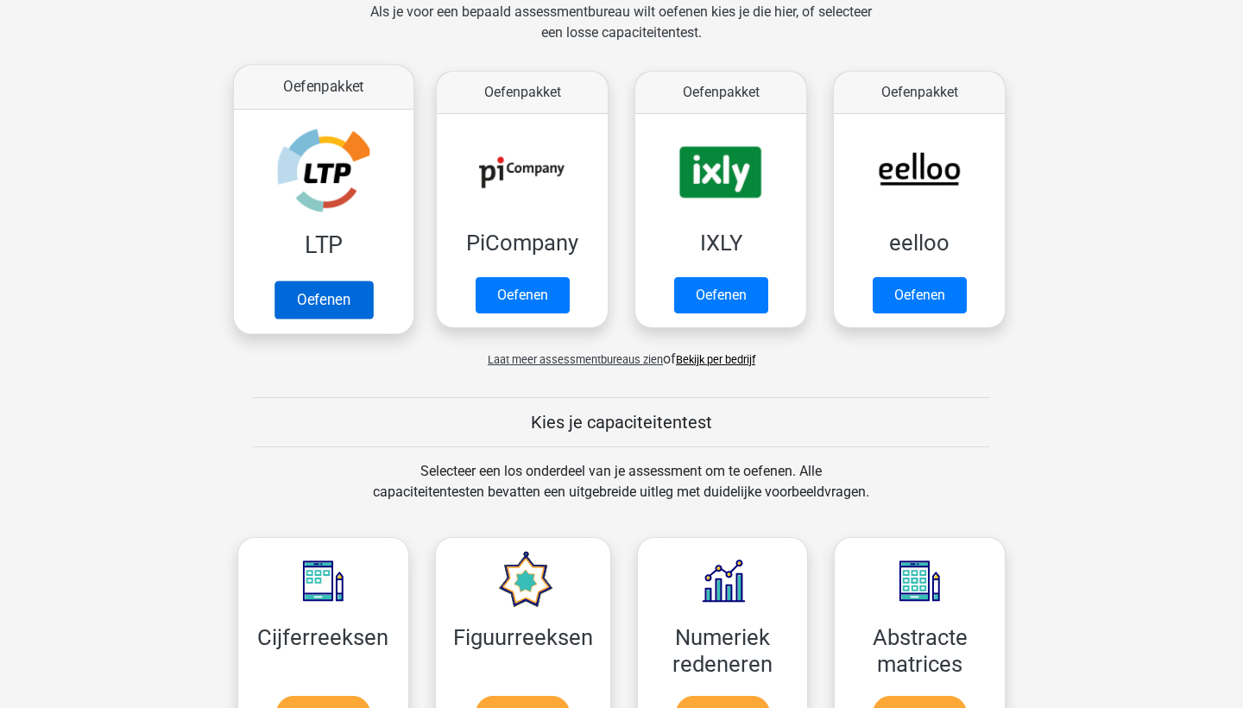
click at [334, 280] on link "Oefenen" at bounding box center [323, 299] width 98 height 38
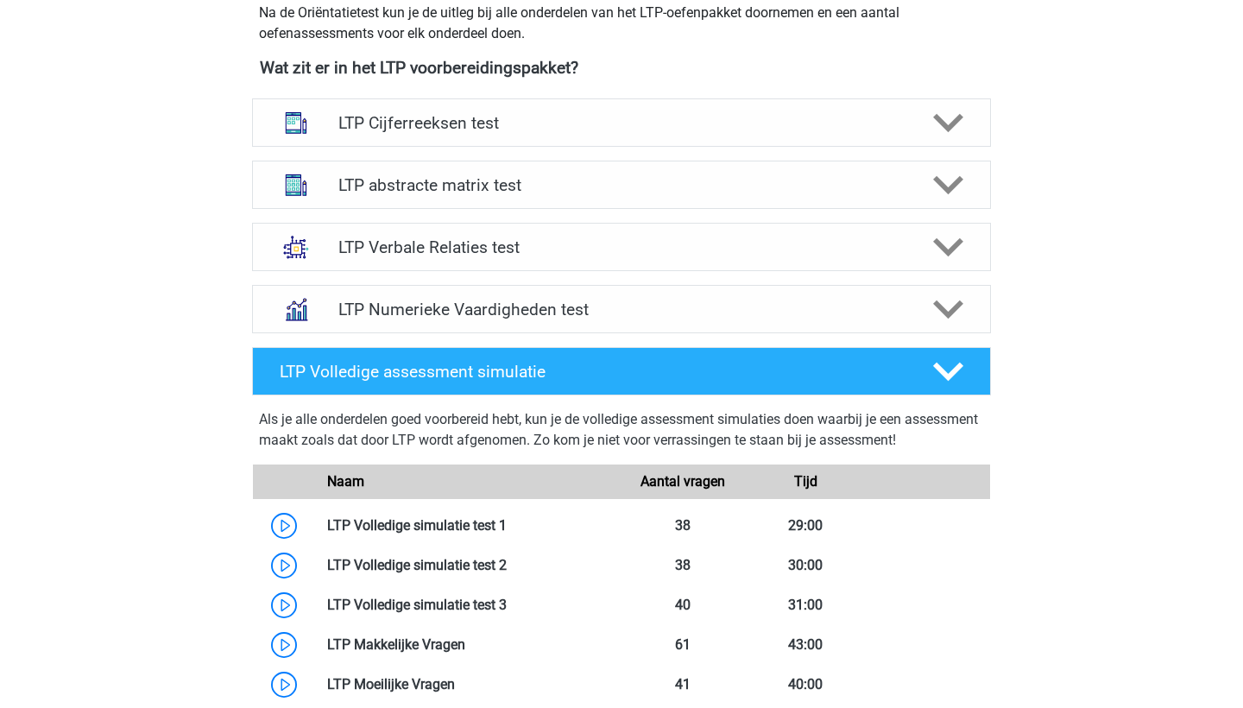
scroll to position [636, 0]
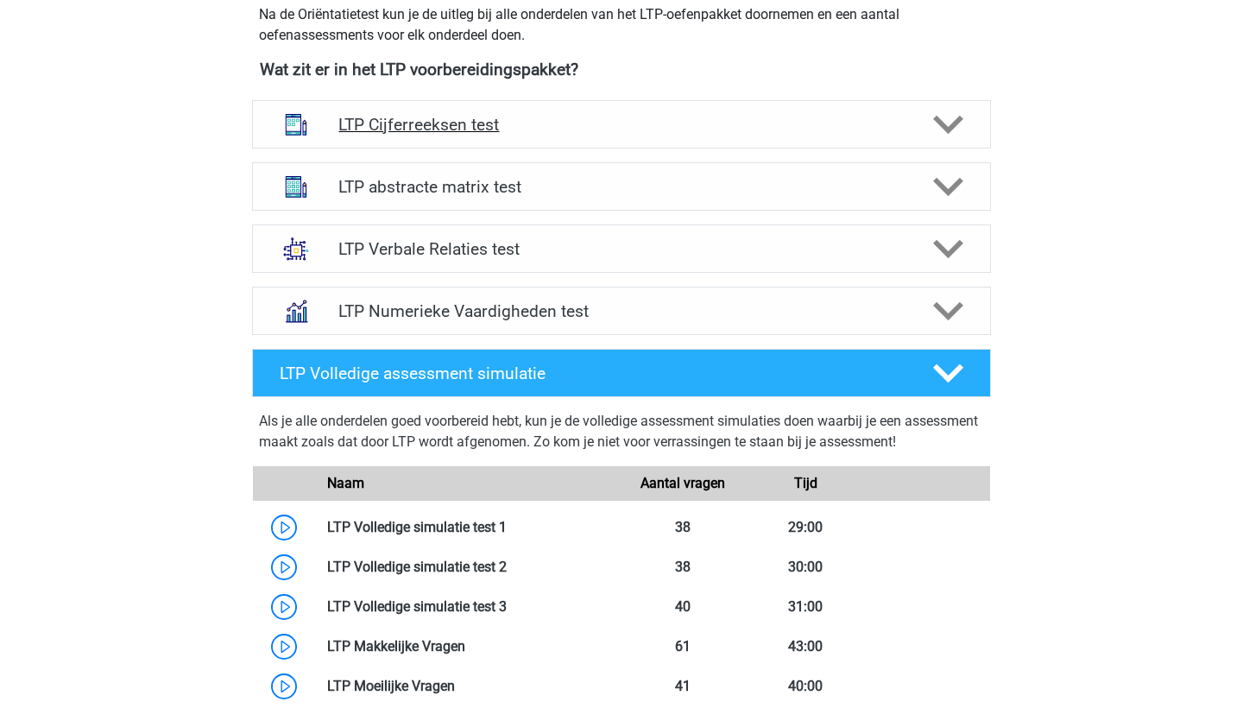
click at [647, 136] on div "LTP Cijferreeksen test" at bounding box center [621, 124] width 739 height 48
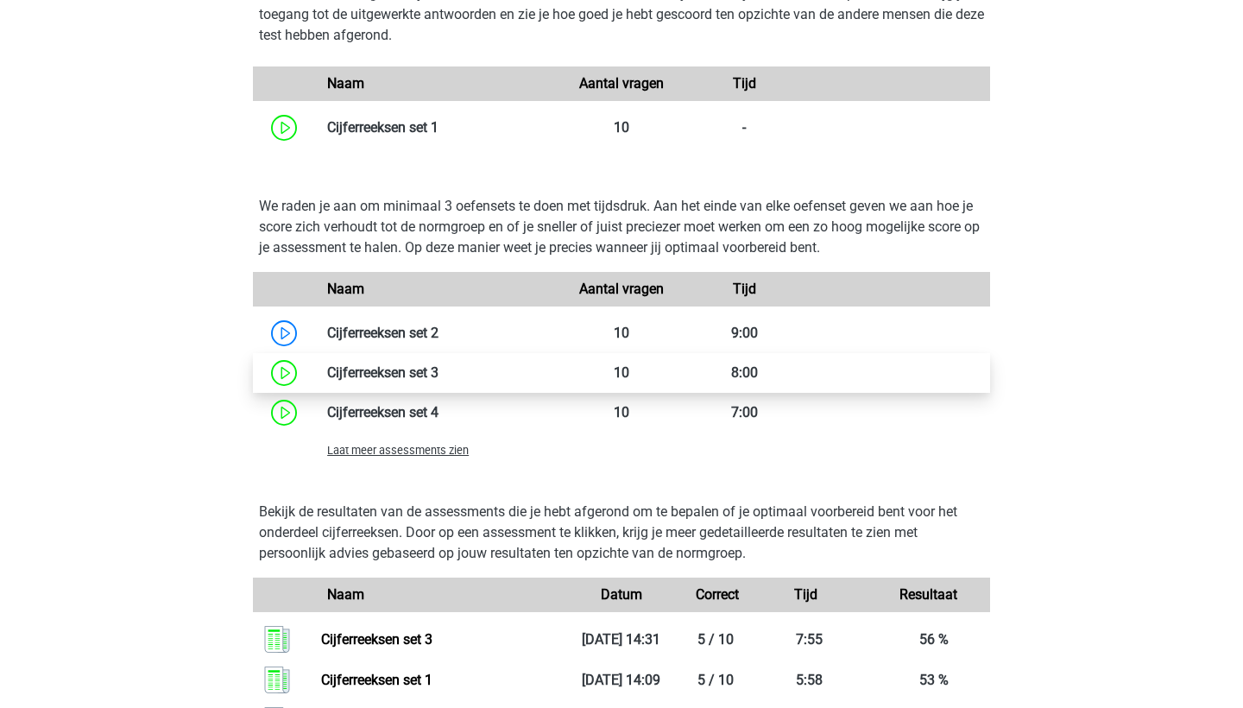
scroll to position [1182, 0]
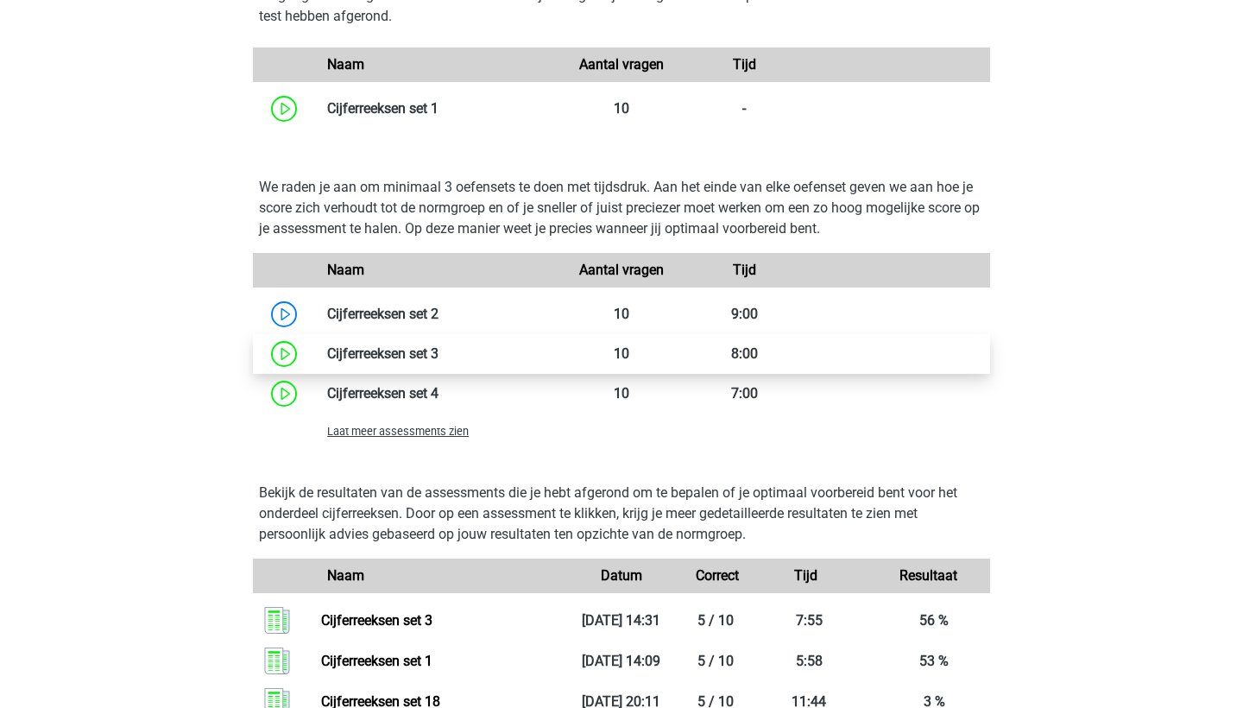
click at [438, 355] on link at bounding box center [438, 353] width 0 height 16
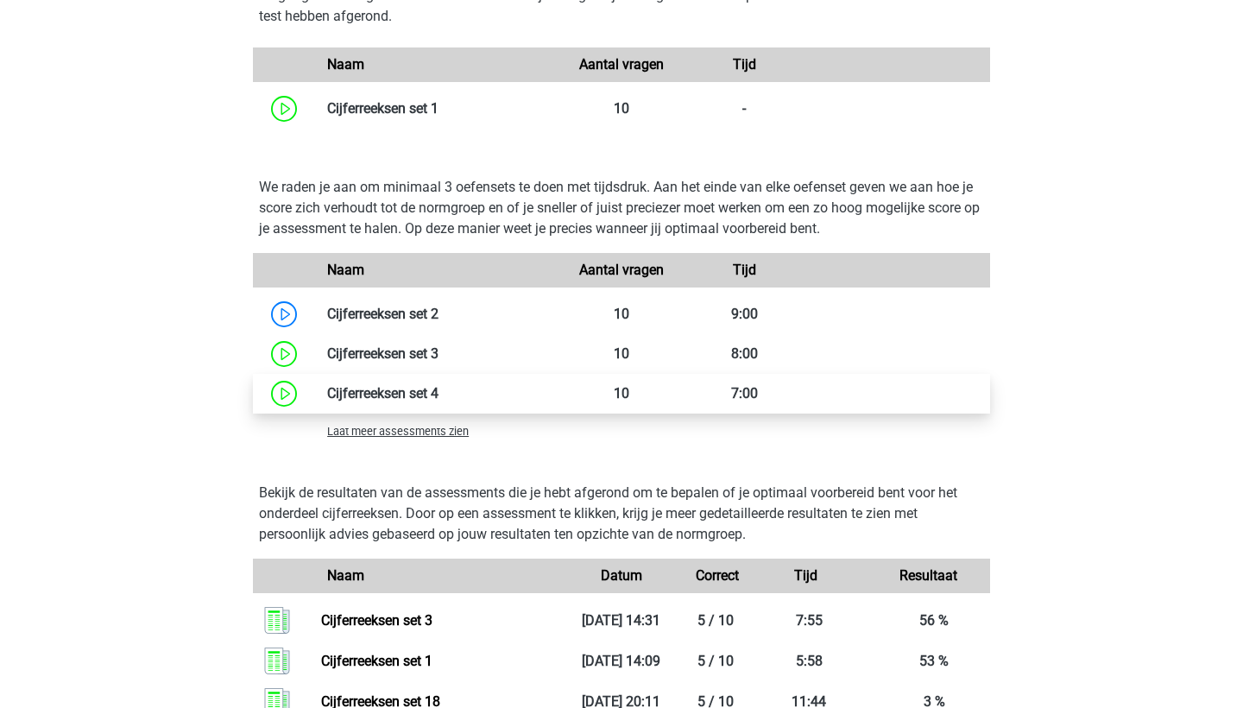
click at [438, 385] on link at bounding box center [438, 393] width 0 height 16
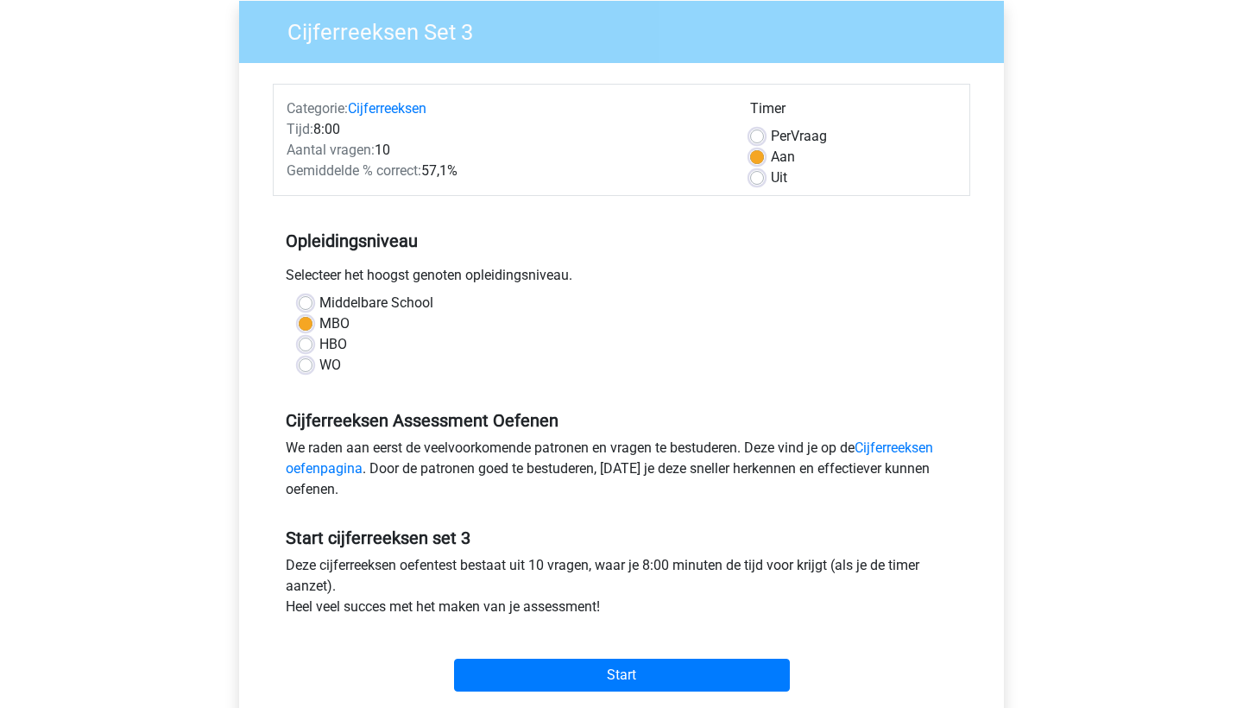
scroll to position [142, 0]
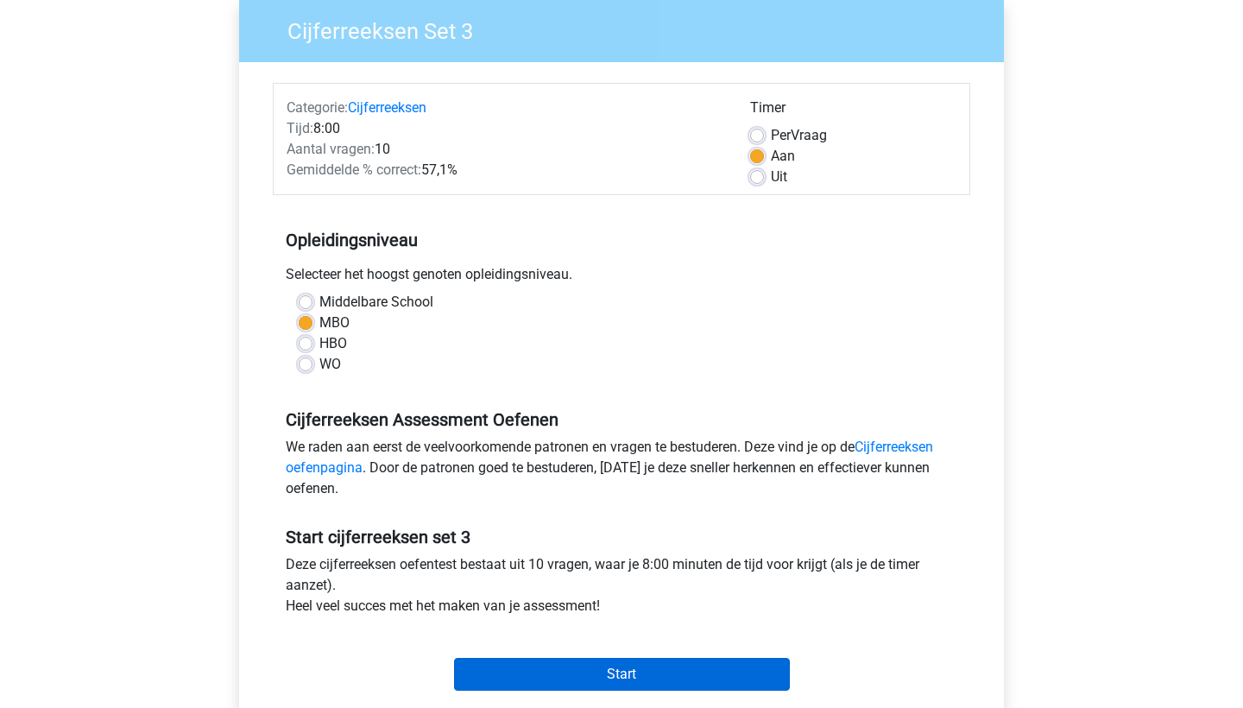
click at [529, 666] on input "Start" at bounding box center [622, 674] width 336 height 33
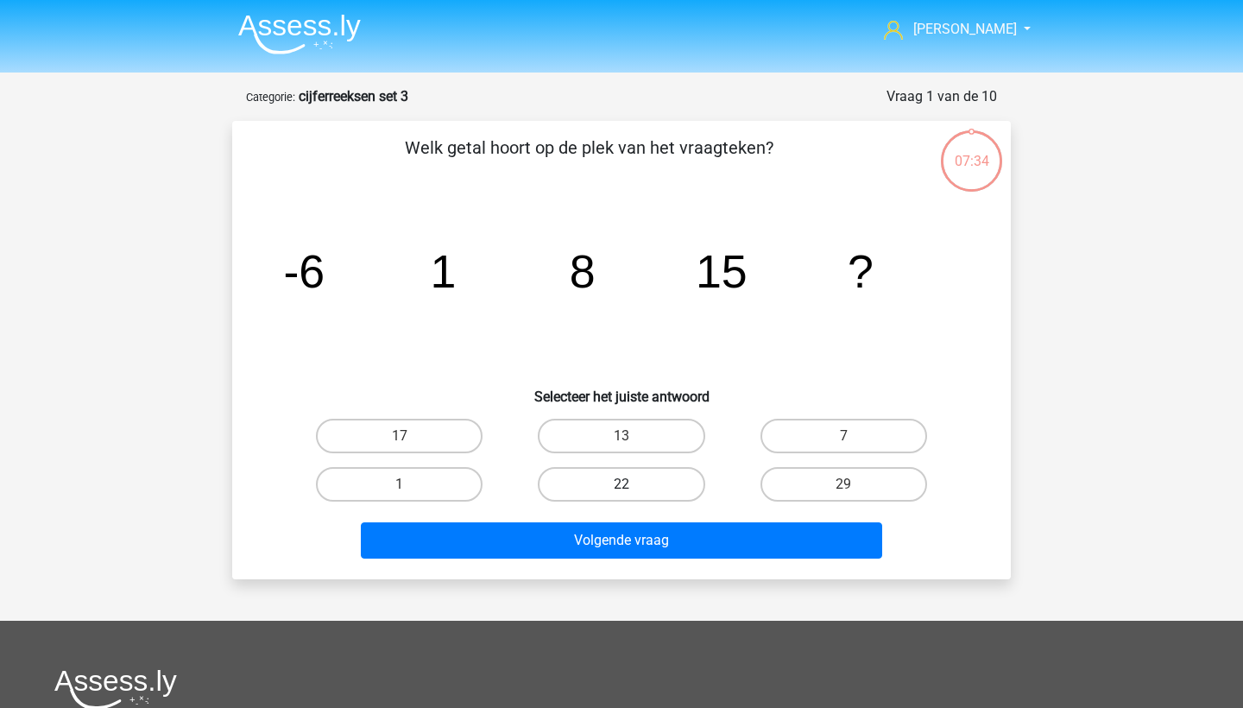
click at [601, 497] on label "22" at bounding box center [621, 484] width 167 height 35
click at [621, 495] on input "22" at bounding box center [626, 489] width 11 height 11
radio input "true"
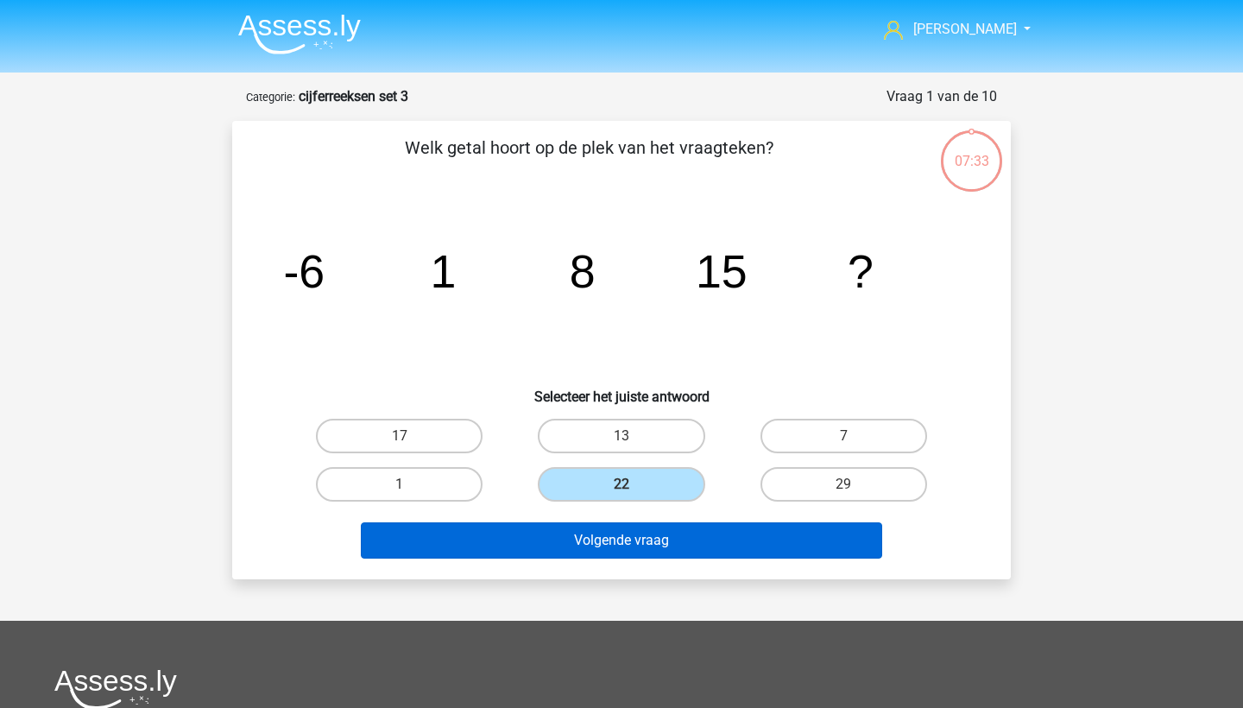
click at [618, 544] on button "Volgende vraag" at bounding box center [622, 540] width 522 height 36
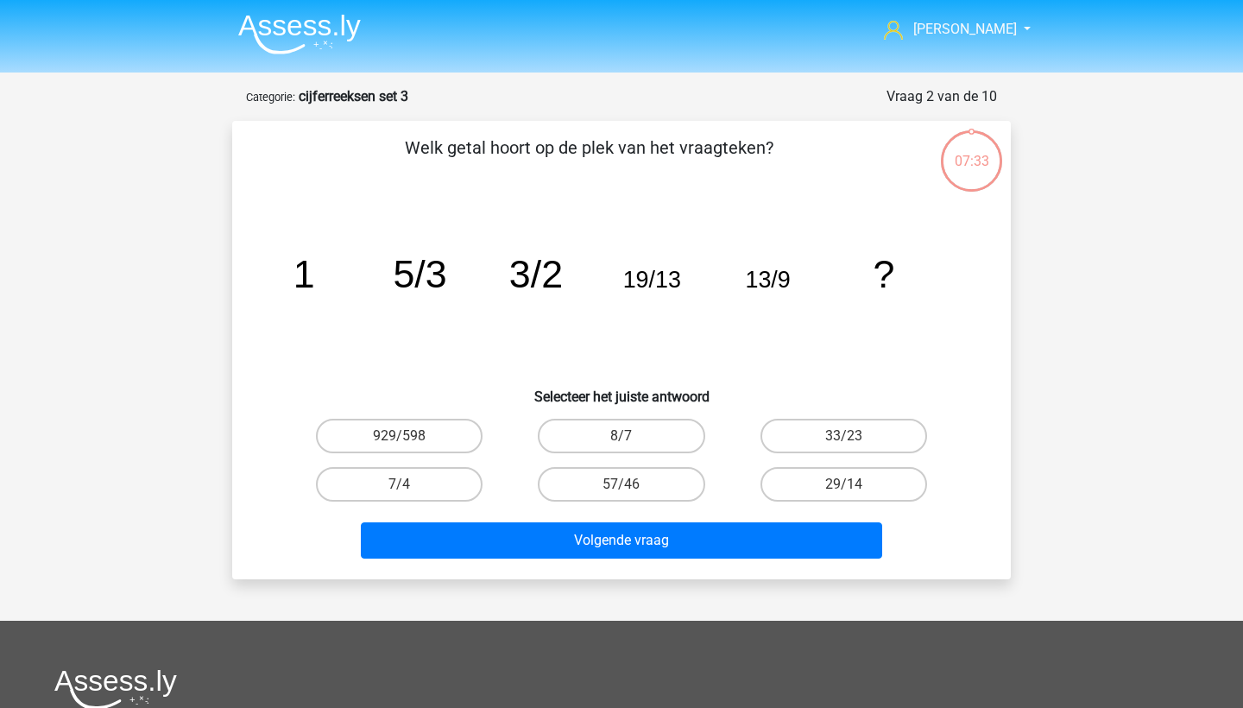
scroll to position [86, 0]
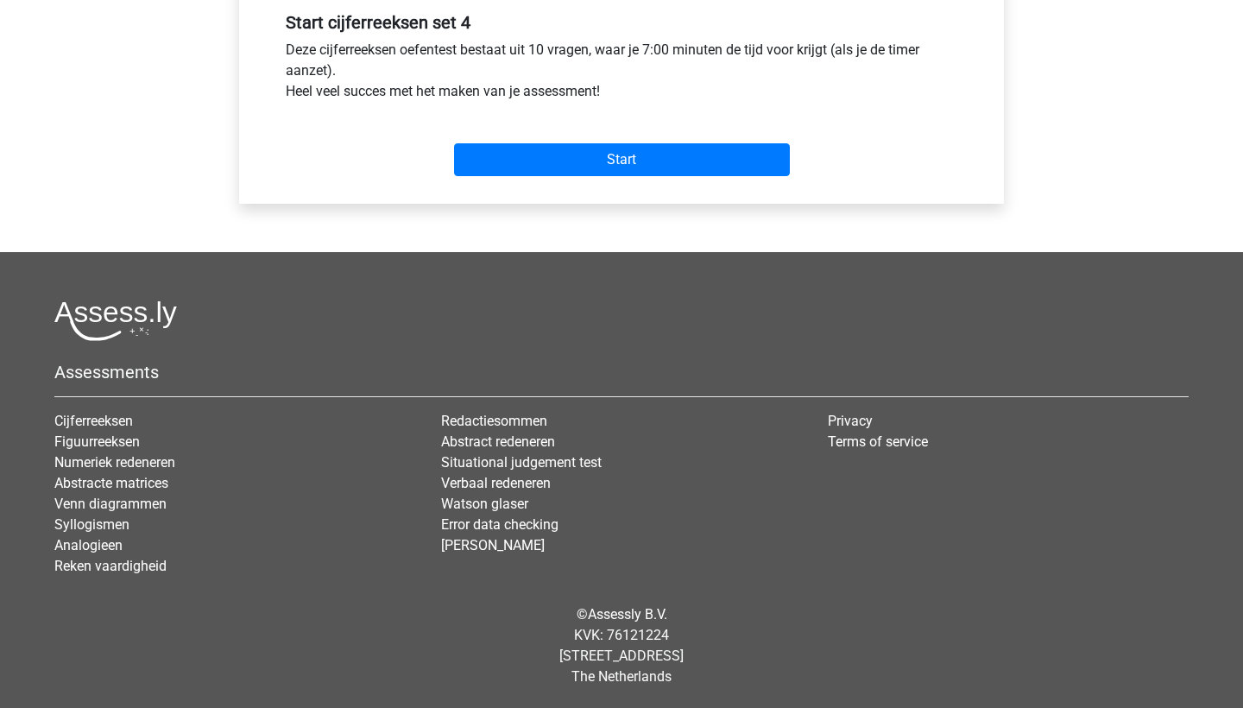
scroll to position [656, 0]
click at [666, 158] on input "Start" at bounding box center [622, 159] width 336 height 33
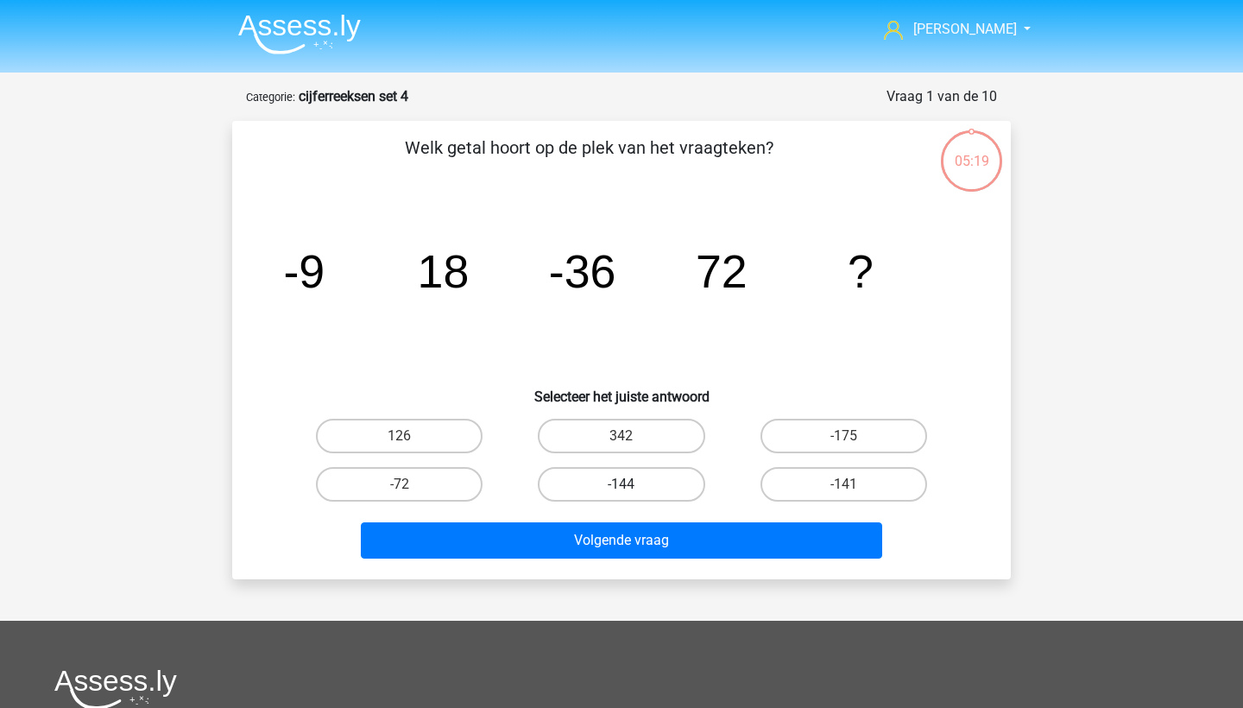
click at [655, 479] on label "-144" at bounding box center [621, 484] width 167 height 35
click at [633, 484] on input "-144" at bounding box center [626, 489] width 11 height 11
radio input "true"
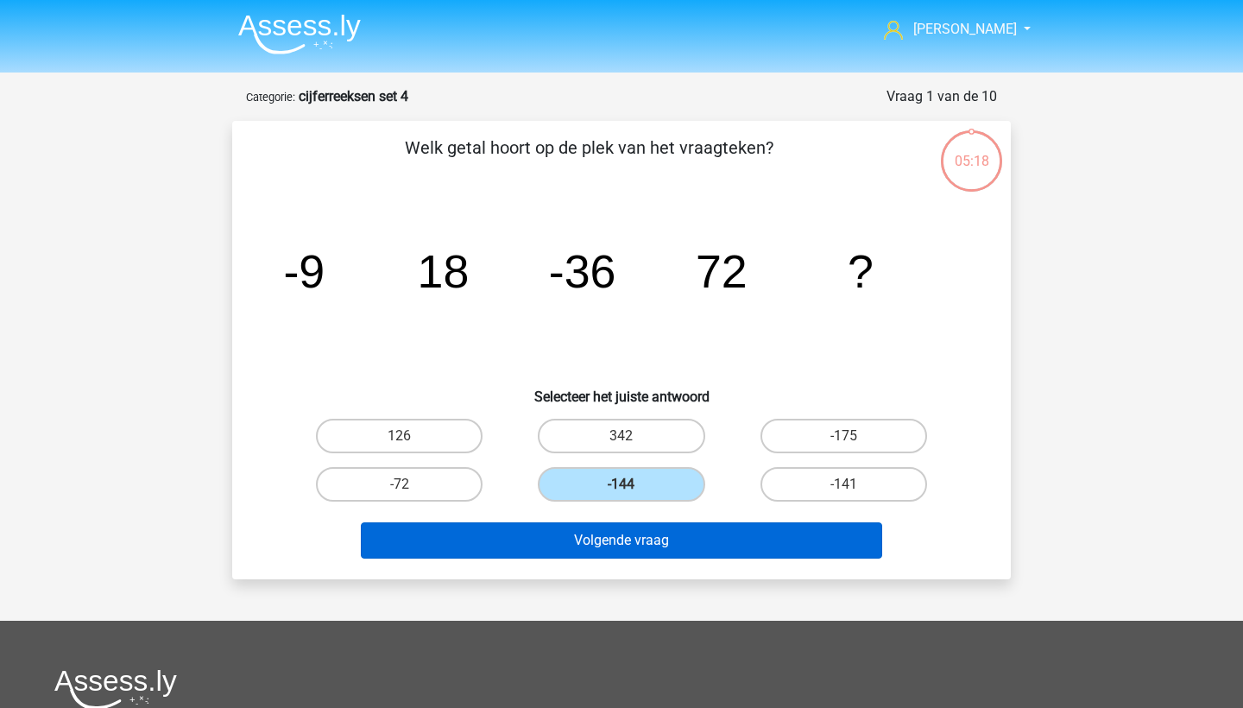
click at [667, 534] on button "Volgende vraag" at bounding box center [622, 540] width 522 height 36
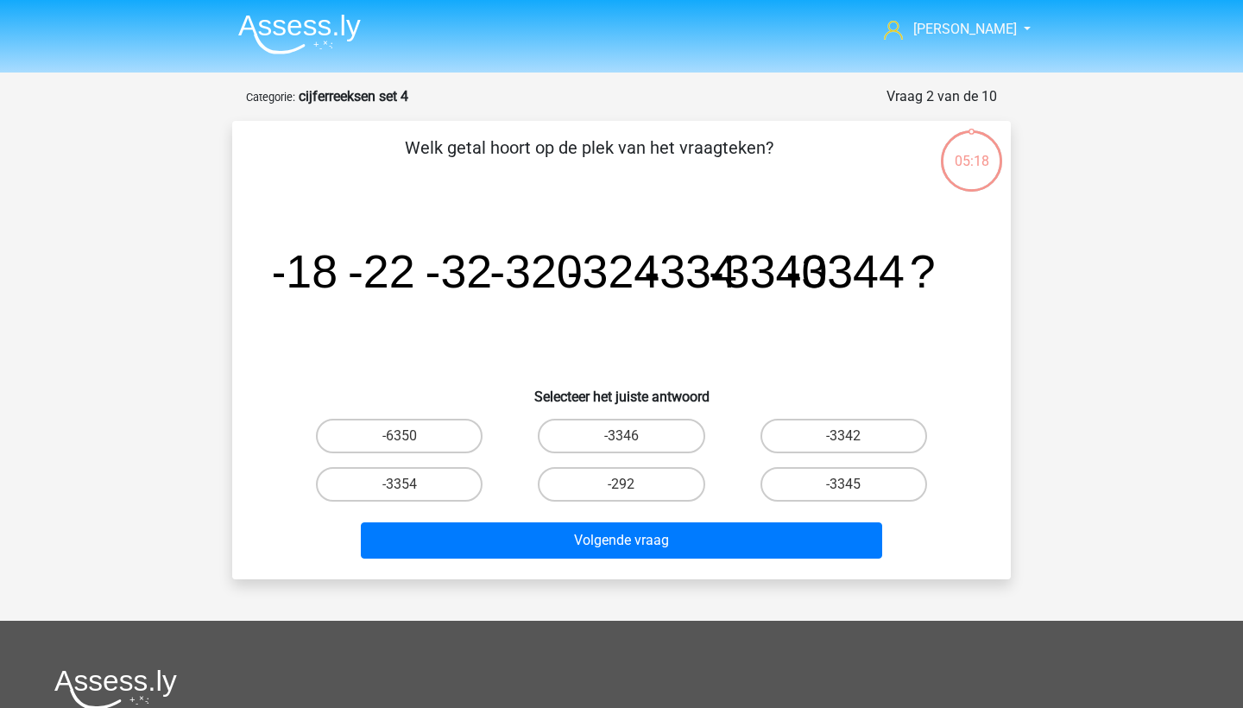
scroll to position [86, 0]
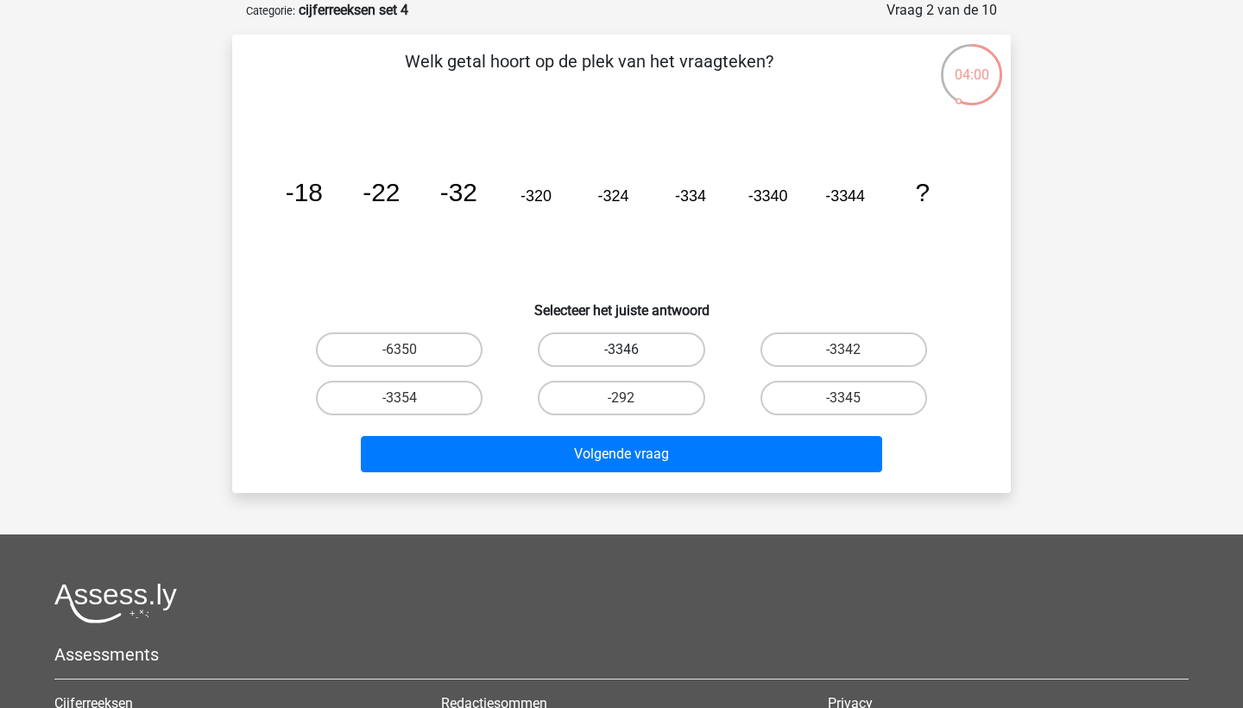
click at [667, 355] on label "-3346" at bounding box center [621, 349] width 167 height 35
click at [633, 355] on input "-3346" at bounding box center [626, 354] width 11 height 11
radio input "true"
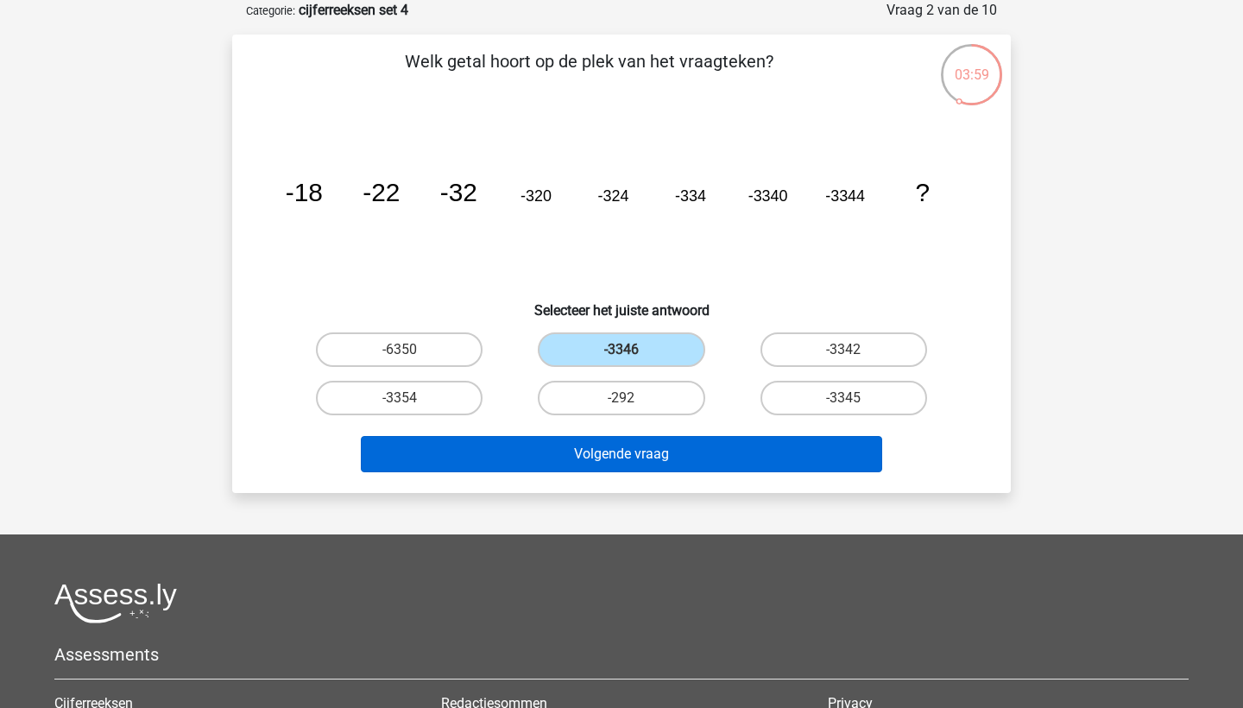
click at [650, 458] on button "Volgende vraag" at bounding box center [622, 454] width 522 height 36
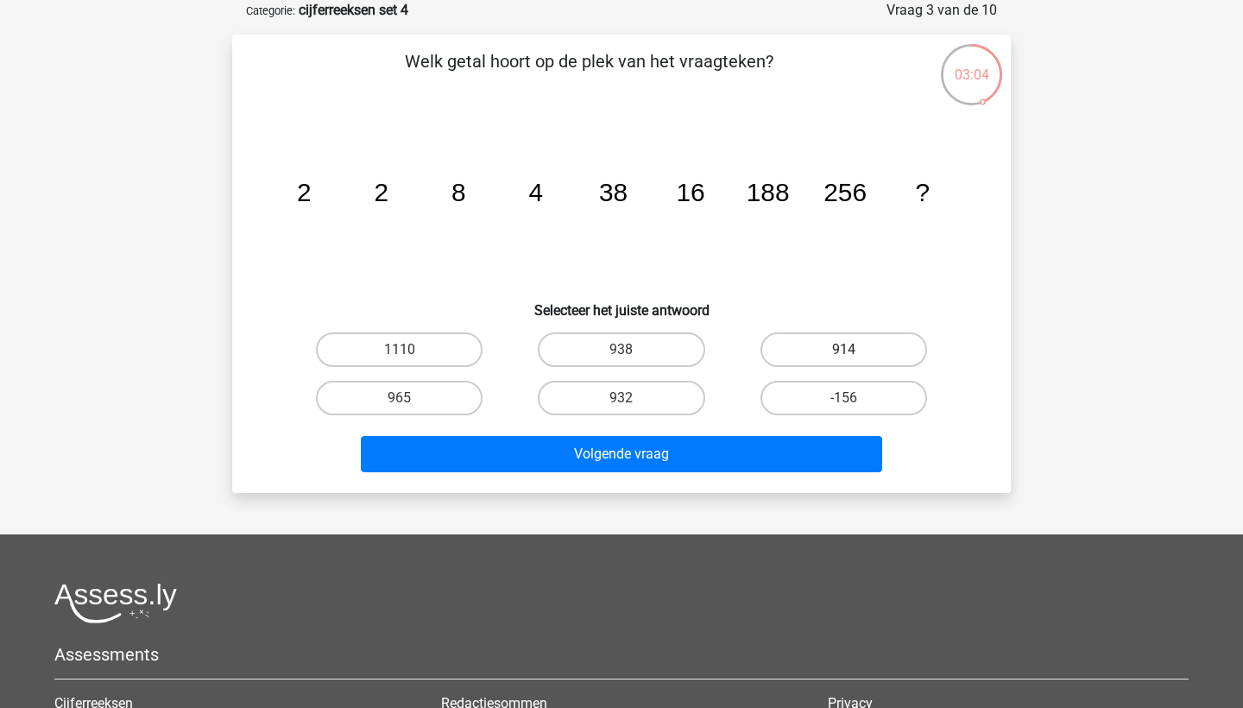
click at [830, 354] on label "914" at bounding box center [843, 349] width 167 height 35
click at [843, 354] on input "914" at bounding box center [848, 354] width 11 height 11
radio input "true"
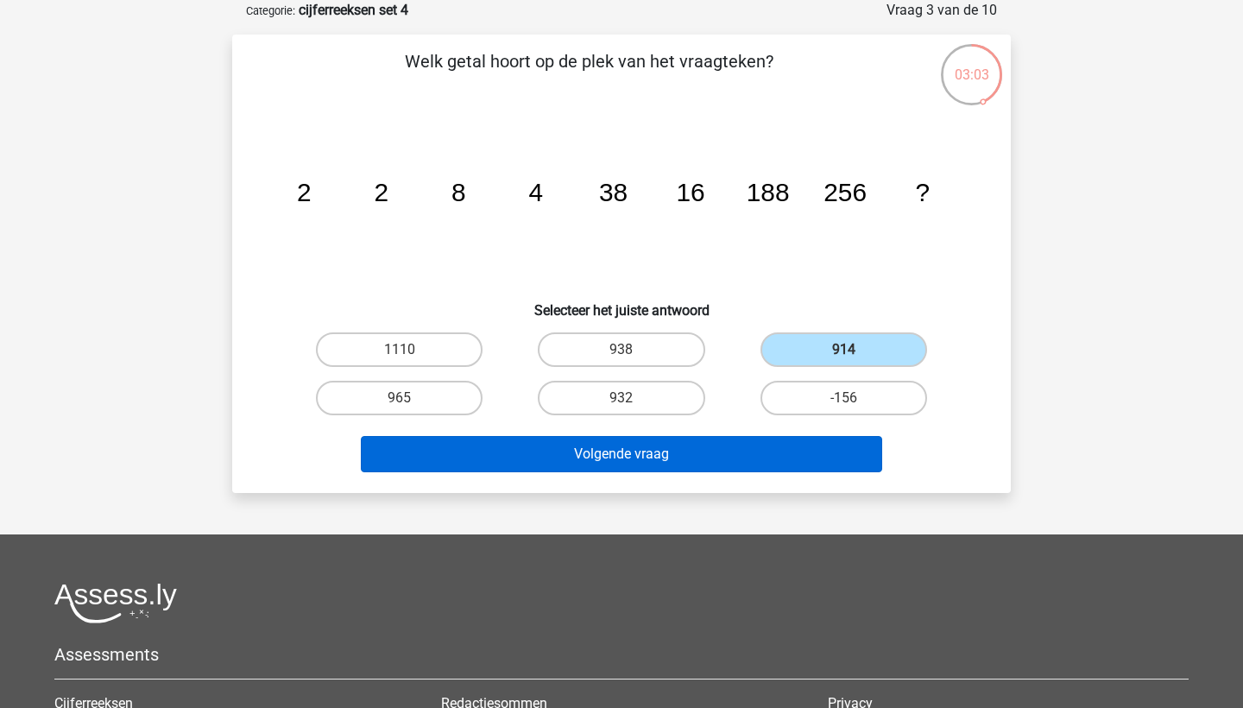
click at [771, 453] on button "Volgende vraag" at bounding box center [622, 454] width 522 height 36
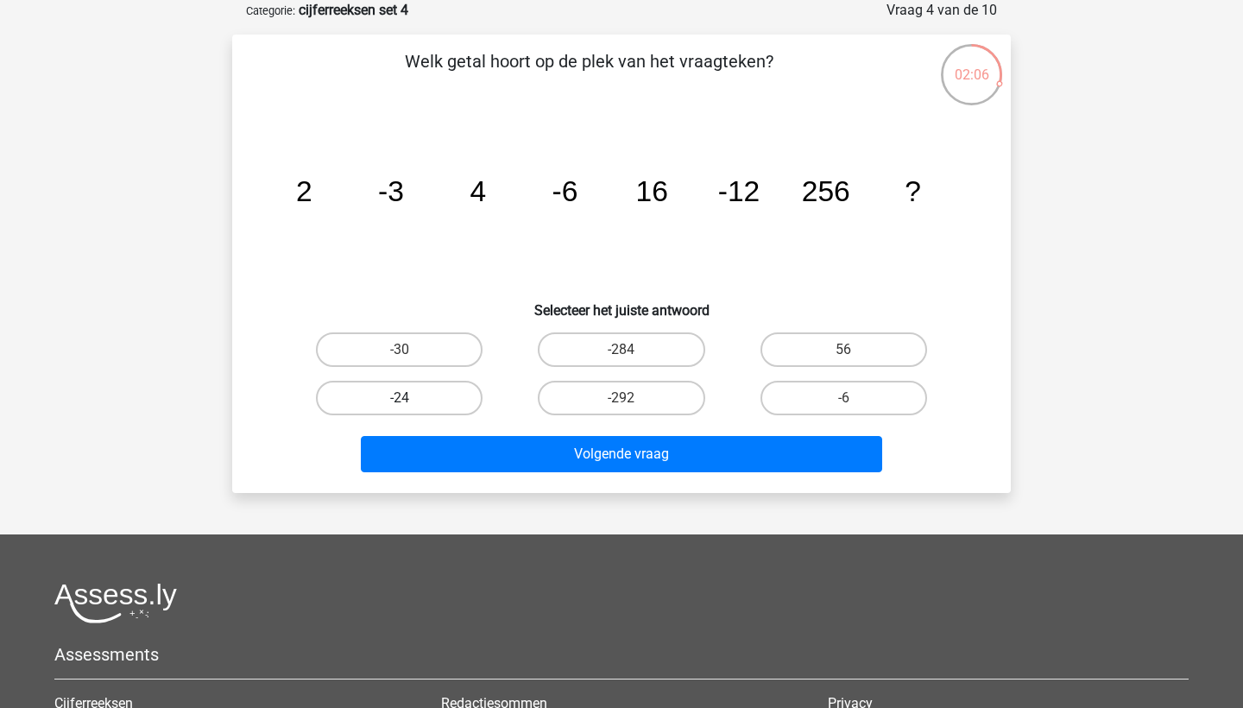
click at [456, 404] on label "-24" at bounding box center [399, 398] width 167 height 35
click at [411, 404] on input "-24" at bounding box center [405, 403] width 11 height 11
radio input "true"
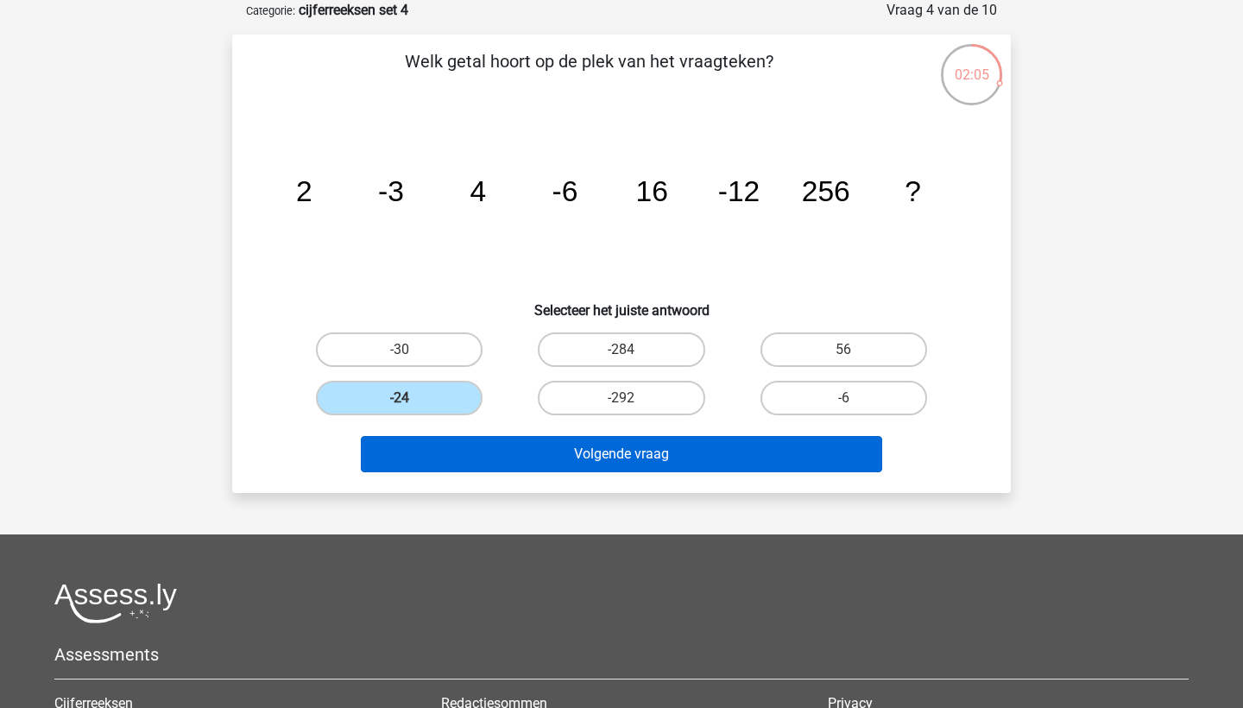
click at [494, 446] on button "Volgende vraag" at bounding box center [622, 454] width 522 height 36
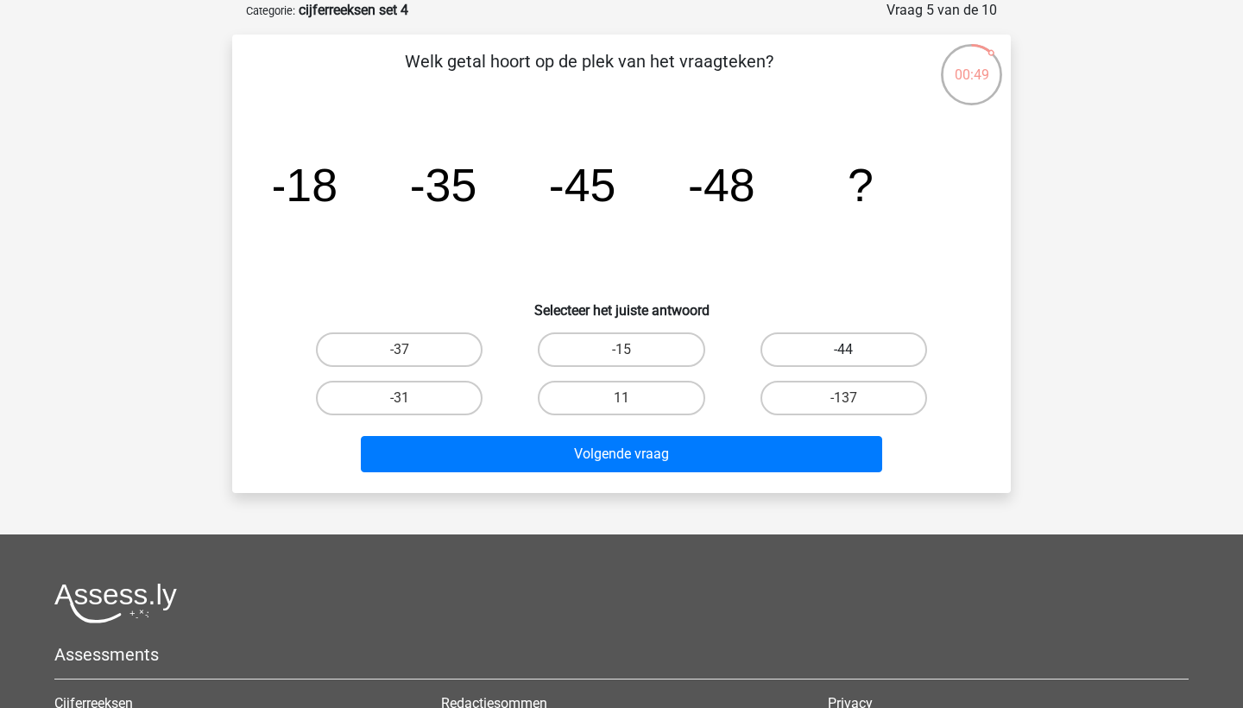
click at [847, 343] on label "-44" at bounding box center [843, 349] width 167 height 35
click at [847, 349] on input "-44" at bounding box center [848, 354] width 11 height 11
radio input "true"
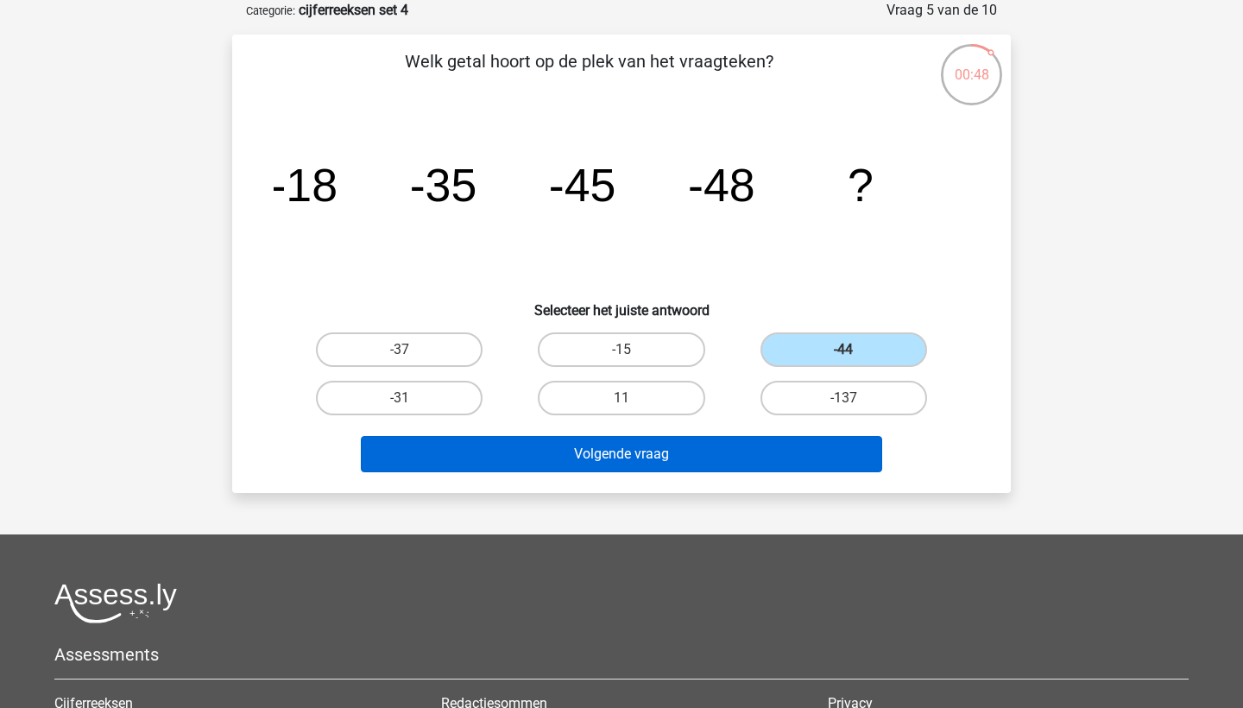
click at [755, 447] on button "Volgende vraag" at bounding box center [622, 454] width 522 height 36
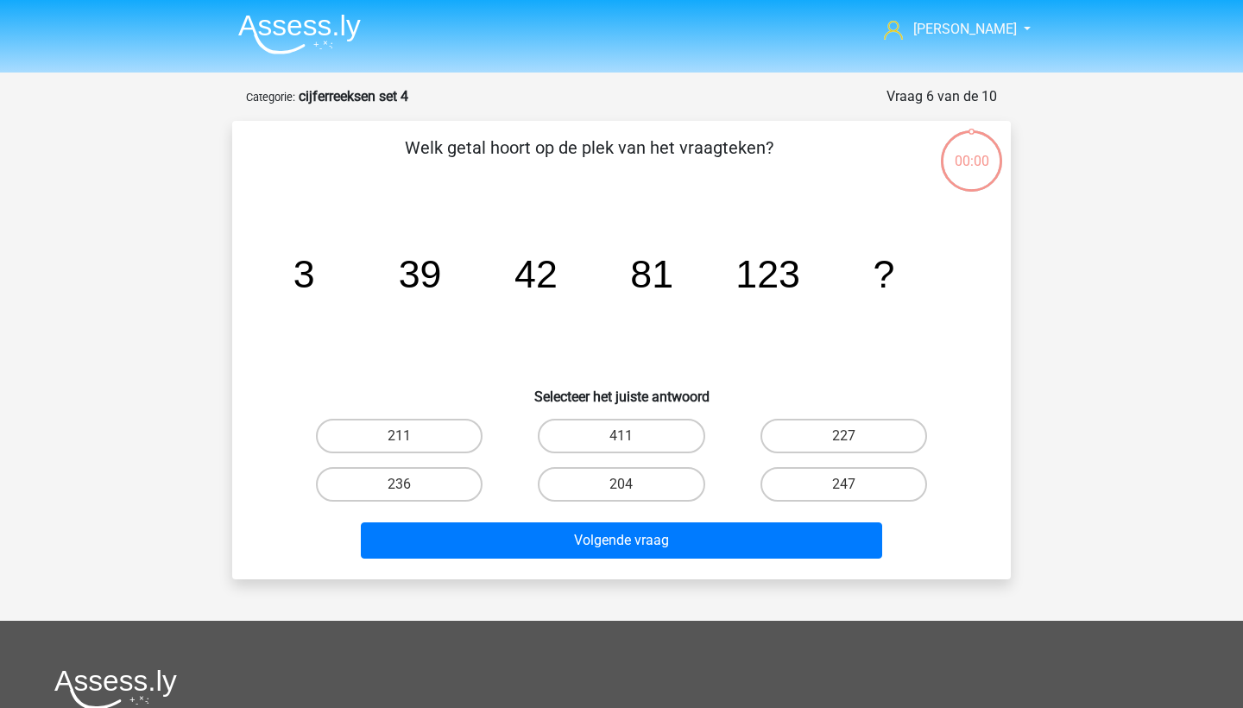
scroll to position [86, 0]
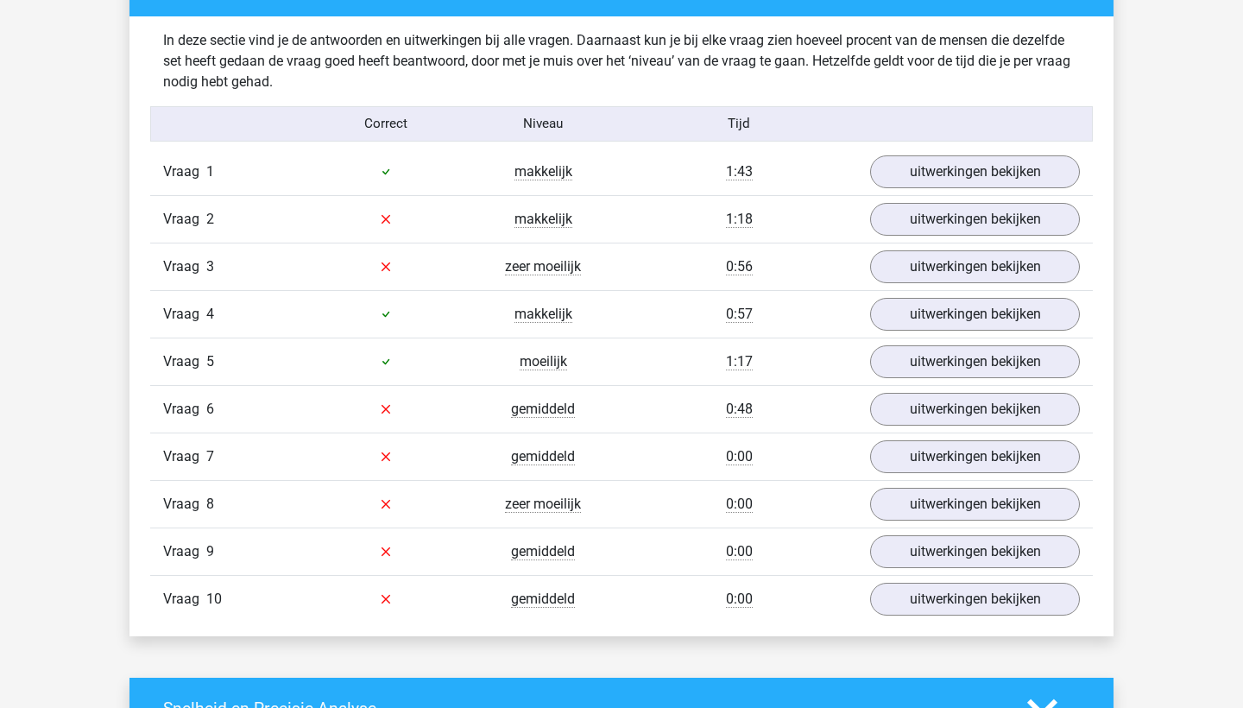
scroll to position [998, 0]
click at [932, 221] on link "uitwerkingen bekijken" at bounding box center [974, 219] width 241 height 38
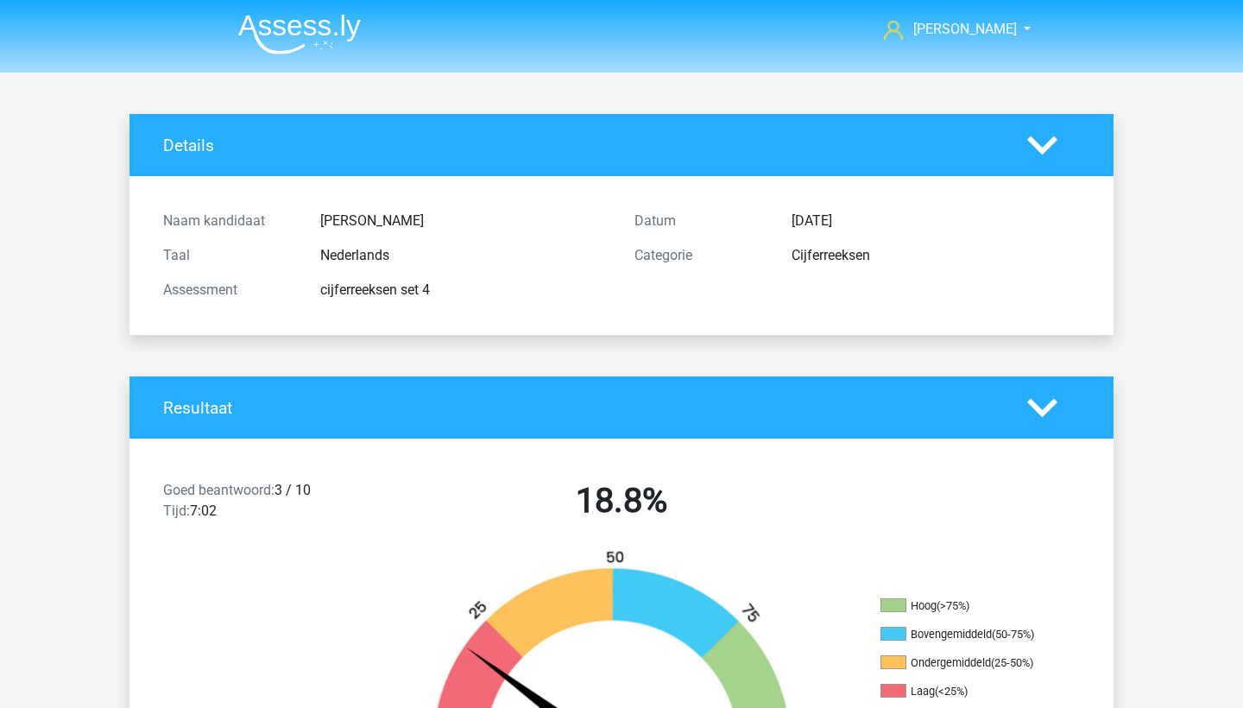
scroll to position [0, 0]
